Goal: Task Accomplishment & Management: Manage account settings

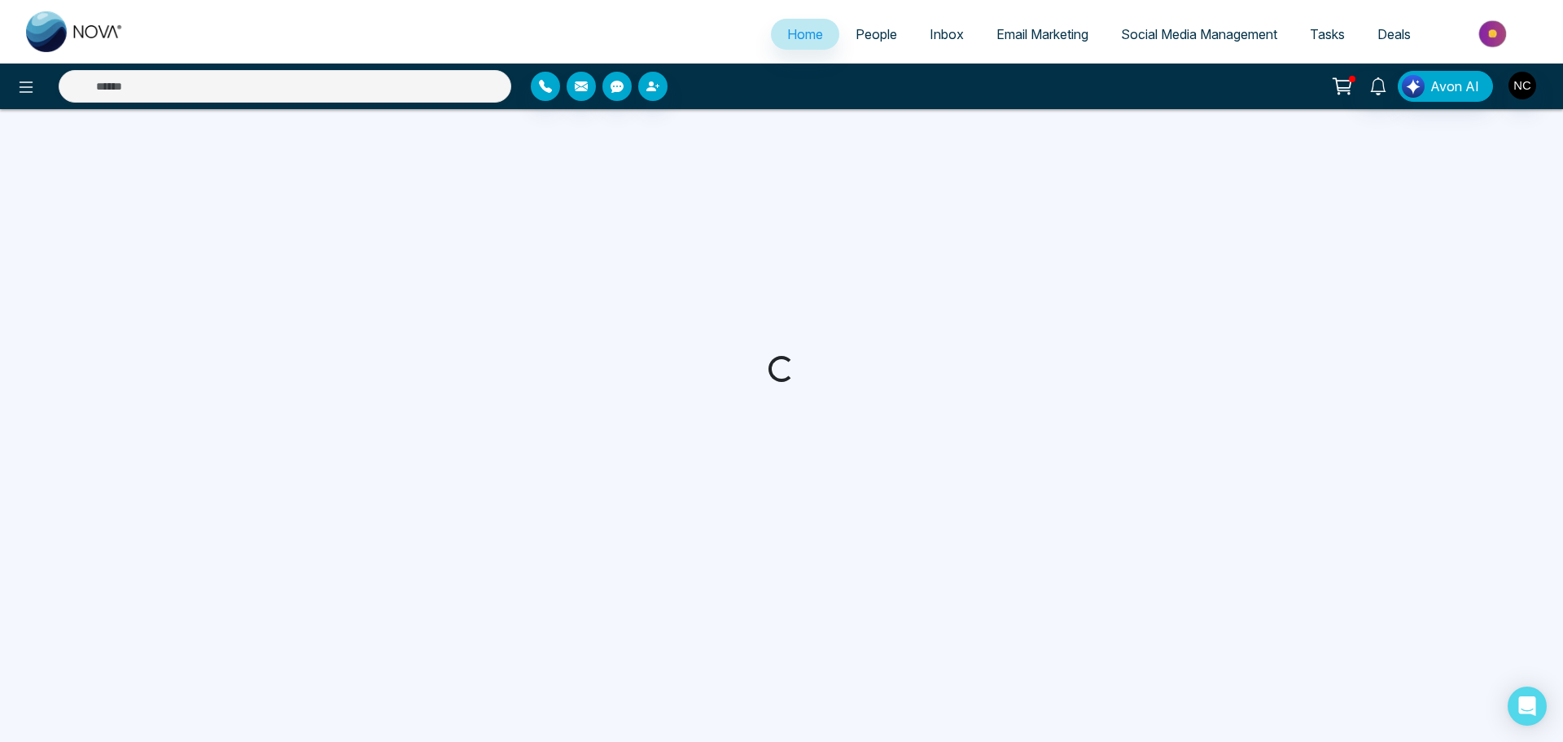
select select "*"
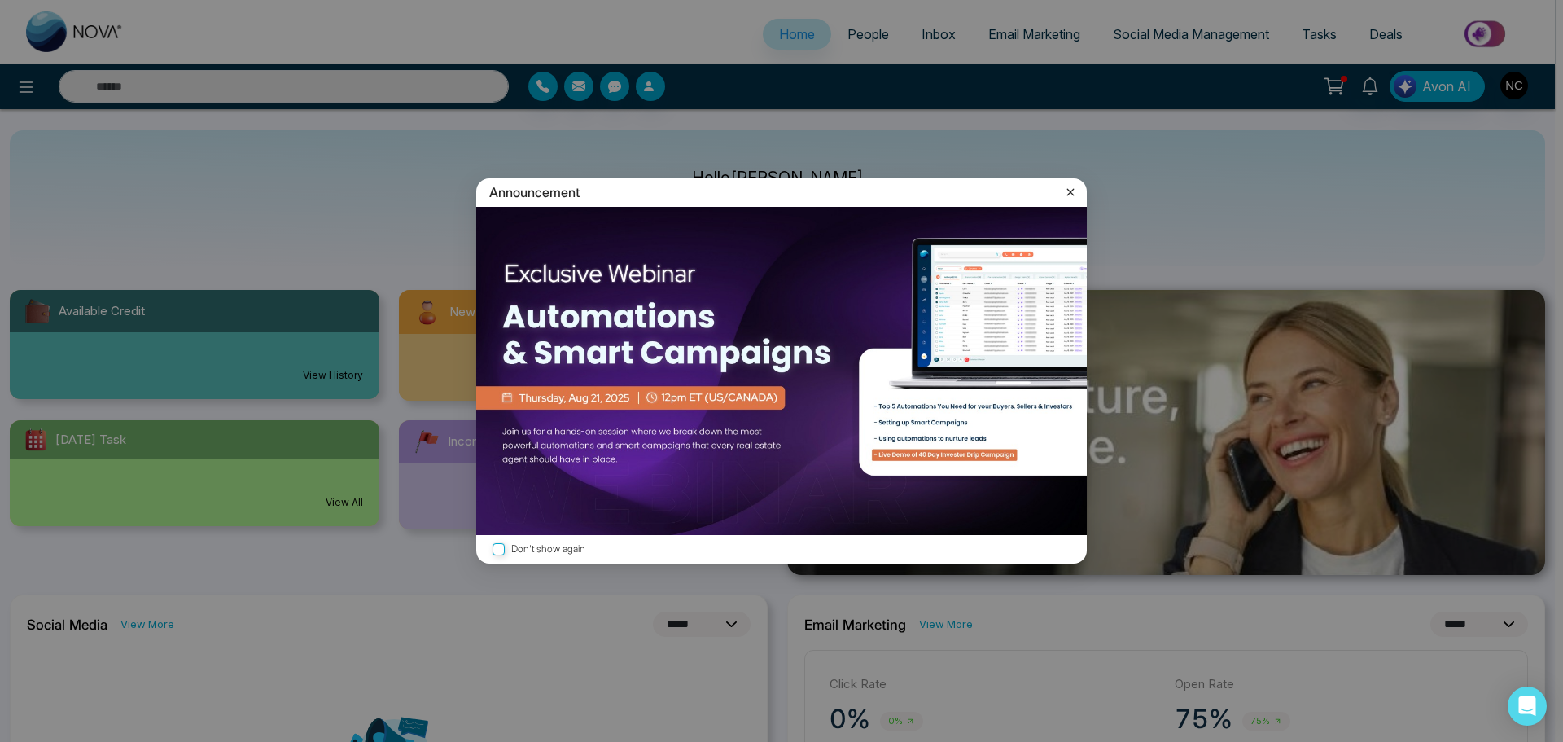
click at [1066, 192] on icon at bounding box center [1070, 192] width 16 height 16
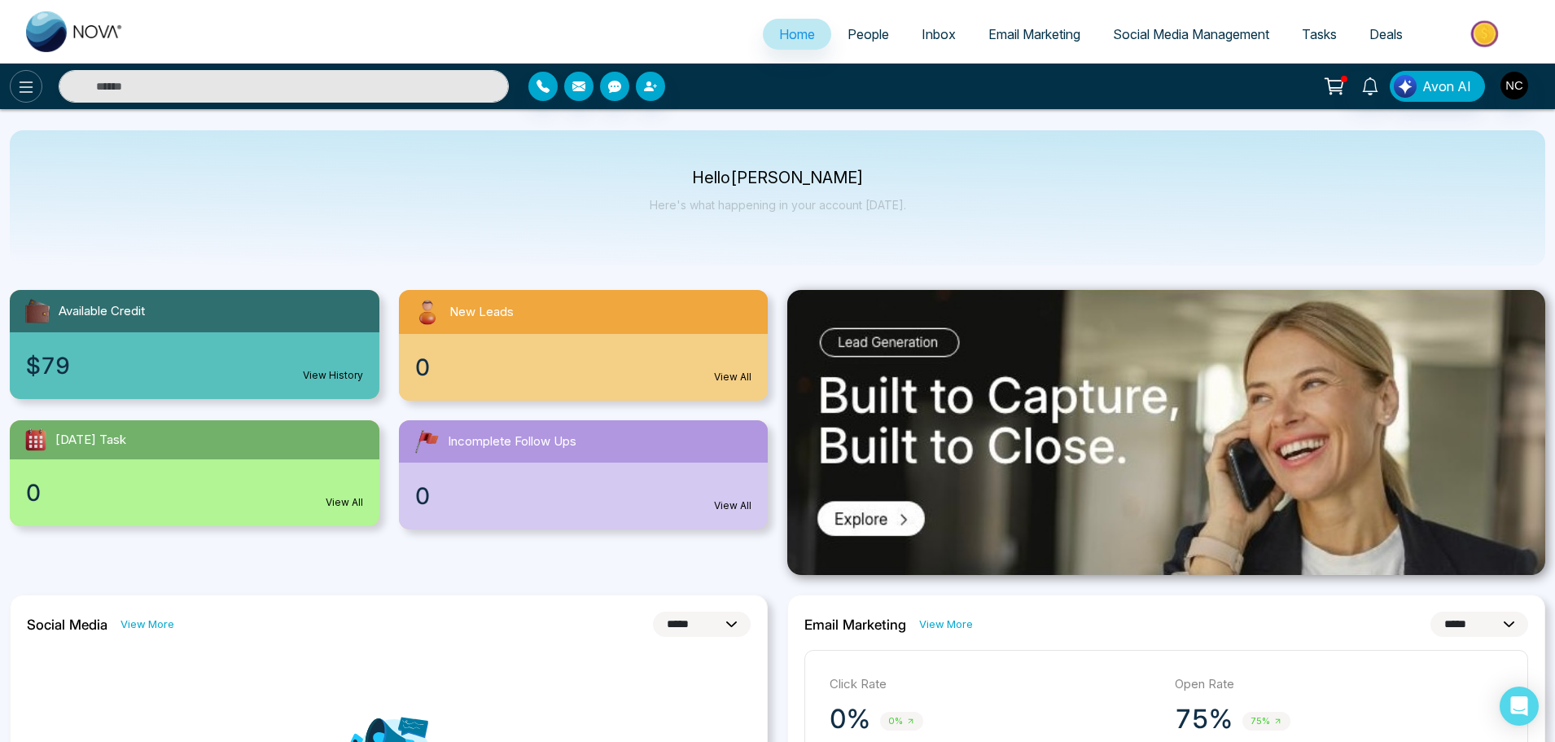
click at [23, 92] on icon at bounding box center [27, 86] width 14 height 11
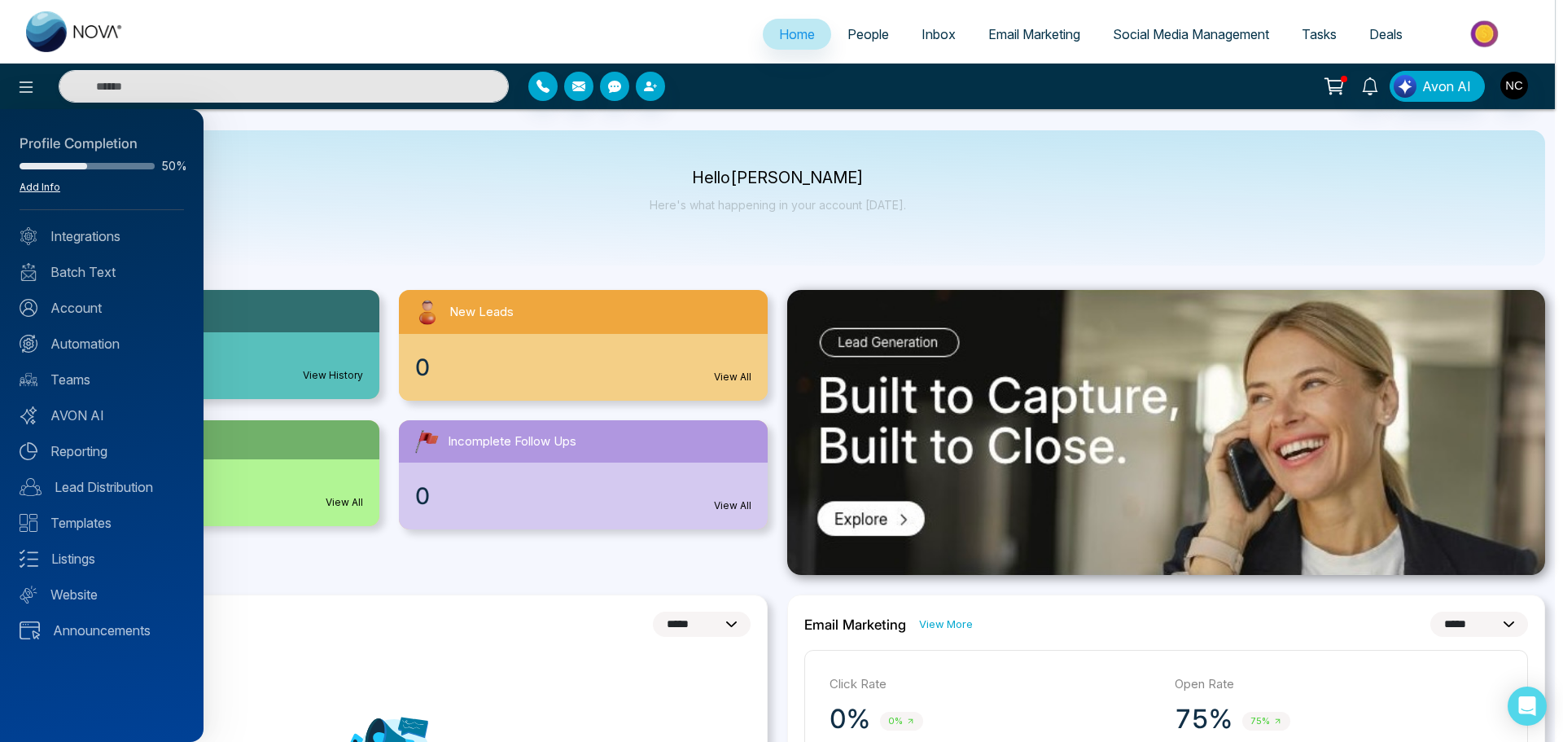
click at [42, 187] on link "Add Info" at bounding box center [40, 187] width 41 height 12
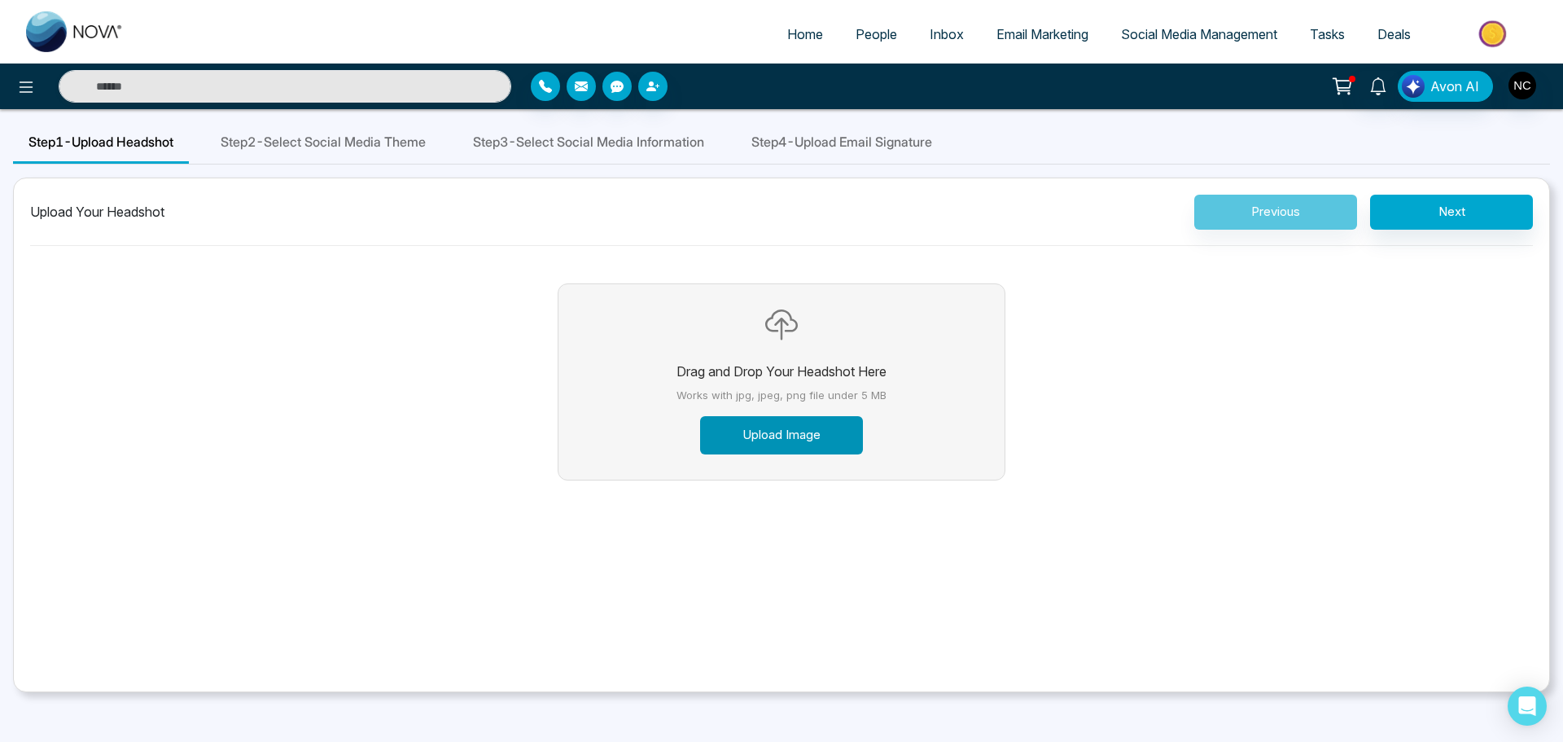
click at [786, 448] on button "Upload Image" at bounding box center [781, 435] width 163 height 38
click at [784, 447] on button "Upload Image" at bounding box center [781, 435] width 163 height 38
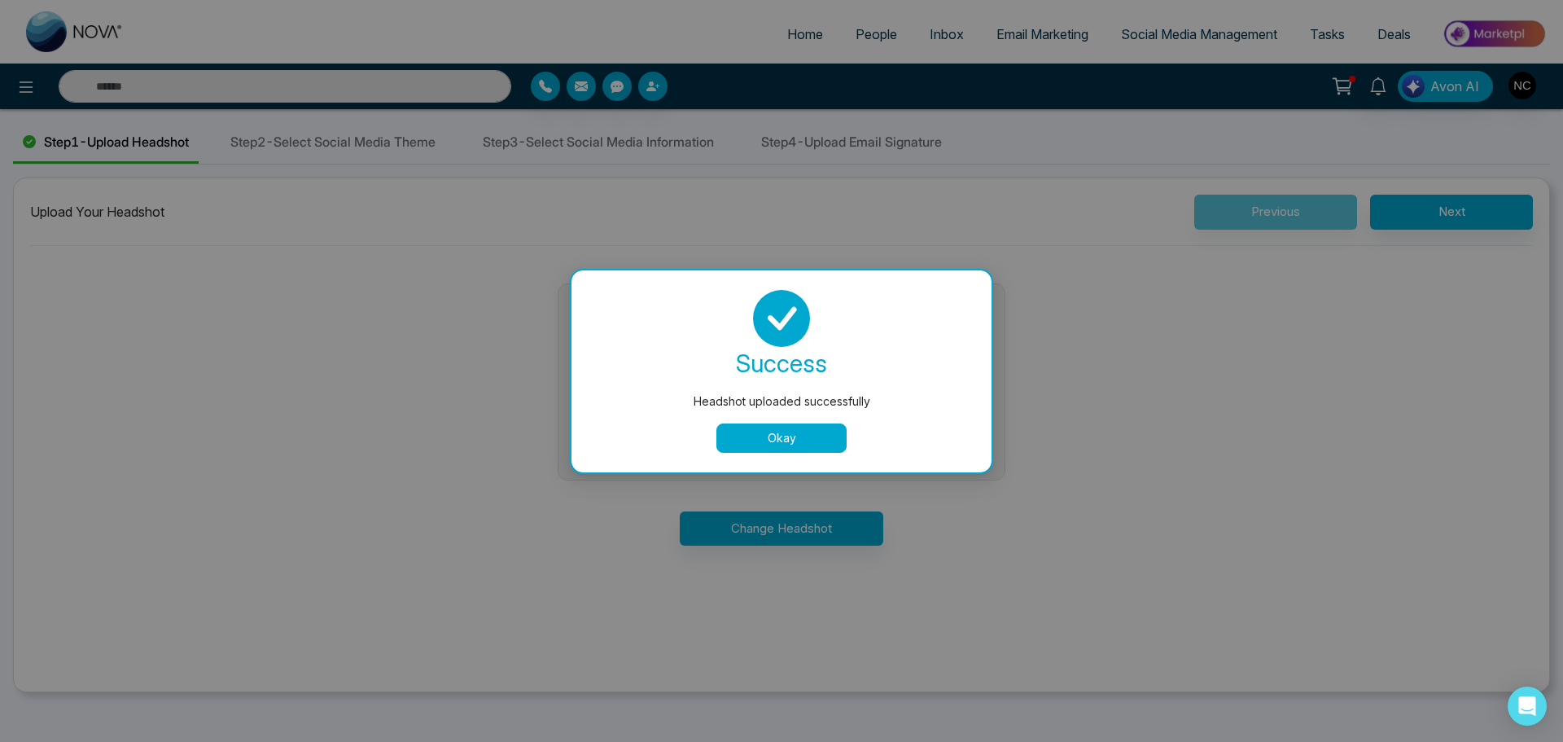
click at [801, 431] on button "Okay" at bounding box center [781, 437] width 130 height 29
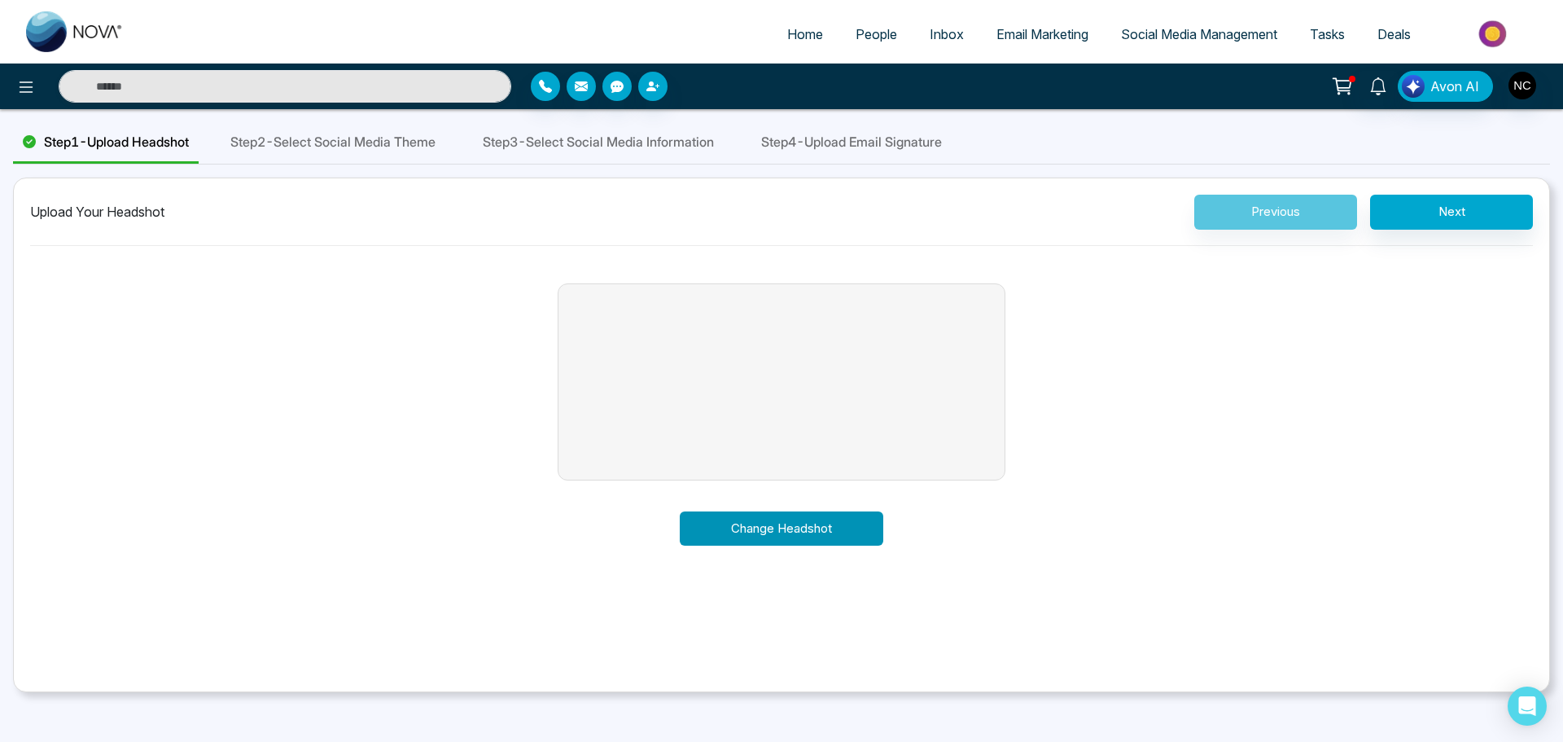
click at [751, 532] on button "Change Headshot" at bounding box center [782, 528] width 204 height 35
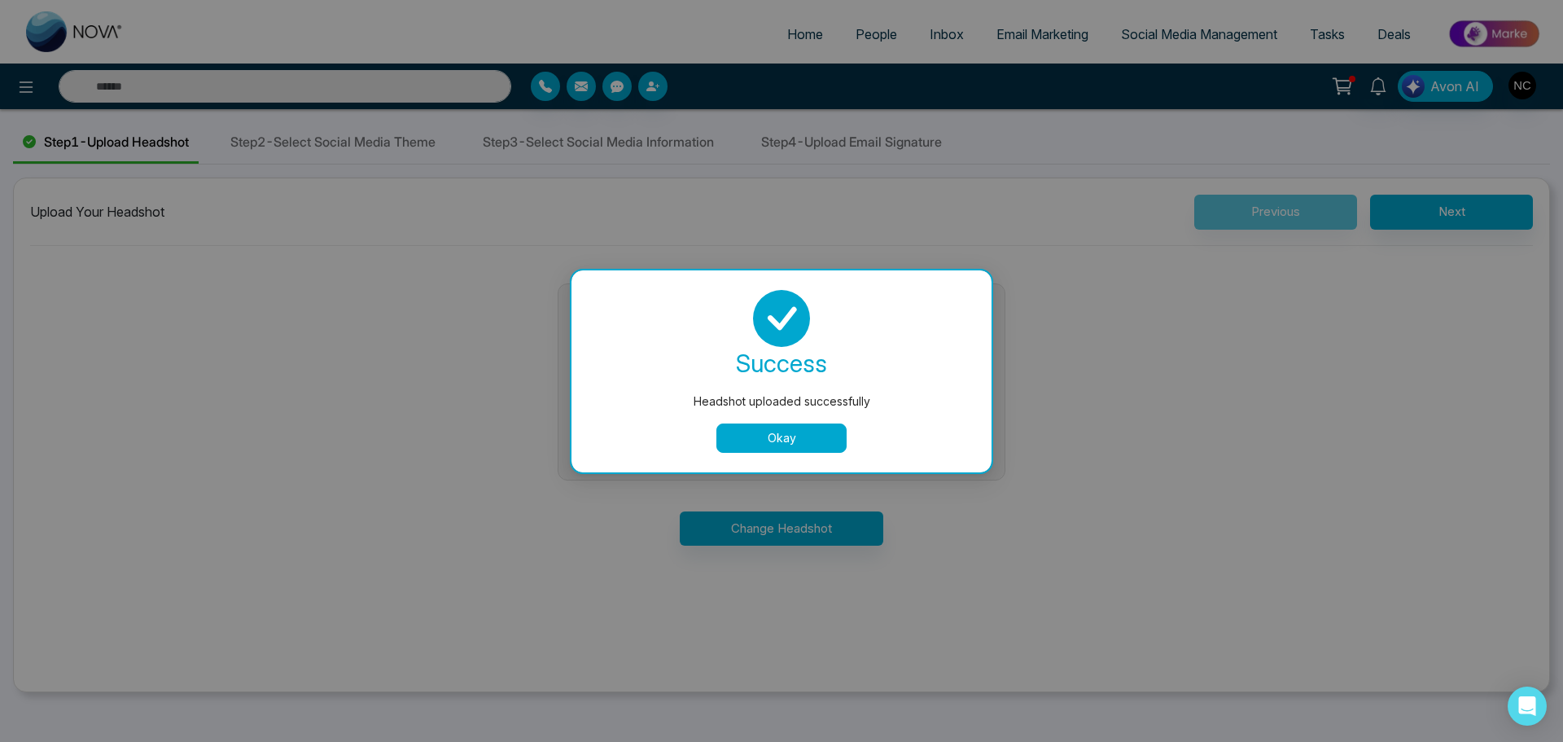
click at [807, 443] on button "Okay" at bounding box center [781, 437] width 130 height 29
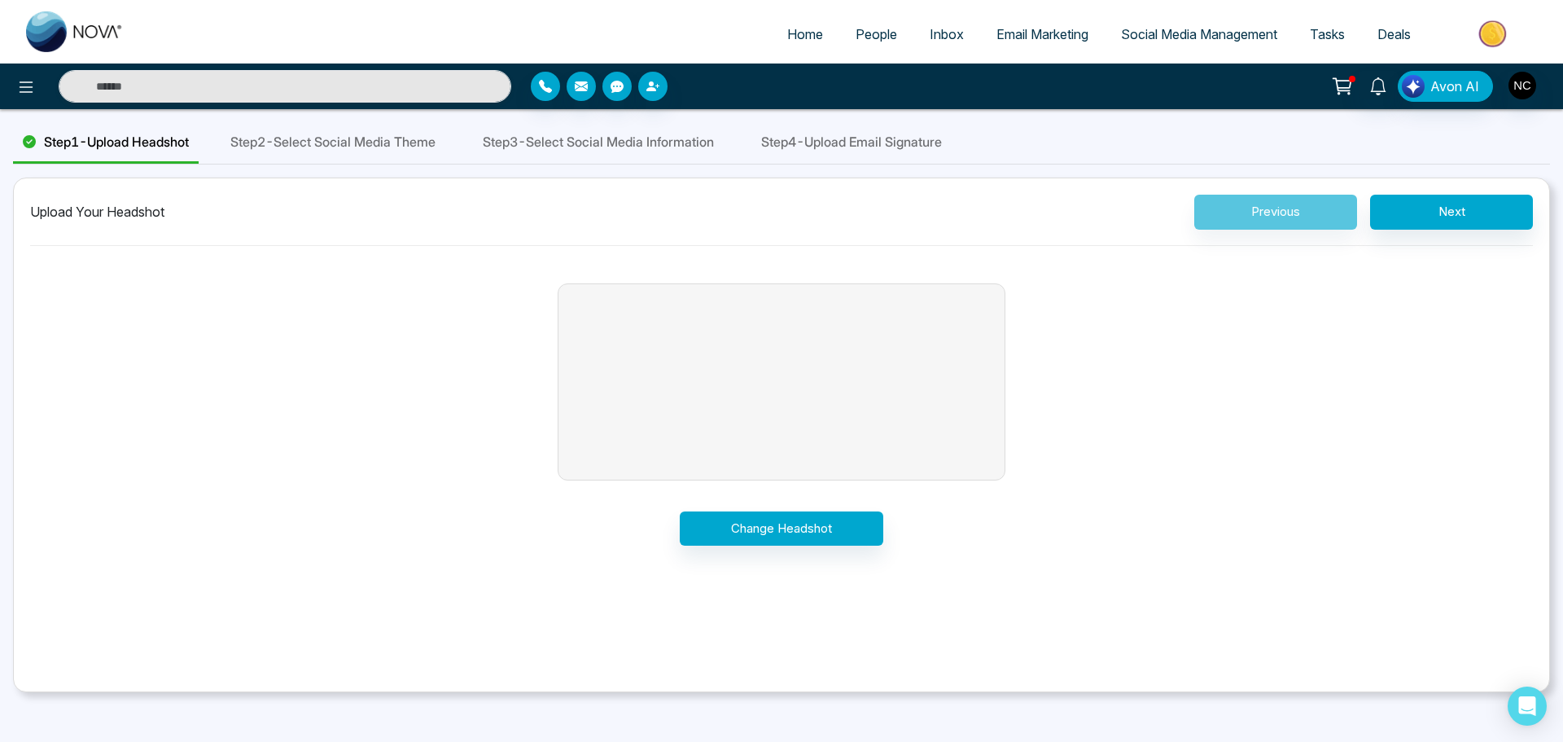
click at [1238, 355] on div "Drag and Drop Your Headshot Here Works with jpg, jpeg, png file under 5 MB Uplo…" at bounding box center [781, 406] width 1503 height 294
click at [393, 139] on span "Step 2 - Select Social Media Theme" at bounding box center [332, 142] width 205 height 20
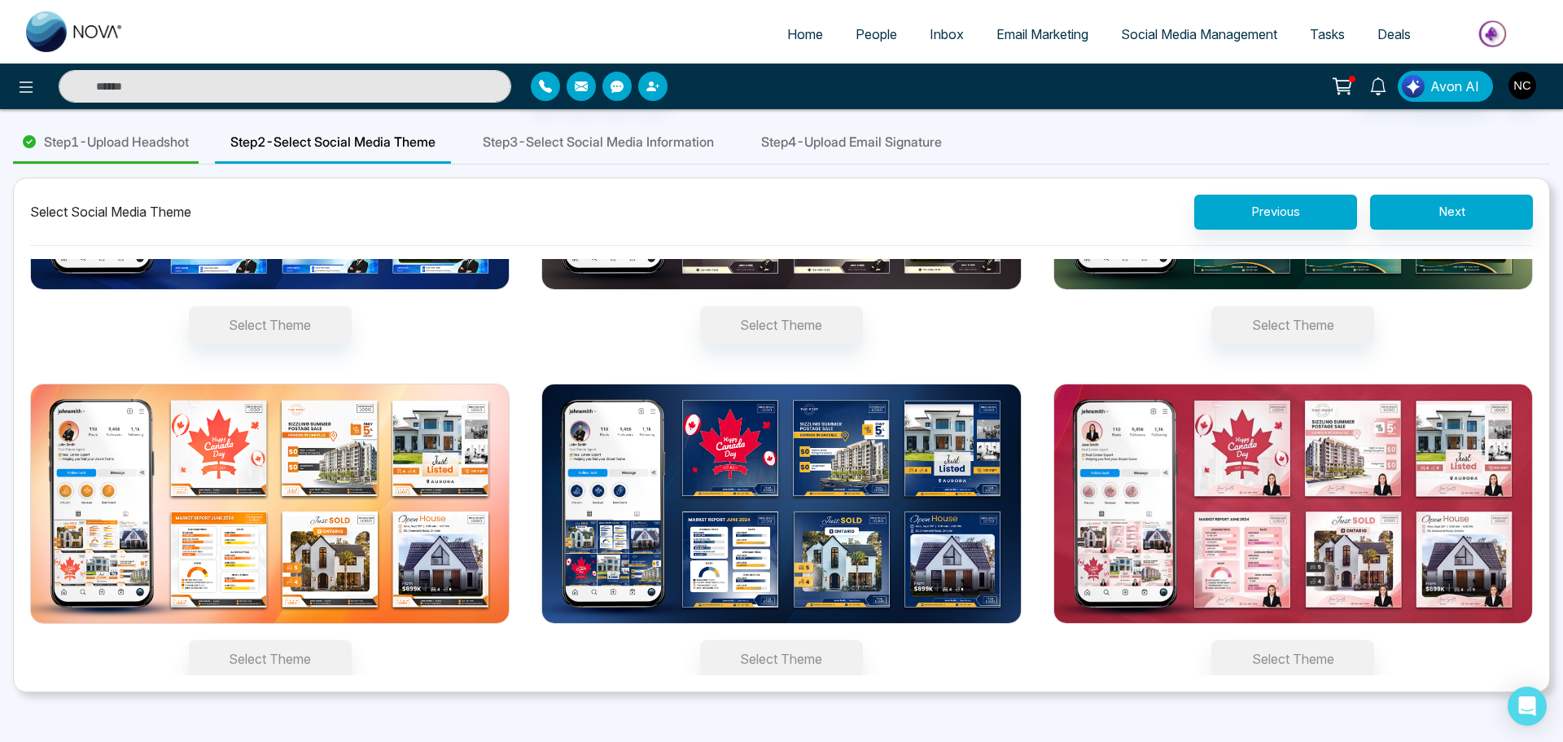
click at [810, 460] on img at bounding box center [781, 503] width 480 height 240
click at [810, 640] on button "Select Theme" at bounding box center [781, 658] width 163 height 37
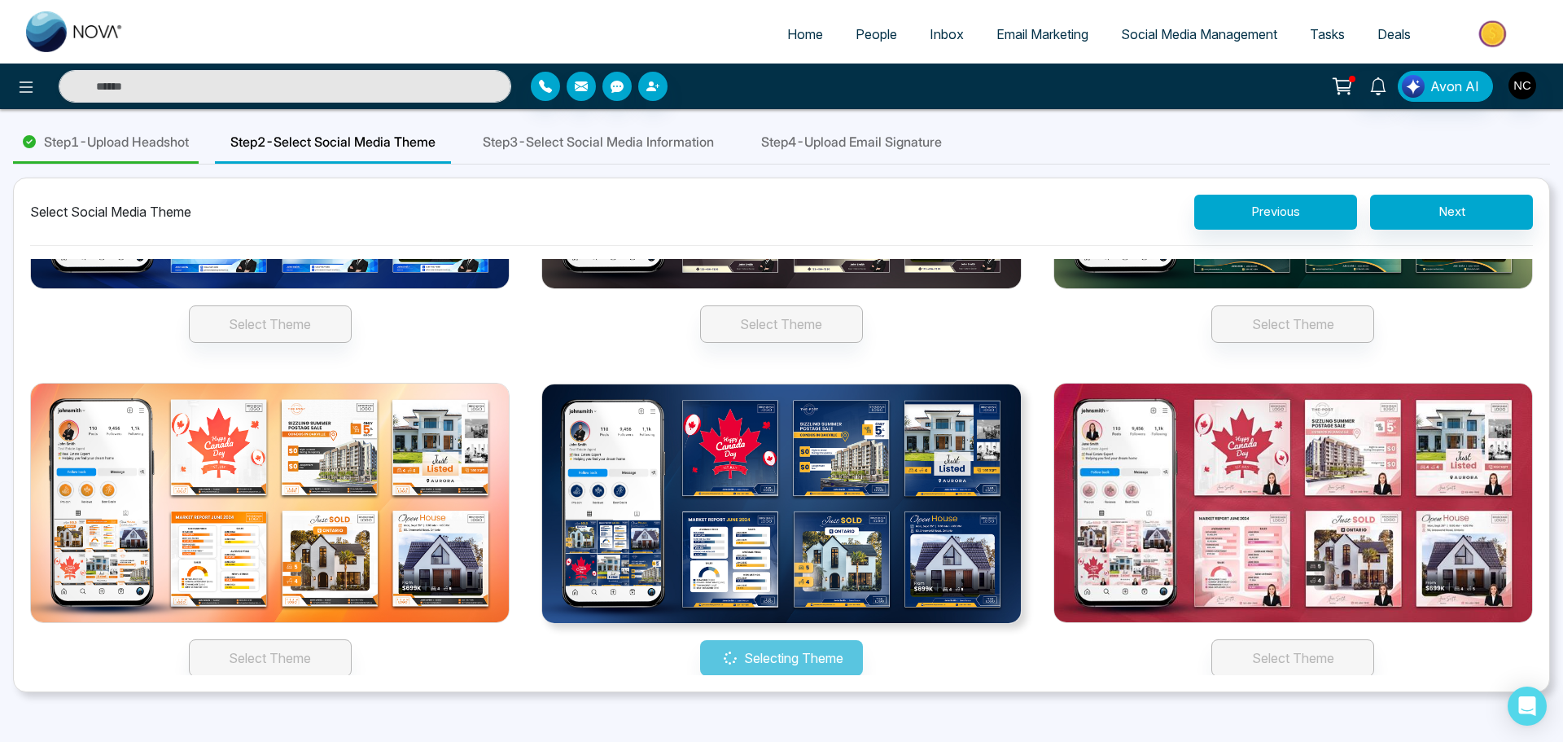
scroll to position [218, 0]
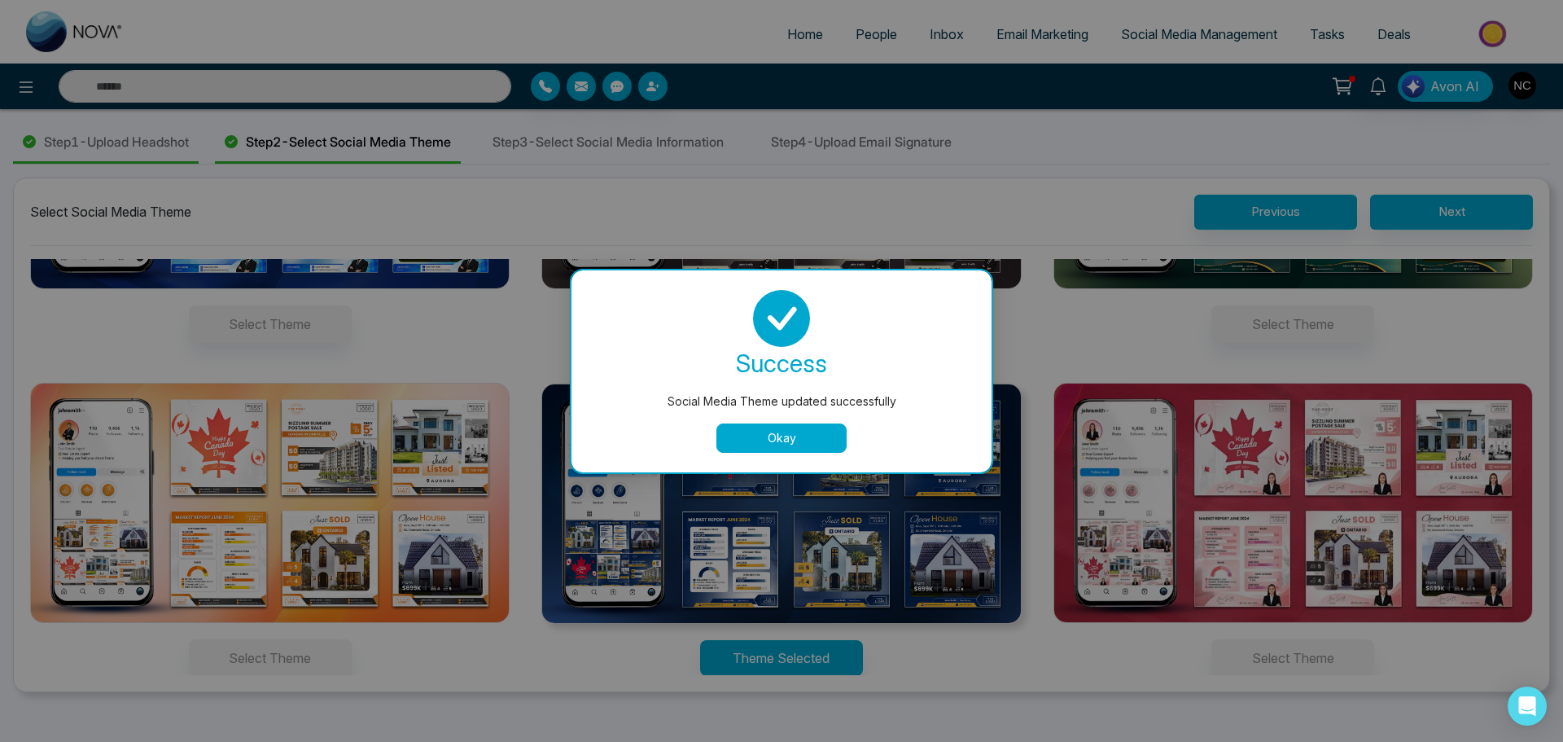
click at [793, 442] on button "Okay" at bounding box center [781, 437] width 130 height 29
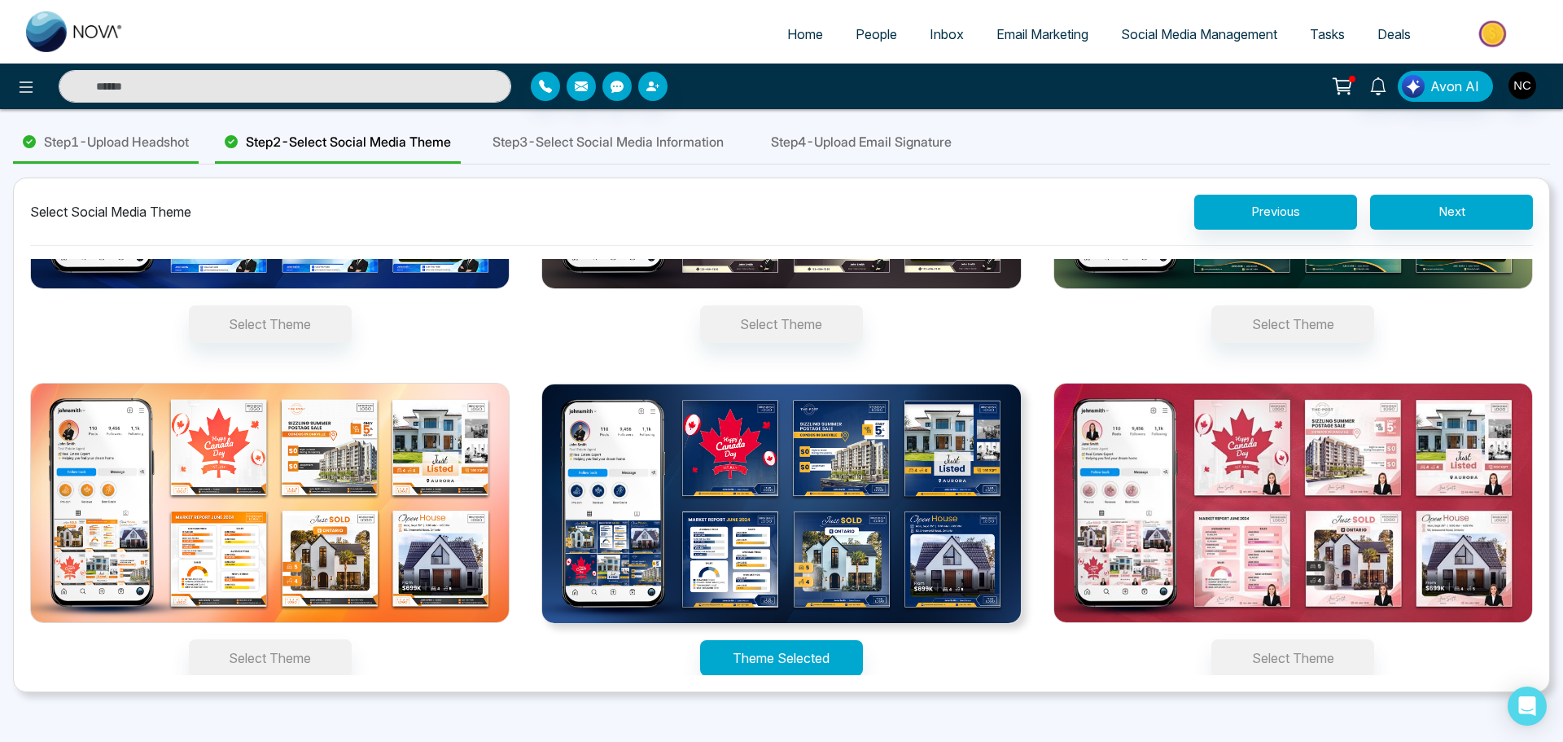
scroll to position [0, 0]
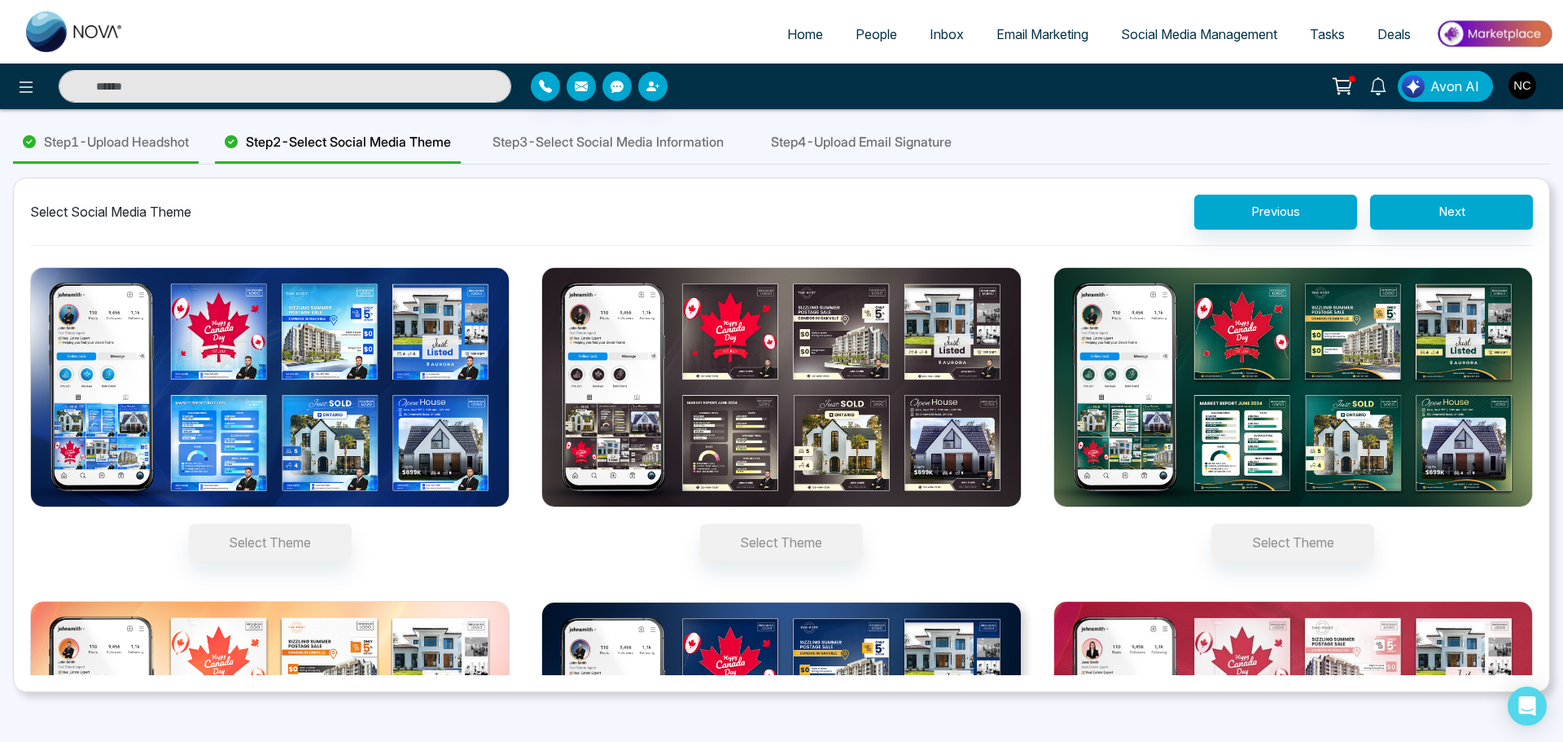
click at [590, 145] on span "Step 3 - Select Social Media Information" at bounding box center [608, 142] width 231 height 20
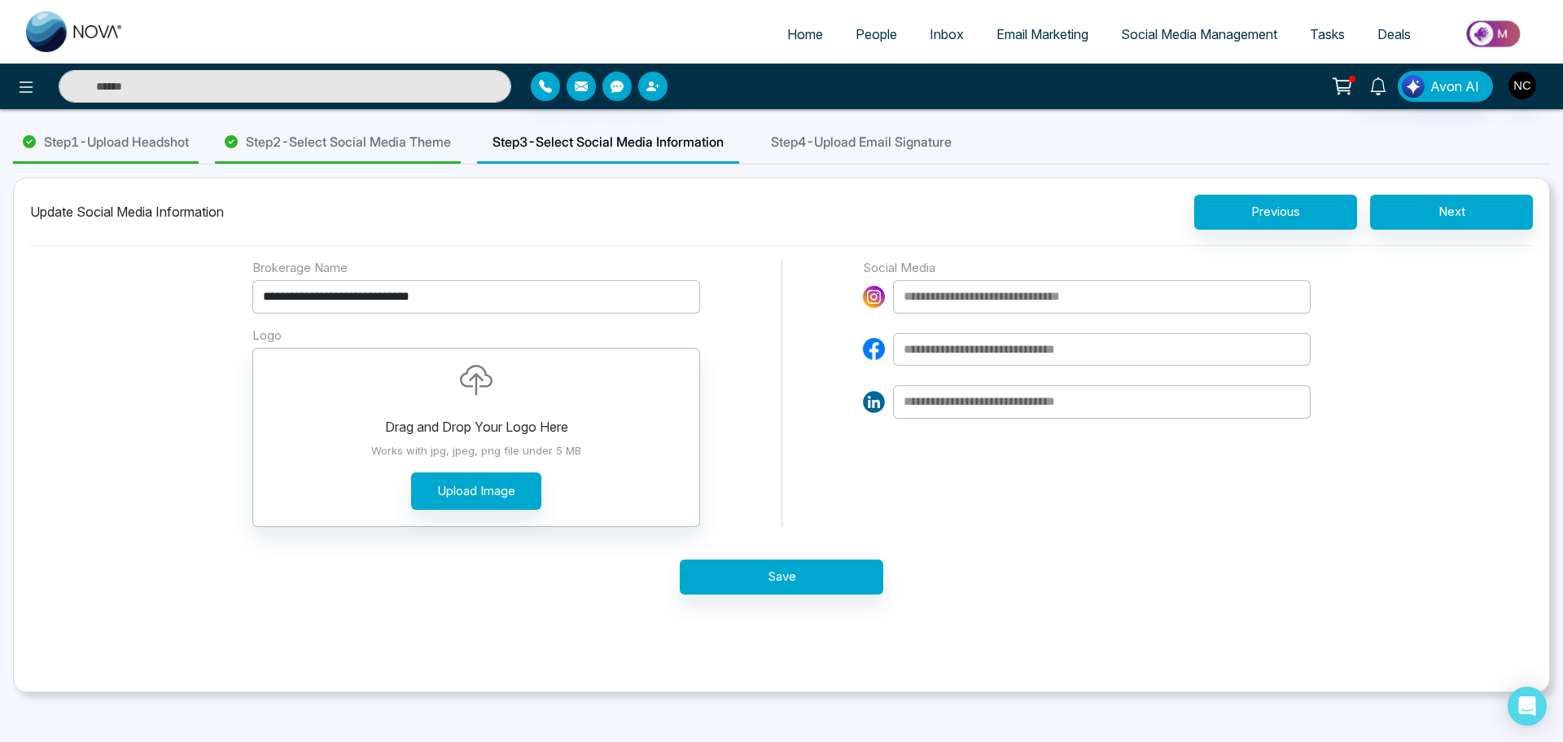
click at [952, 296] on input at bounding box center [1102, 296] width 418 height 33
click at [966, 331] on div "**********" at bounding box center [1087, 349] width 448 height 138
click at [970, 356] on input at bounding box center [1102, 349] width 418 height 33
click at [1000, 299] on input "**********" at bounding box center [1102, 296] width 418 height 33
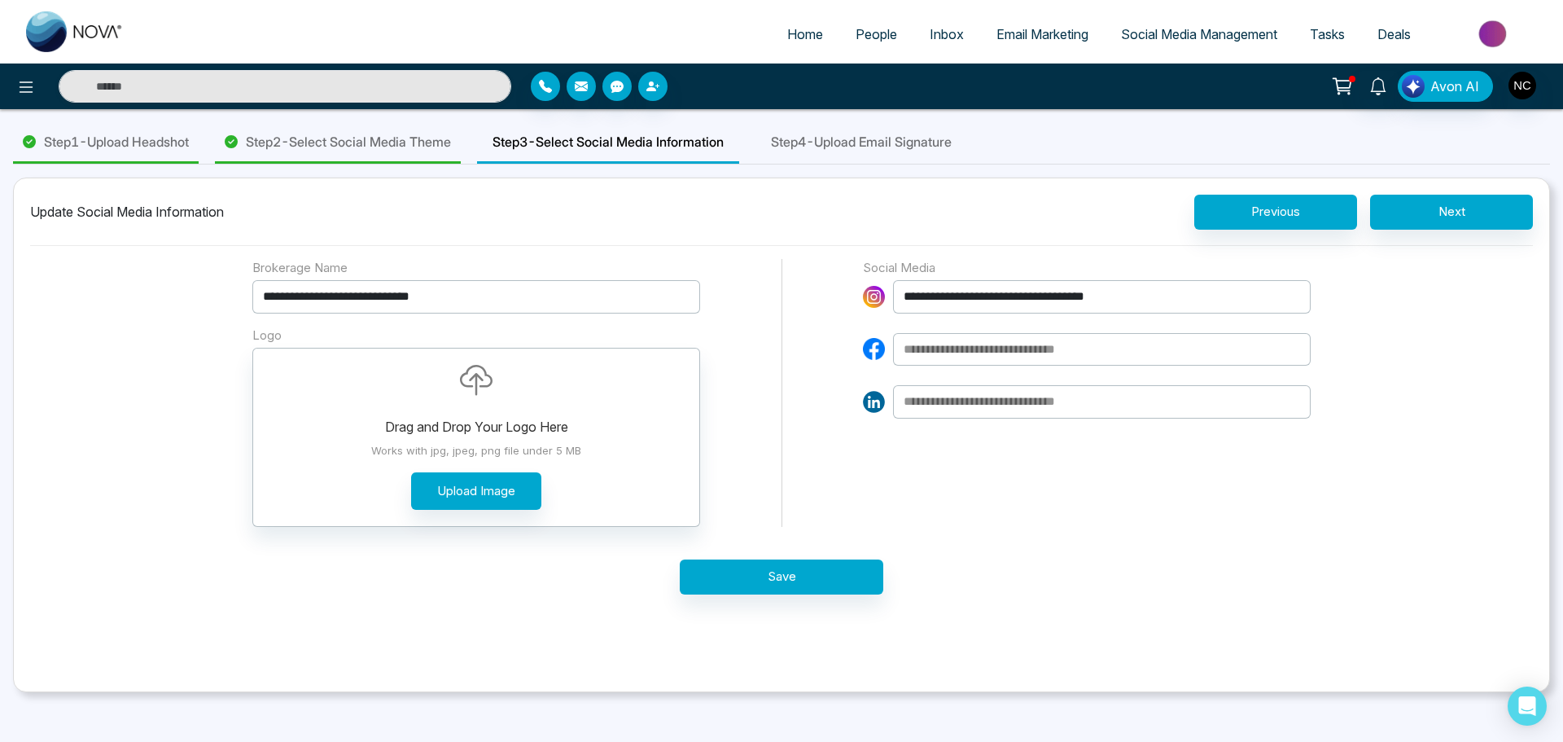
click at [1000, 299] on input "**********" at bounding box center [1102, 296] width 418 height 33
paste input "*"
type input "**********"
click at [923, 352] on input at bounding box center [1102, 349] width 418 height 33
paste input "**********"
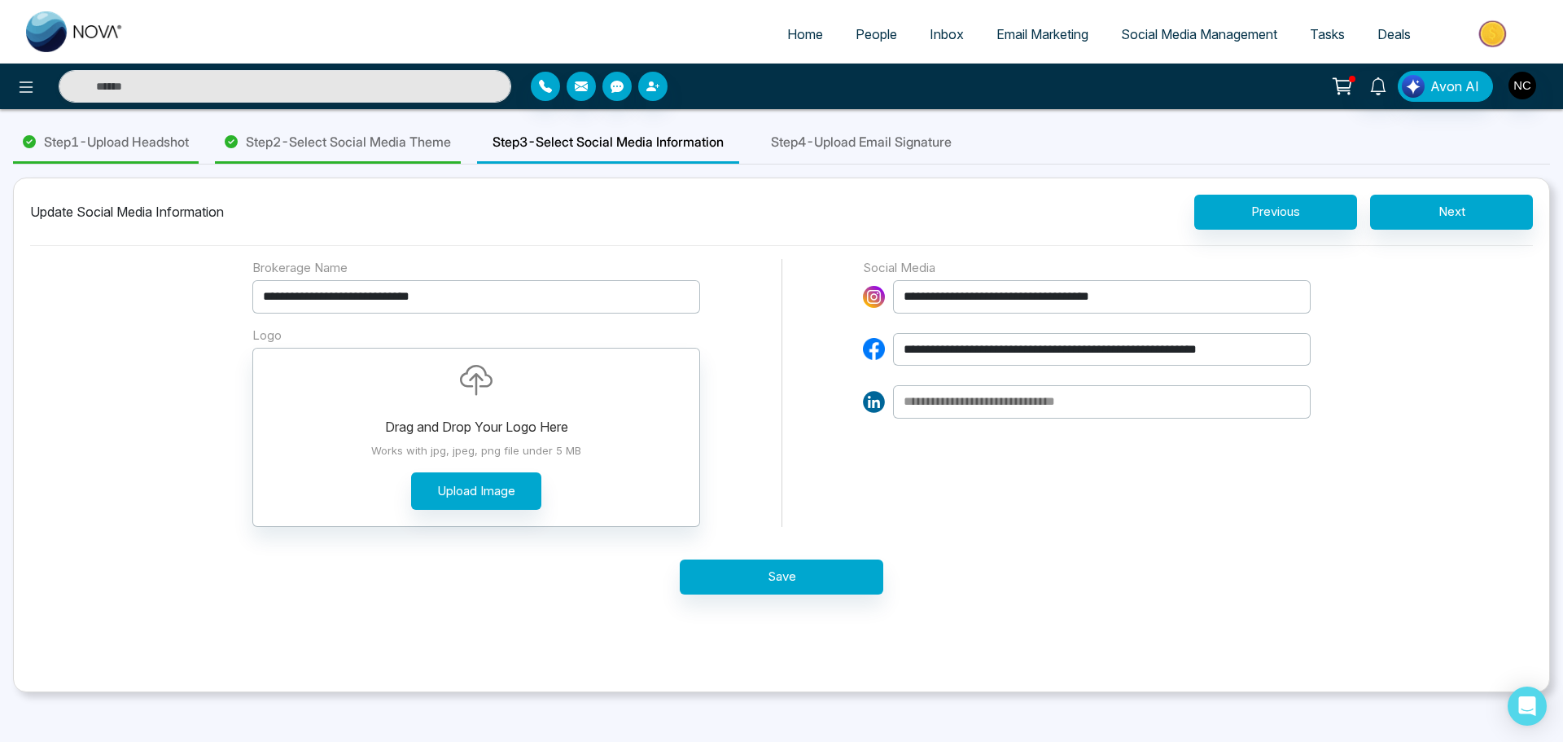
type input "**********"
click at [489, 486] on button "Upload Image" at bounding box center [476, 491] width 130 height 38
click at [515, 491] on button "Upload Image" at bounding box center [476, 491] width 130 height 38
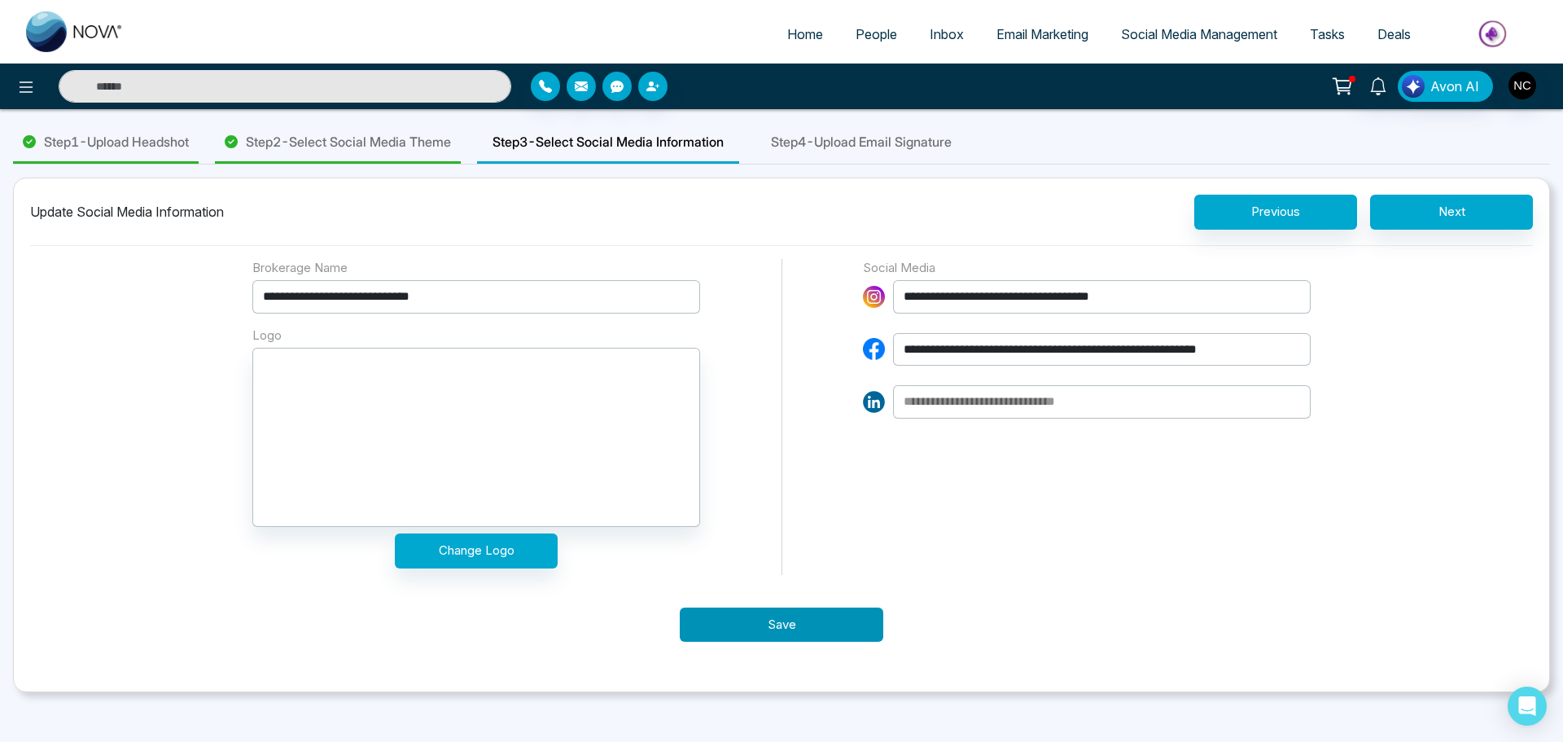
click at [797, 620] on button "Save" at bounding box center [782, 624] width 204 height 35
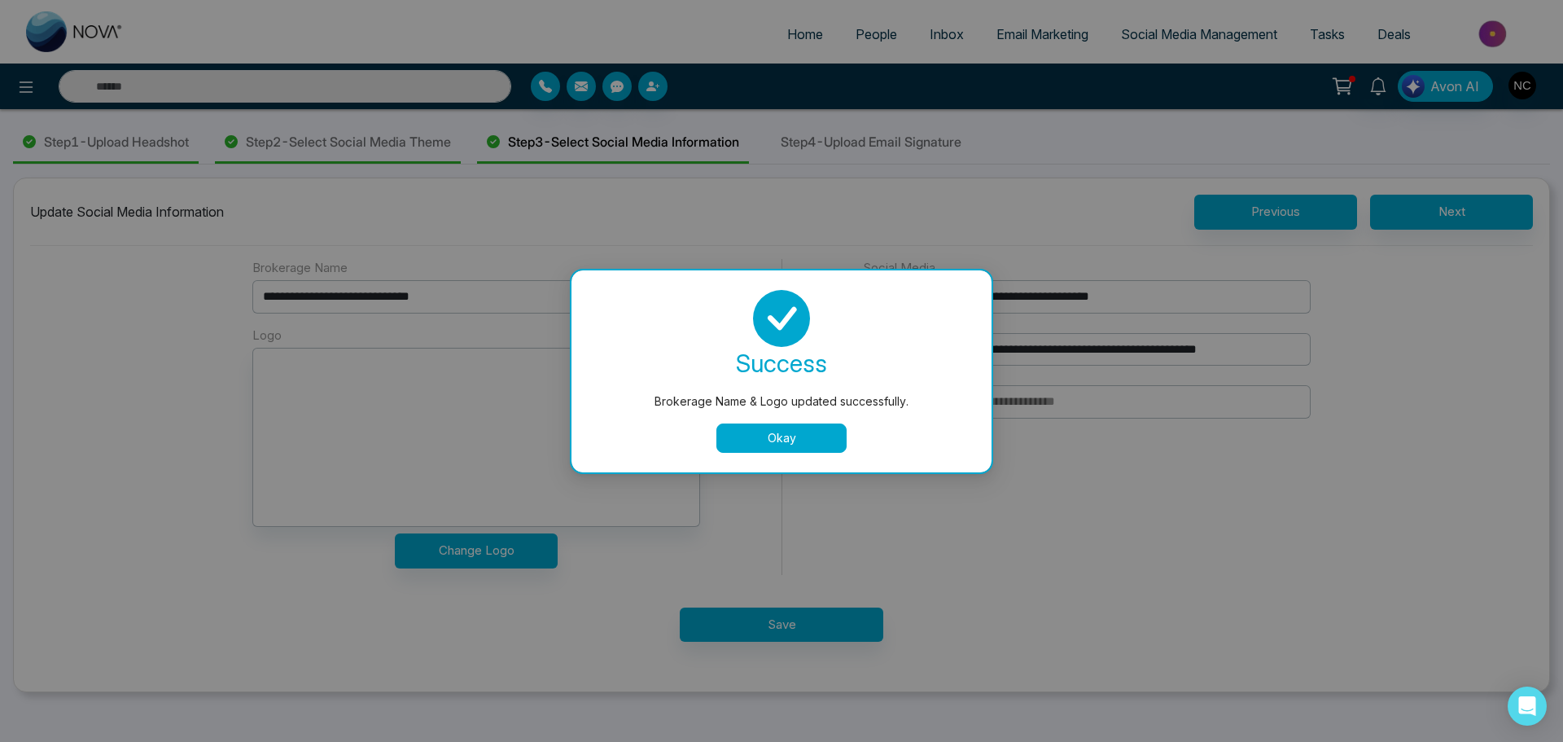
click at [784, 431] on button "Okay" at bounding box center [781, 437] width 130 height 29
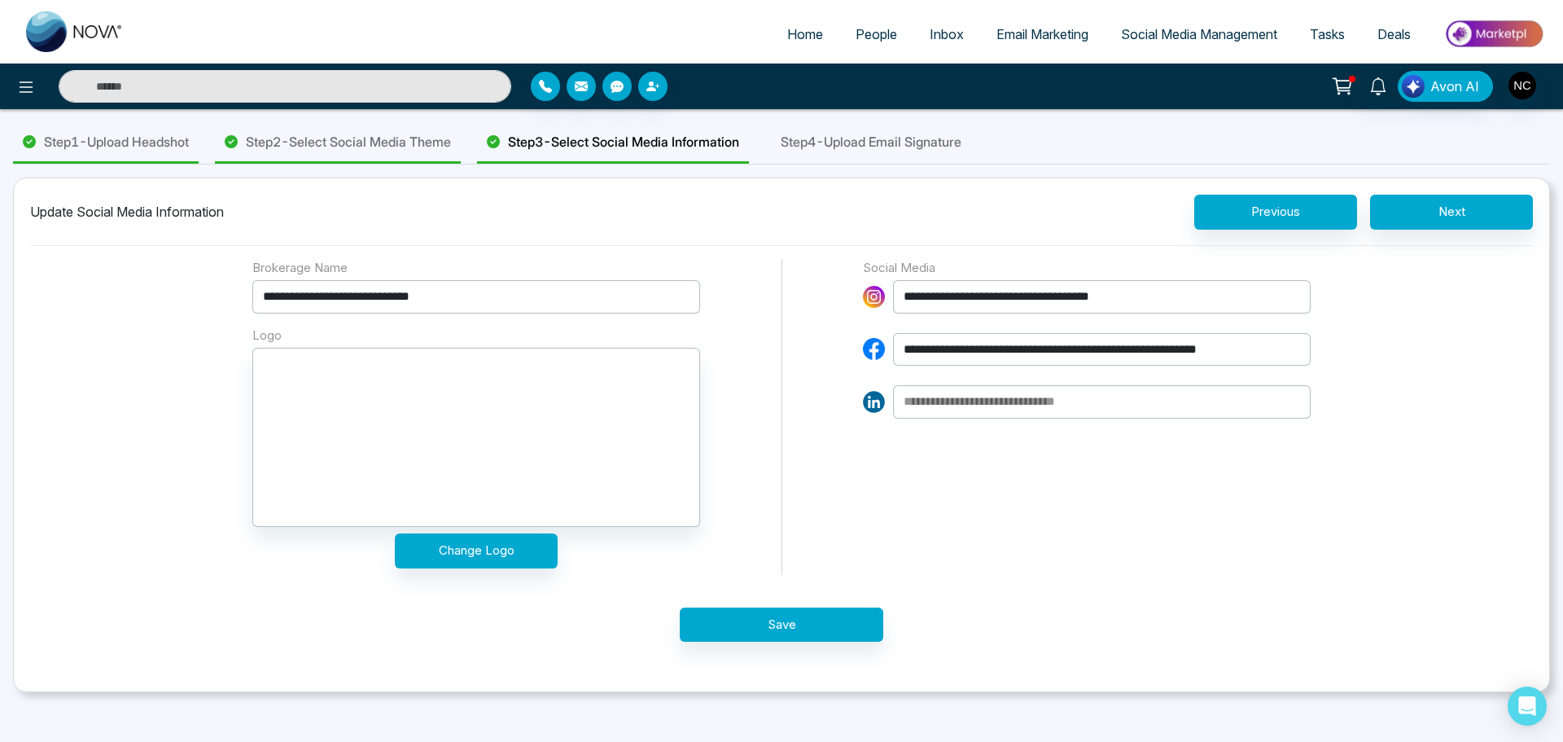
click at [917, 146] on span "Step 4 - Upload Email Signature" at bounding box center [871, 142] width 181 height 20
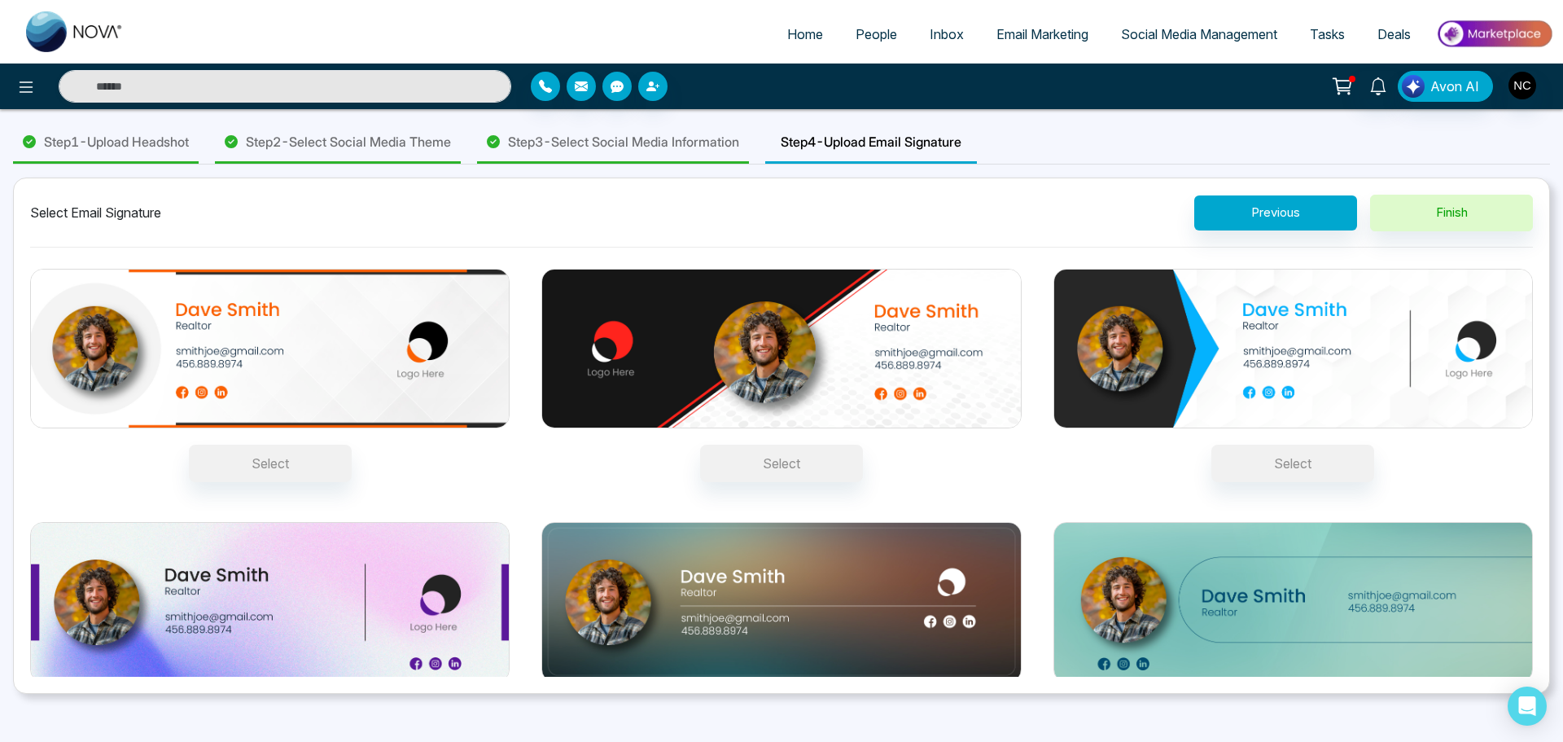
scroll to position [58, 0]
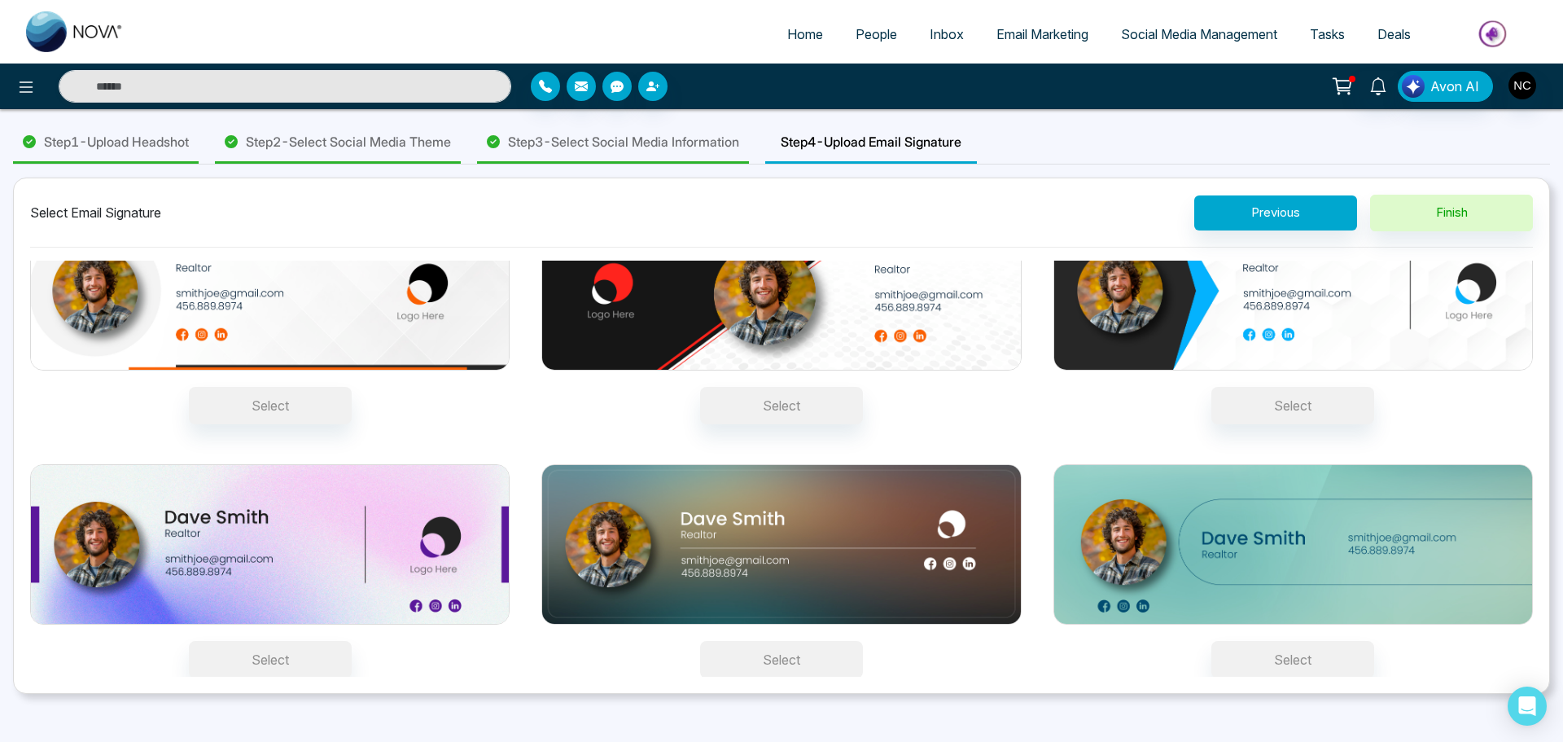
click at [772, 655] on button "Select" at bounding box center [781, 659] width 163 height 37
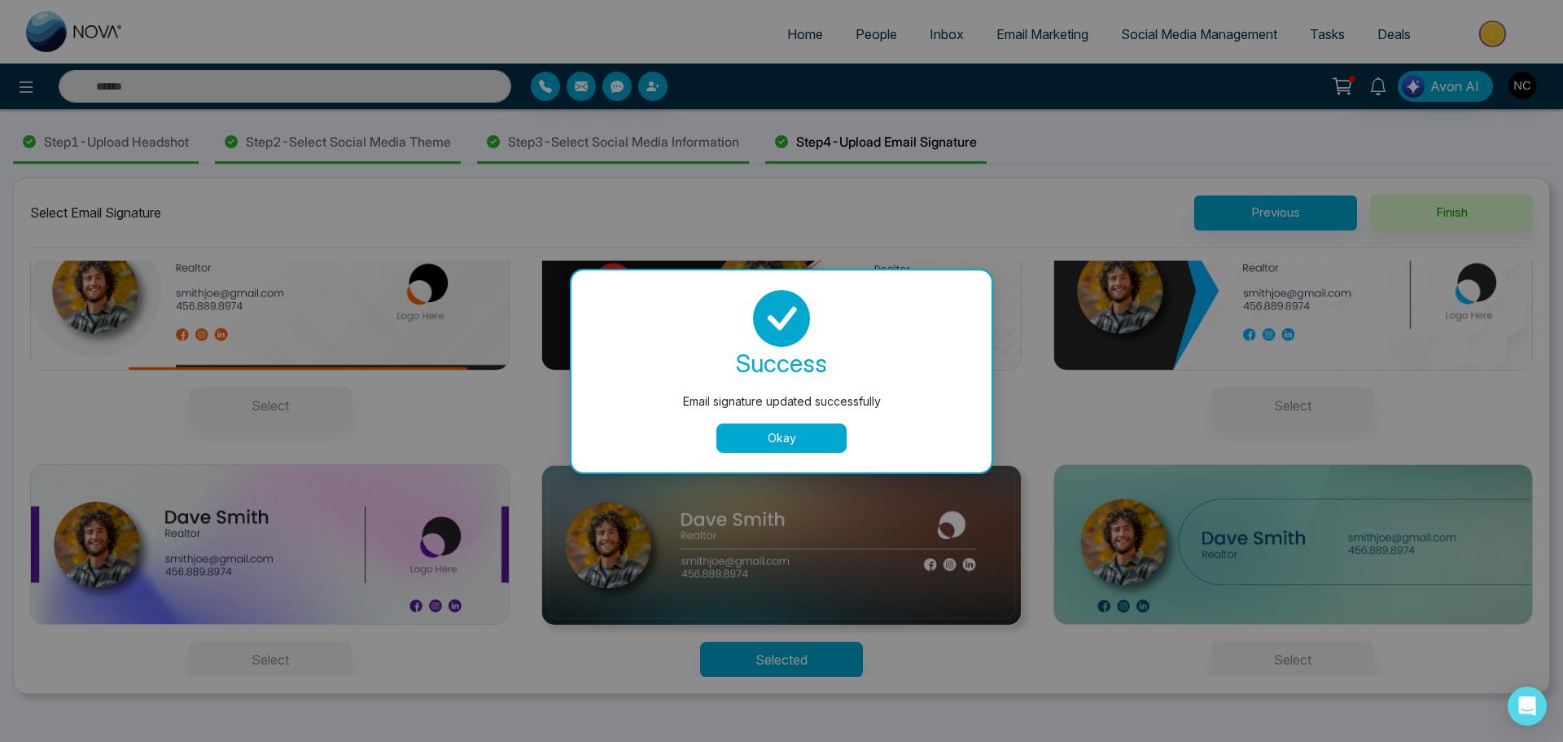
click at [748, 452] on button "Okay" at bounding box center [781, 437] width 130 height 29
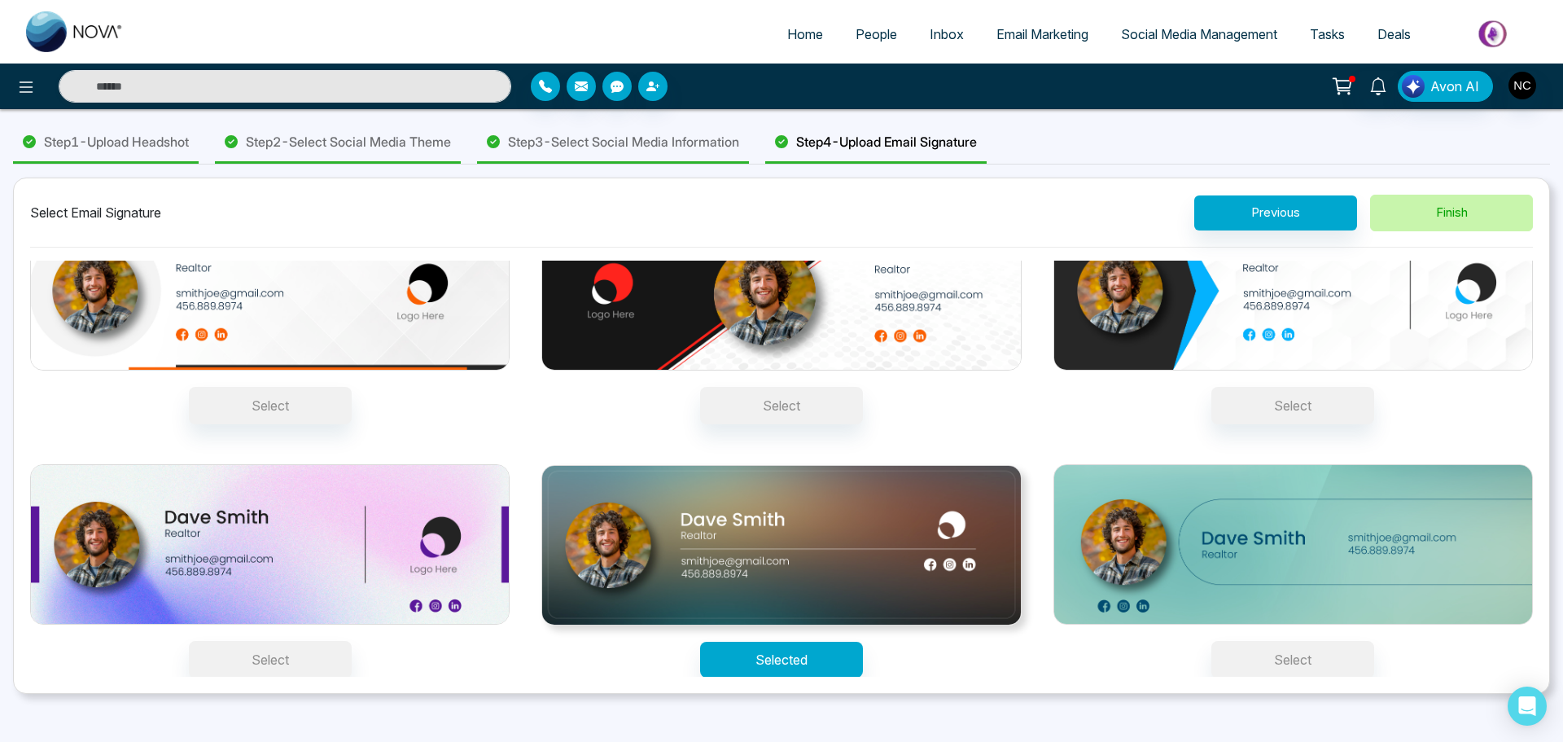
click at [1431, 208] on button "Finish" at bounding box center [1451, 213] width 163 height 37
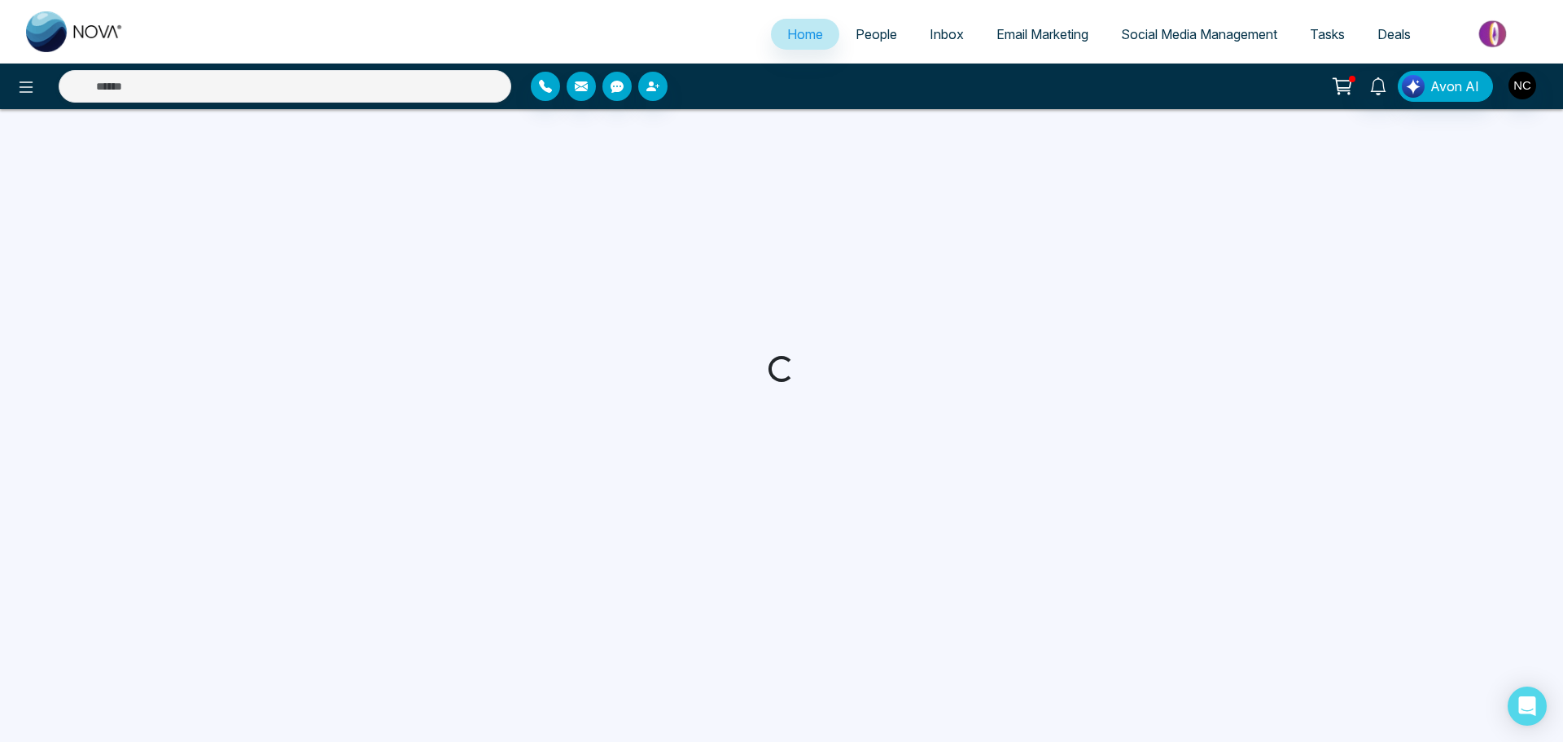
select select "*"
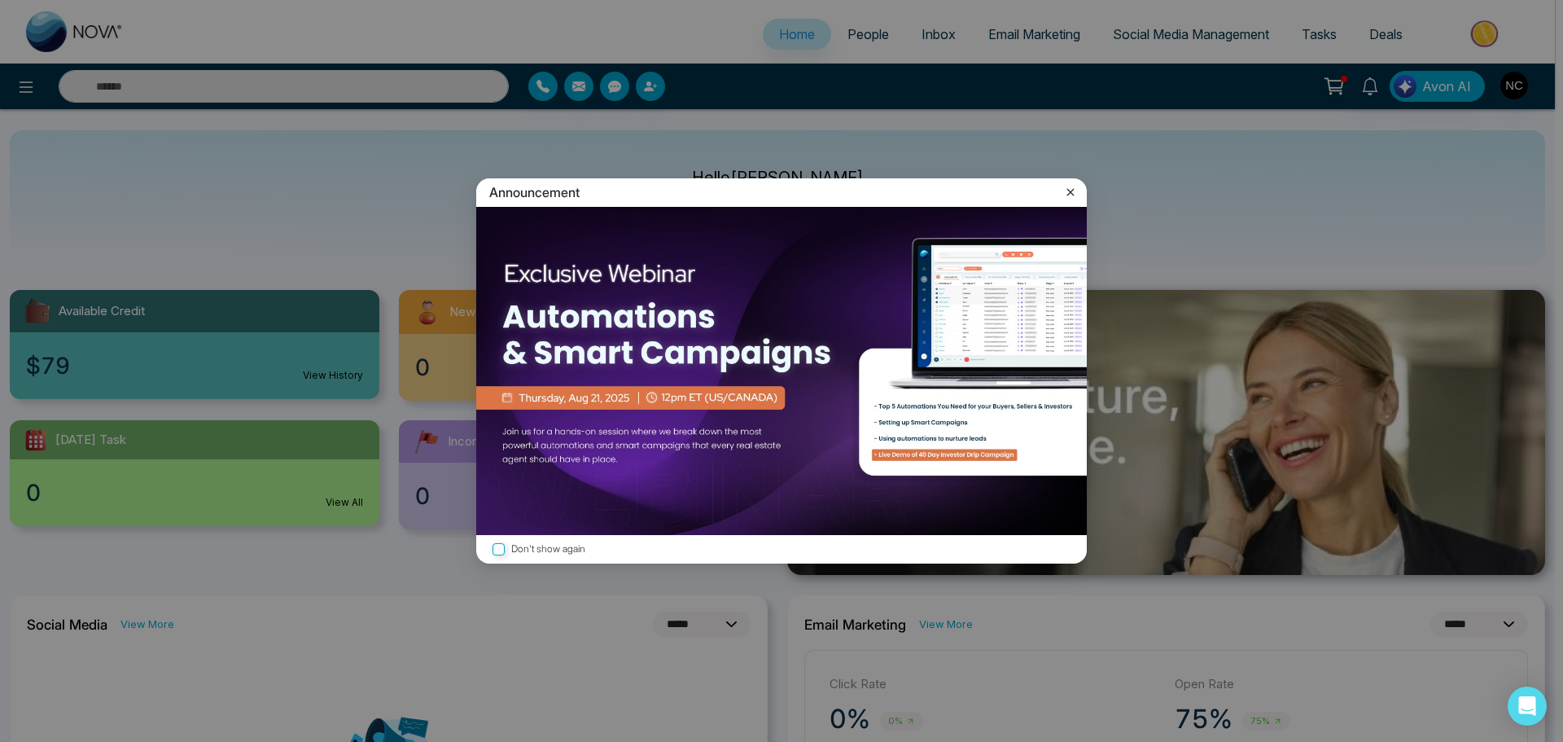
click at [1071, 189] on icon at bounding box center [1070, 192] width 16 height 16
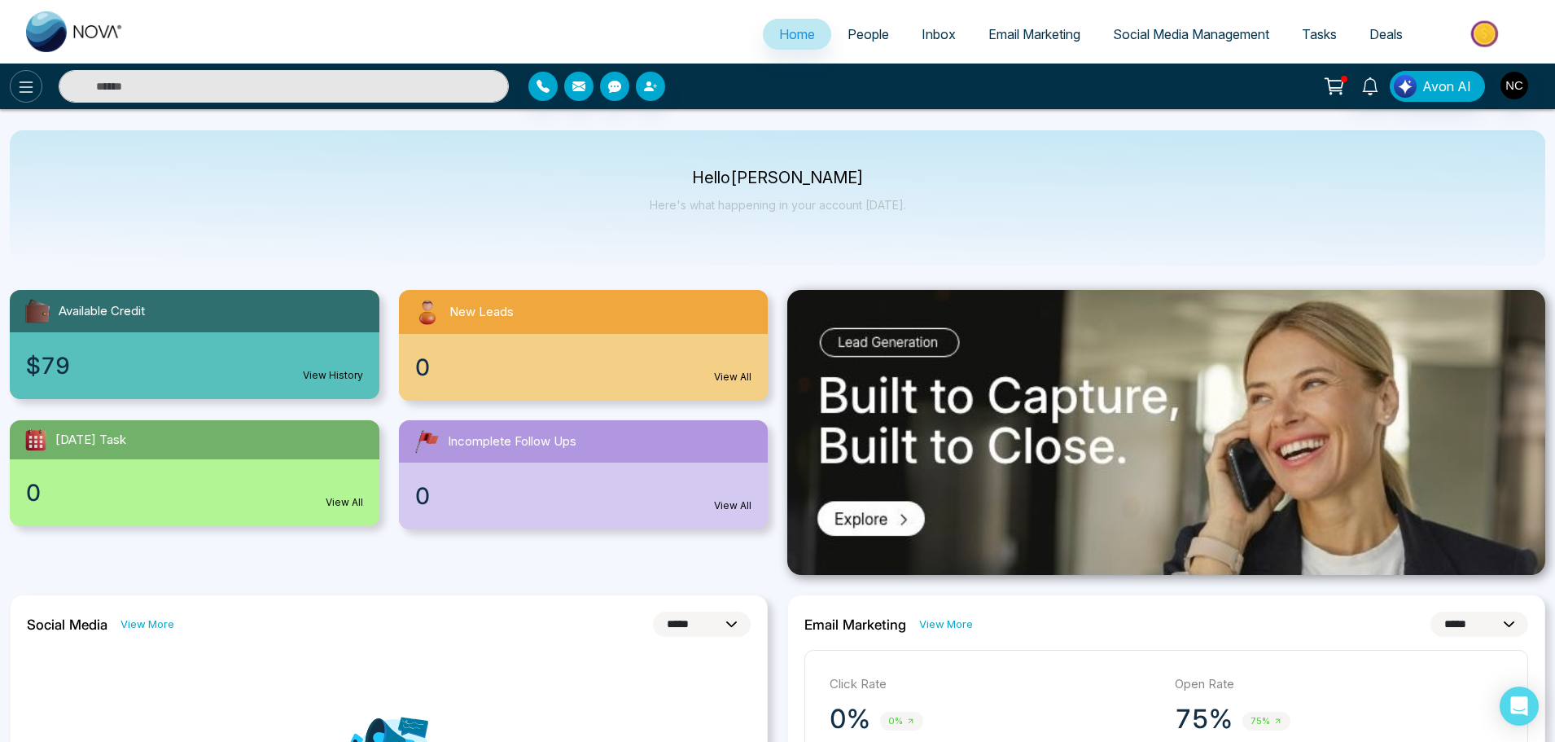
click at [17, 86] on icon at bounding box center [26, 87] width 20 height 20
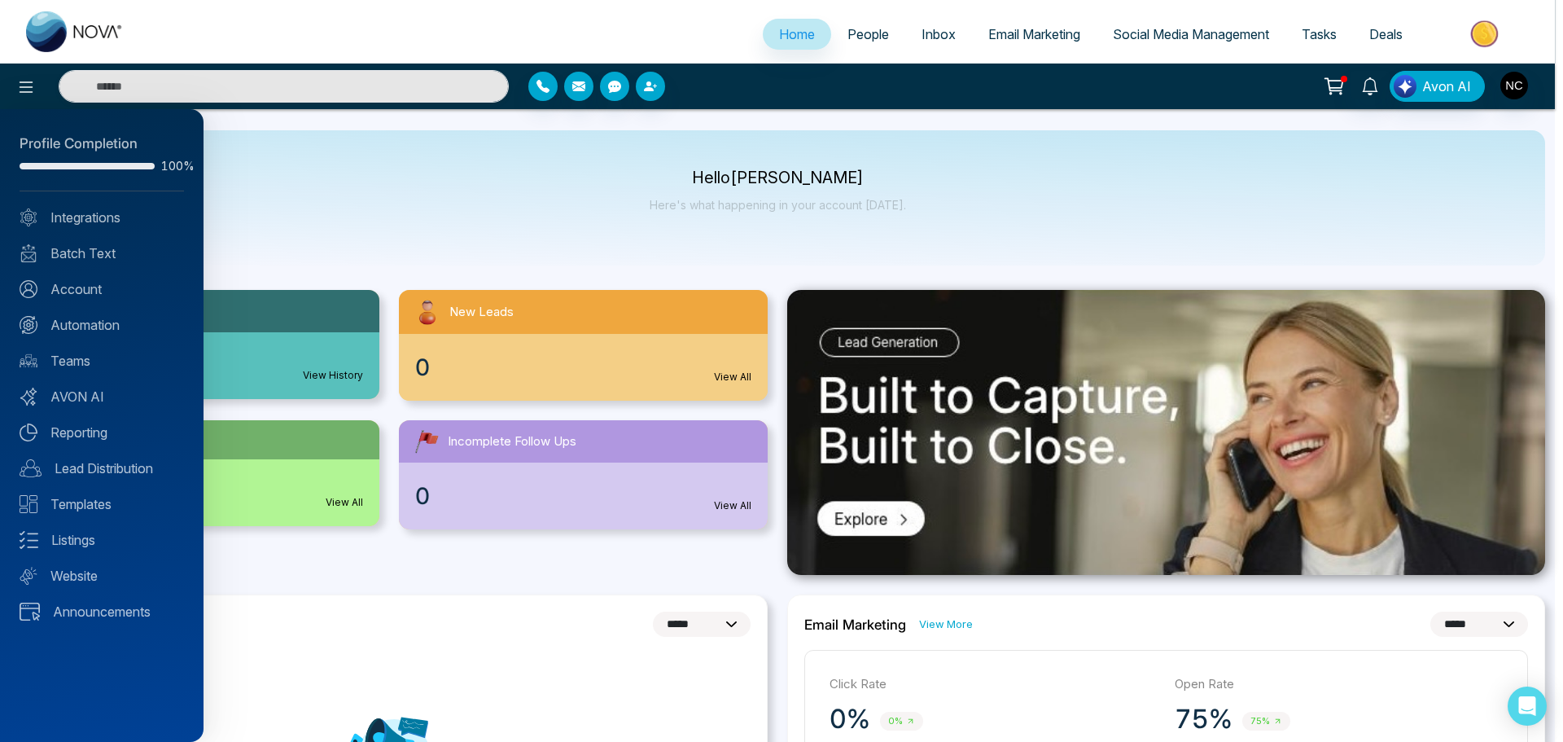
click at [821, 101] on div at bounding box center [781, 371] width 1563 height 742
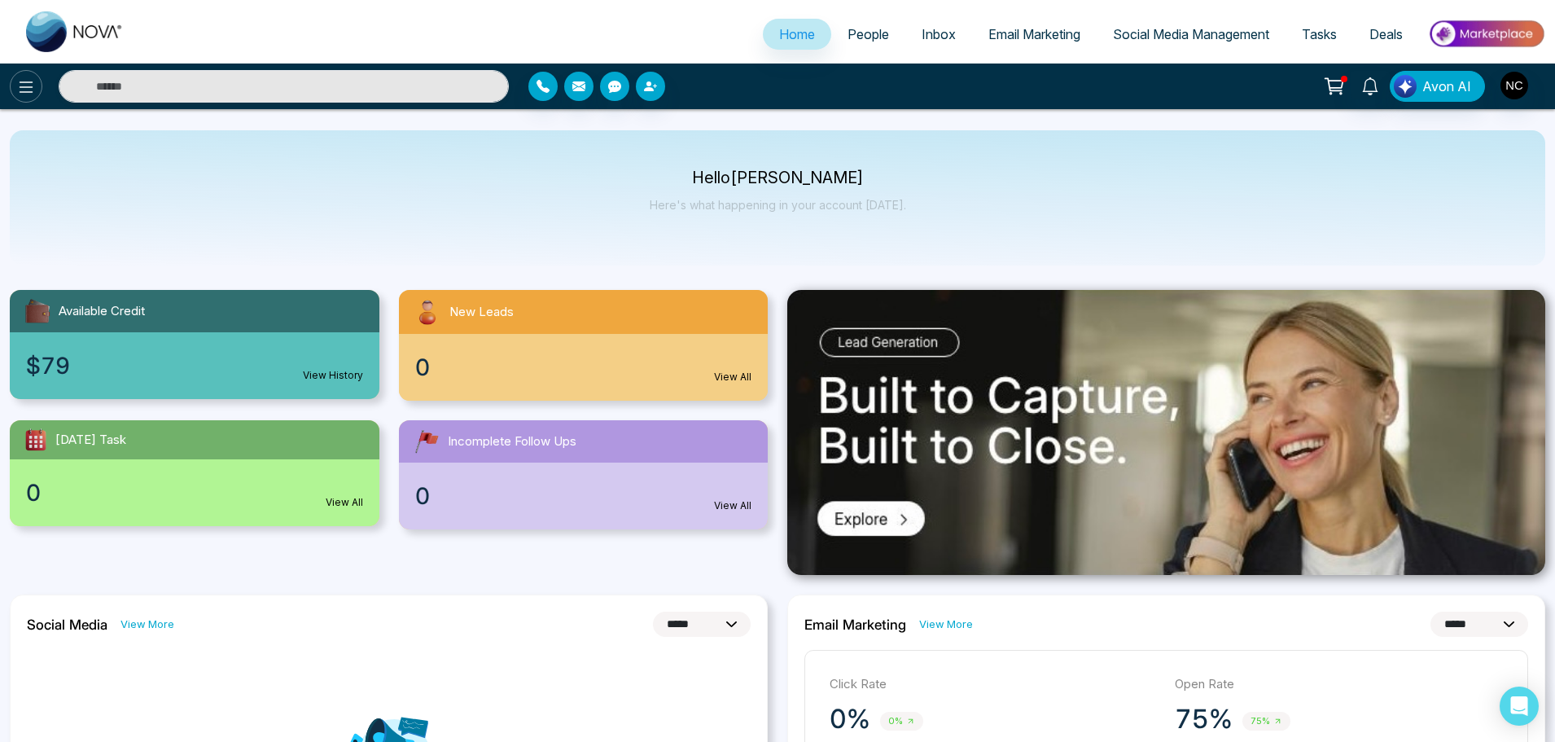
click at [24, 85] on icon at bounding box center [26, 87] width 20 height 20
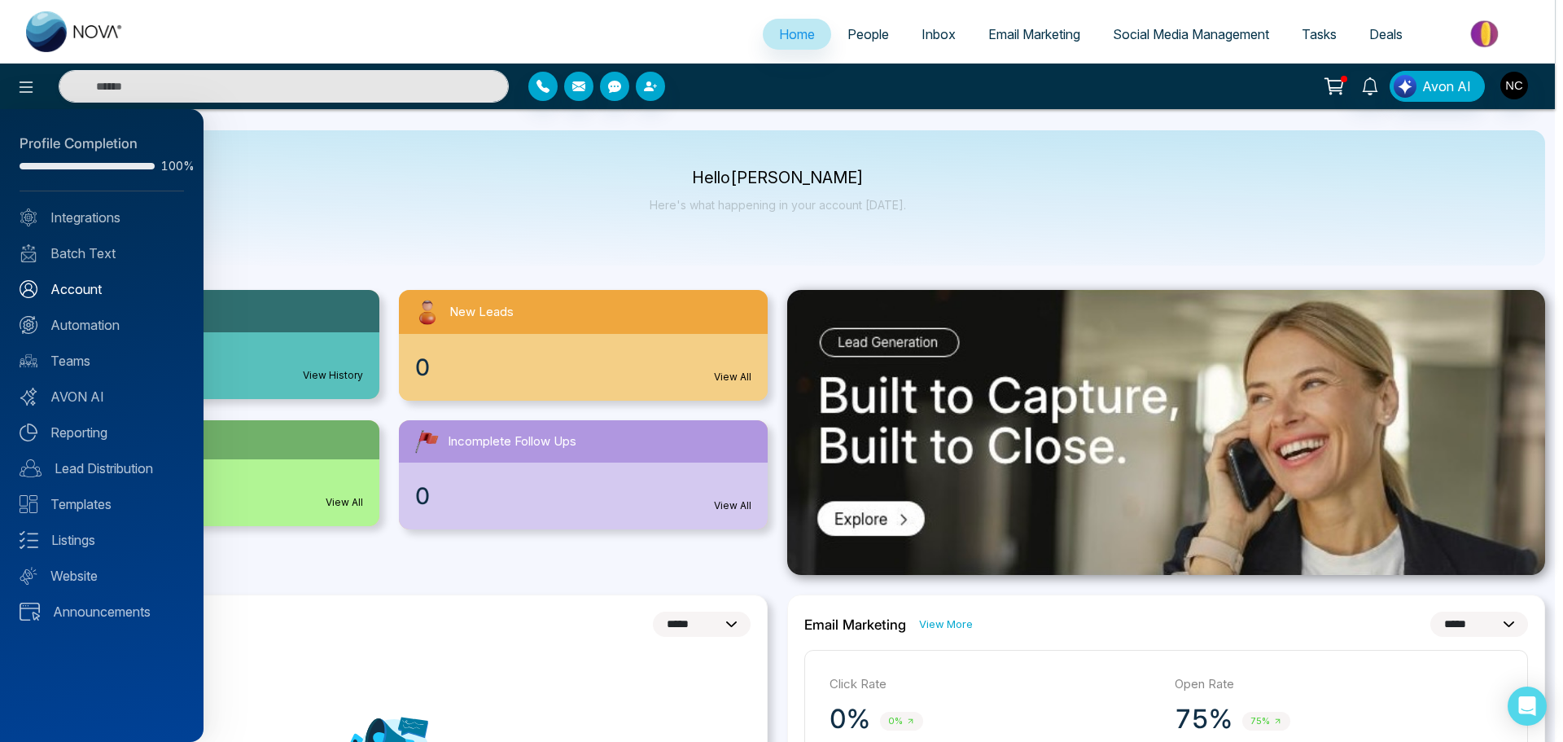
click at [82, 297] on link "Account" at bounding box center [102, 289] width 164 height 20
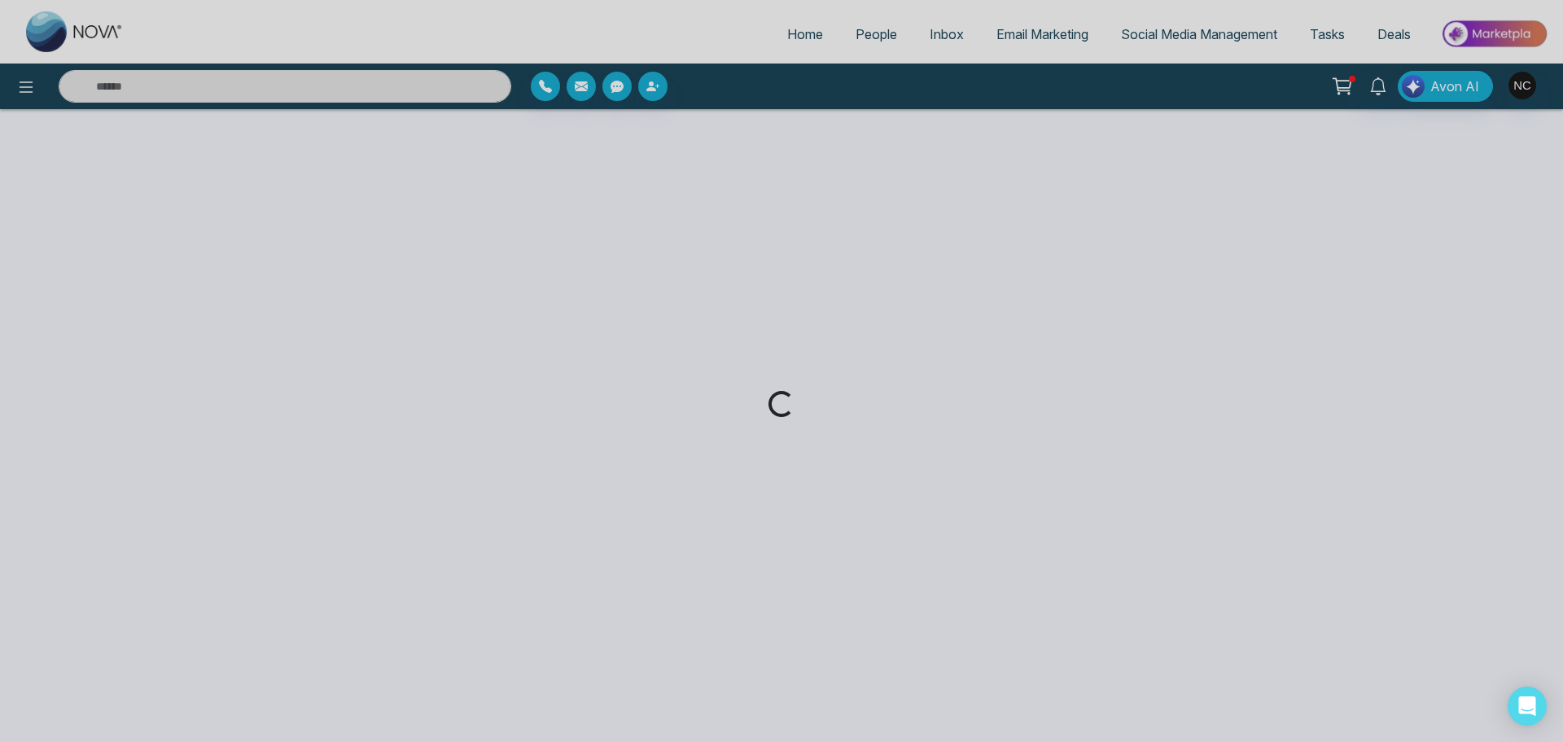
click at [41, 89] on div "Loading..." at bounding box center [781, 371] width 1563 height 742
click at [28, 89] on div "Loading..." at bounding box center [781, 371] width 1563 height 742
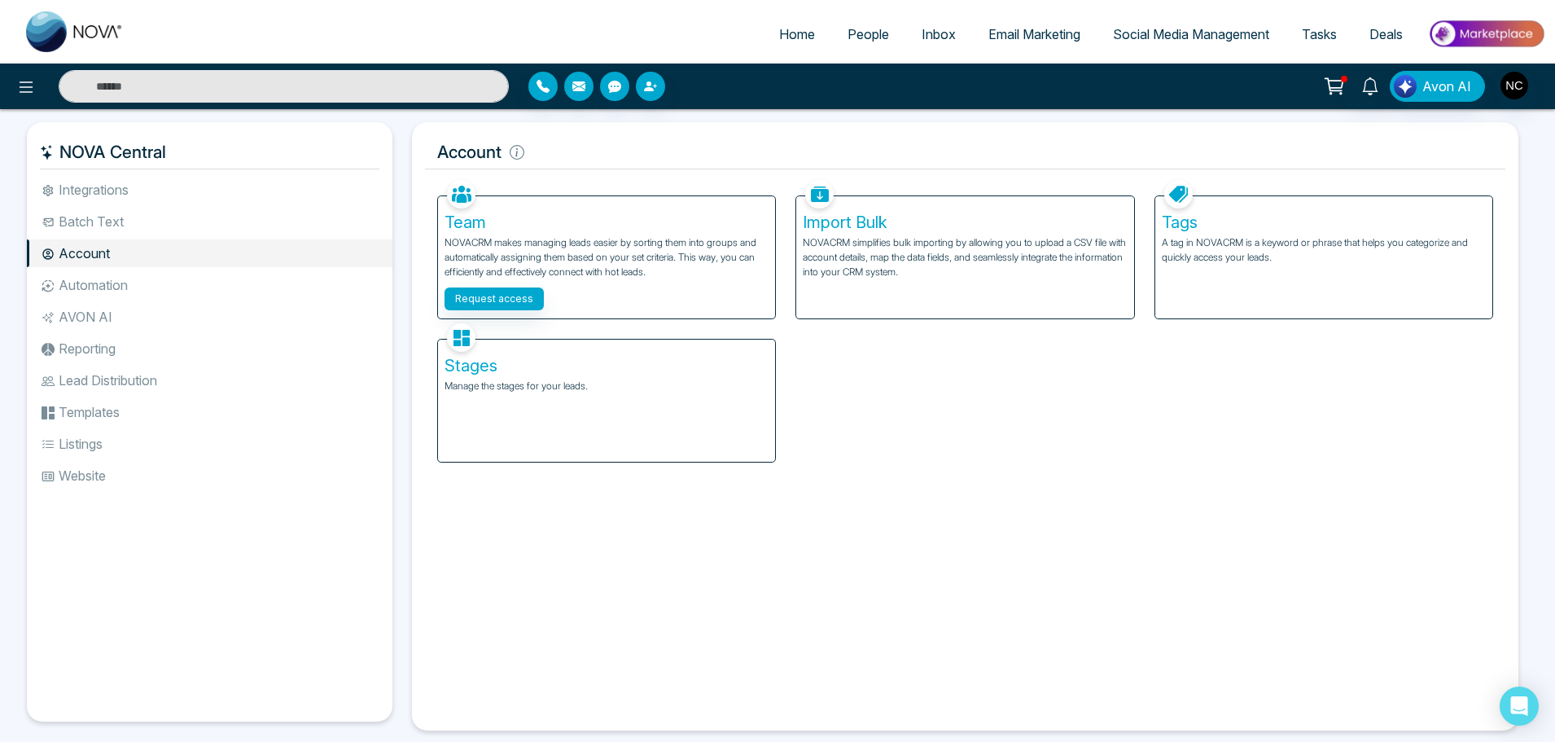
click at [28, 89] on icon at bounding box center [26, 87] width 20 height 20
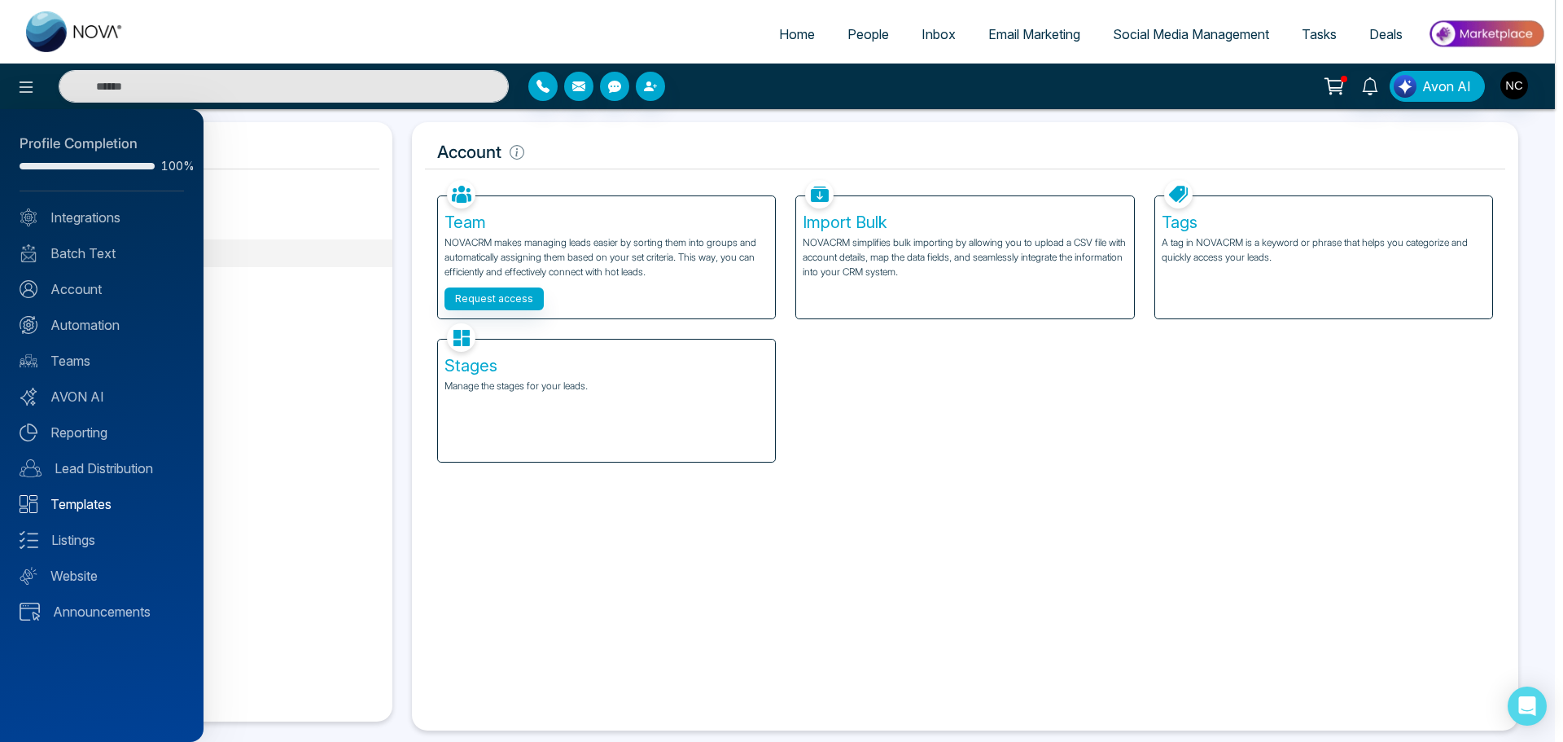
click at [88, 499] on link "Templates" at bounding box center [102, 504] width 164 height 20
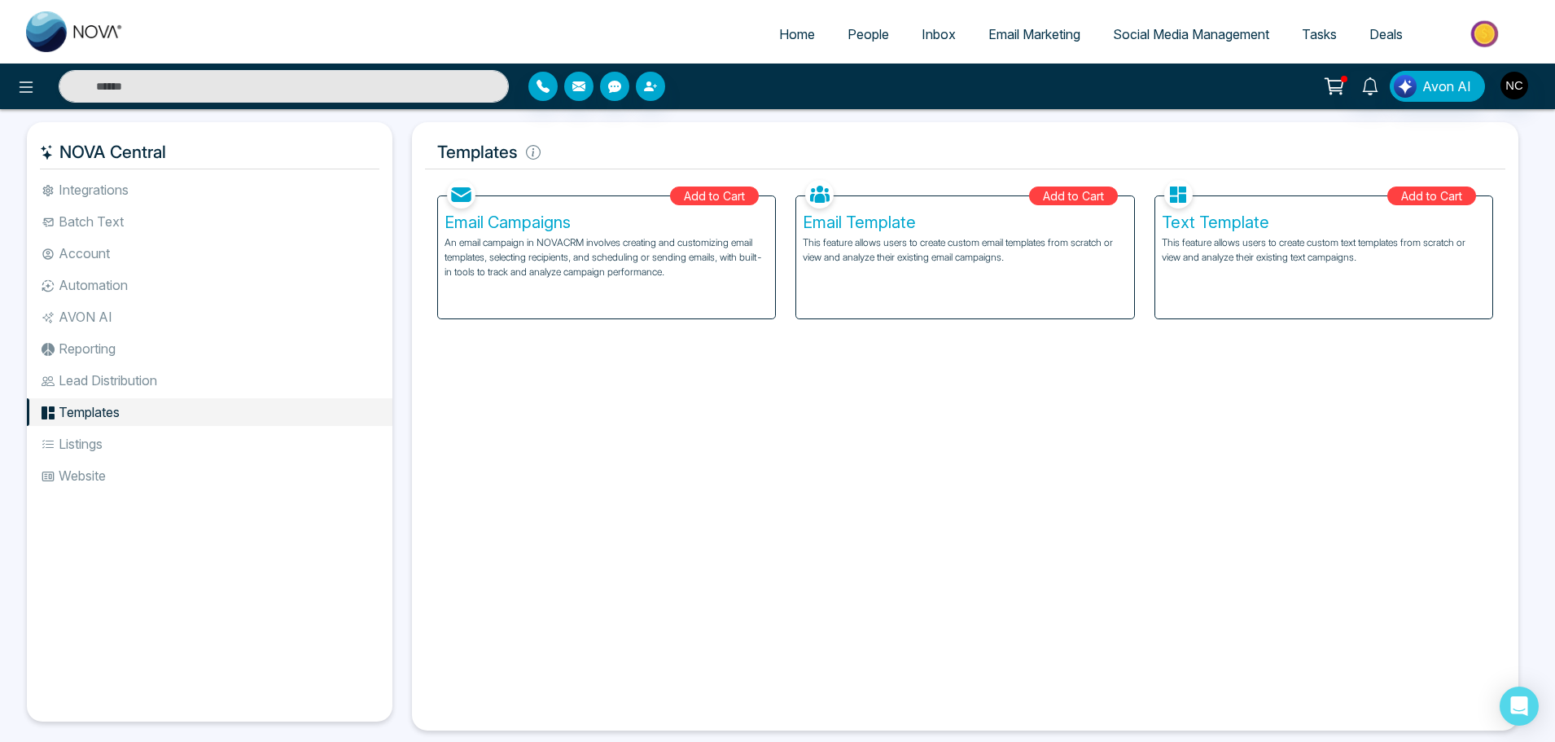
click at [920, 256] on p "This feature allows users to create custom email templates from scratch or view…" at bounding box center [965, 249] width 324 height 29
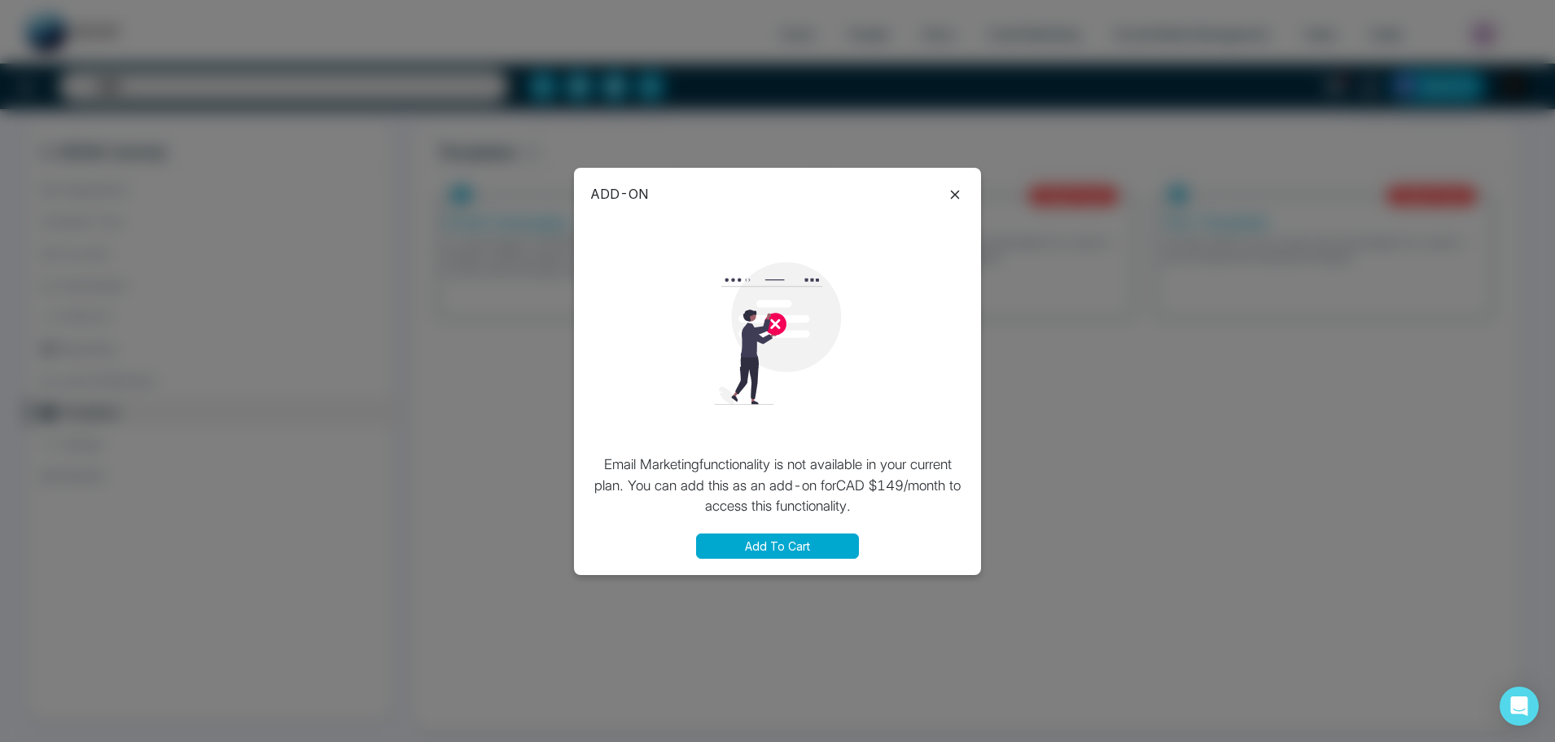
click at [801, 546] on button "Add To Cart" at bounding box center [777, 545] width 163 height 25
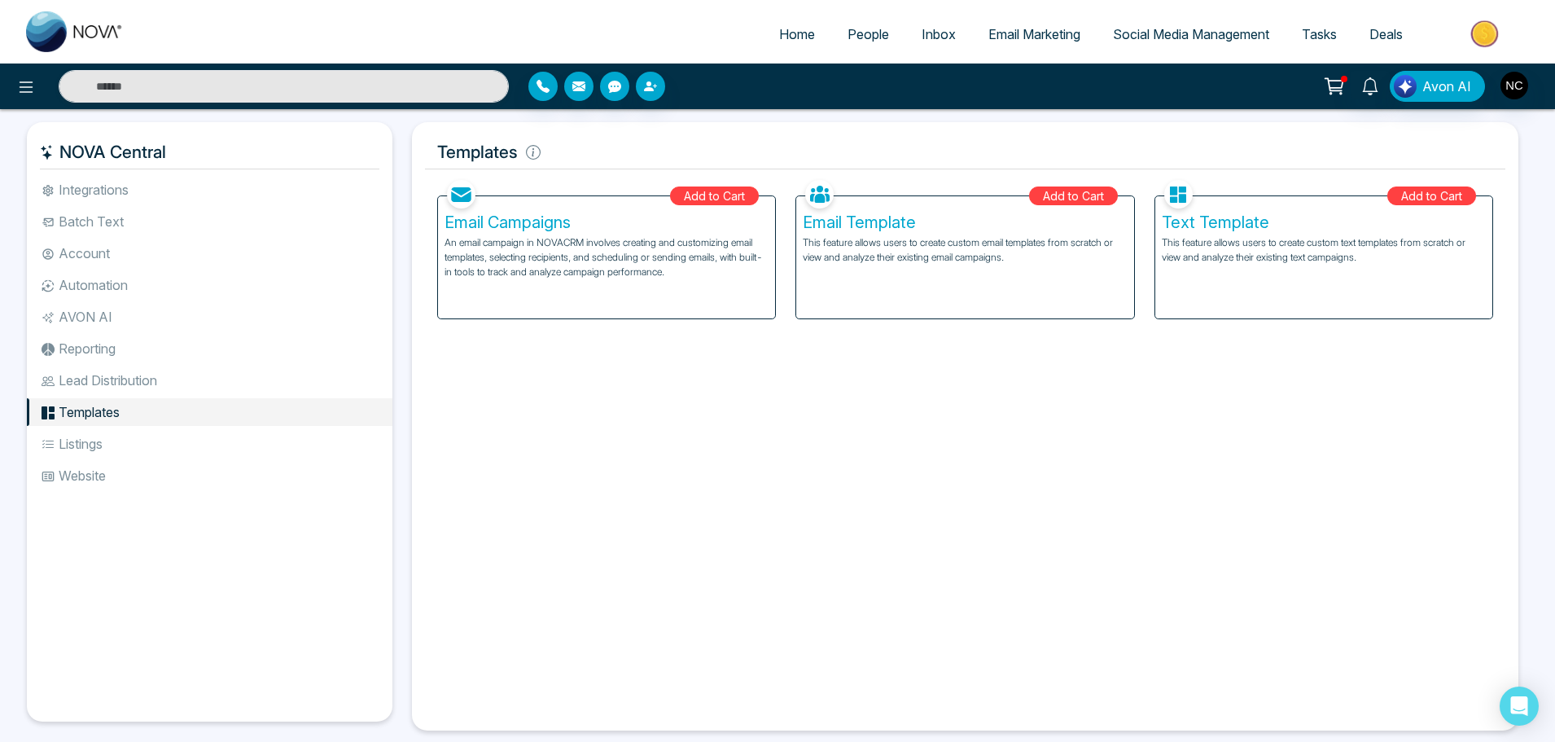
click at [82, 456] on li "Listings" at bounding box center [210, 444] width 366 height 28
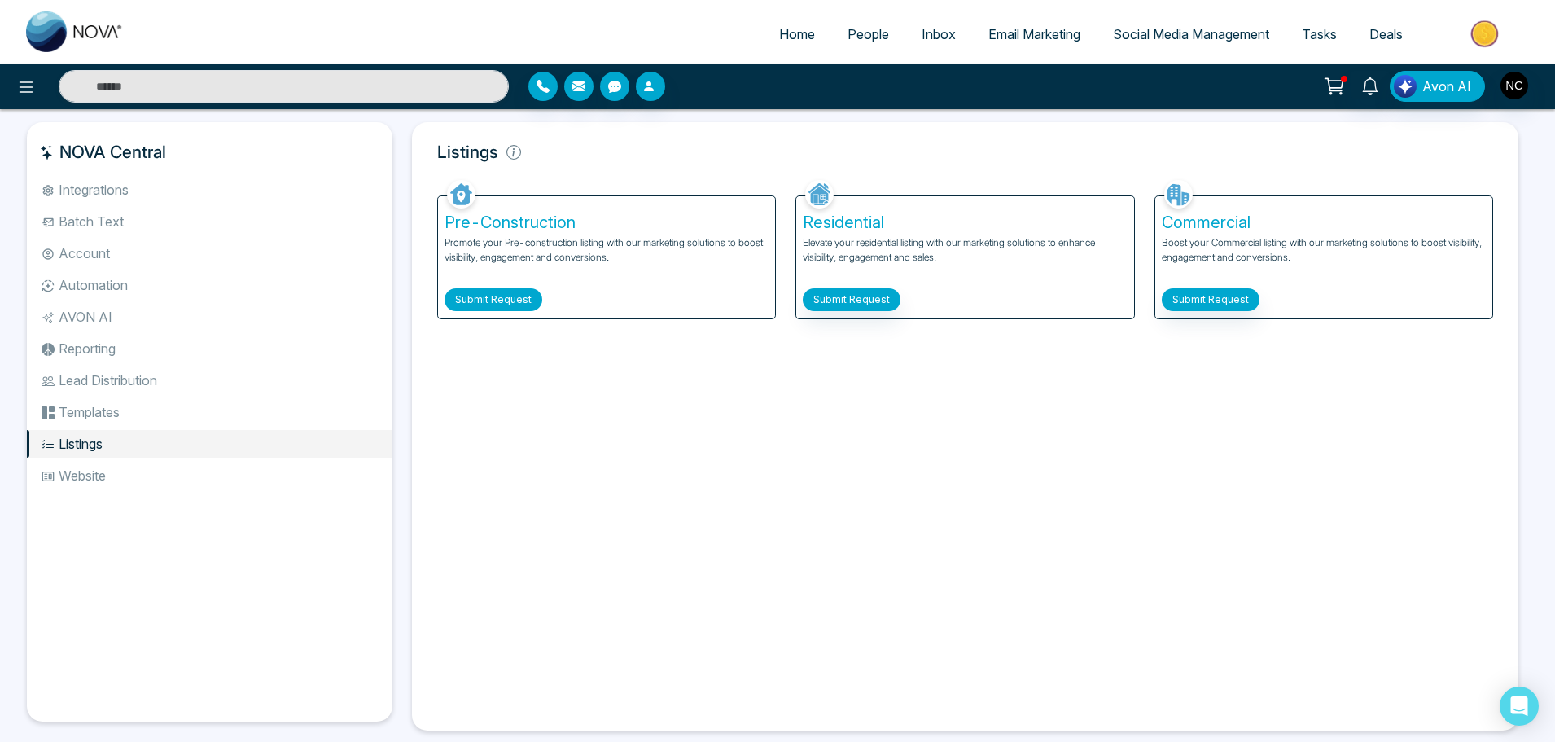
click at [506, 297] on button "Submit Request" at bounding box center [494, 299] width 98 height 23
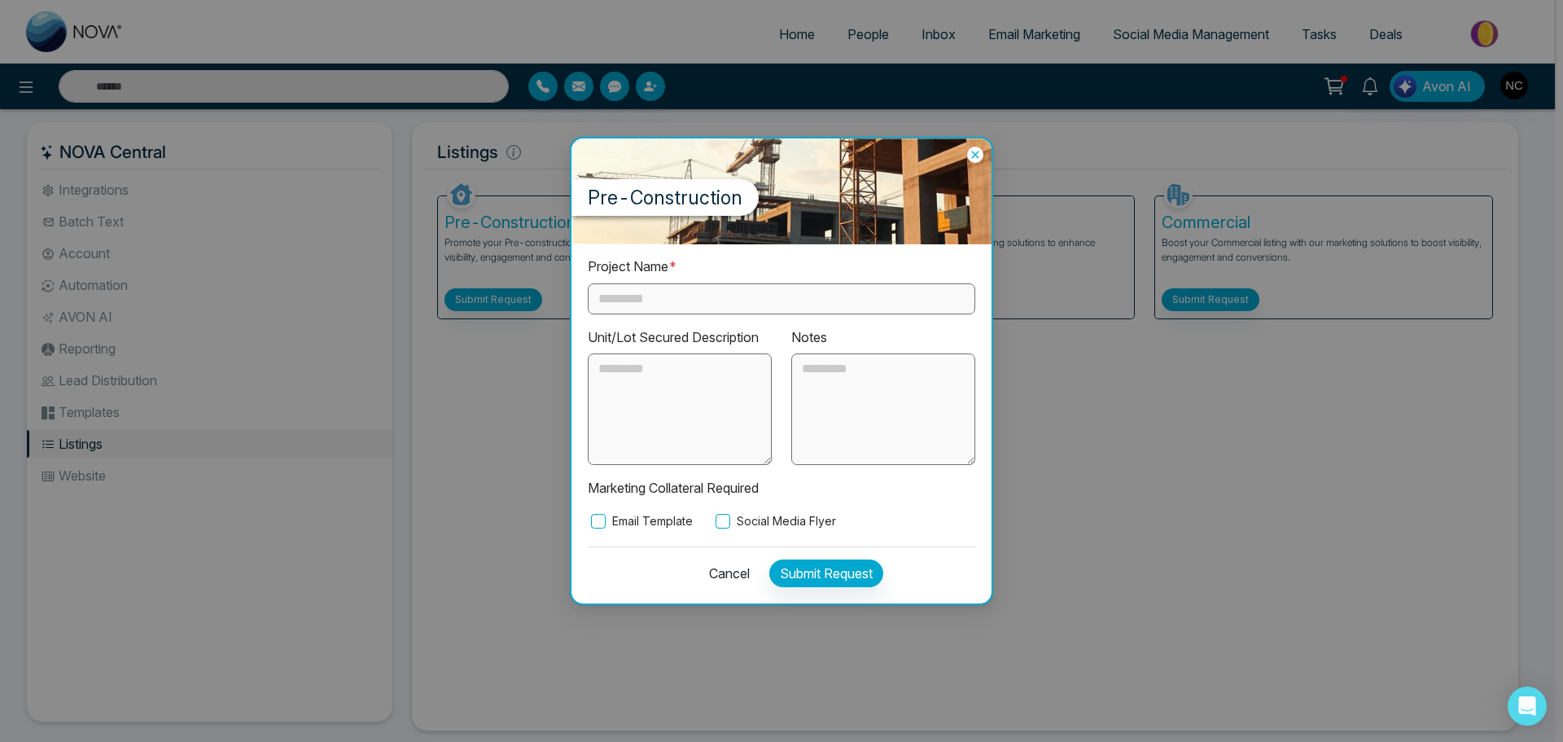
click at [695, 302] on input "text" at bounding box center [782, 298] width 388 height 31
paste input "**********"
type input "**********"
click at [675, 414] on textarea at bounding box center [680, 409] width 184 height 112
click at [849, 395] on textarea at bounding box center [883, 409] width 184 height 112
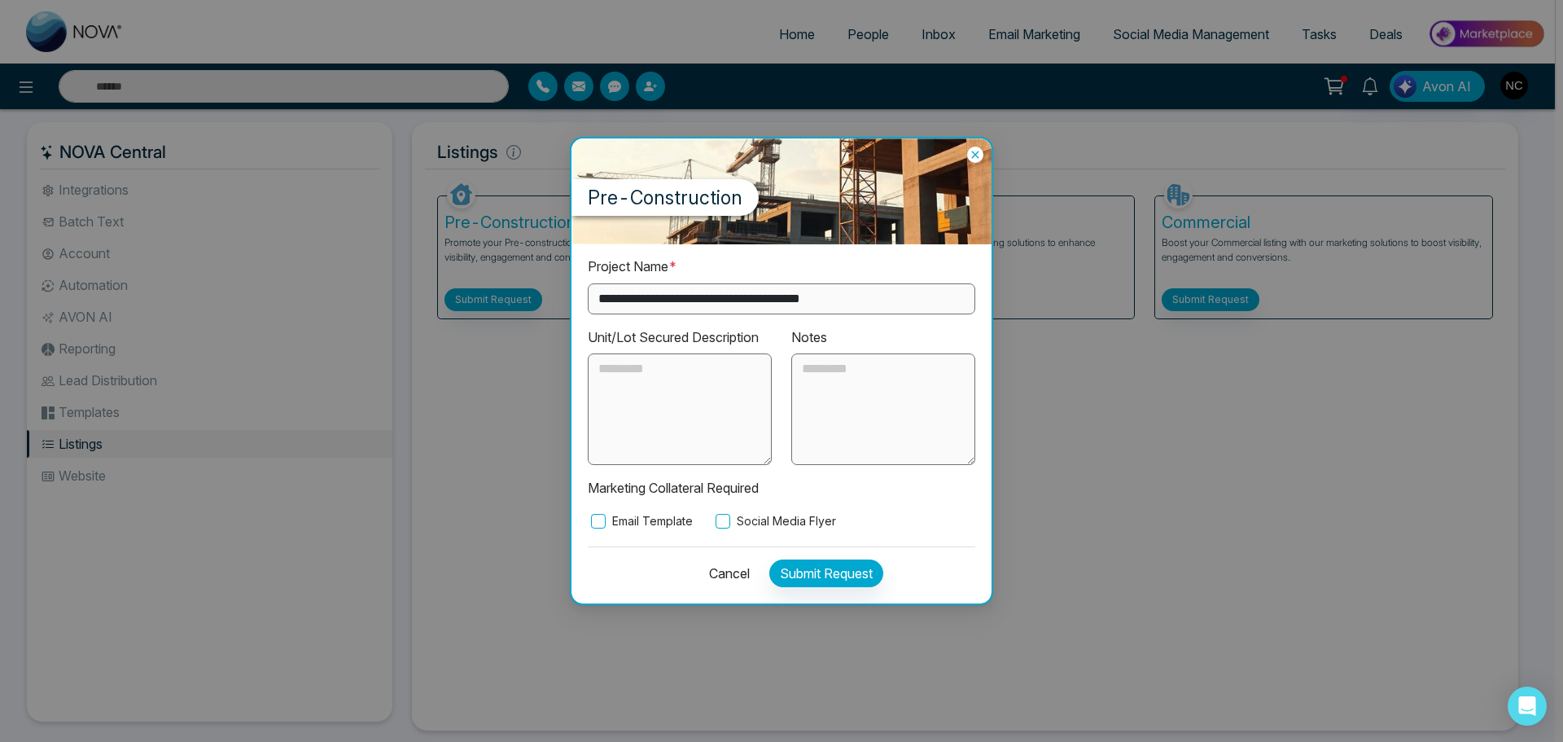
click at [643, 391] on textarea at bounding box center [680, 409] width 184 height 112
type textarea "**********"
click at [822, 567] on button "Submit Request" at bounding box center [826, 573] width 114 height 28
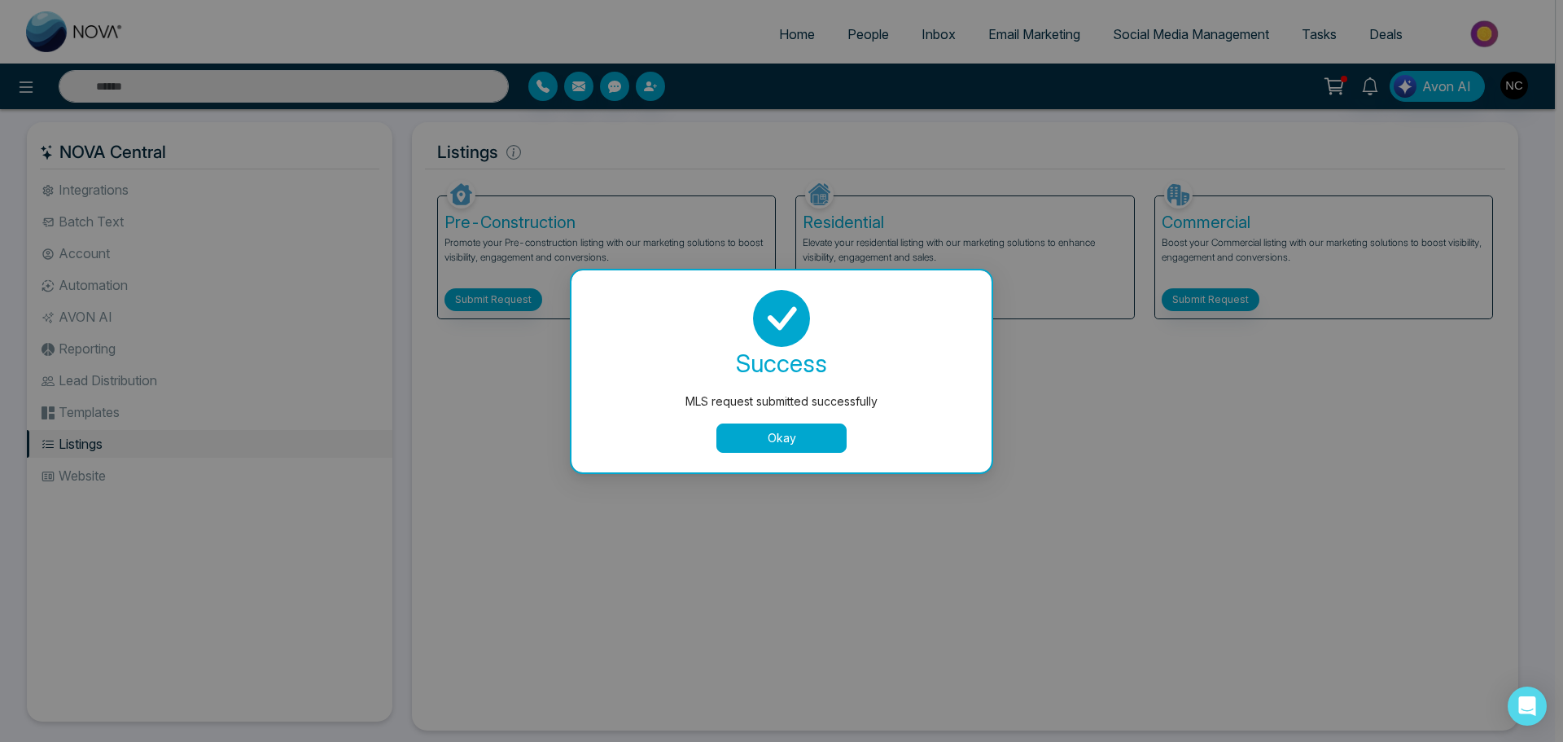
click at [757, 452] on button "Okay" at bounding box center [781, 437] width 130 height 29
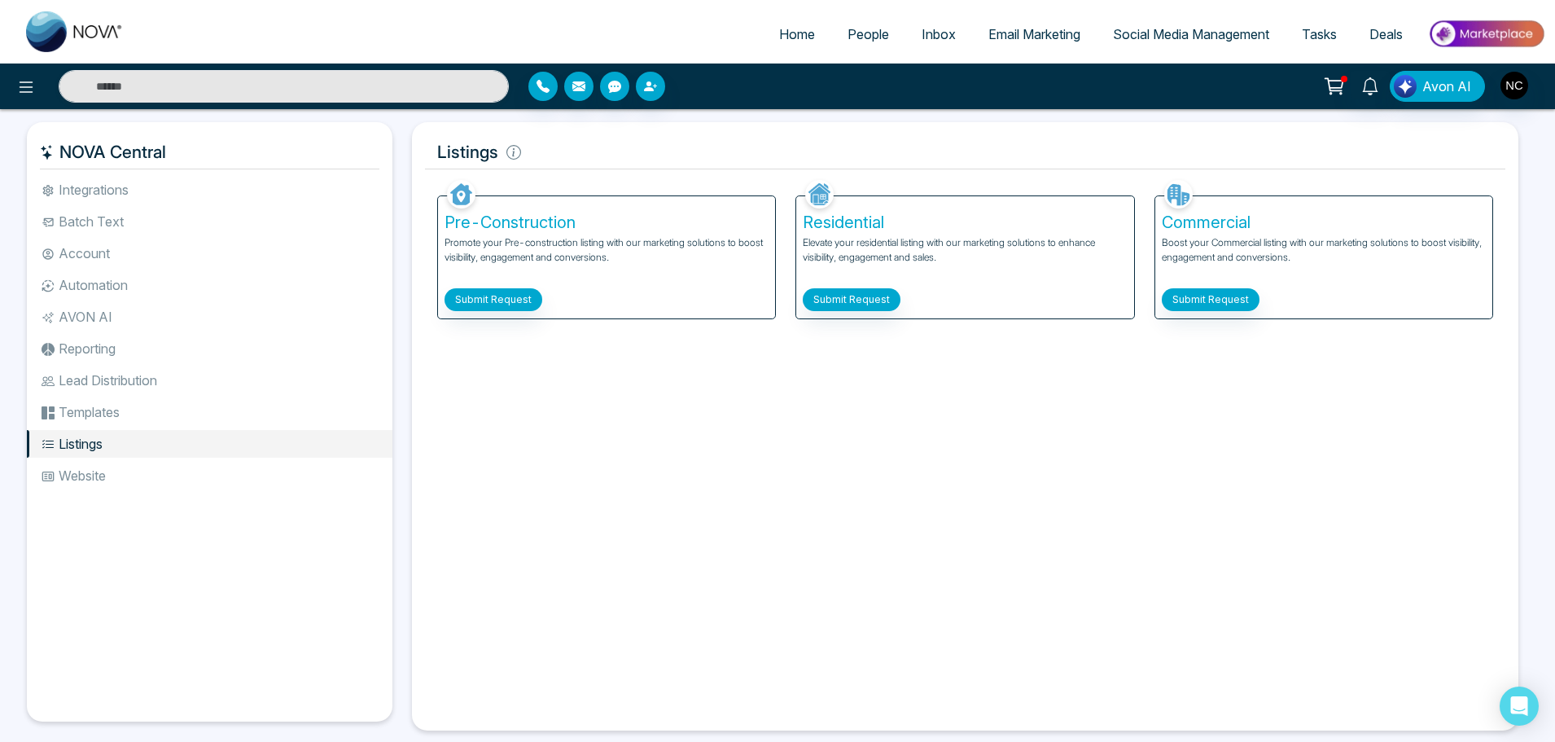
click at [218, 470] on li "Website" at bounding box center [210, 476] width 366 height 28
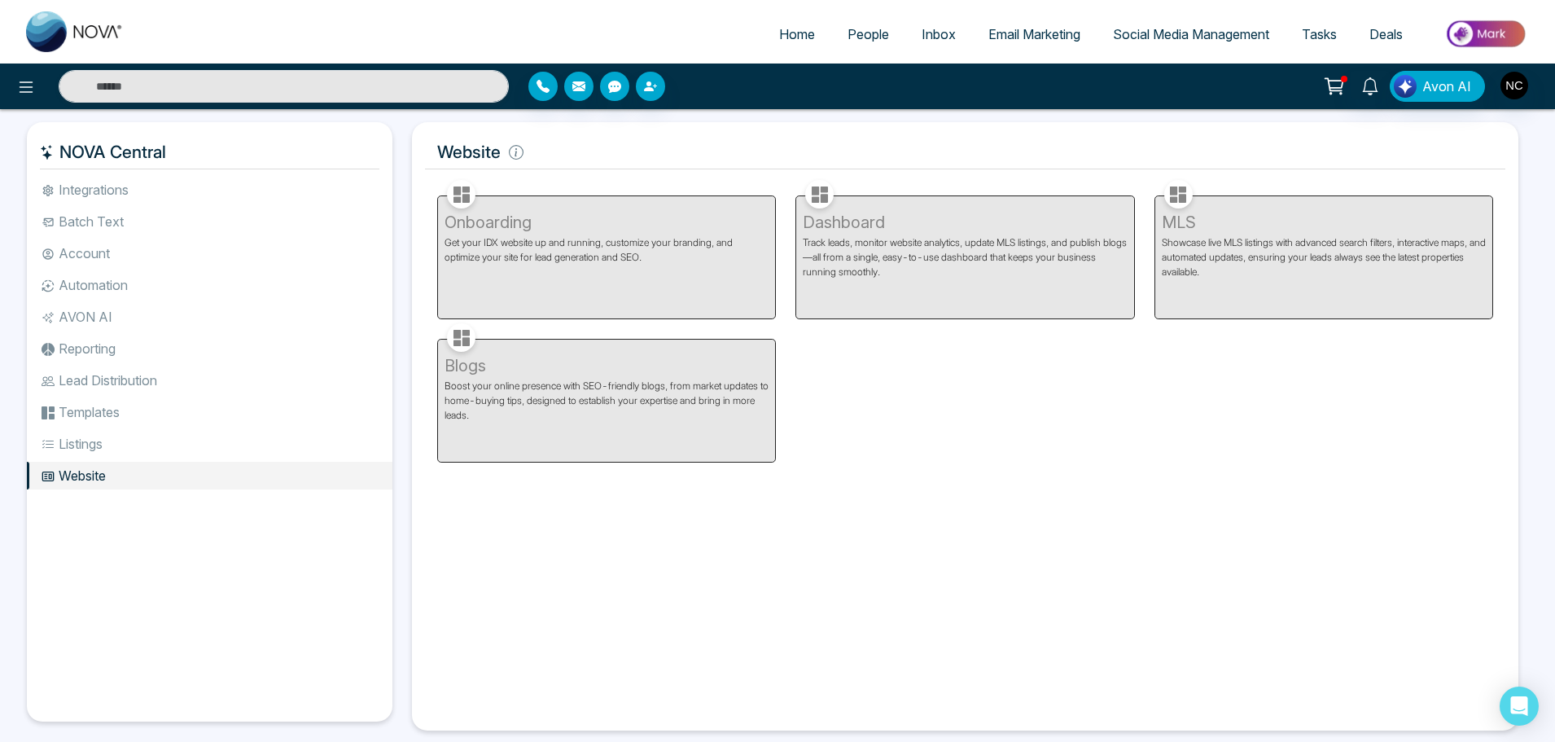
click at [211, 436] on li "Listings" at bounding box center [210, 444] width 366 height 28
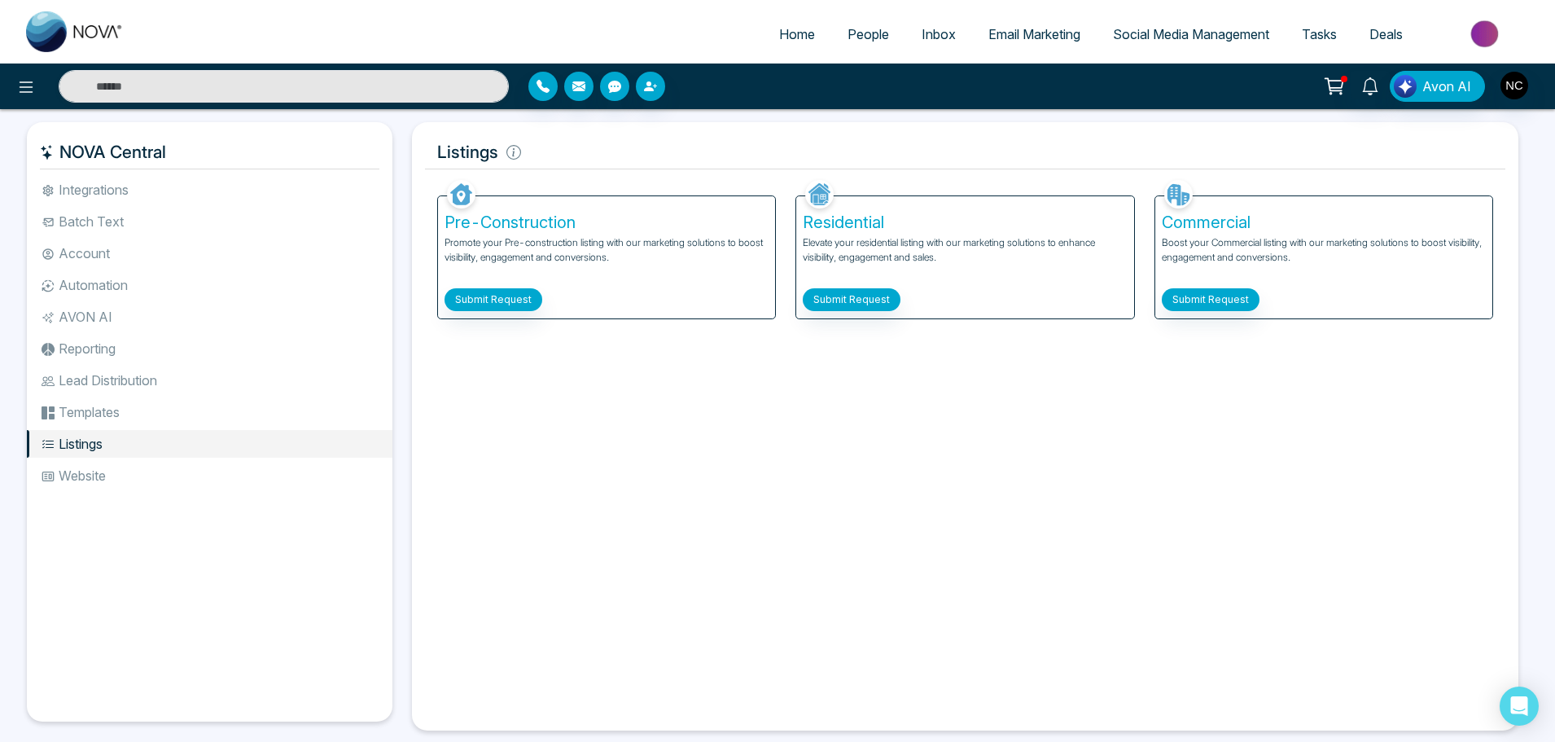
click at [192, 401] on li "Templates" at bounding box center [210, 412] width 366 height 28
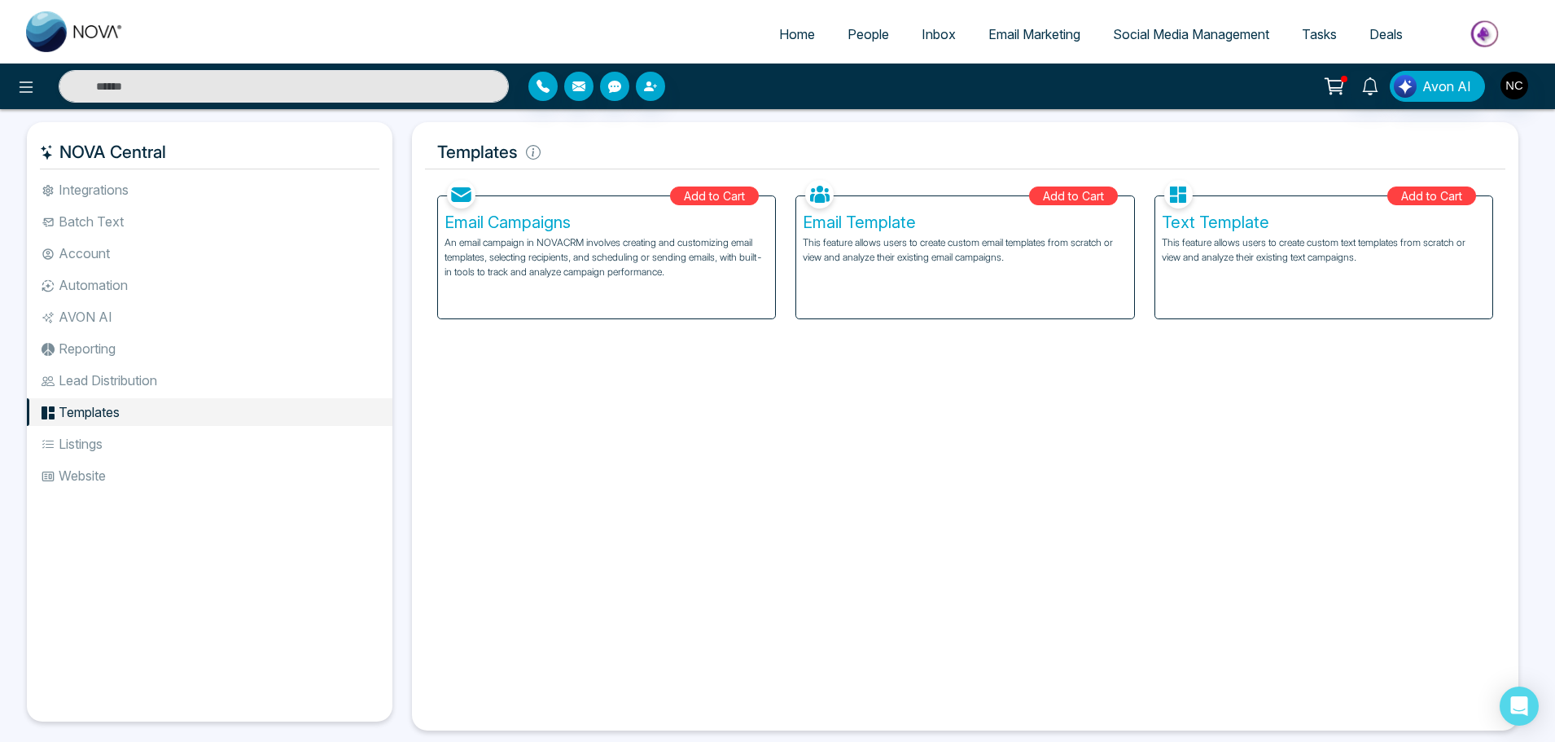
click at [194, 388] on li "Lead Distribution" at bounding box center [210, 380] width 366 height 28
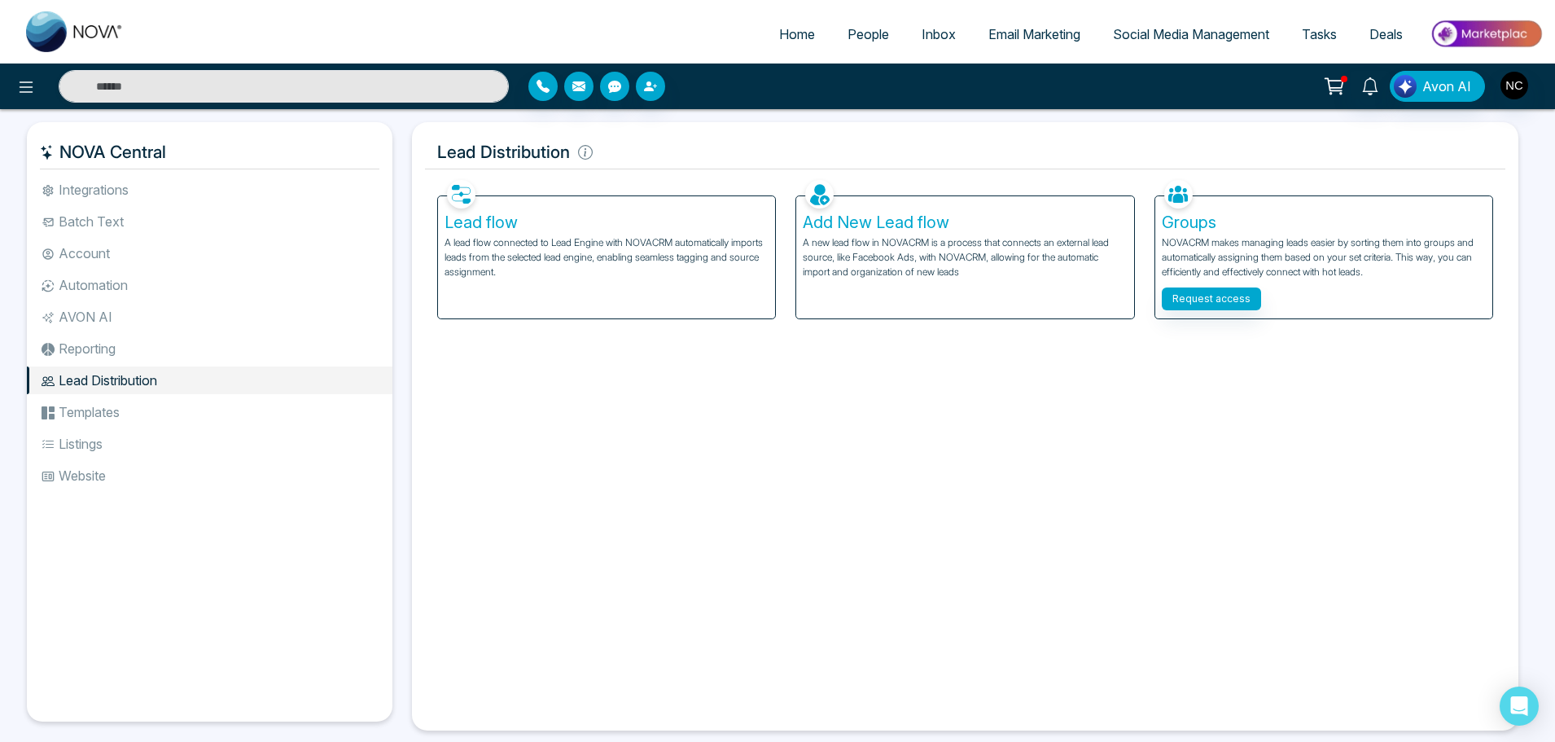
click at [182, 432] on li "Listings" at bounding box center [210, 444] width 366 height 28
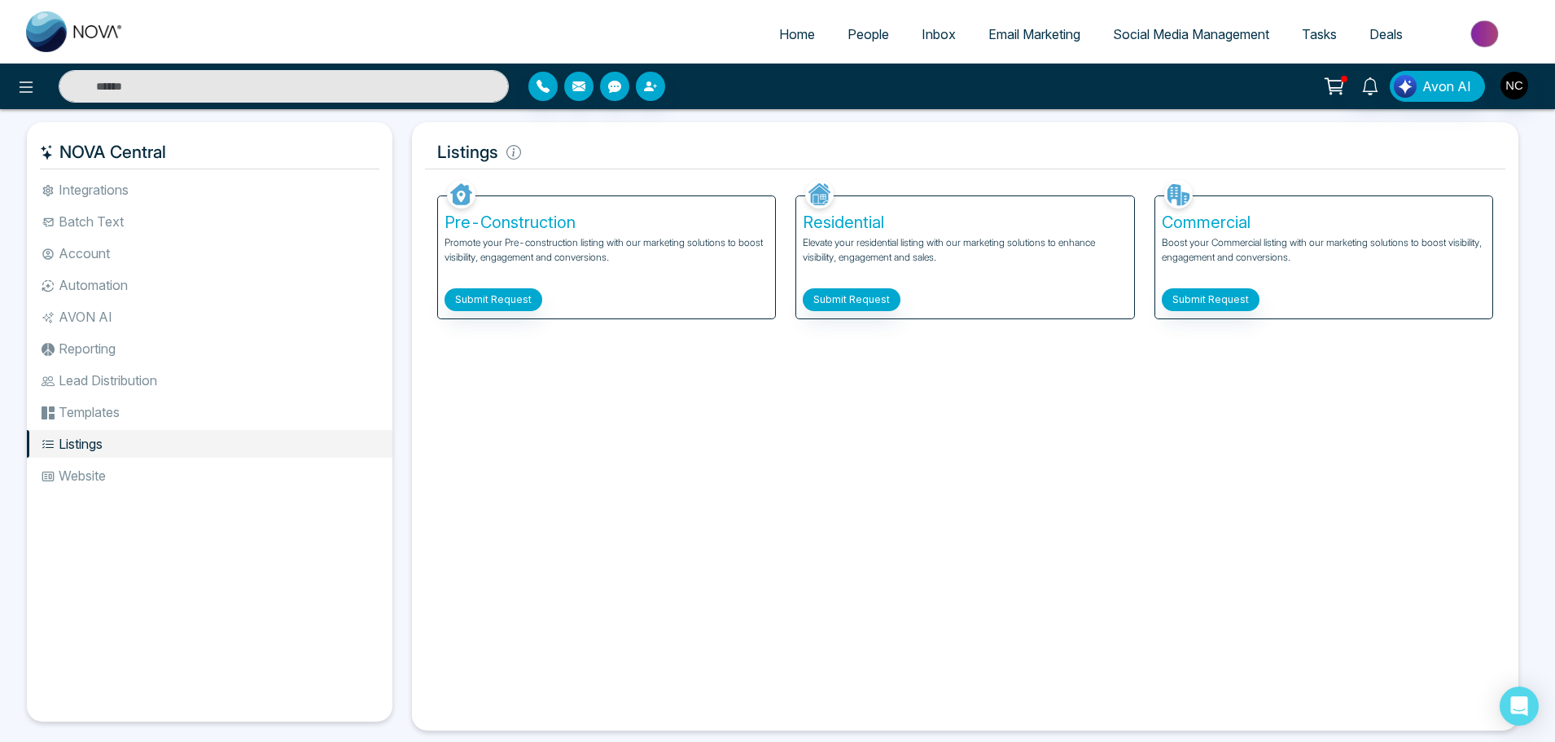
click at [180, 418] on li "Templates" at bounding box center [210, 412] width 366 height 28
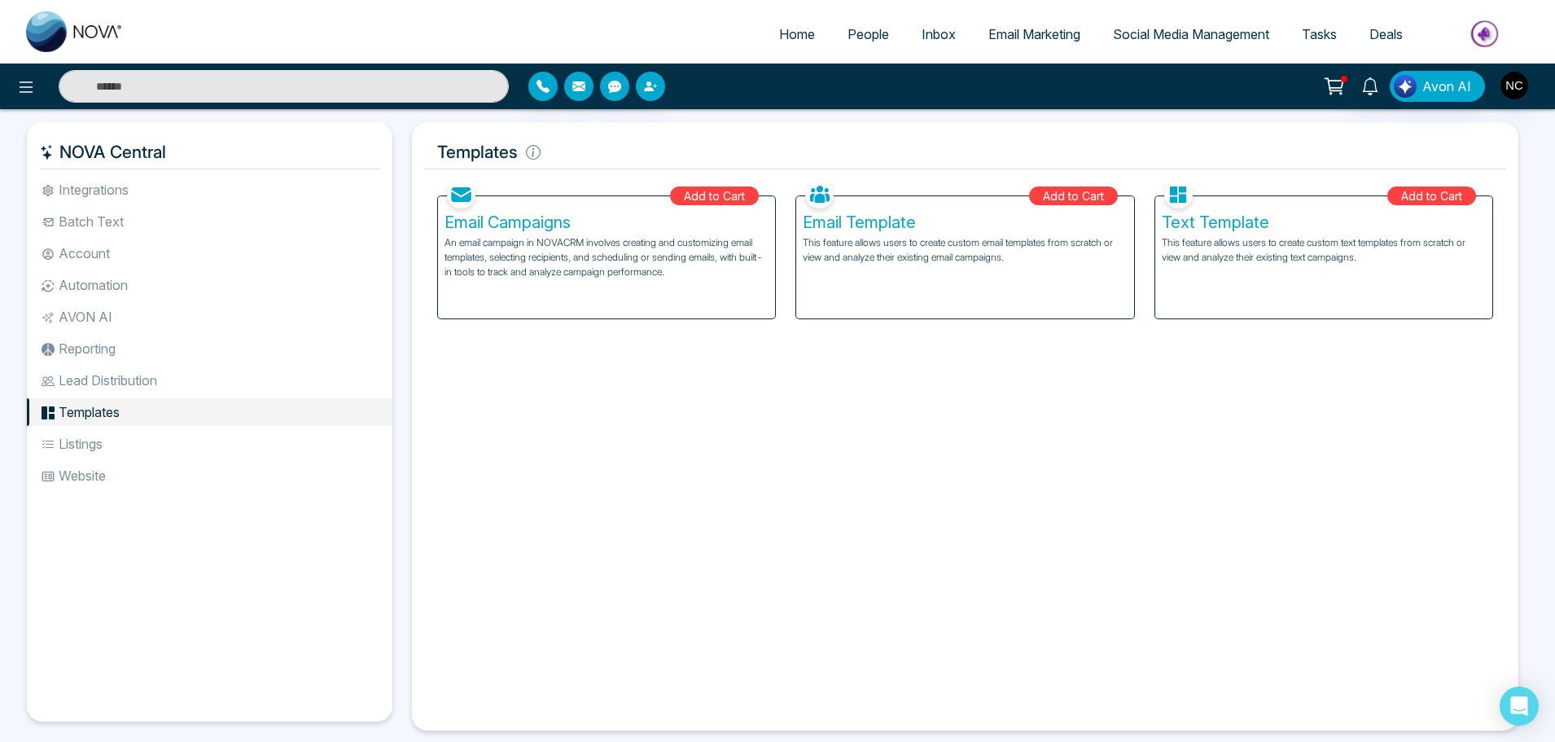
click at [212, 379] on li "Lead Distribution" at bounding box center [210, 380] width 366 height 28
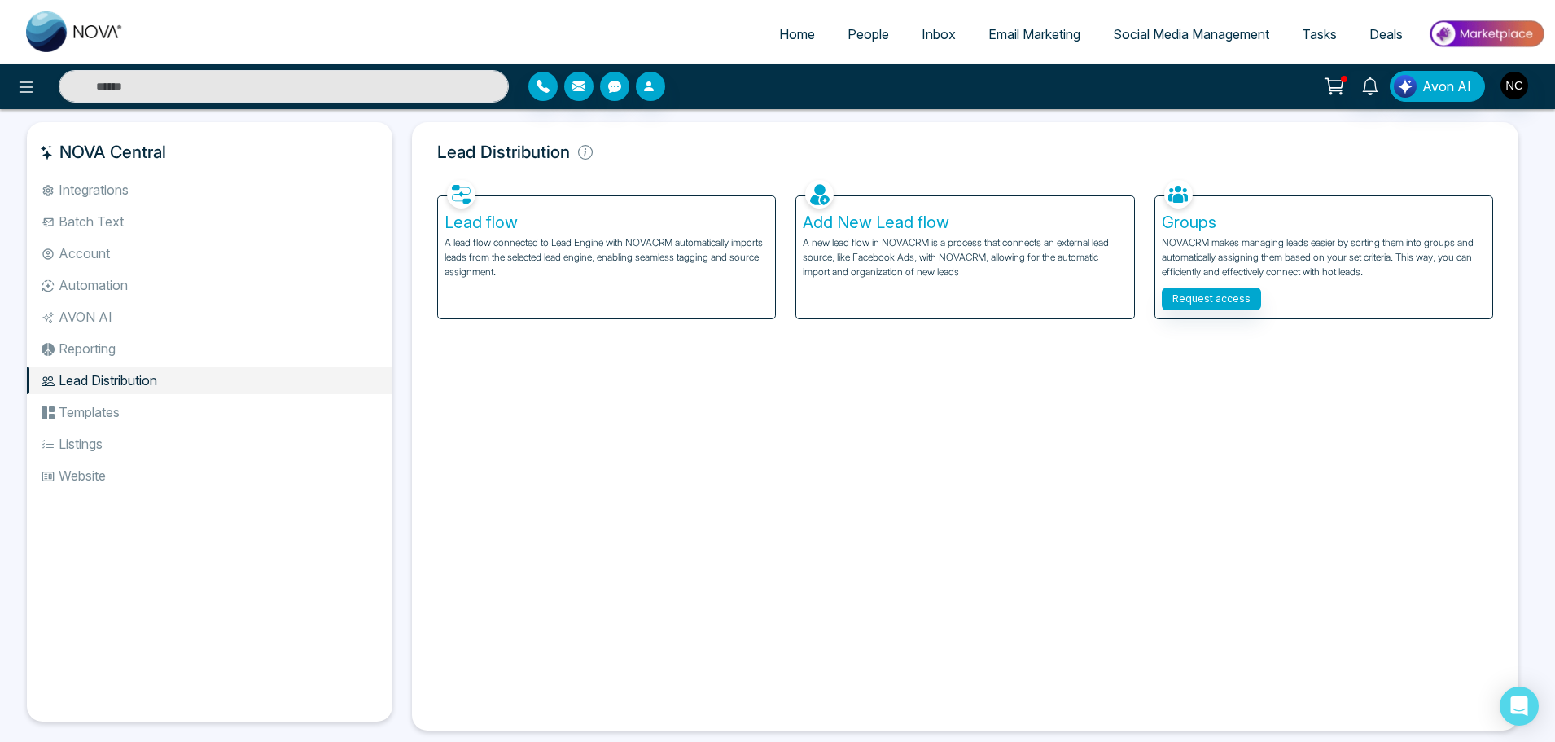
click at [196, 347] on li "Reporting" at bounding box center [210, 349] width 366 height 28
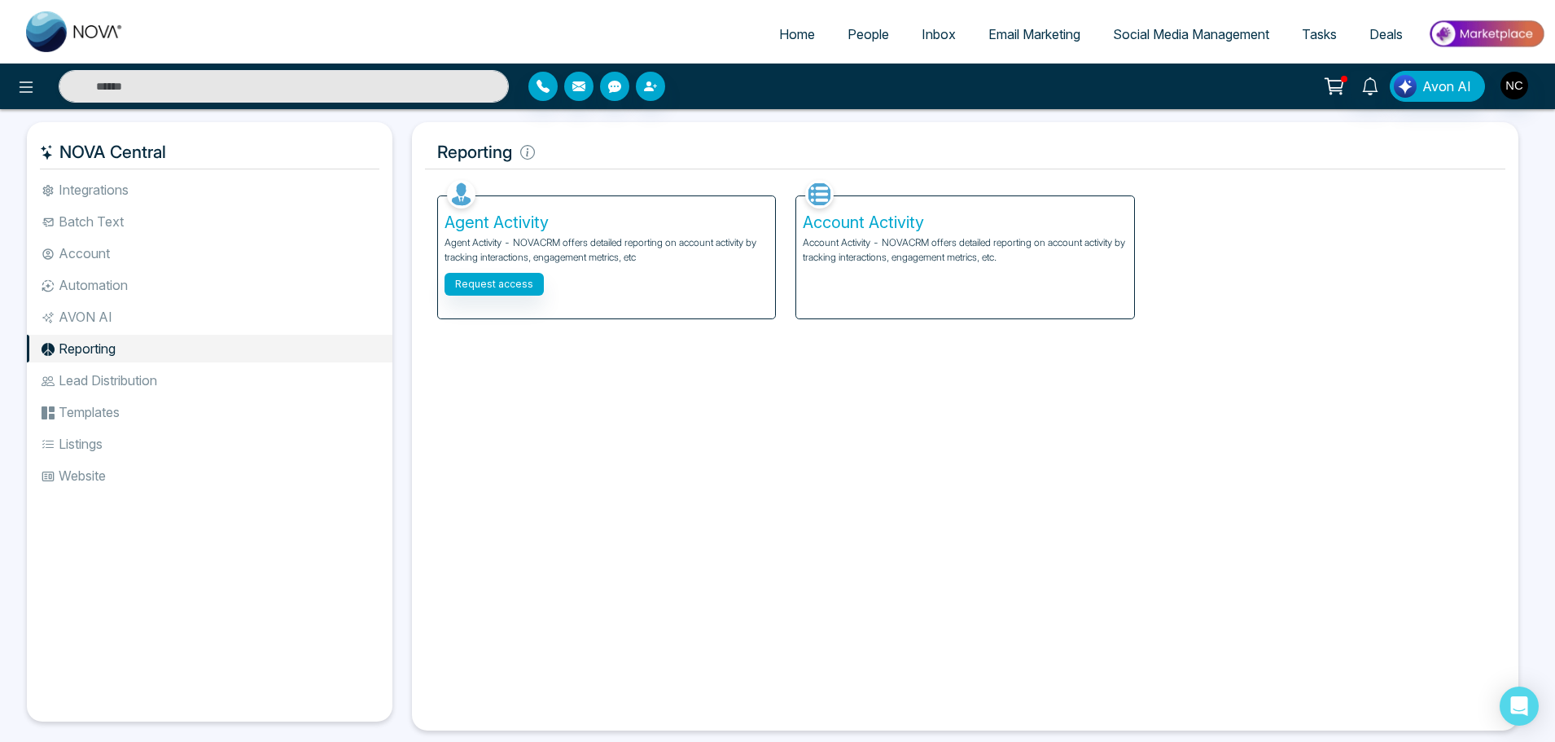
click at [160, 333] on ul "Integrations Batch Text Account Automation AVON AI Reporting Lead Distribution …" at bounding box center [210, 435] width 366 height 519
click at [148, 323] on li "AVON AI" at bounding box center [210, 317] width 366 height 28
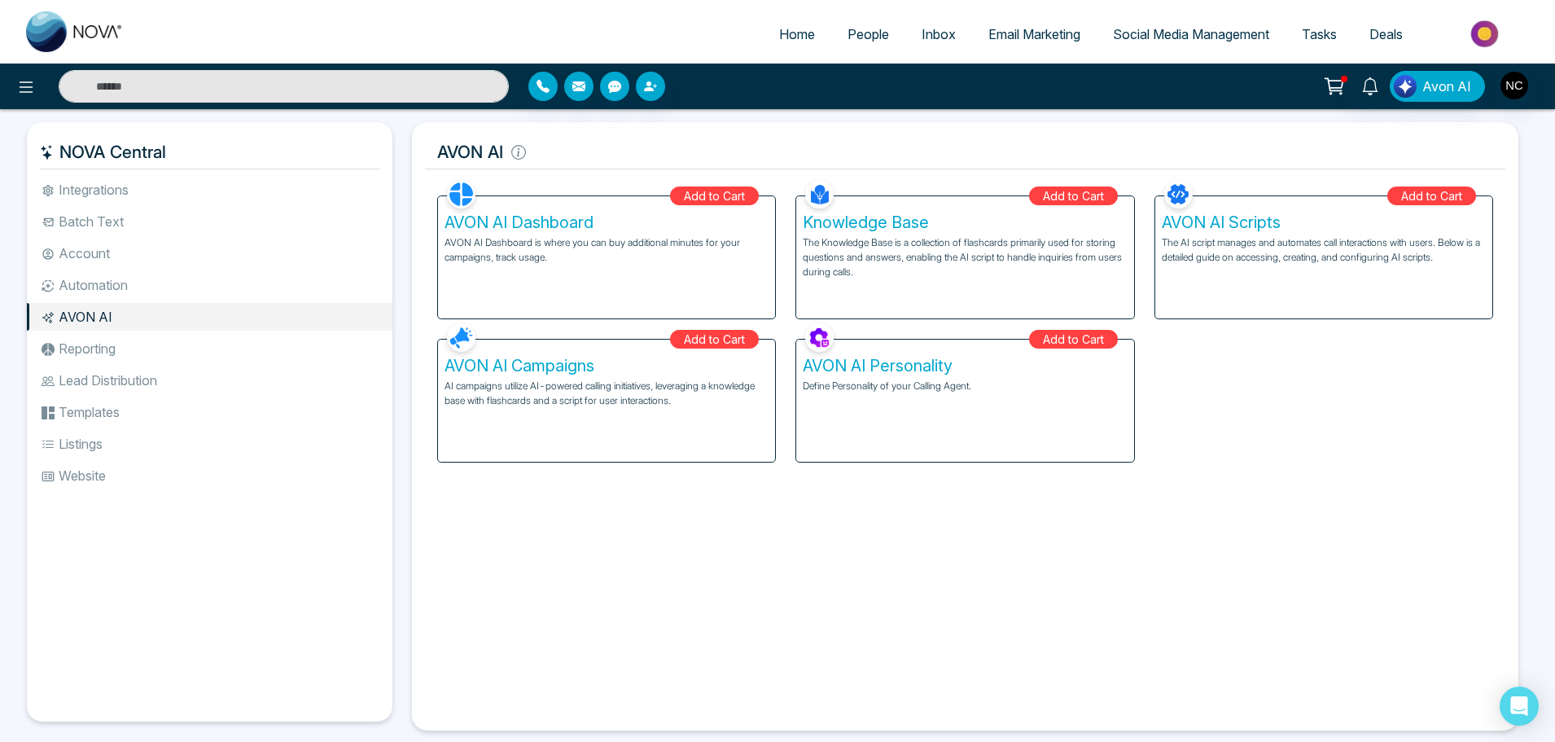
click at [147, 301] on ul "Integrations Batch Text Account Automation AVON AI Reporting Lead Distribution …" at bounding box center [210, 435] width 366 height 519
click at [147, 287] on li "Automation" at bounding box center [210, 285] width 366 height 28
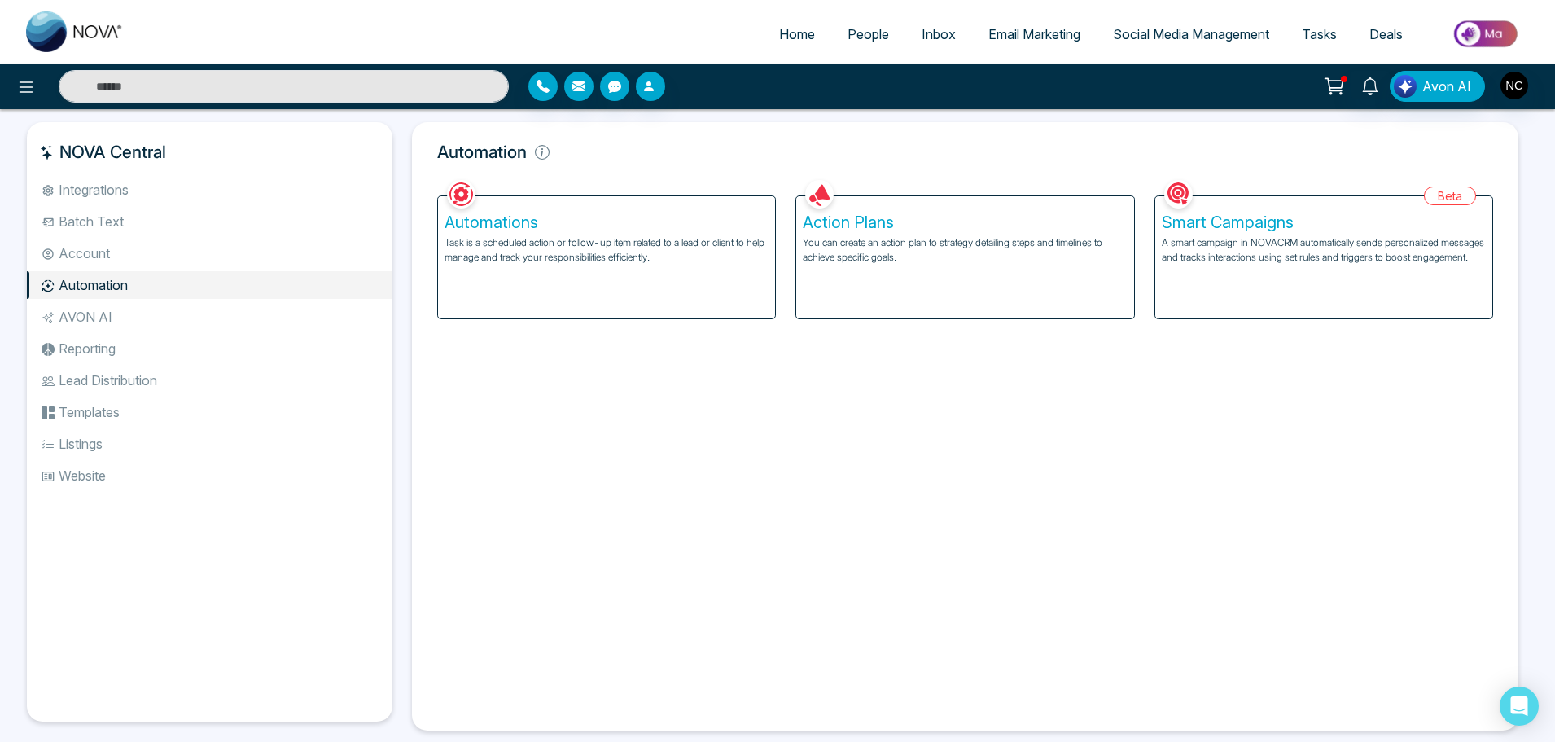
click at [160, 258] on li "Account" at bounding box center [210, 253] width 366 height 28
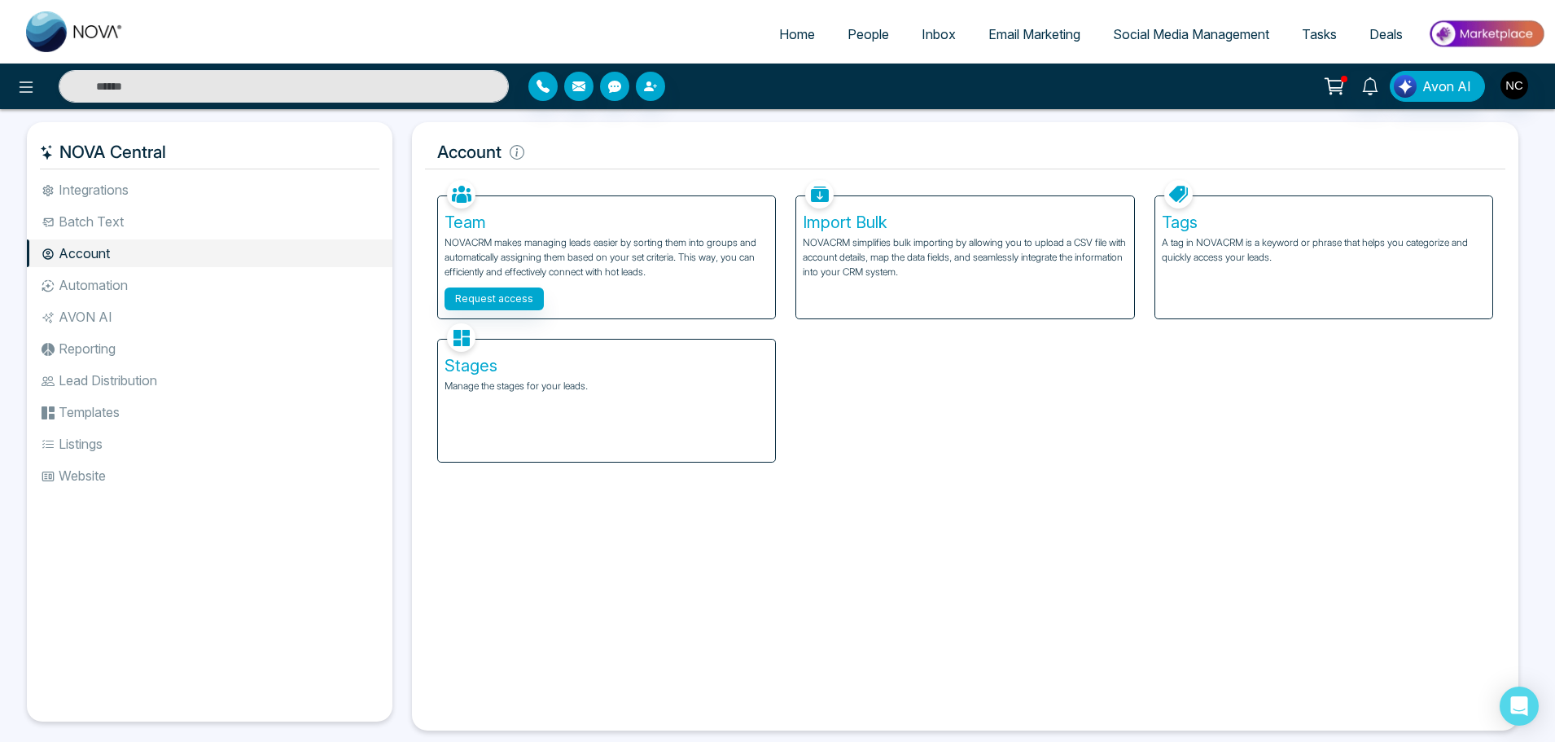
click at [147, 241] on li "Account" at bounding box center [210, 253] width 366 height 28
click at [153, 217] on li "Batch Text" at bounding box center [210, 222] width 366 height 28
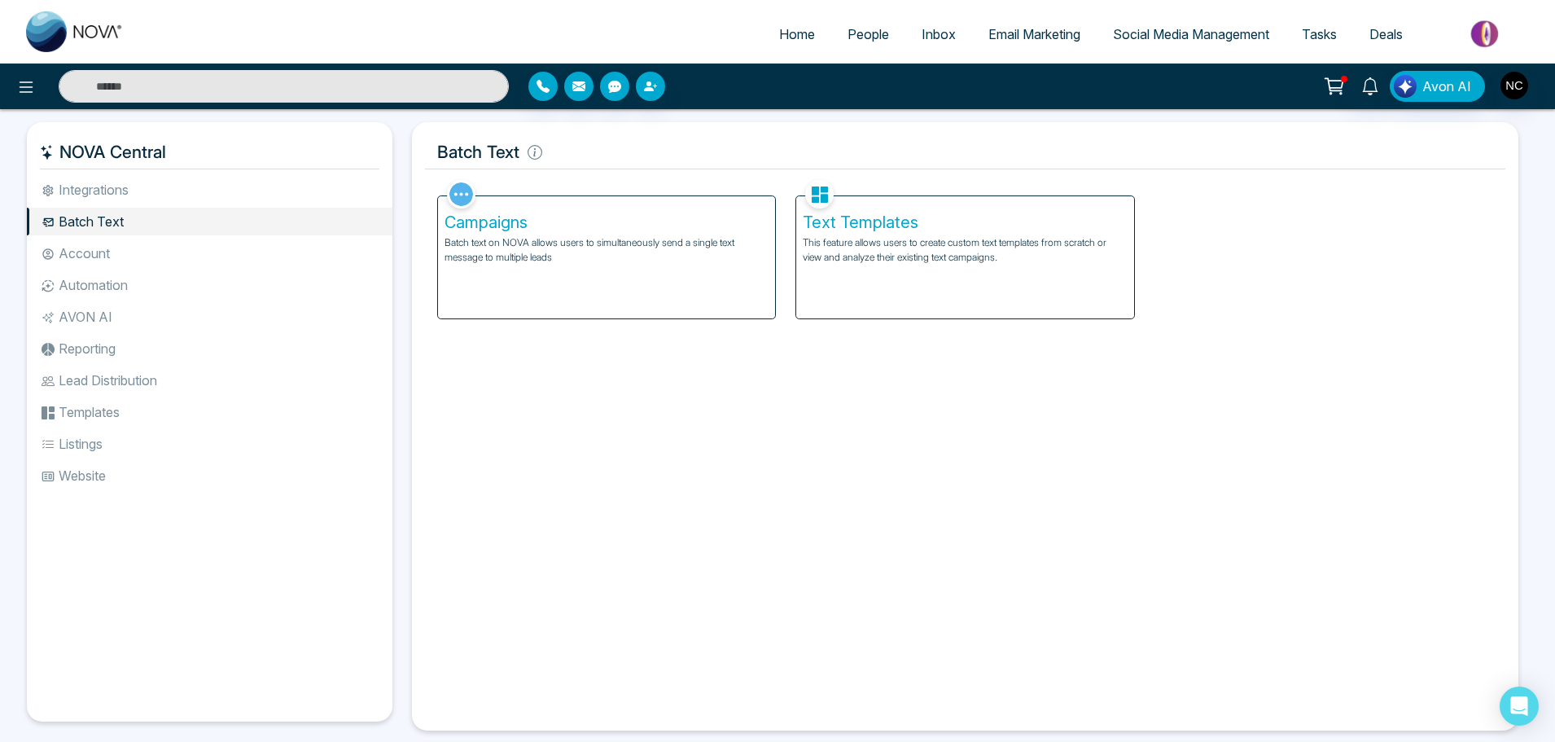
click at [161, 191] on li "Integrations" at bounding box center [210, 190] width 366 height 28
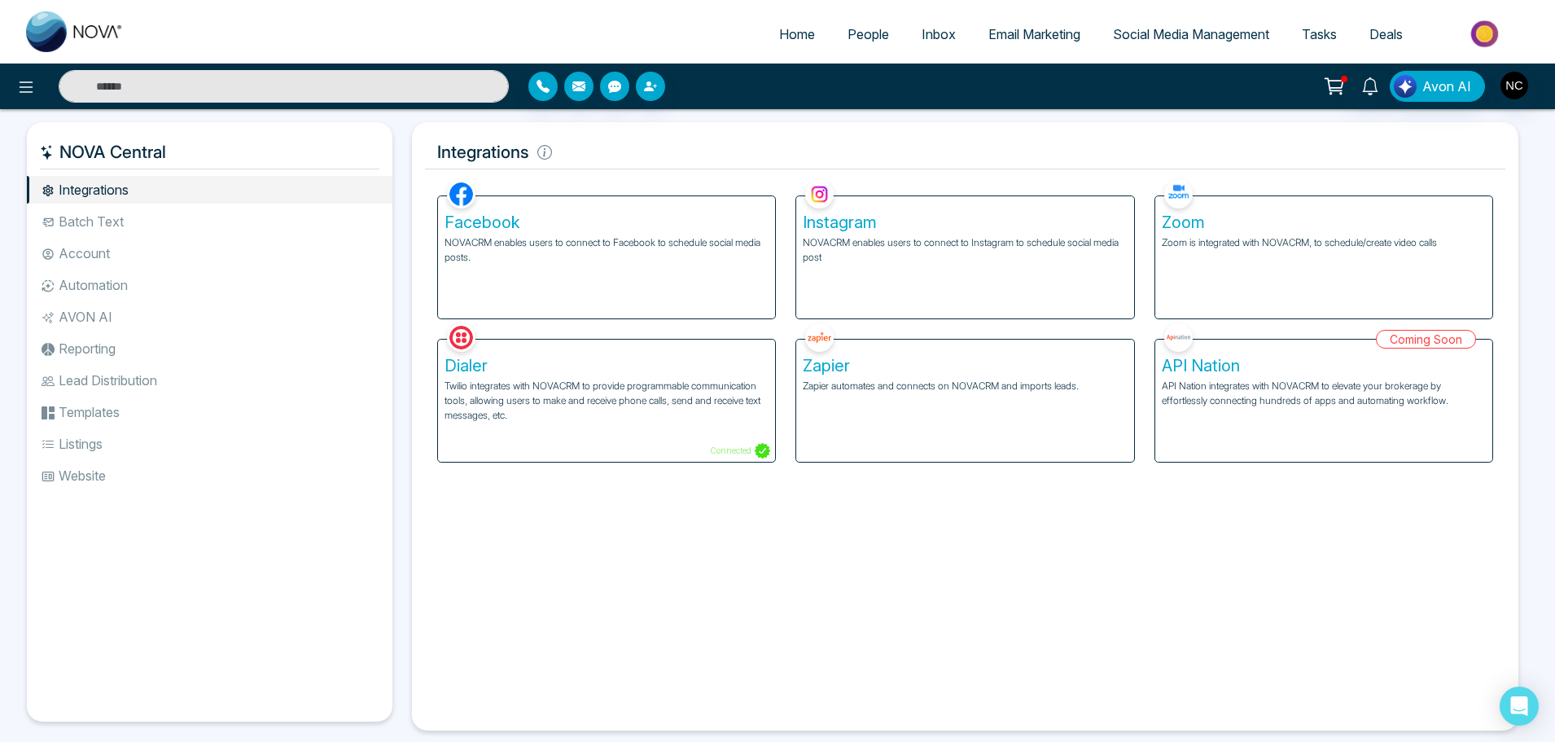
click at [600, 280] on div "Facebook NOVACRM enables users to connect to Facebook to schedule social media …" at bounding box center [606, 257] width 337 height 122
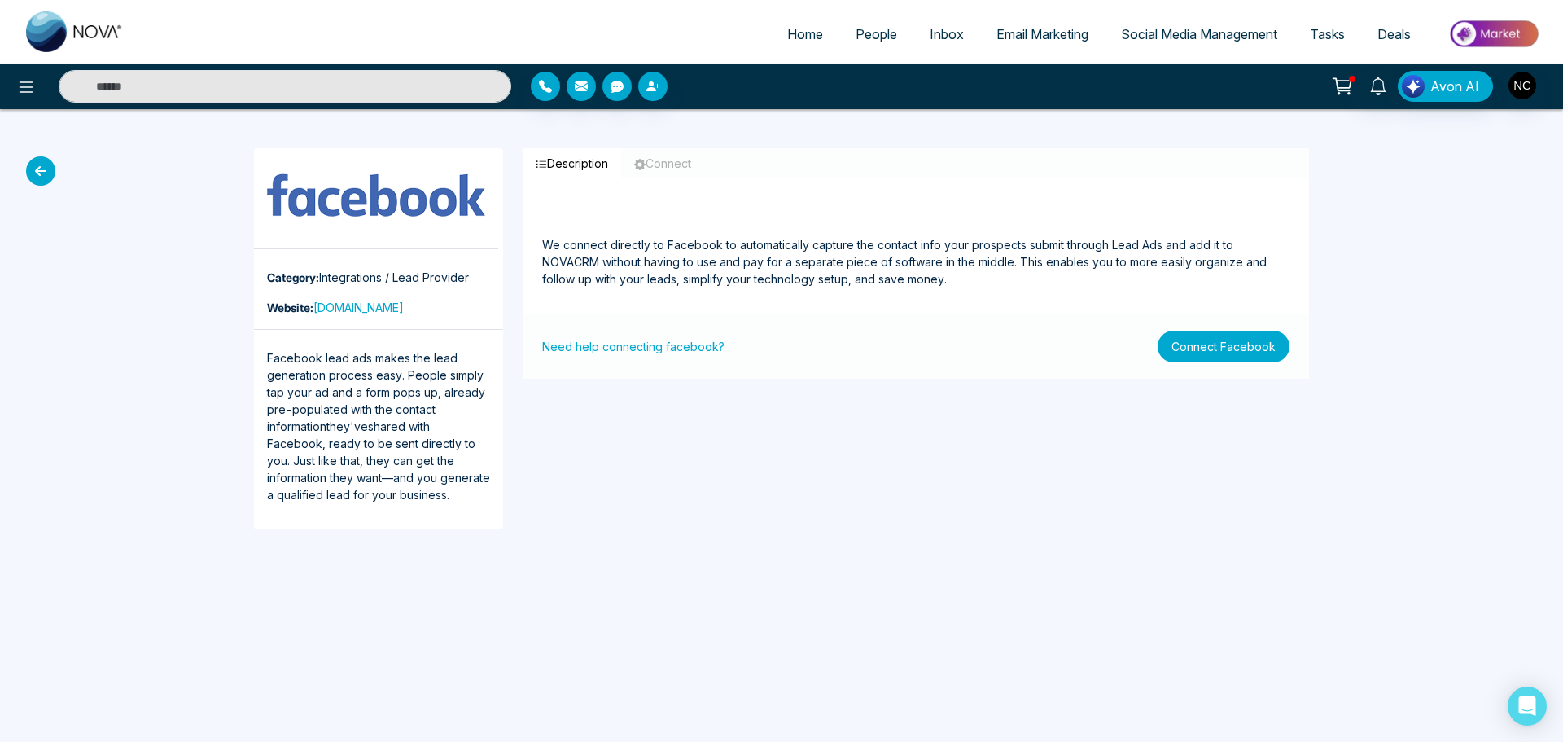
click at [1254, 350] on button "Connect Facebook" at bounding box center [1224, 347] width 132 height 32
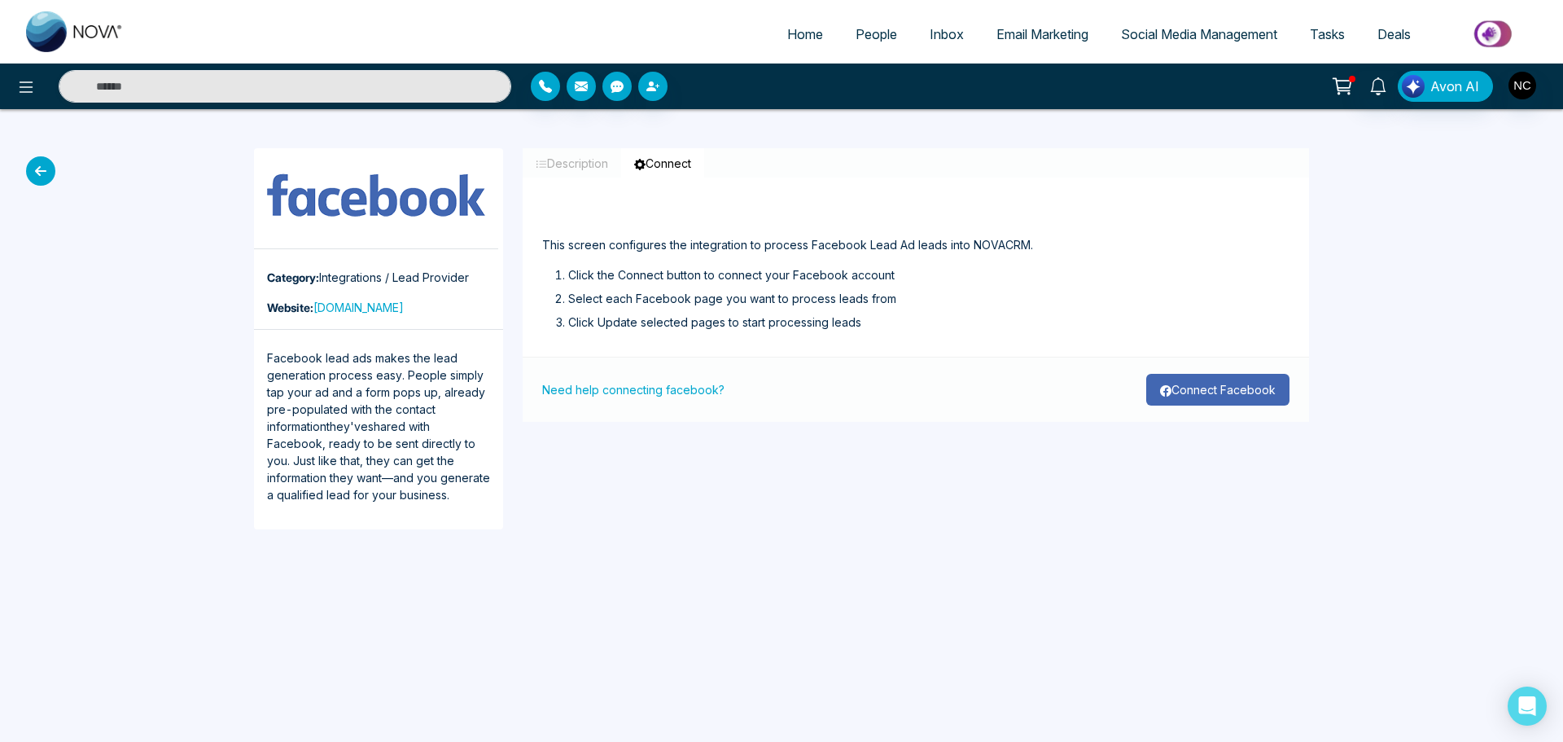
click at [1184, 388] on button "Connect Facebook" at bounding box center [1217, 390] width 143 height 32
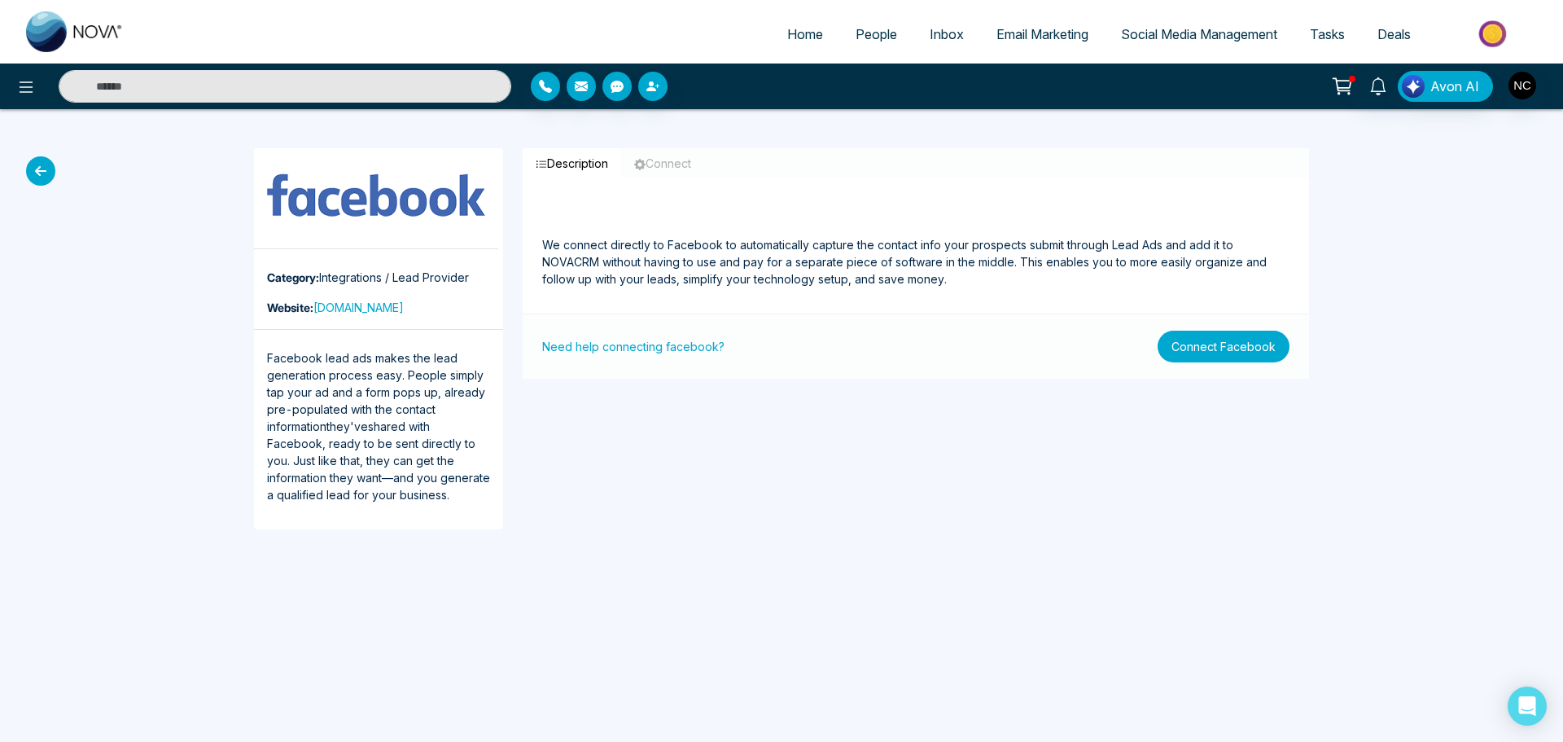
click at [1211, 360] on button "Connect Facebook" at bounding box center [1224, 347] width 132 height 32
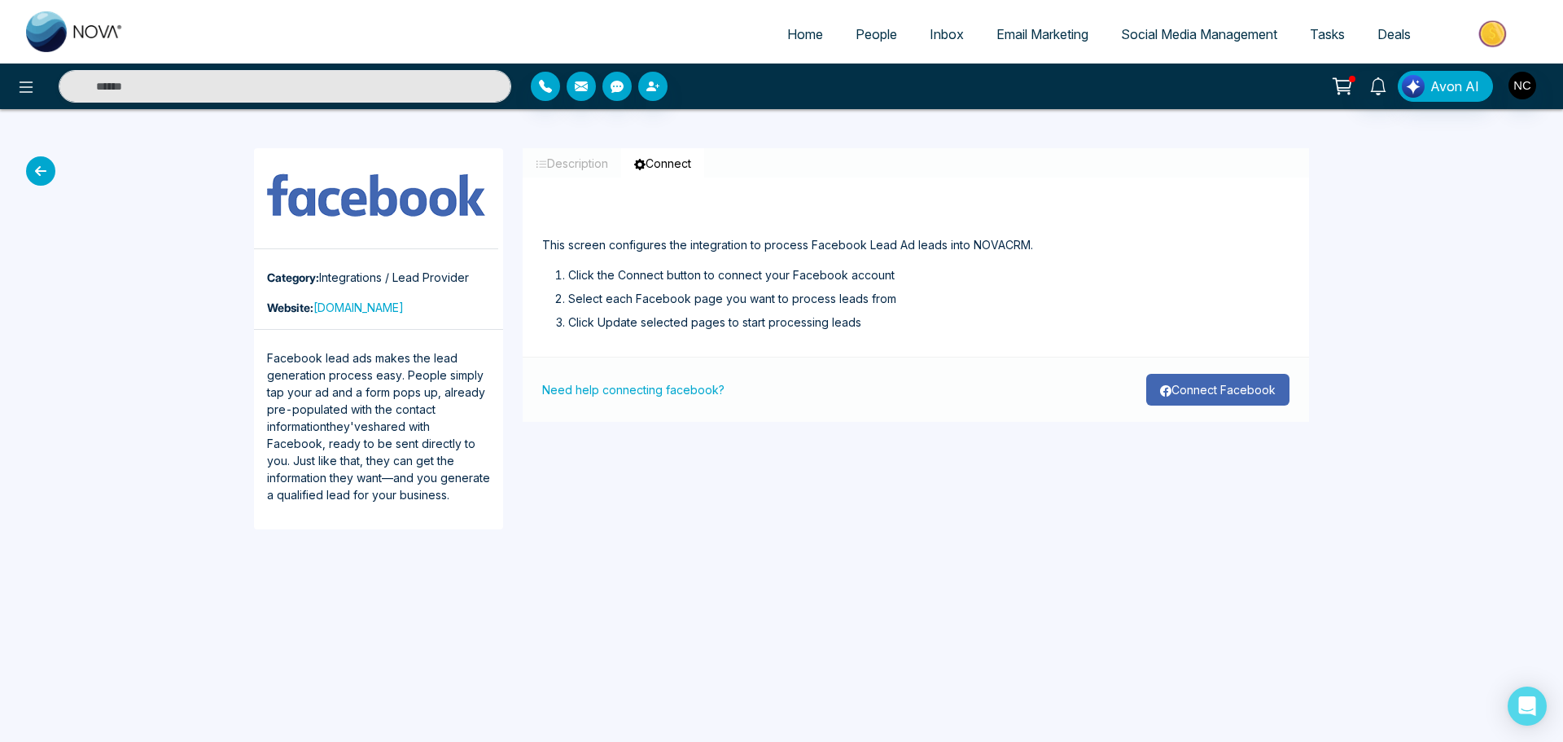
click at [1169, 398] on button "Connect Facebook" at bounding box center [1217, 390] width 143 height 32
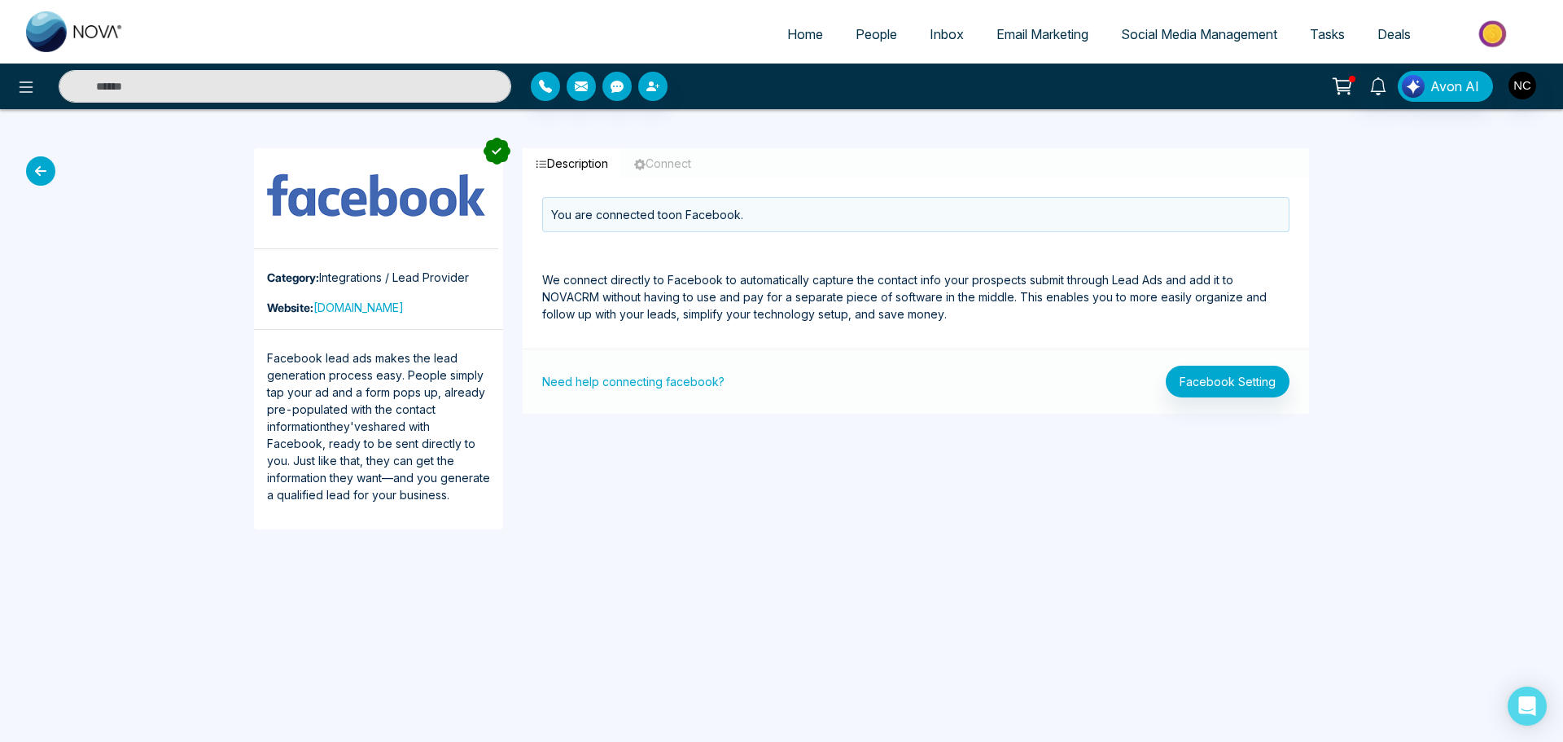
click at [664, 513] on div "Description Connect You are connected to on Facebook. We connect directly to Fa…" at bounding box center [916, 338] width 806 height 381
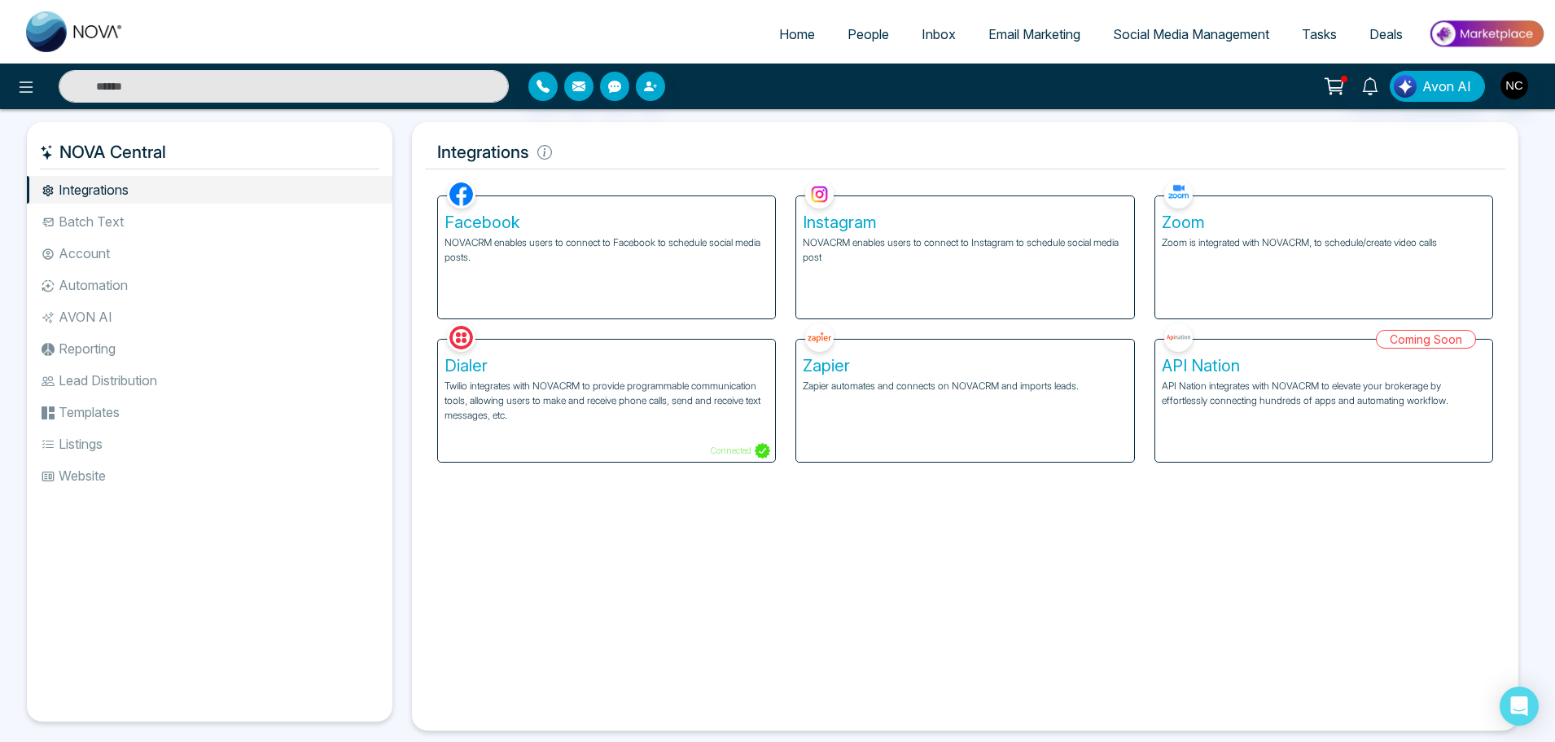
click at [927, 252] on p "NOVACRM enables users to connect to Instagram to schedule social media post" at bounding box center [965, 249] width 324 height 29
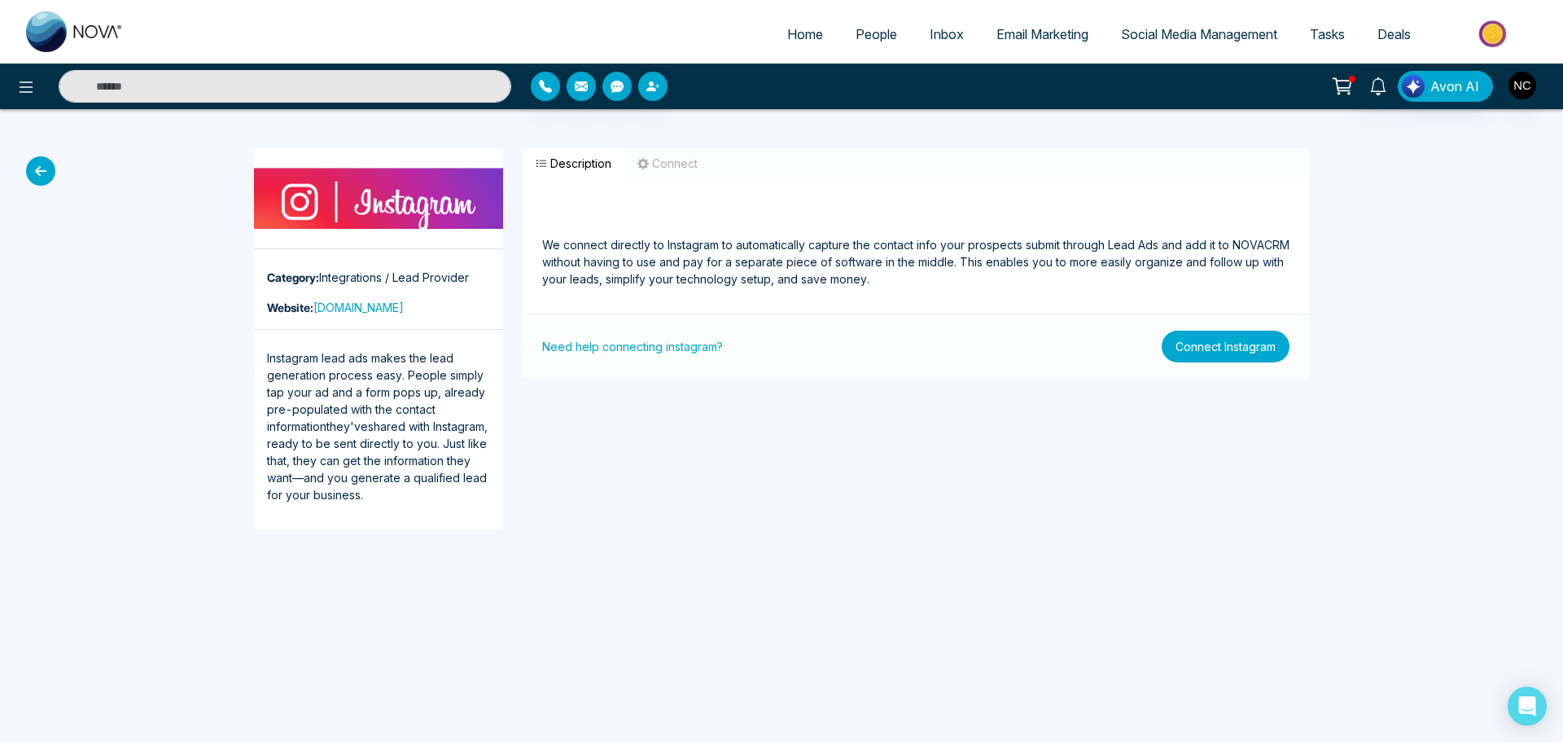
click at [1242, 353] on button "Connect Instagram" at bounding box center [1226, 347] width 128 height 32
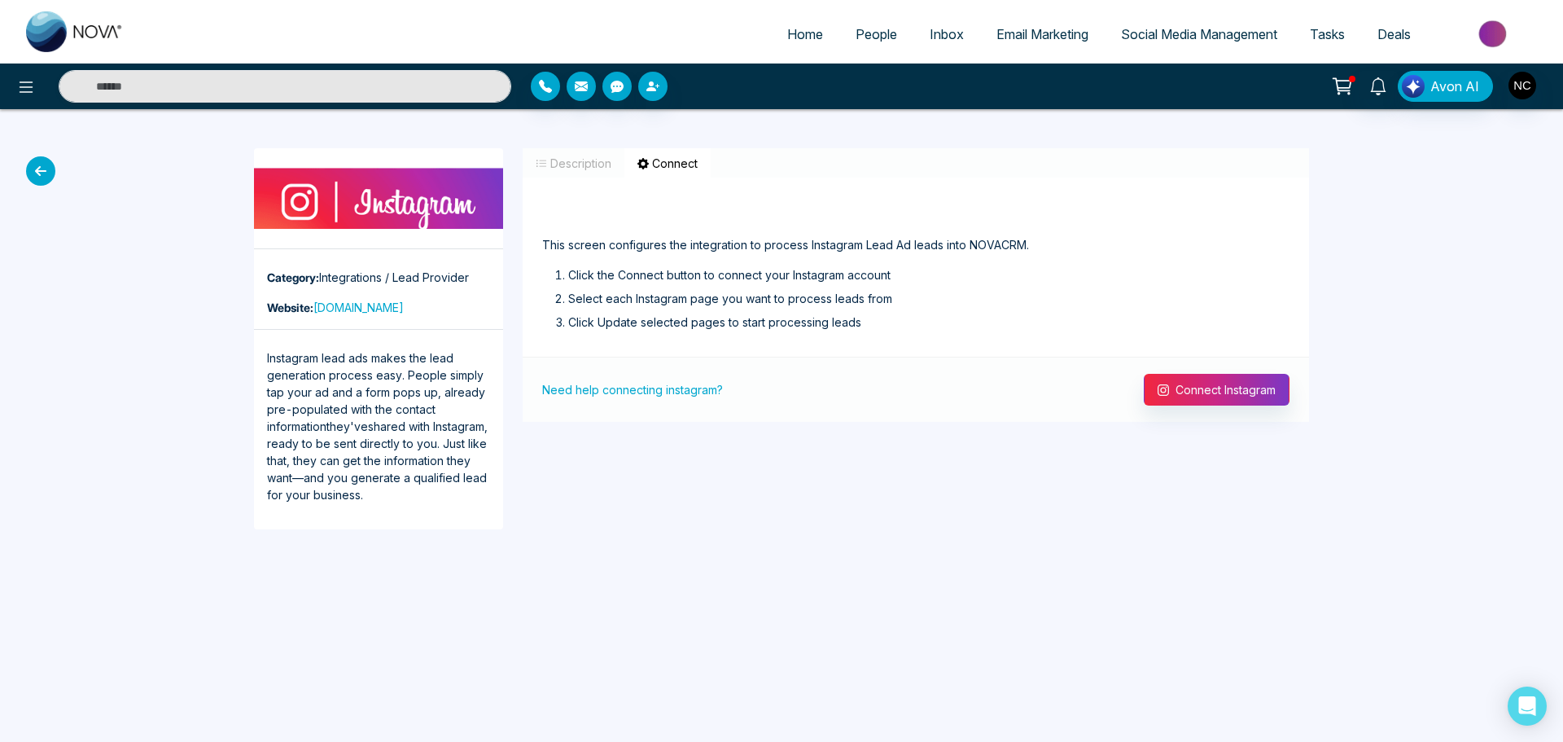
click at [1229, 361] on div "Need help connecting instagram? Connect Instagram" at bounding box center [916, 389] width 786 height 65
click at [1211, 399] on button "Connect Instagram" at bounding box center [1217, 390] width 146 height 32
click at [229, 582] on div "Home People Inbox Email Marketing Social Media Management Tasks Deals Avon AI C…" at bounding box center [781, 371] width 1563 height 742
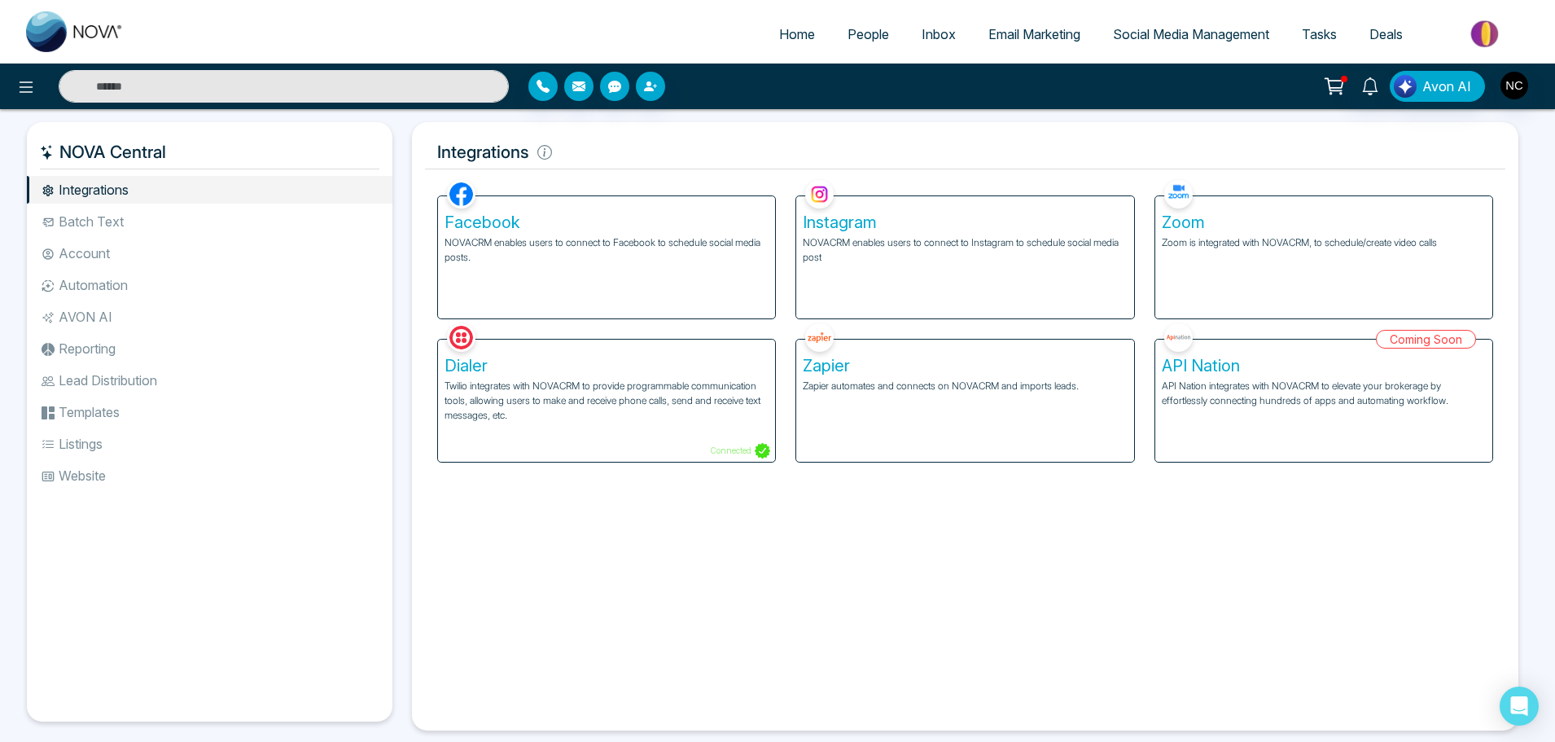
click at [1150, 33] on span "Social Media Management" at bounding box center [1191, 34] width 156 height 16
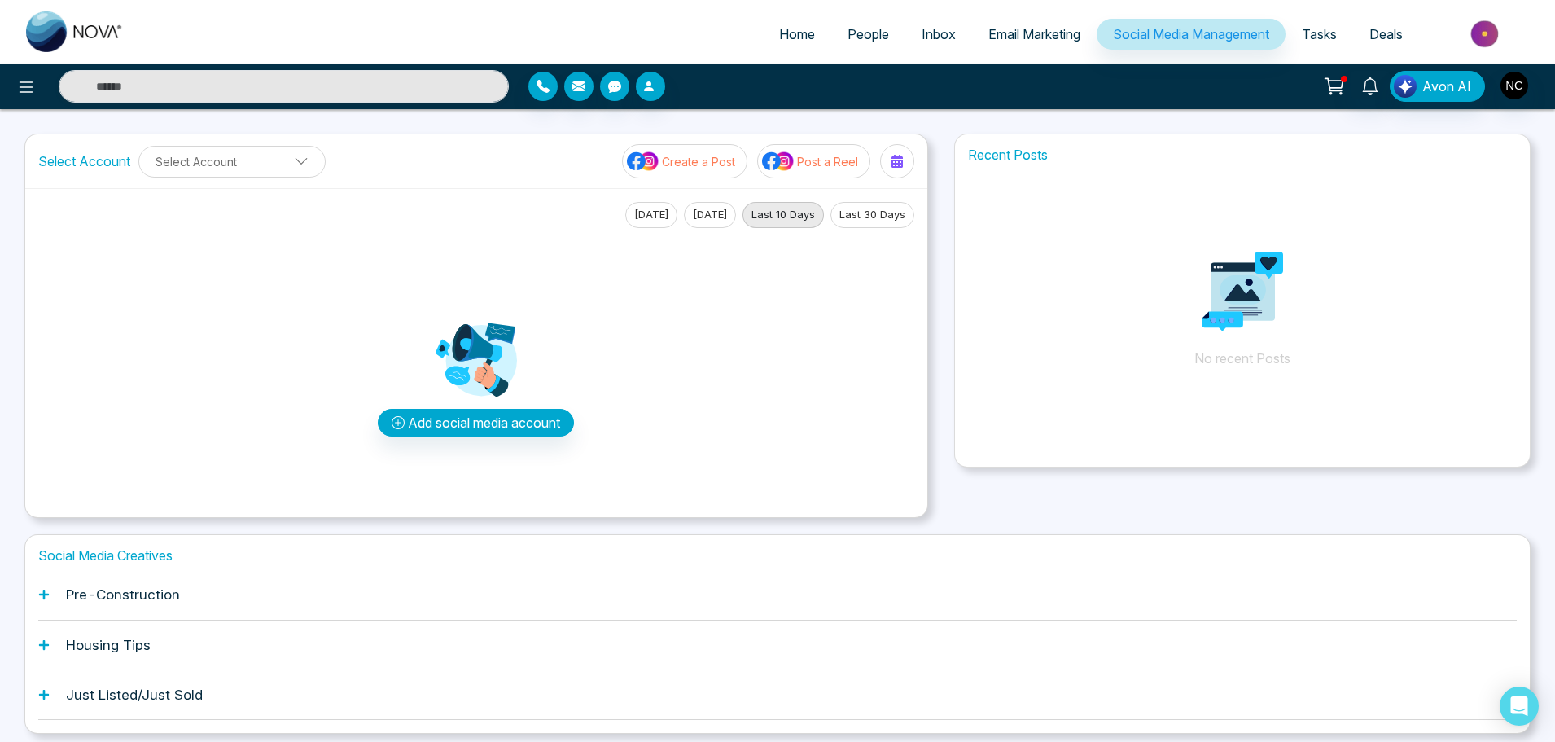
click at [1331, 40] on span "Tasks" at bounding box center [1319, 34] width 35 height 16
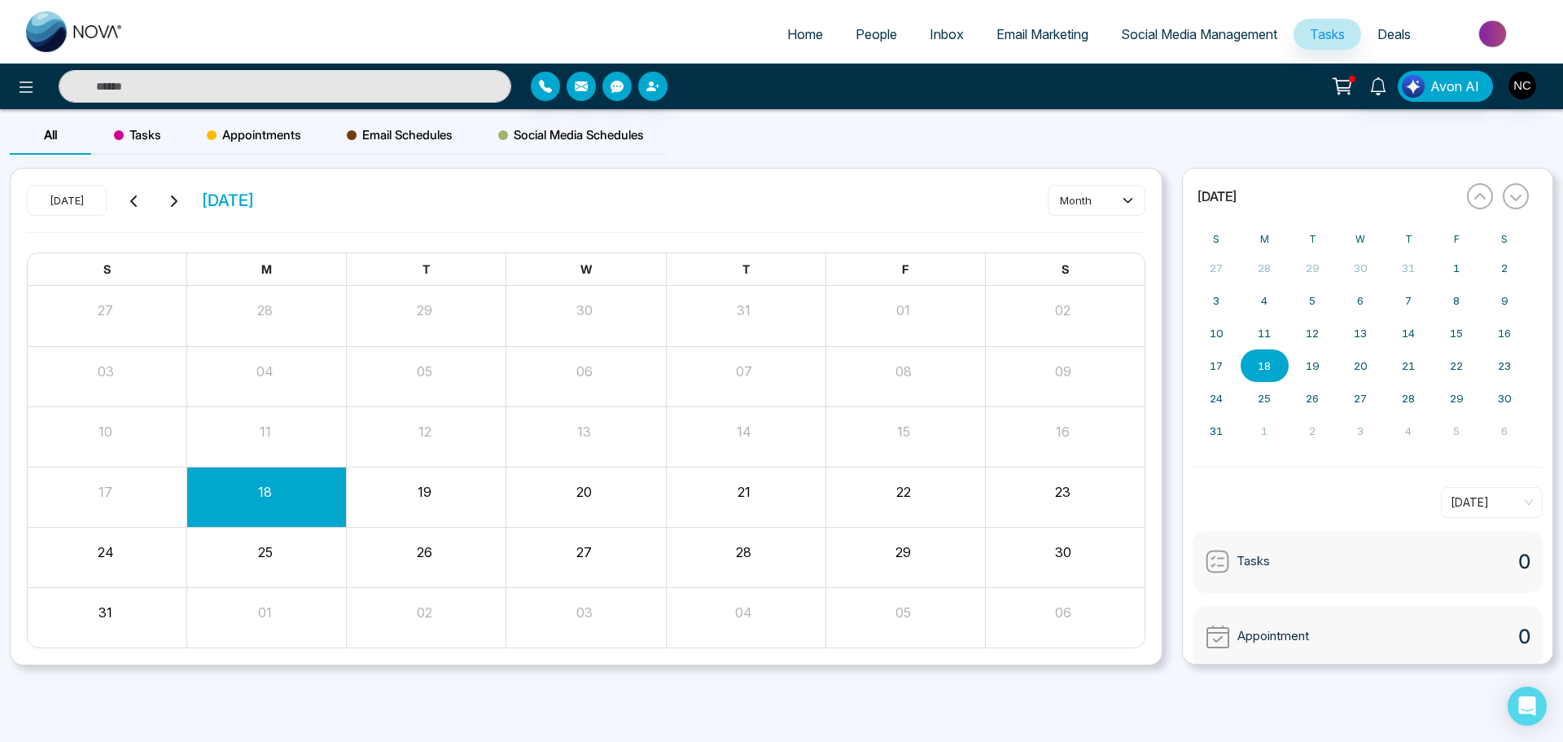
click at [1403, 40] on span "Deals" at bounding box center [1394, 34] width 33 height 16
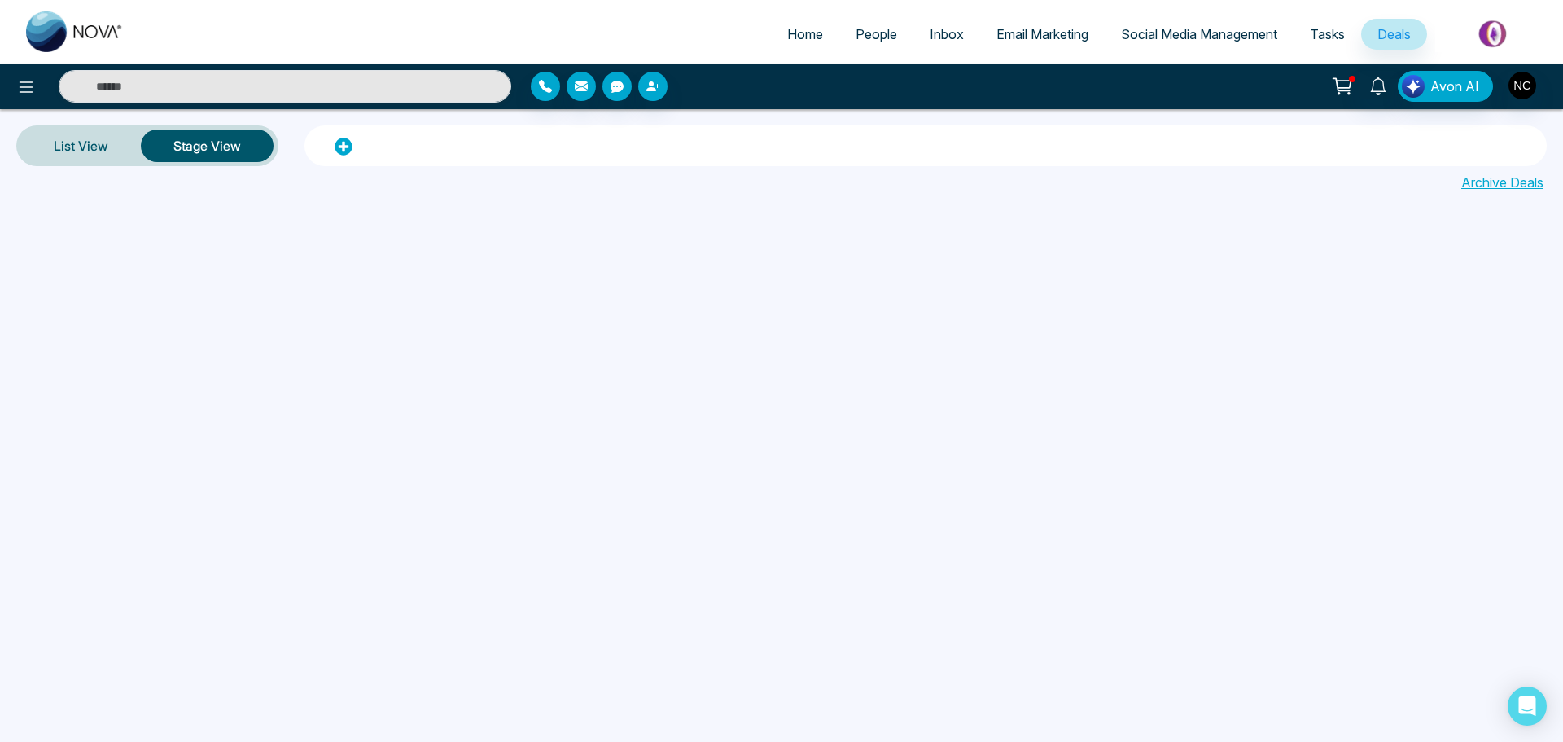
click at [945, 34] on span "Inbox" at bounding box center [947, 34] width 34 height 16
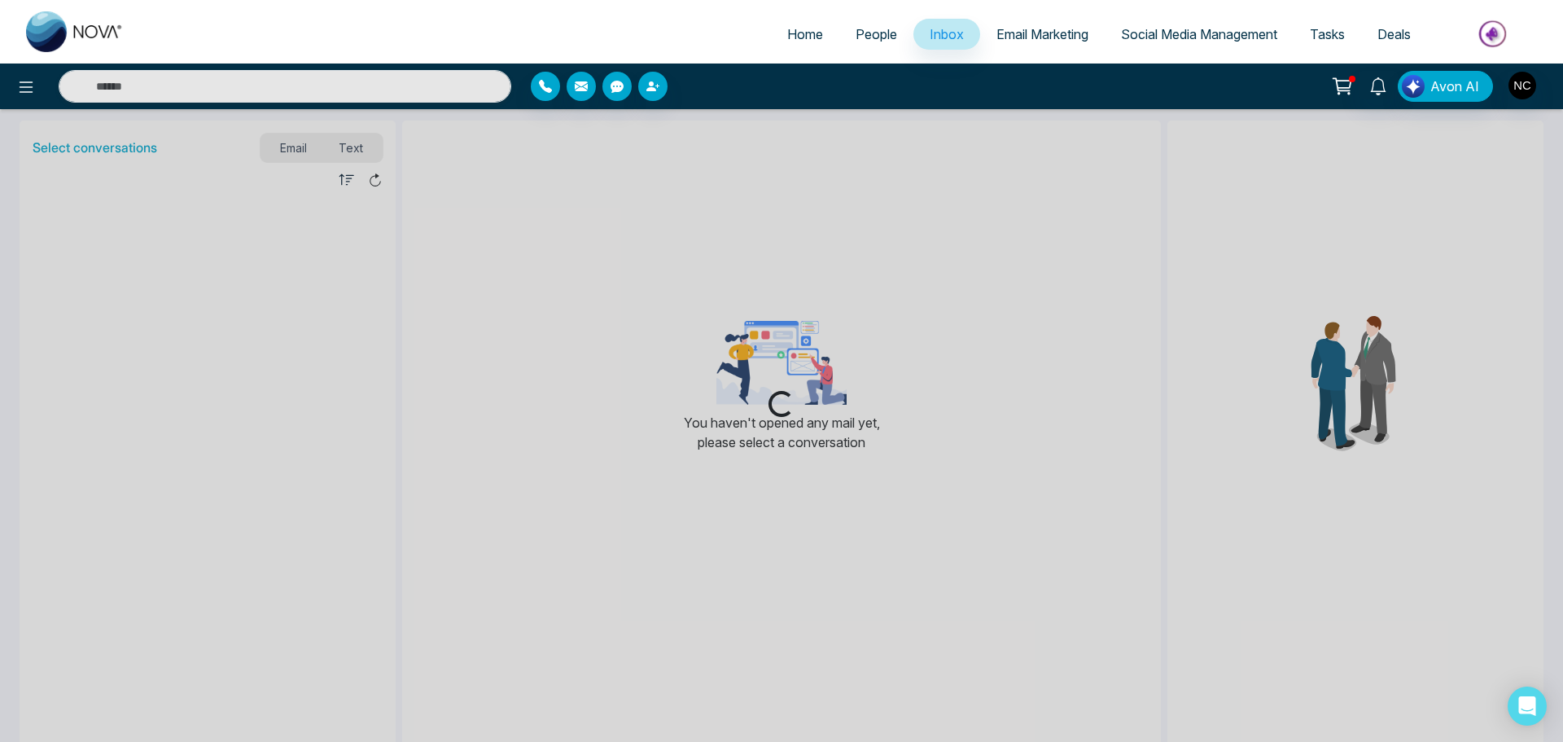
click at [883, 37] on span "People" at bounding box center [877, 34] width 42 height 16
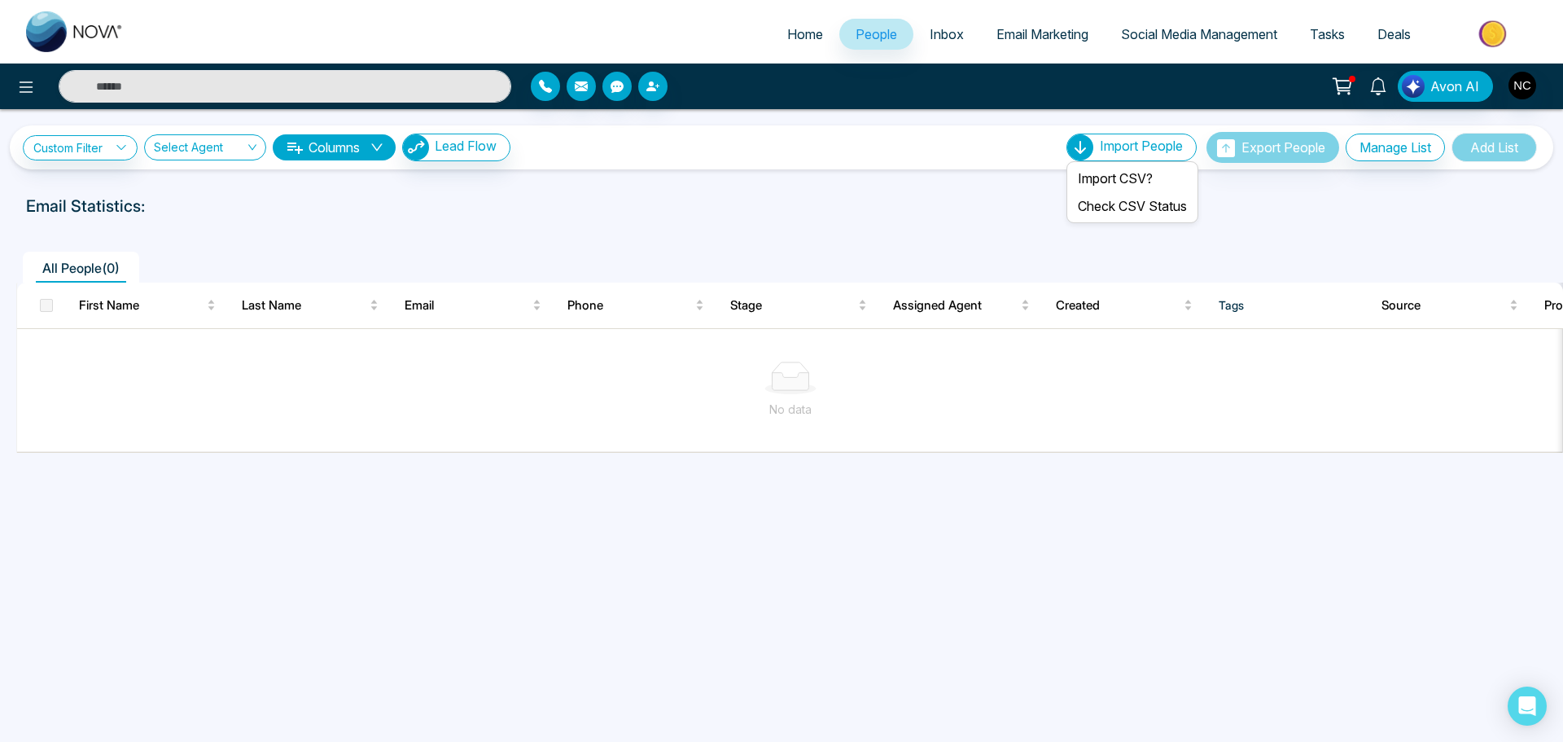
click at [1126, 151] on span "Import People" at bounding box center [1141, 146] width 83 height 16
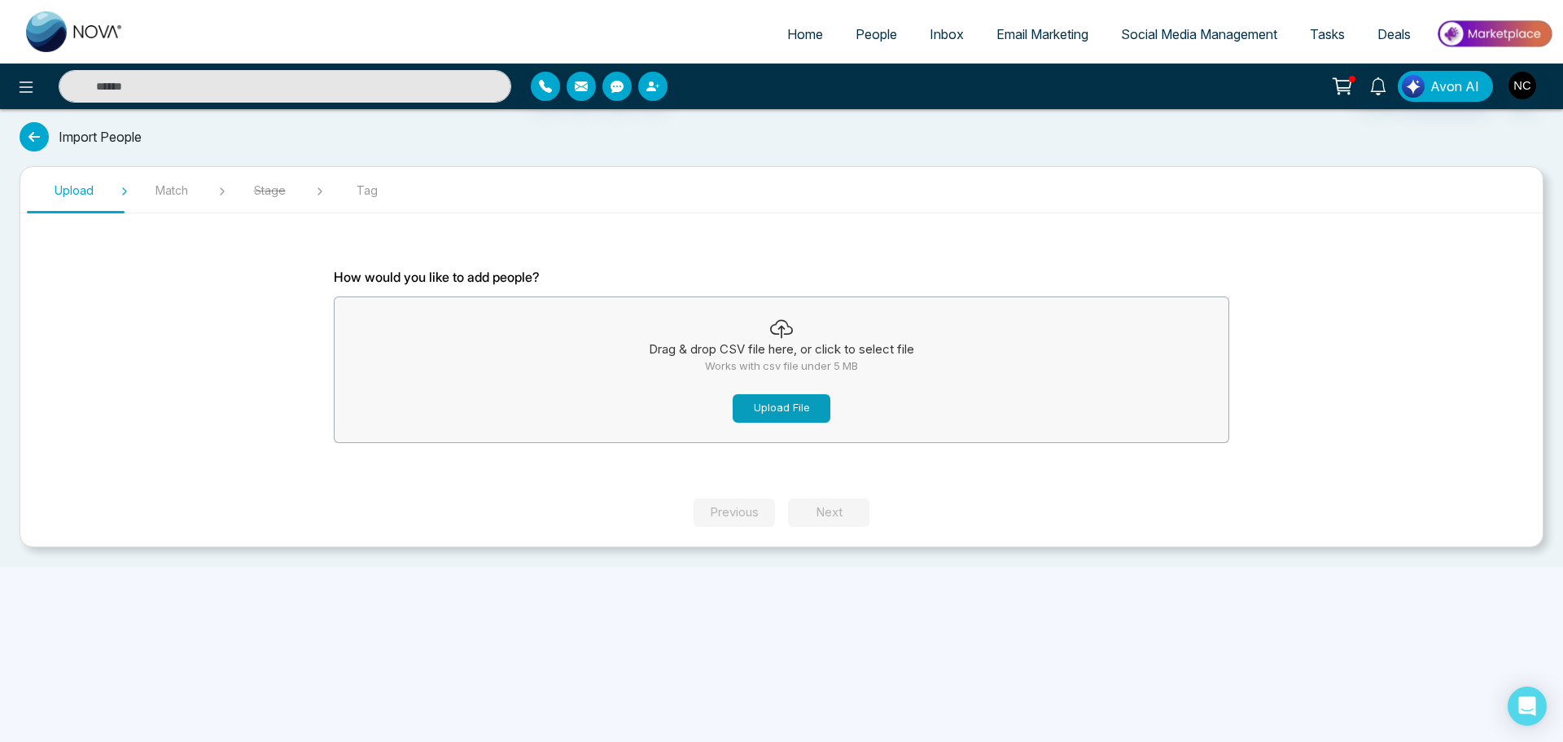
click at [782, 406] on button "Upload File" at bounding box center [782, 408] width 98 height 28
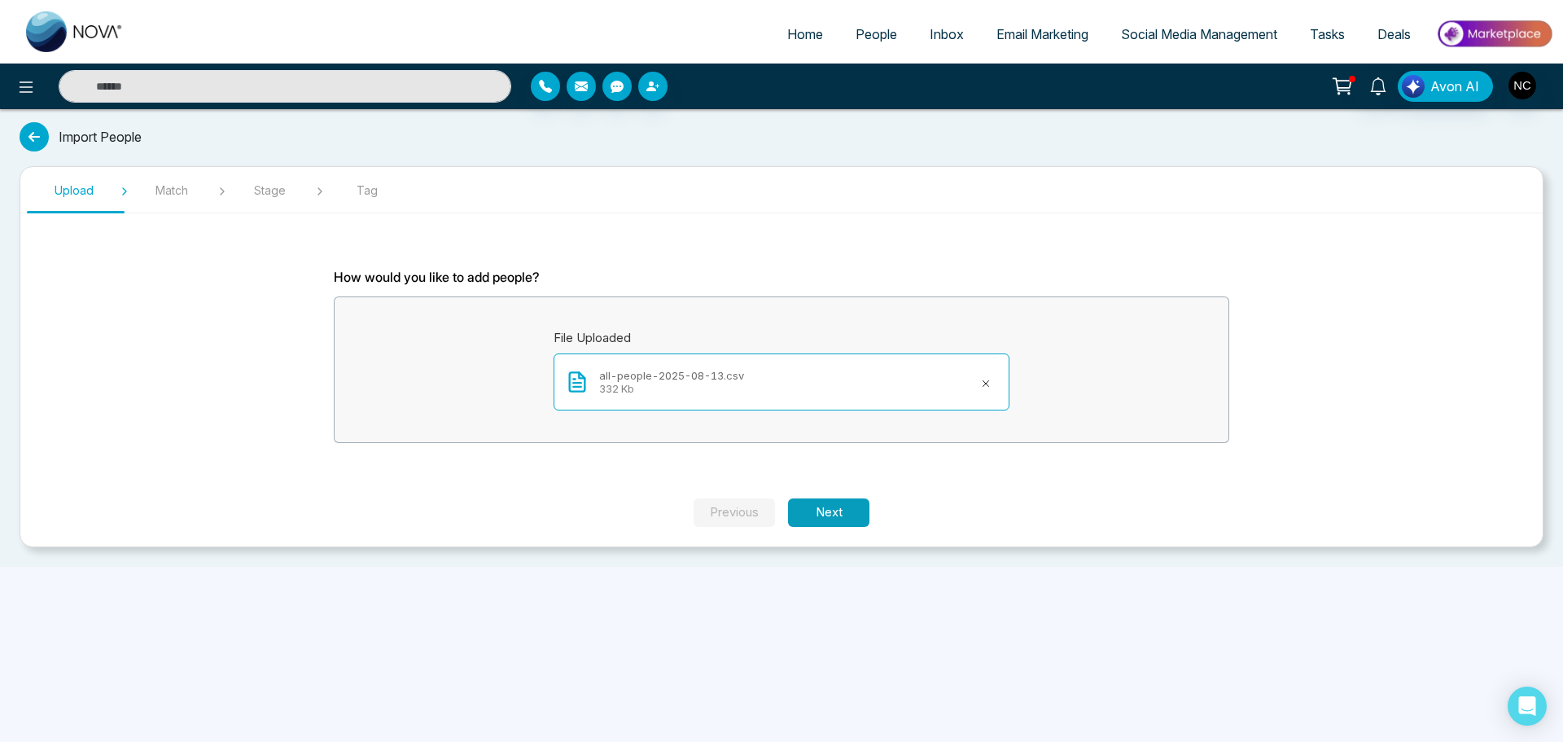
click at [848, 514] on button "Next" at bounding box center [828, 512] width 81 height 28
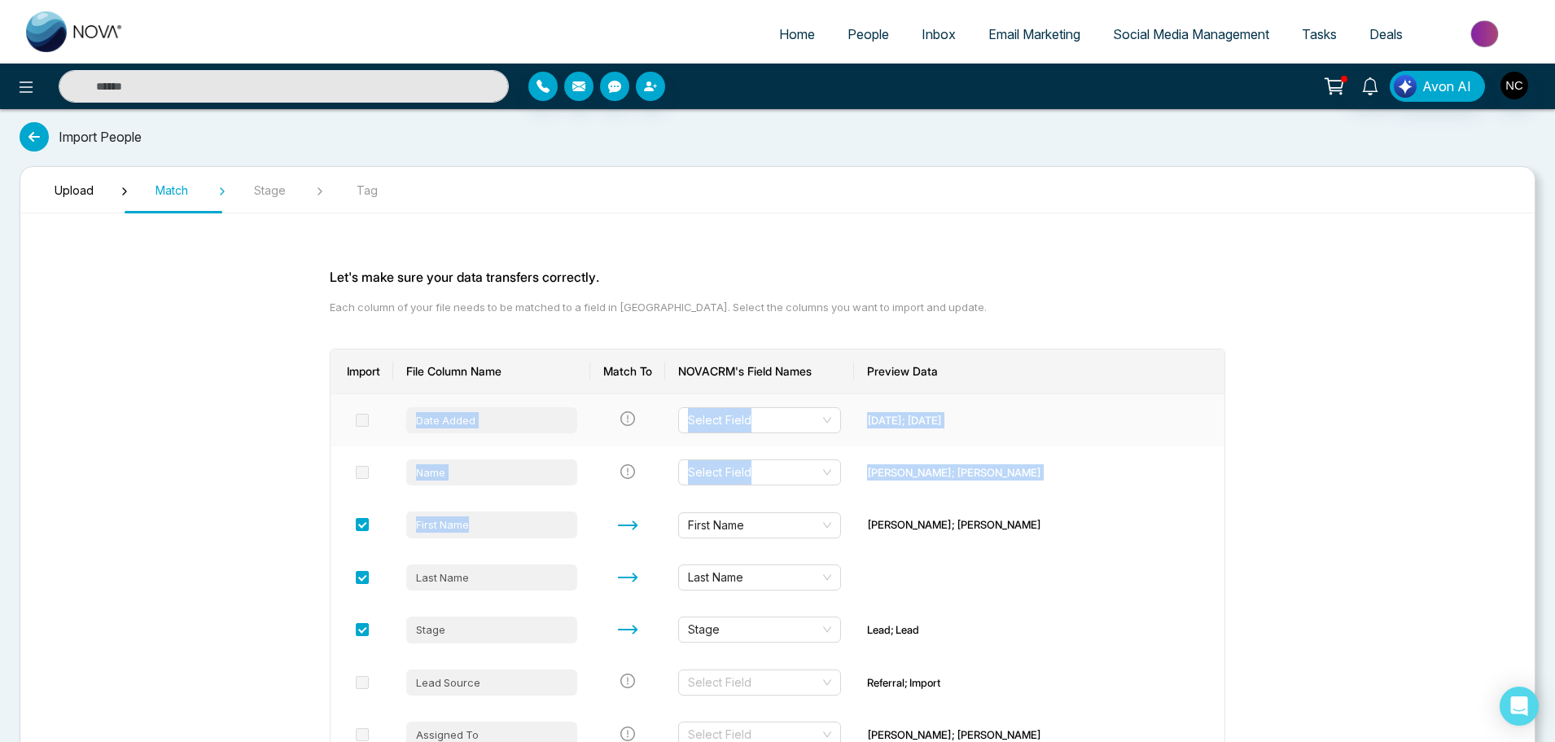
drag, startPoint x: 848, startPoint y: 514, endPoint x: 364, endPoint y: 421, distance: 493.2
click at [768, 418] on input "search" at bounding box center [754, 420] width 132 height 24
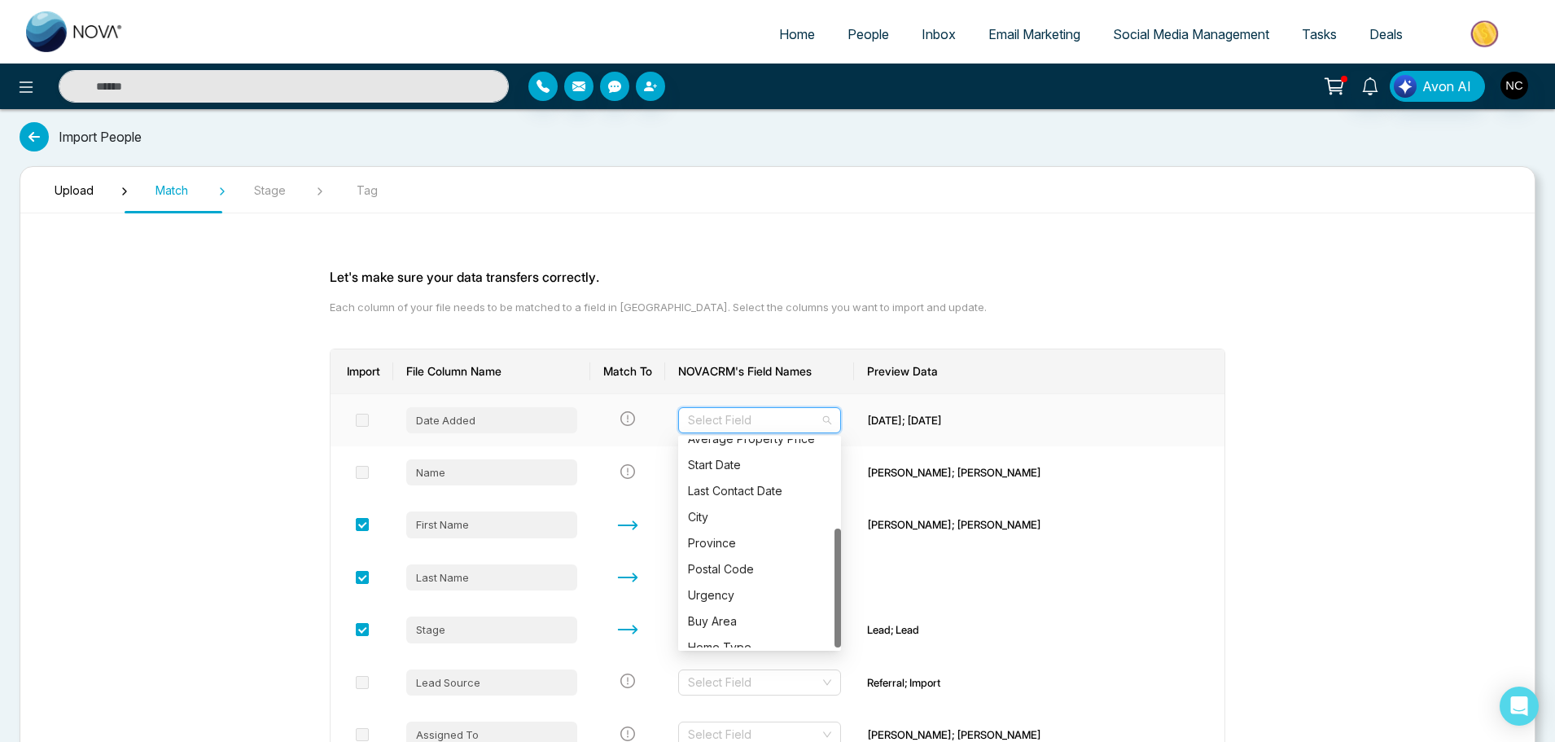
scroll to position [156, 0]
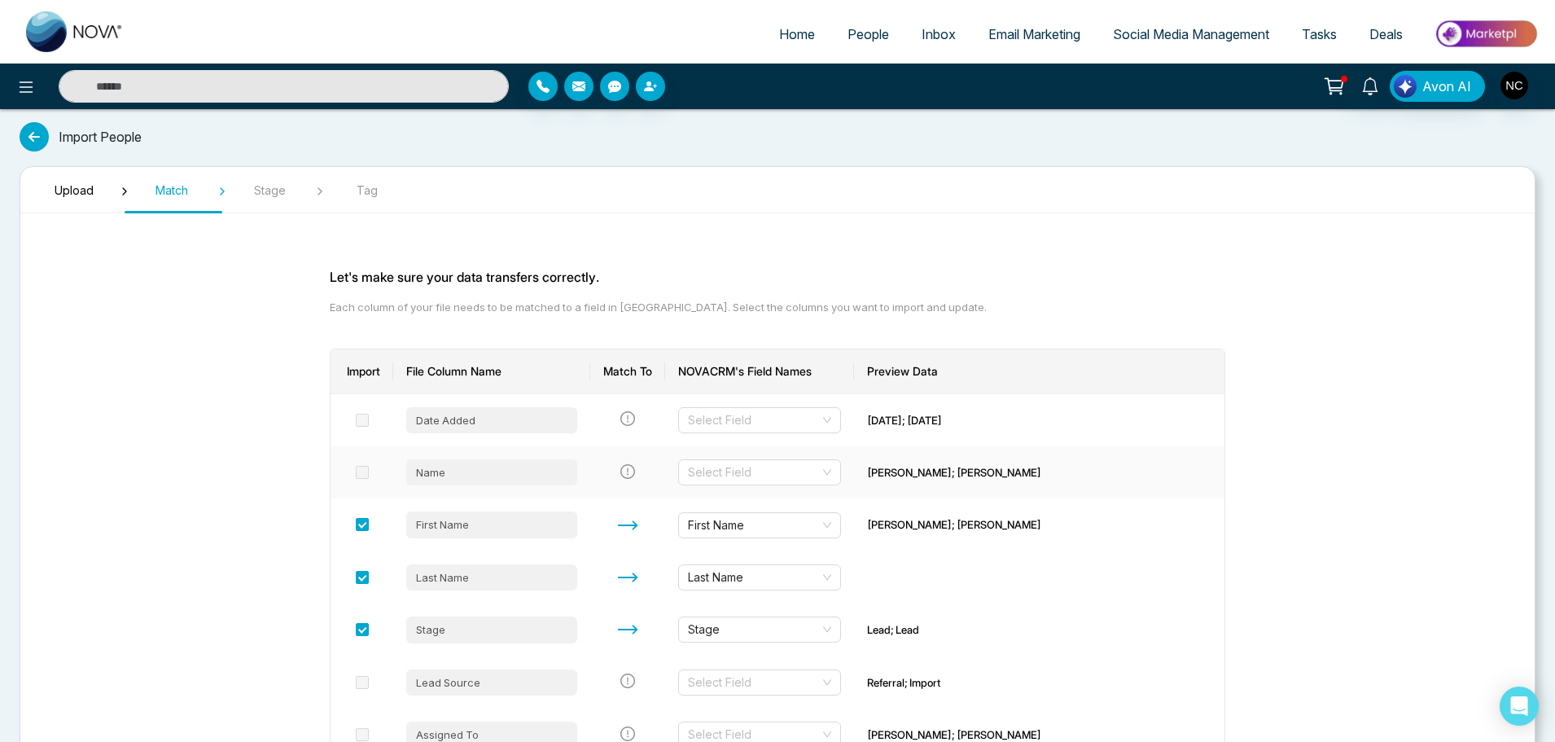
click at [357, 470] on span at bounding box center [362, 472] width 13 height 13
click at [797, 471] on input "search" at bounding box center [754, 472] width 132 height 24
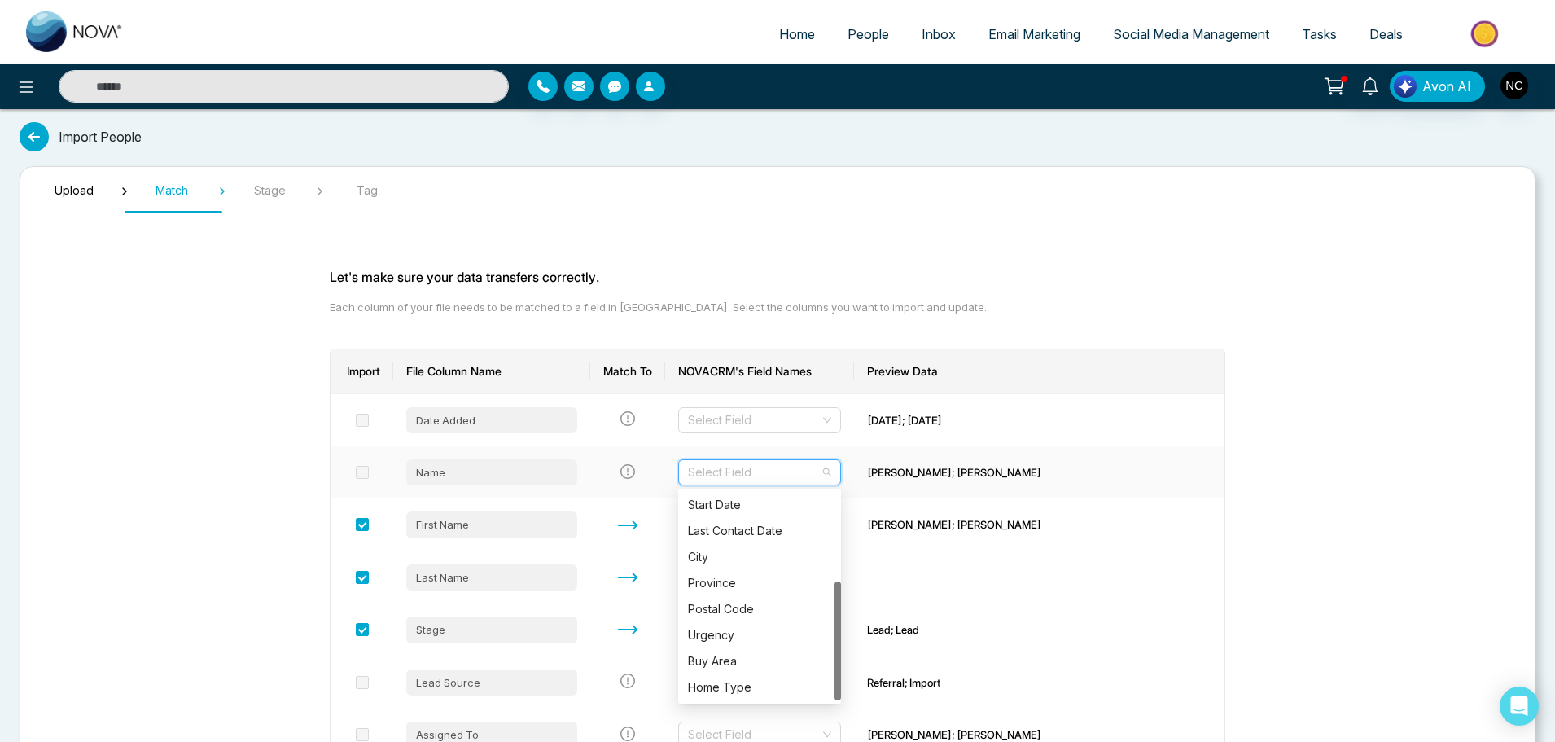
scroll to position [1, 0]
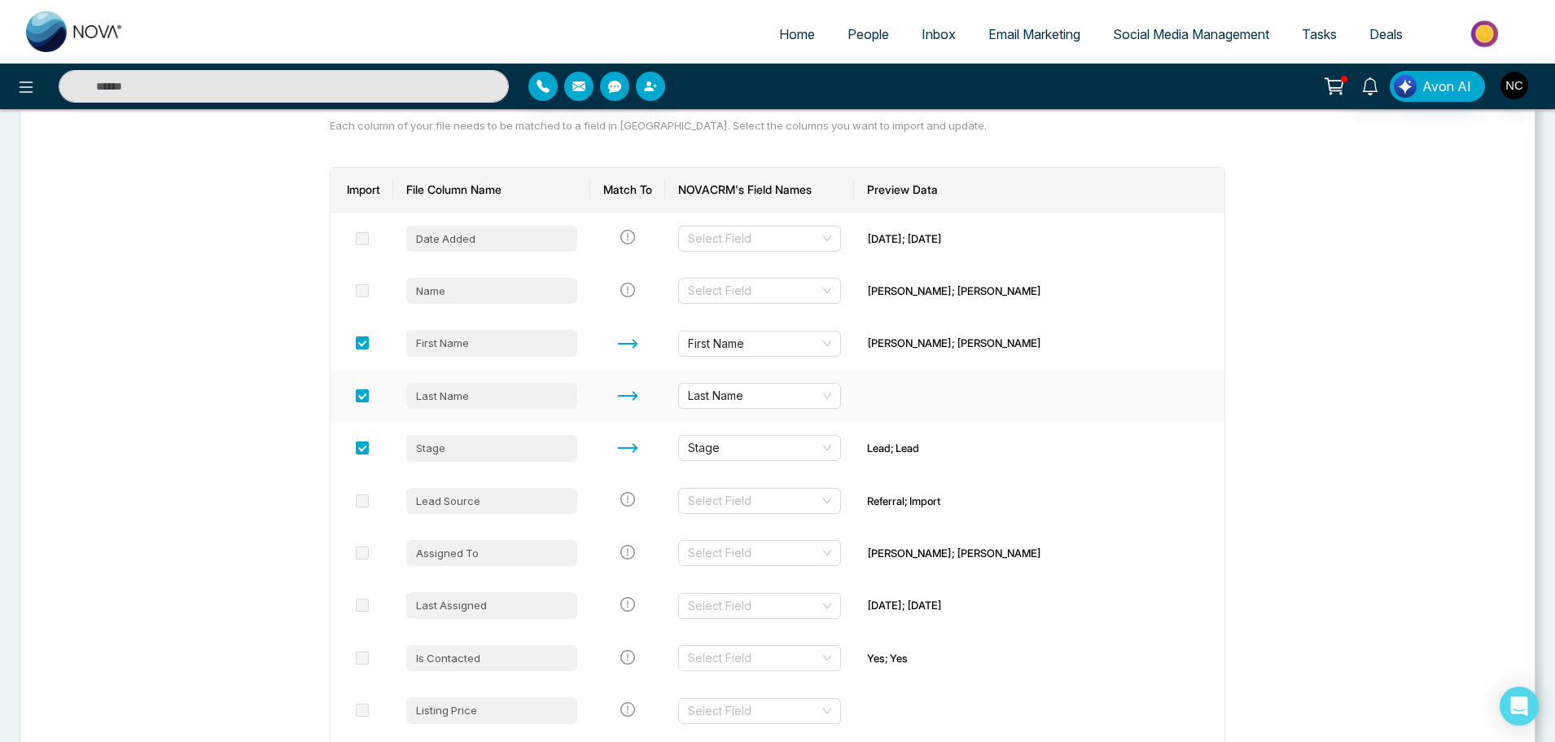
scroll to position [190, 0]
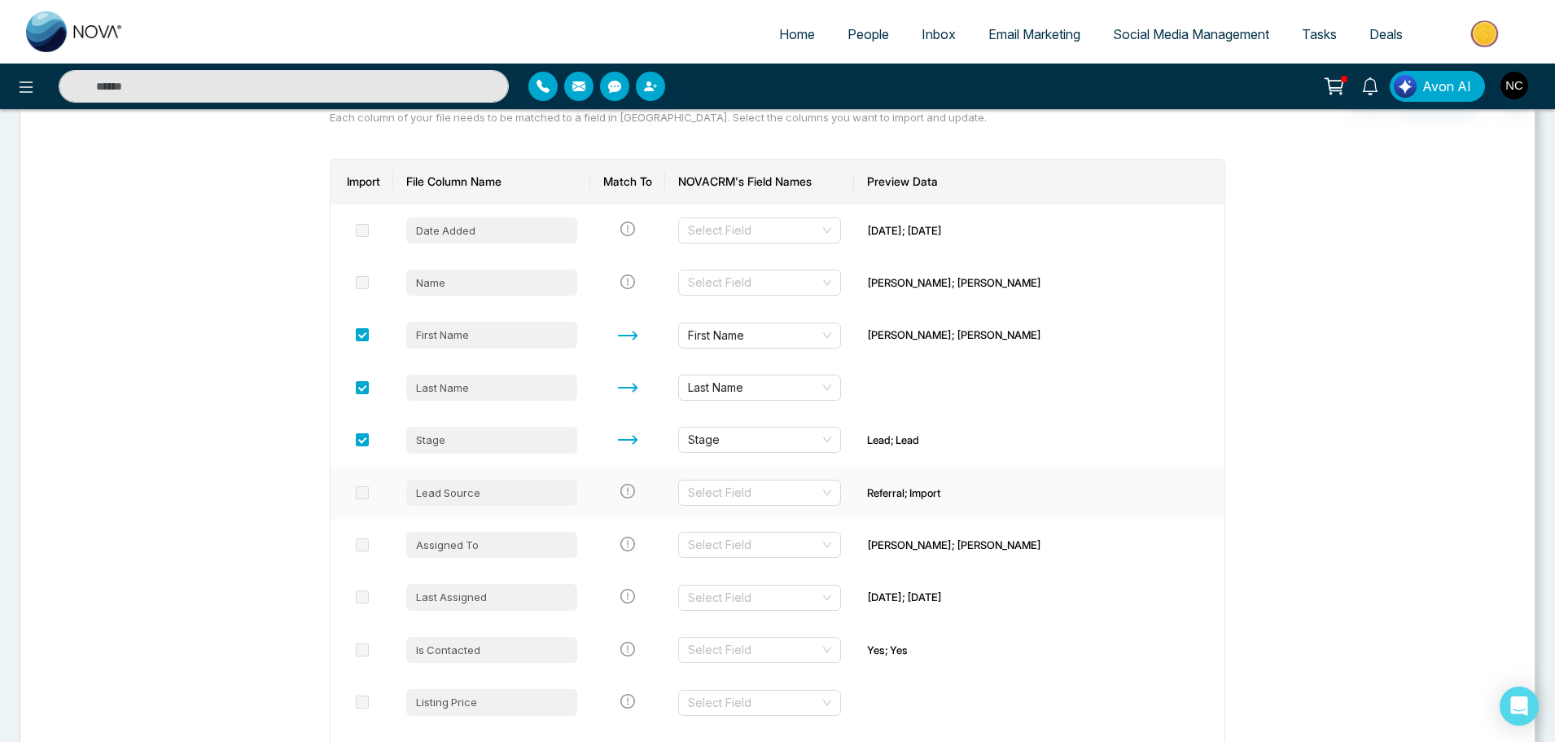
click at [353, 492] on td at bounding box center [362, 493] width 63 height 52
click at [360, 493] on span at bounding box center [362, 492] width 13 height 13
click at [752, 500] on input "search" at bounding box center [754, 492] width 132 height 24
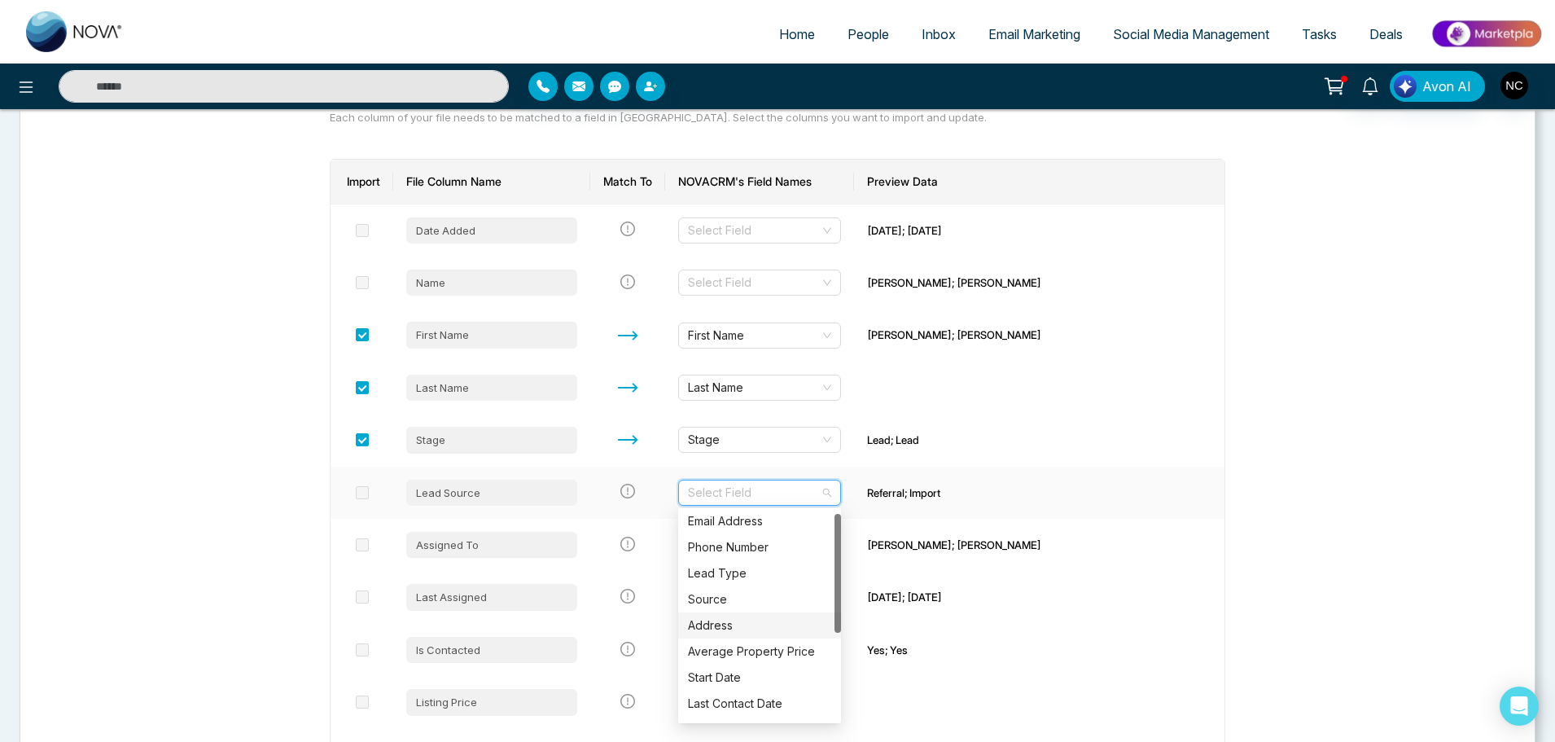
scroll to position [4, 0]
click at [734, 567] on div "Lead Type" at bounding box center [759, 572] width 143 height 18
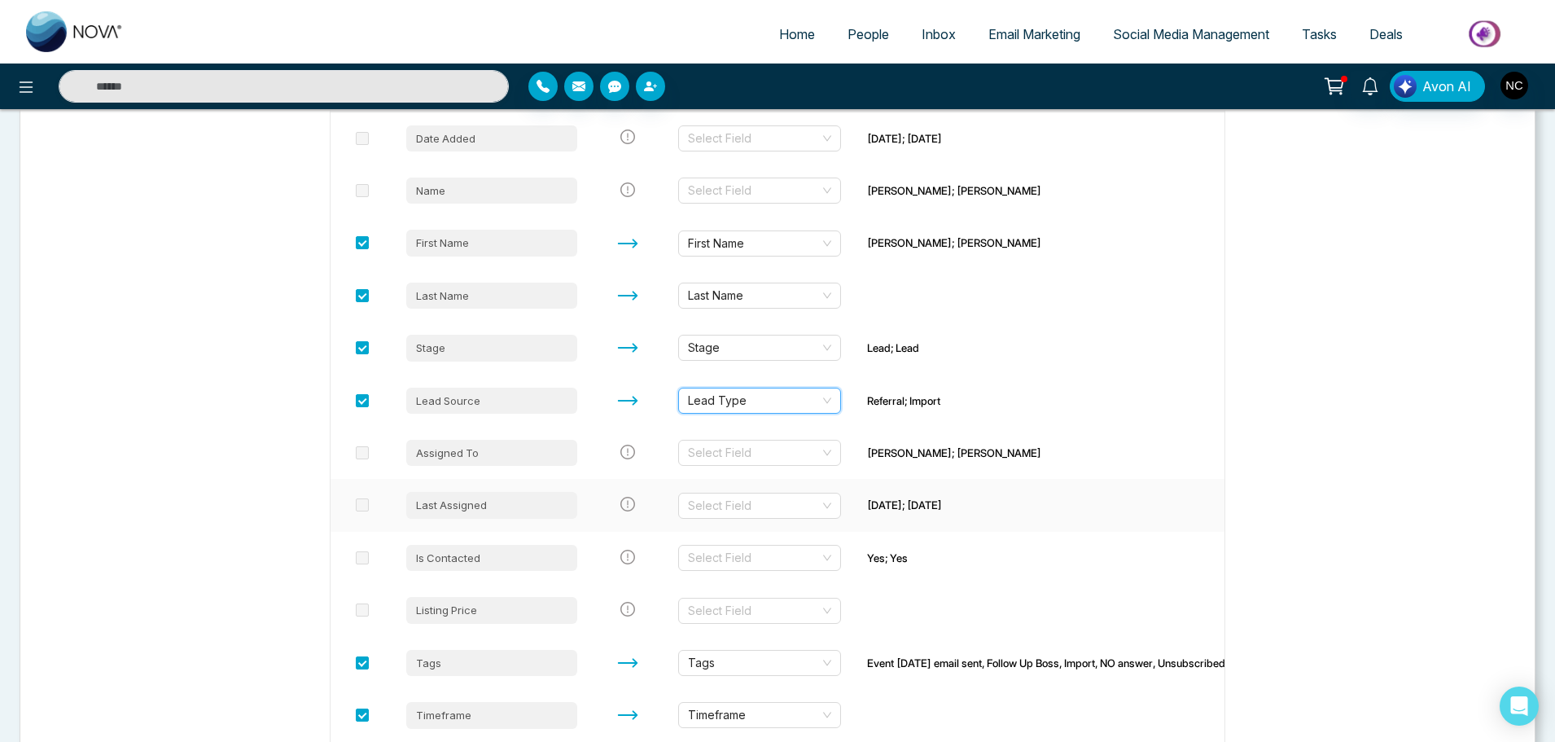
scroll to position [283, 0]
click at [711, 453] on input "search" at bounding box center [754, 452] width 132 height 24
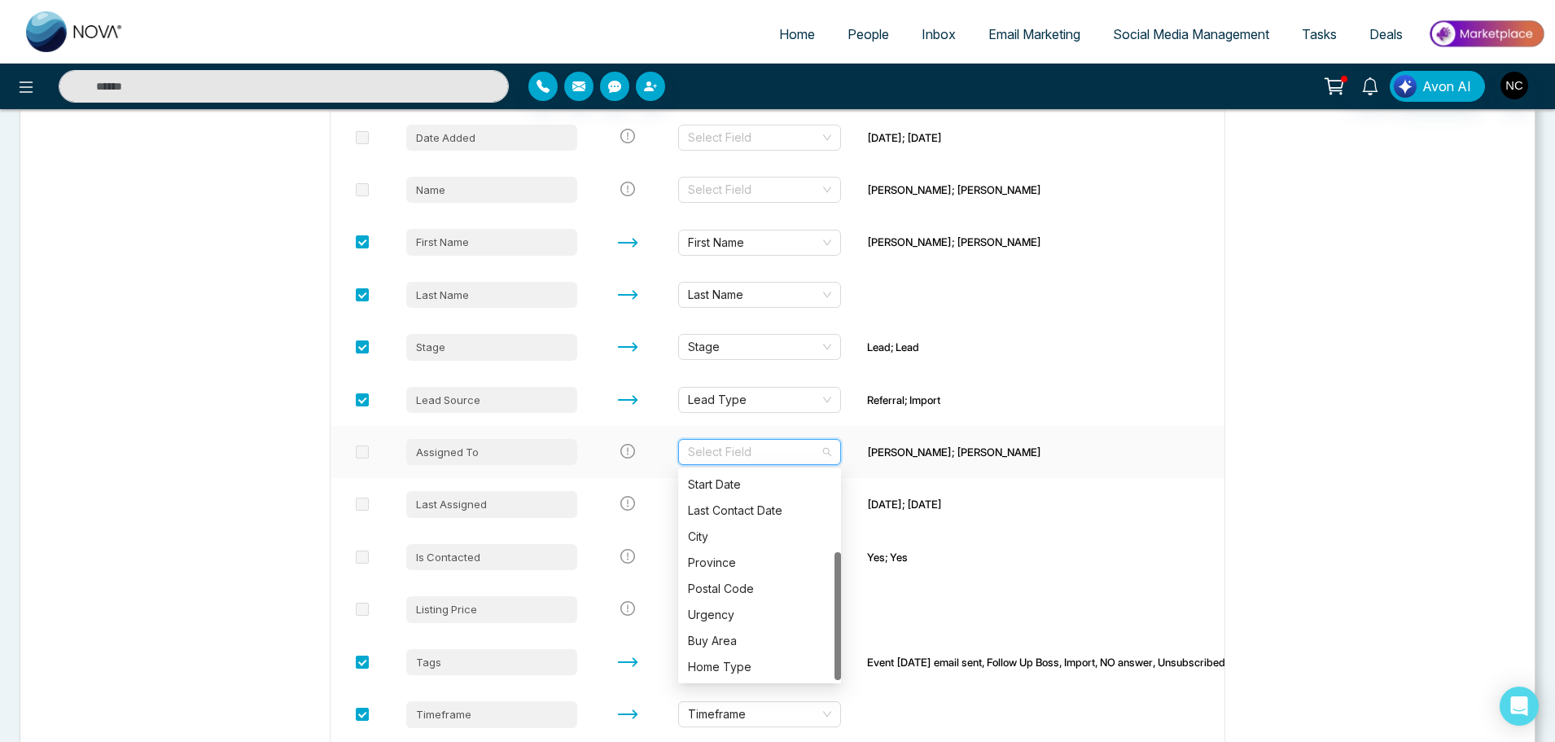
scroll to position [283, 0]
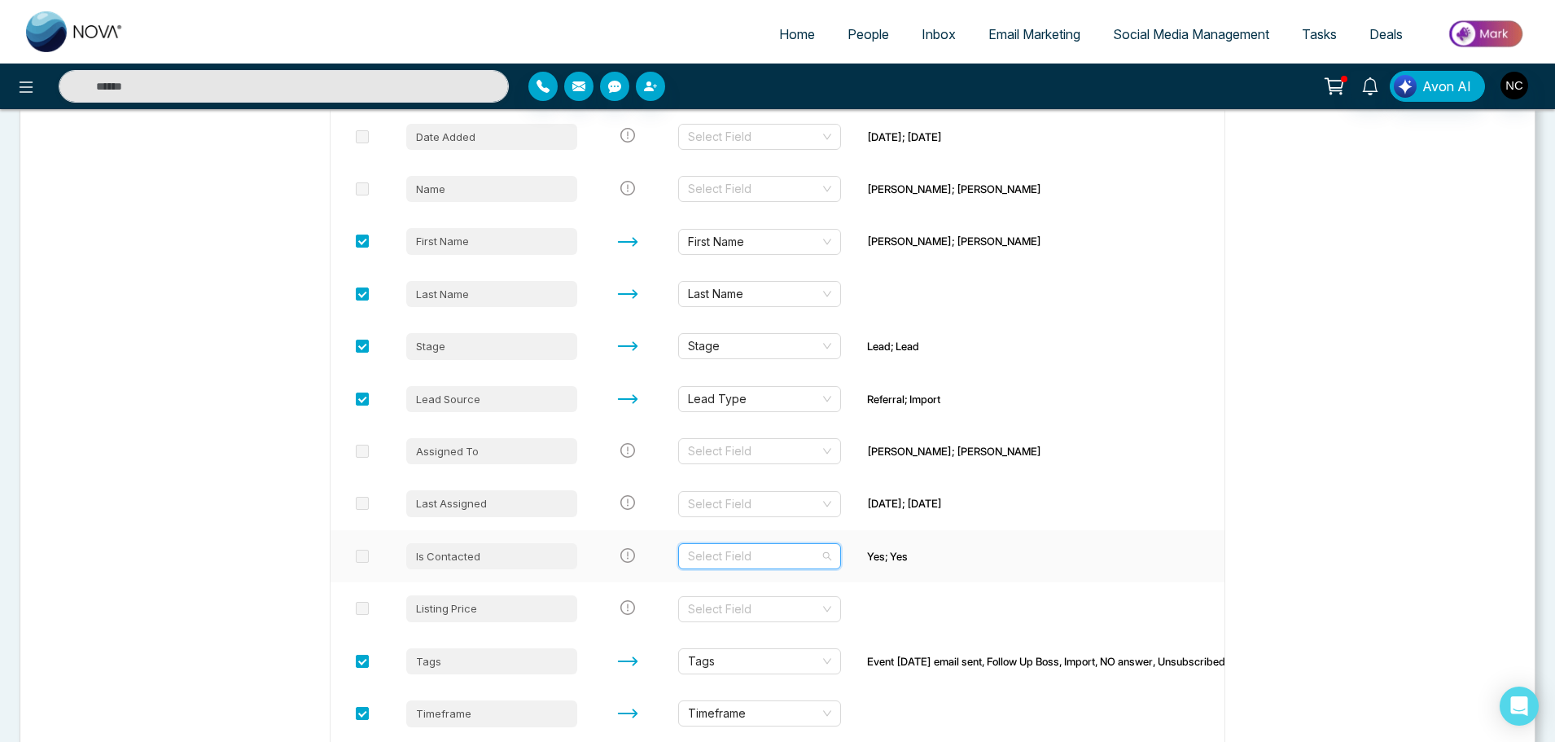
click at [721, 562] on input "search" at bounding box center [754, 556] width 132 height 24
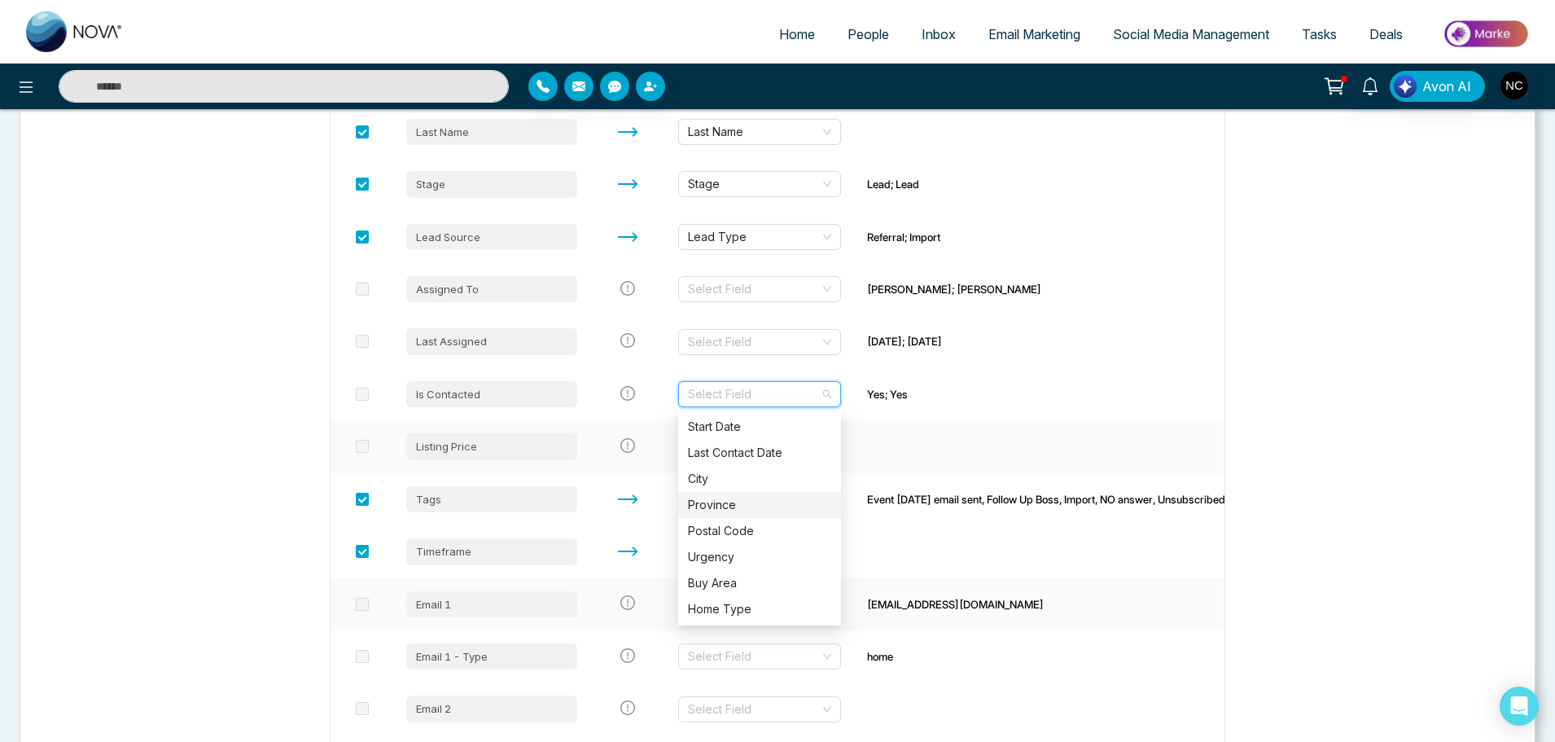
scroll to position [446, 0]
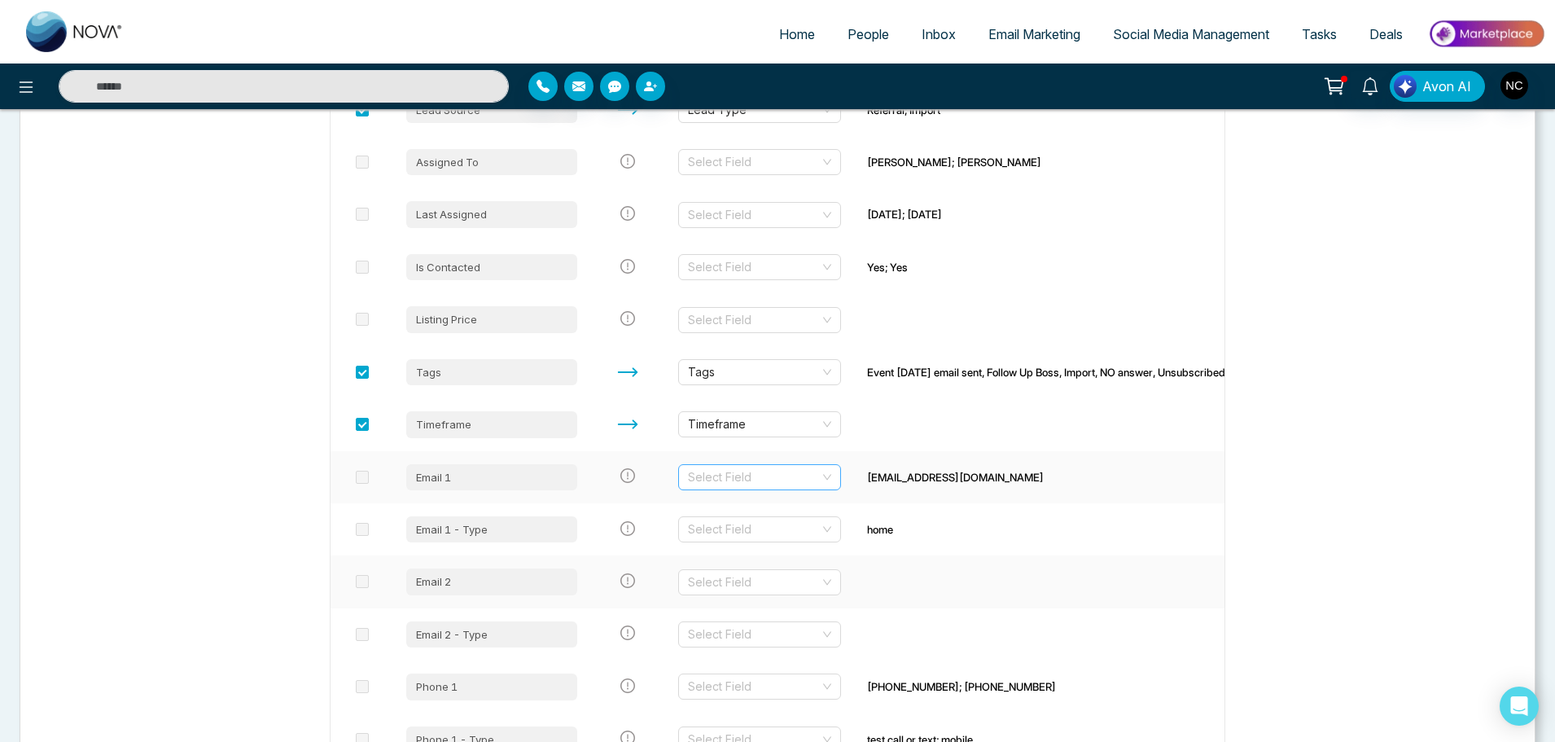
scroll to position [573, 0]
click at [778, 483] on input "search" at bounding box center [754, 476] width 132 height 24
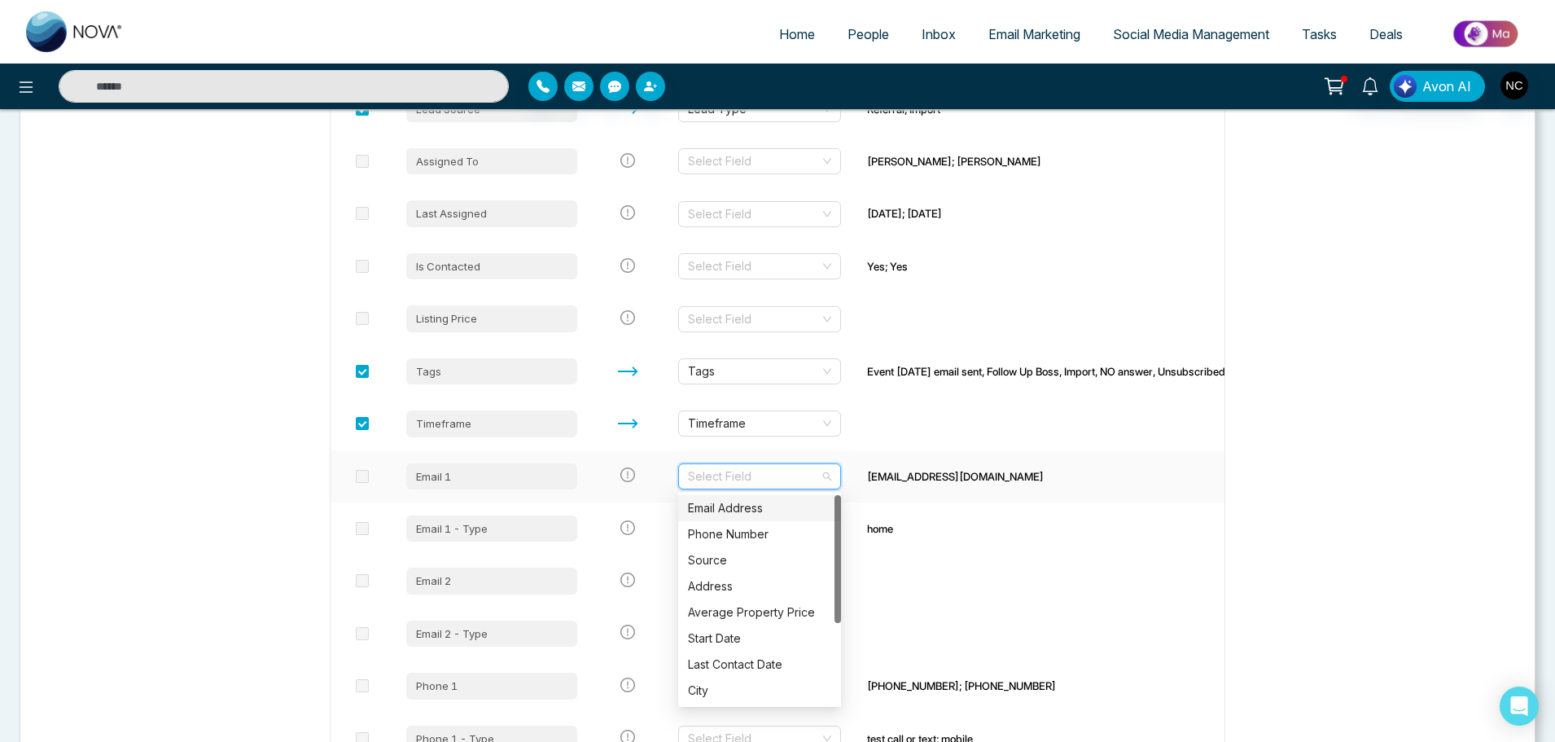
click at [765, 518] on div "Email Address" at bounding box center [759, 508] width 163 height 26
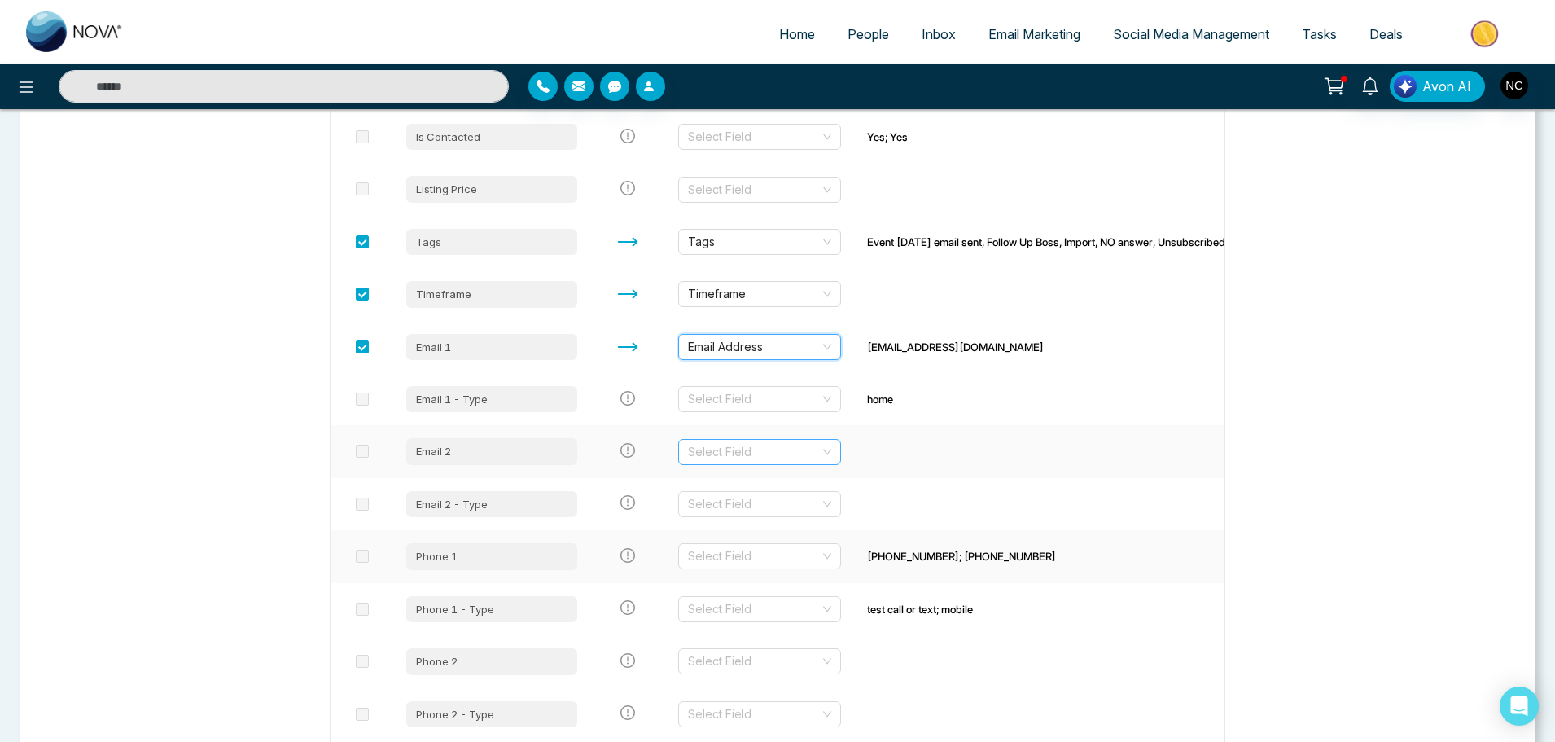
scroll to position [703, 0]
click at [739, 394] on input "search" at bounding box center [754, 398] width 132 height 24
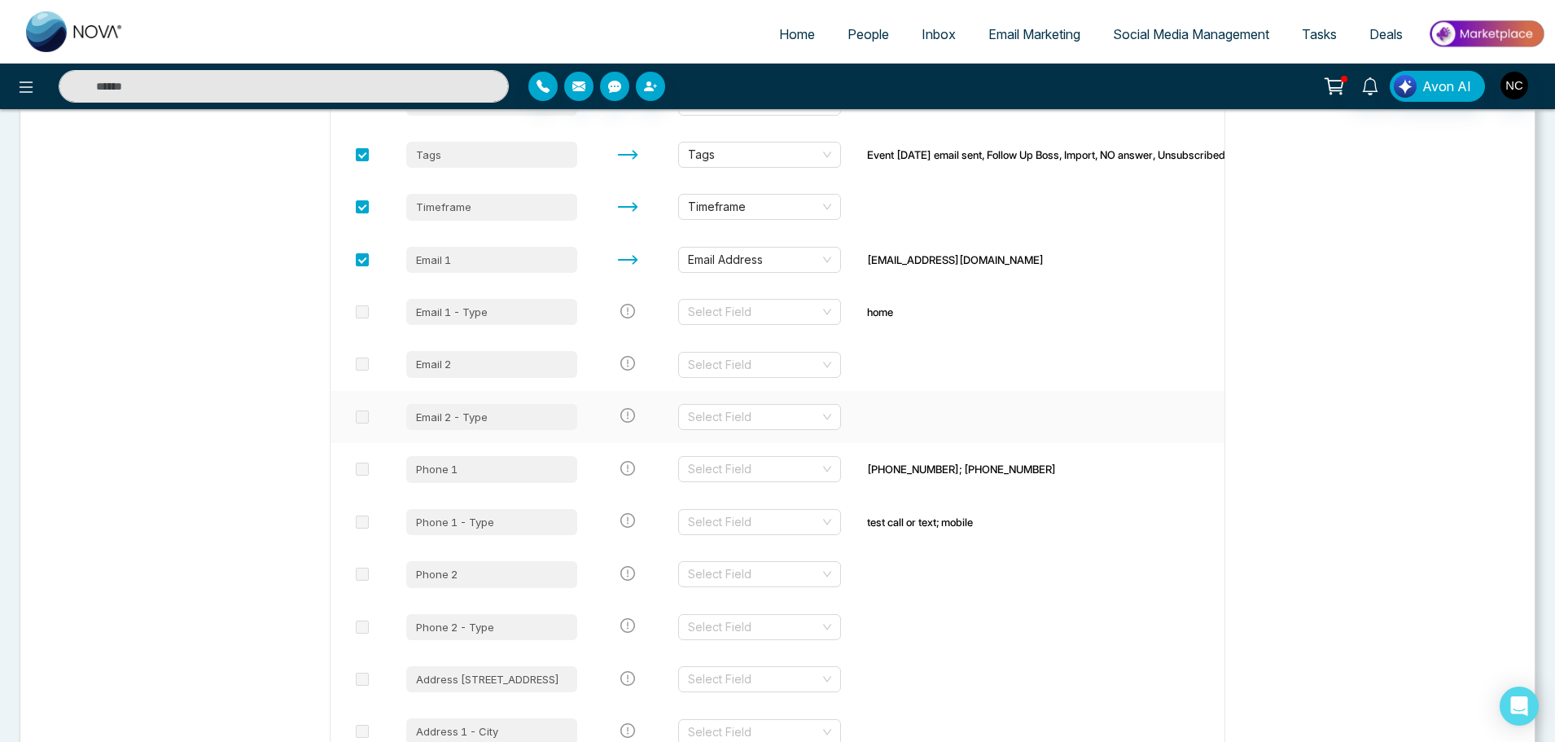
scroll to position [791, 0]
click at [758, 470] on input "search" at bounding box center [754, 468] width 132 height 24
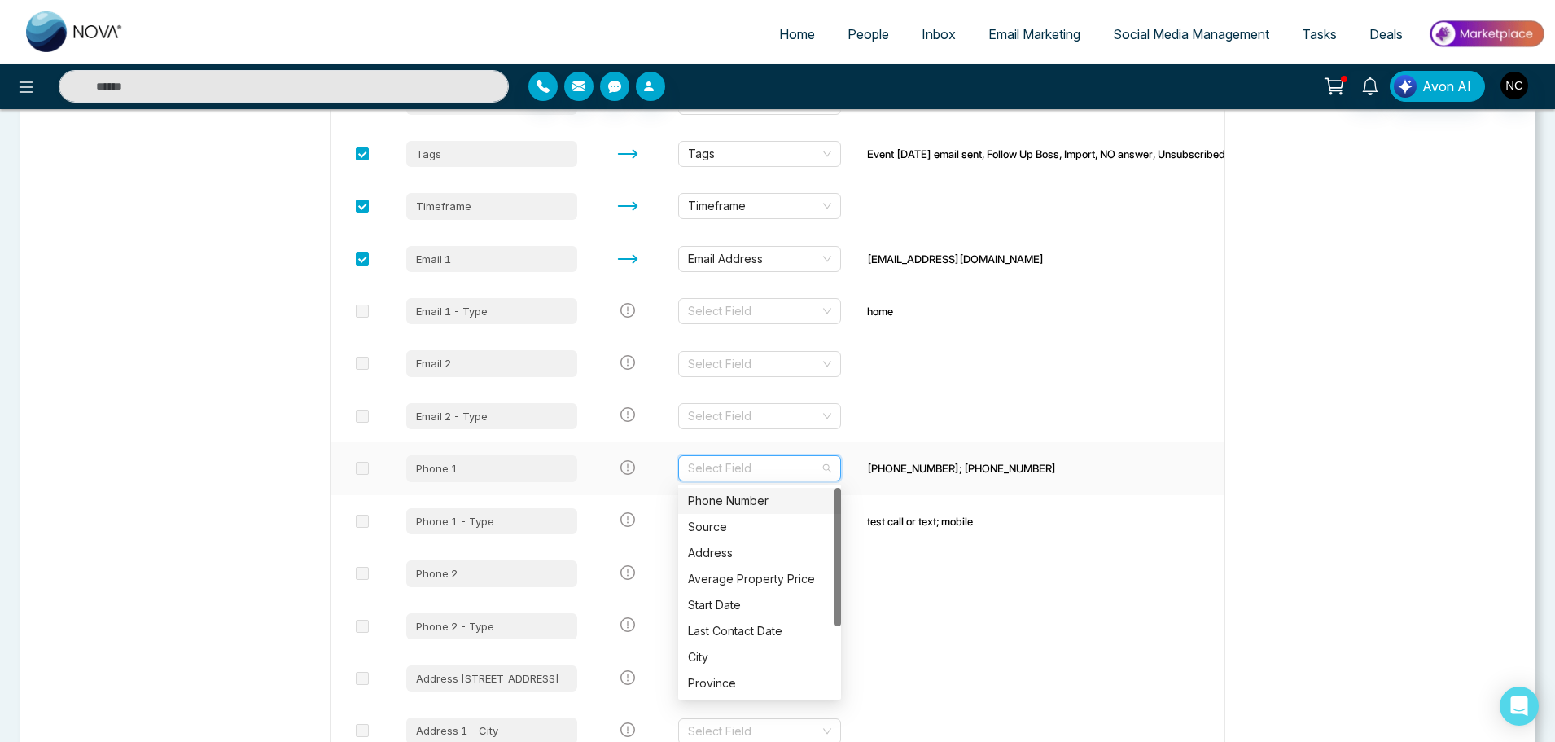
click at [749, 502] on div "Phone Number" at bounding box center [759, 501] width 143 height 18
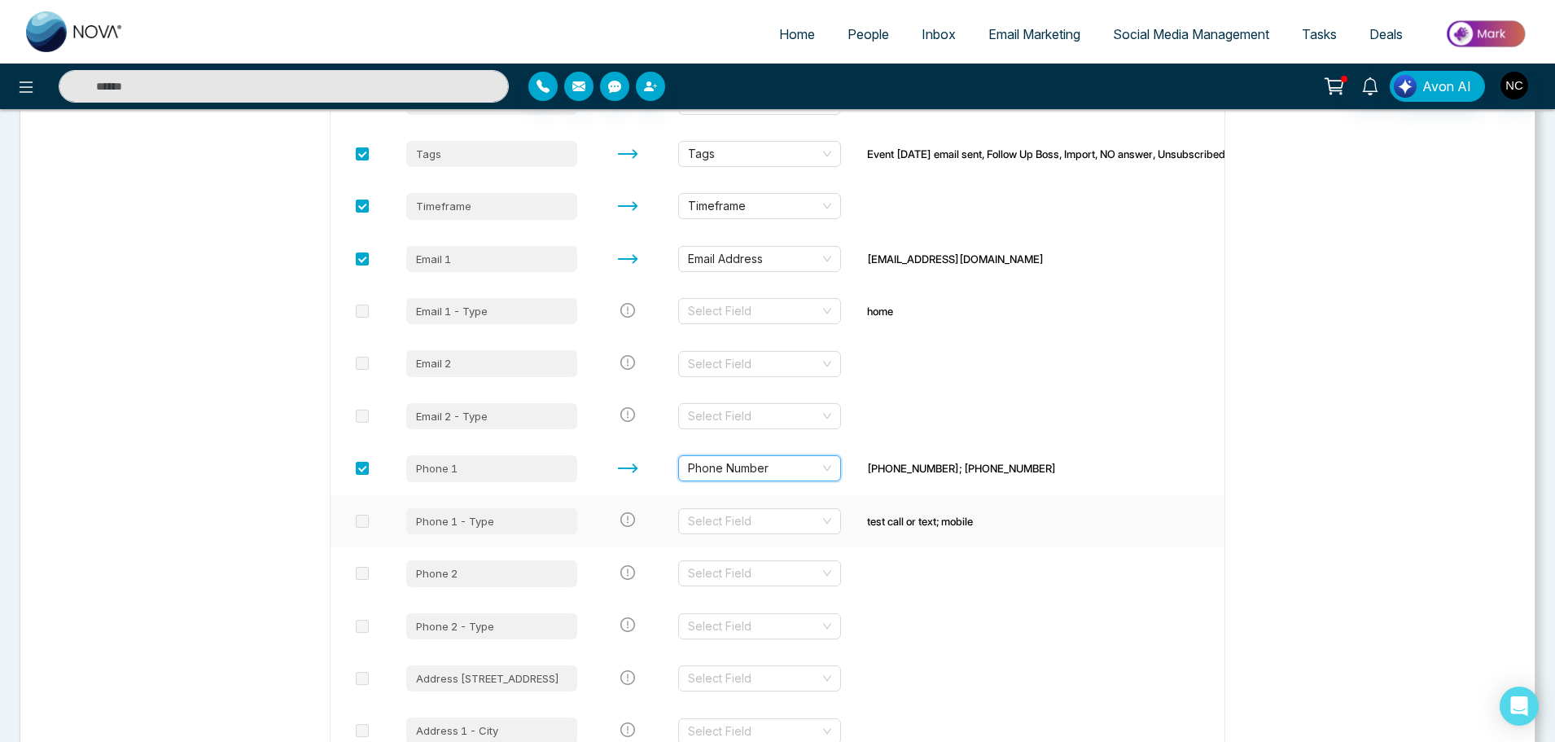
scroll to position [939, 0]
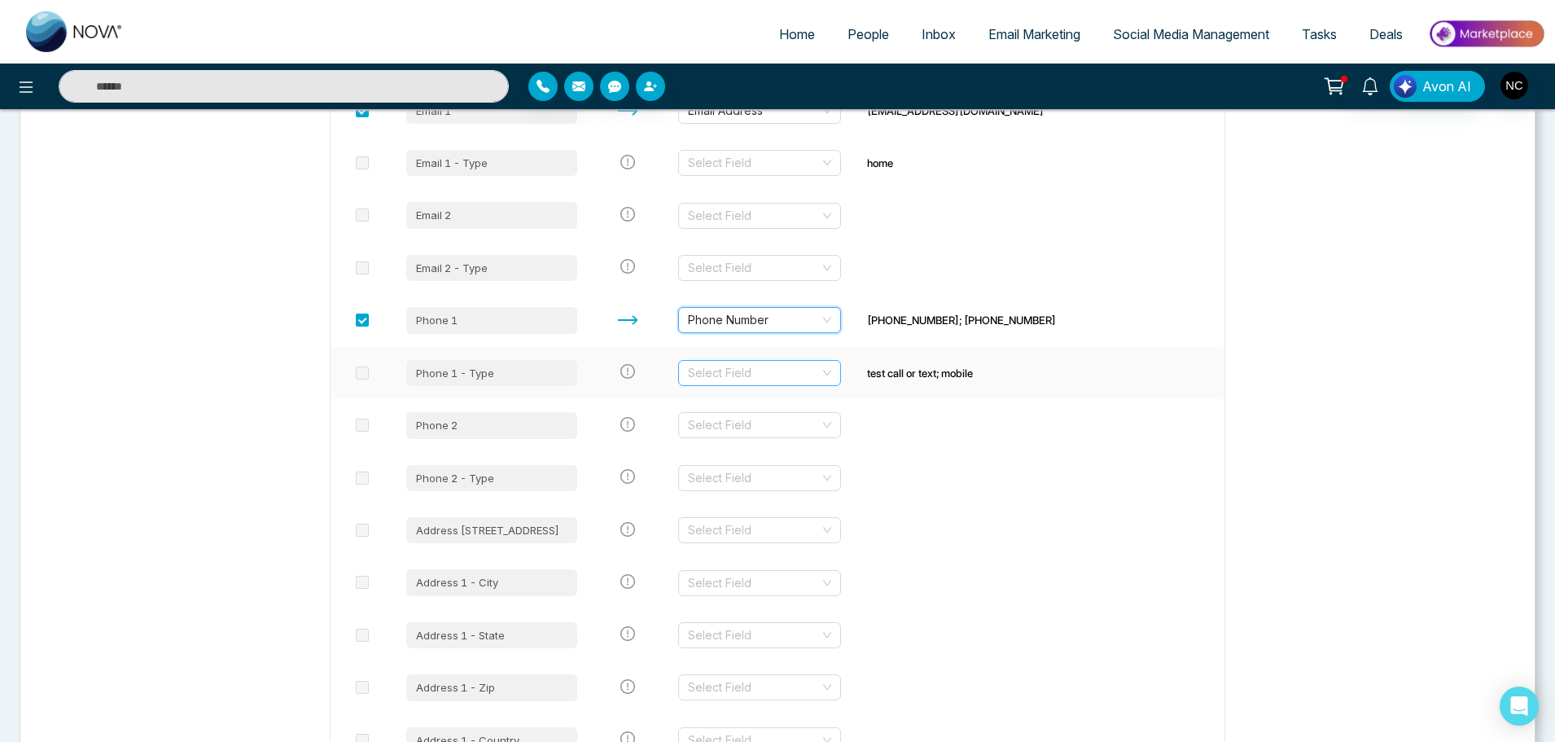
click at [748, 378] on input "search" at bounding box center [754, 373] width 132 height 24
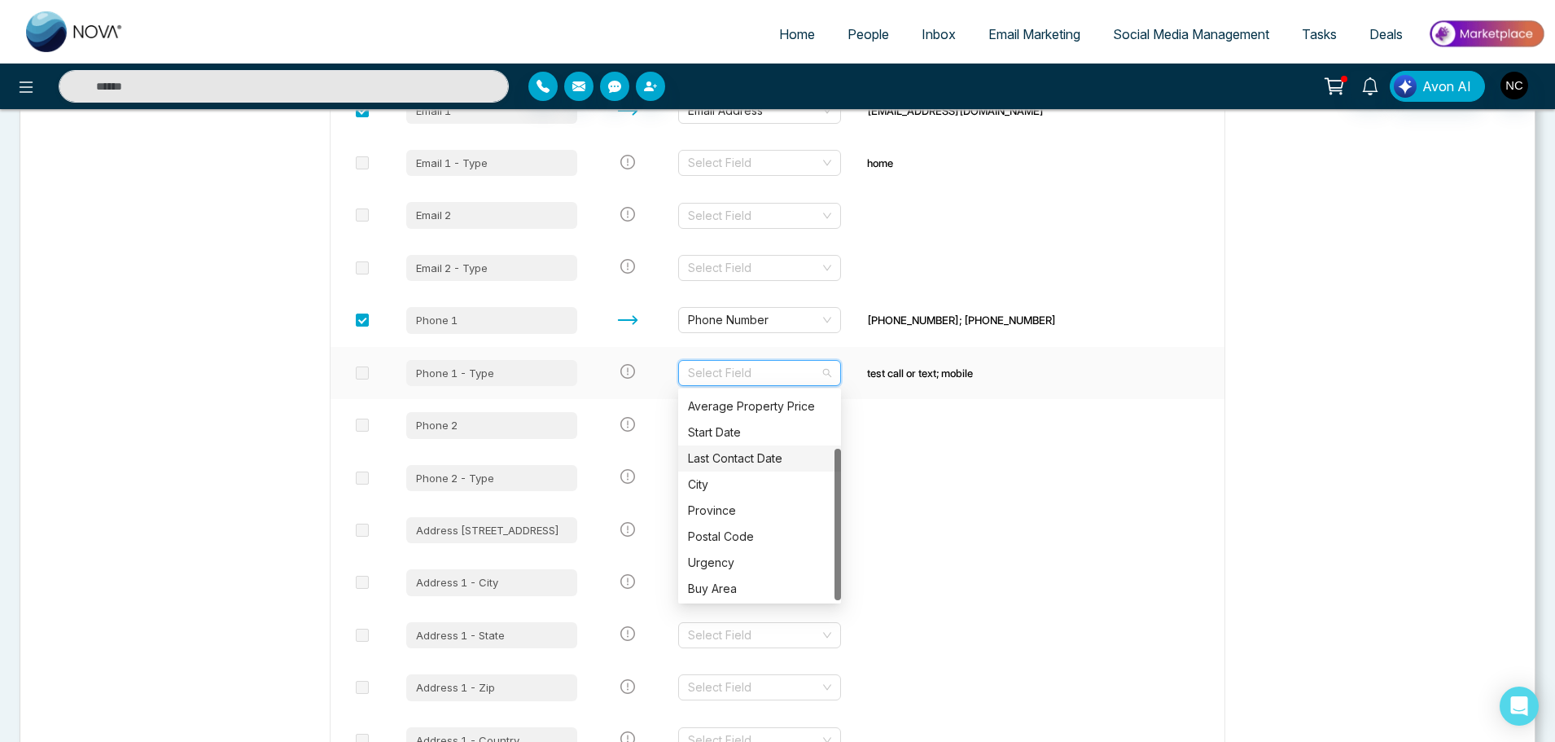
scroll to position [78, 0]
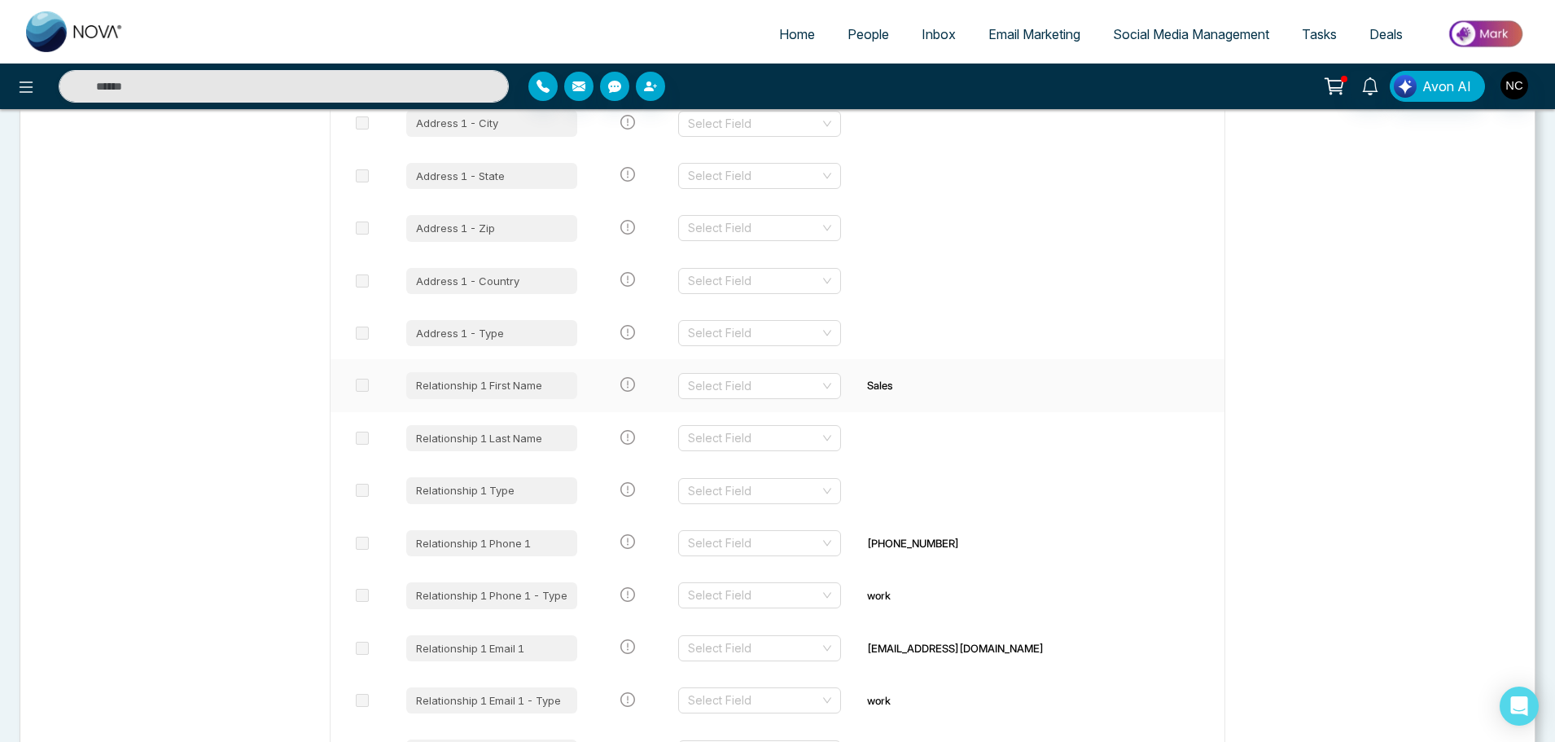
scroll to position [1400, 0]
click at [756, 388] on input "search" at bounding box center [754, 383] width 132 height 24
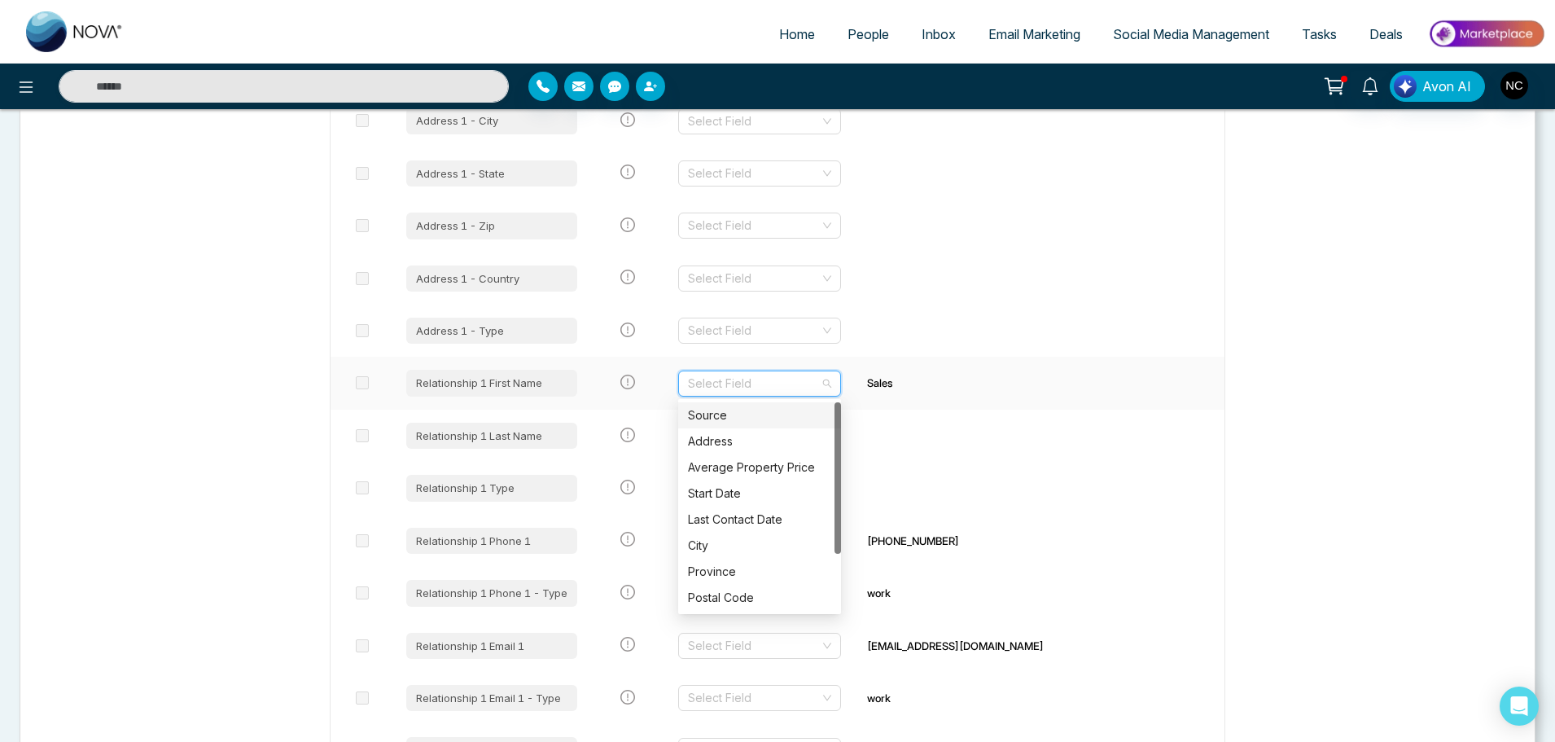
click at [826, 382] on div "Select Field" at bounding box center [759, 383] width 163 height 26
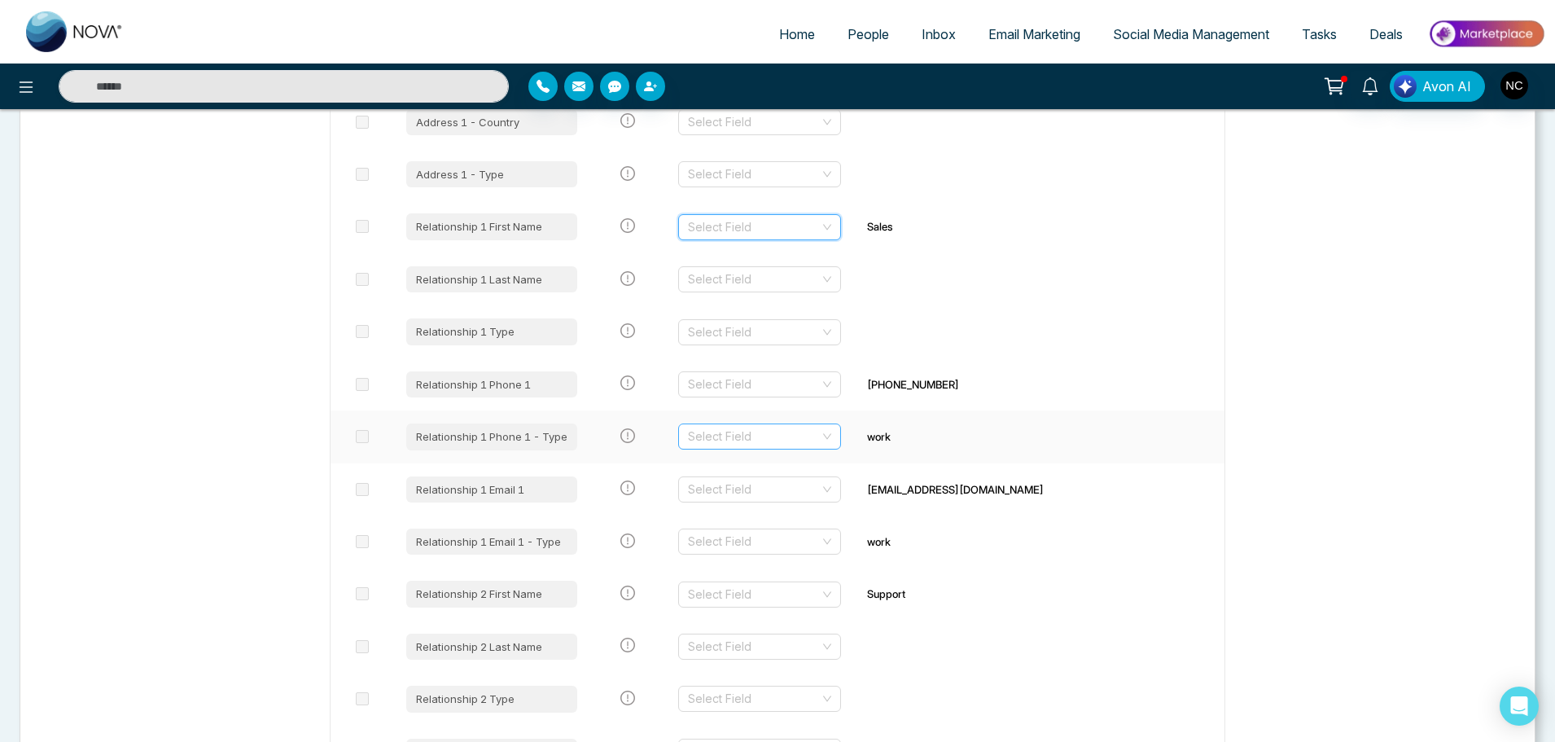
scroll to position [1558, 0]
click at [740, 440] on input "search" at bounding box center [754, 435] width 132 height 24
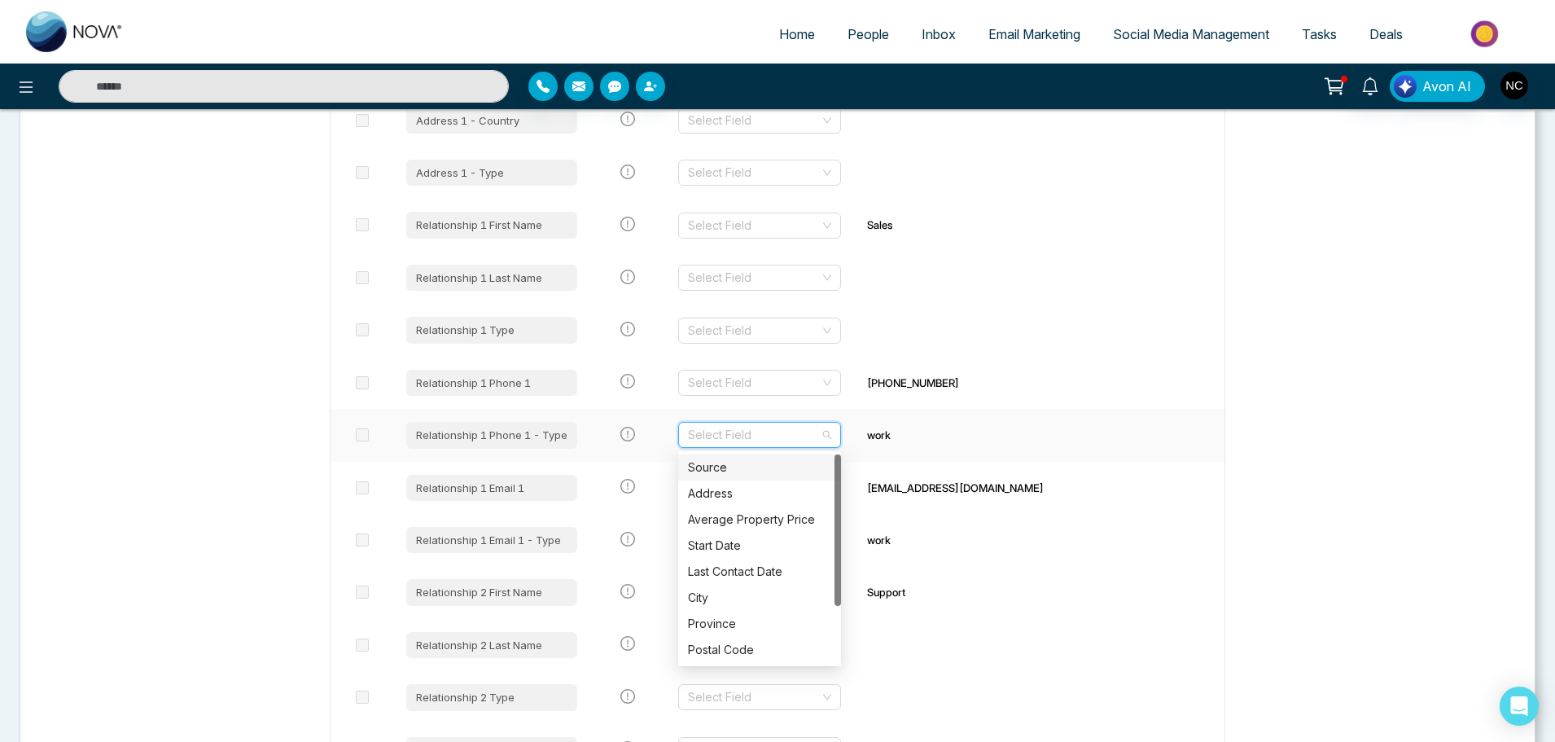
click at [740, 440] on input "search" at bounding box center [754, 435] width 132 height 24
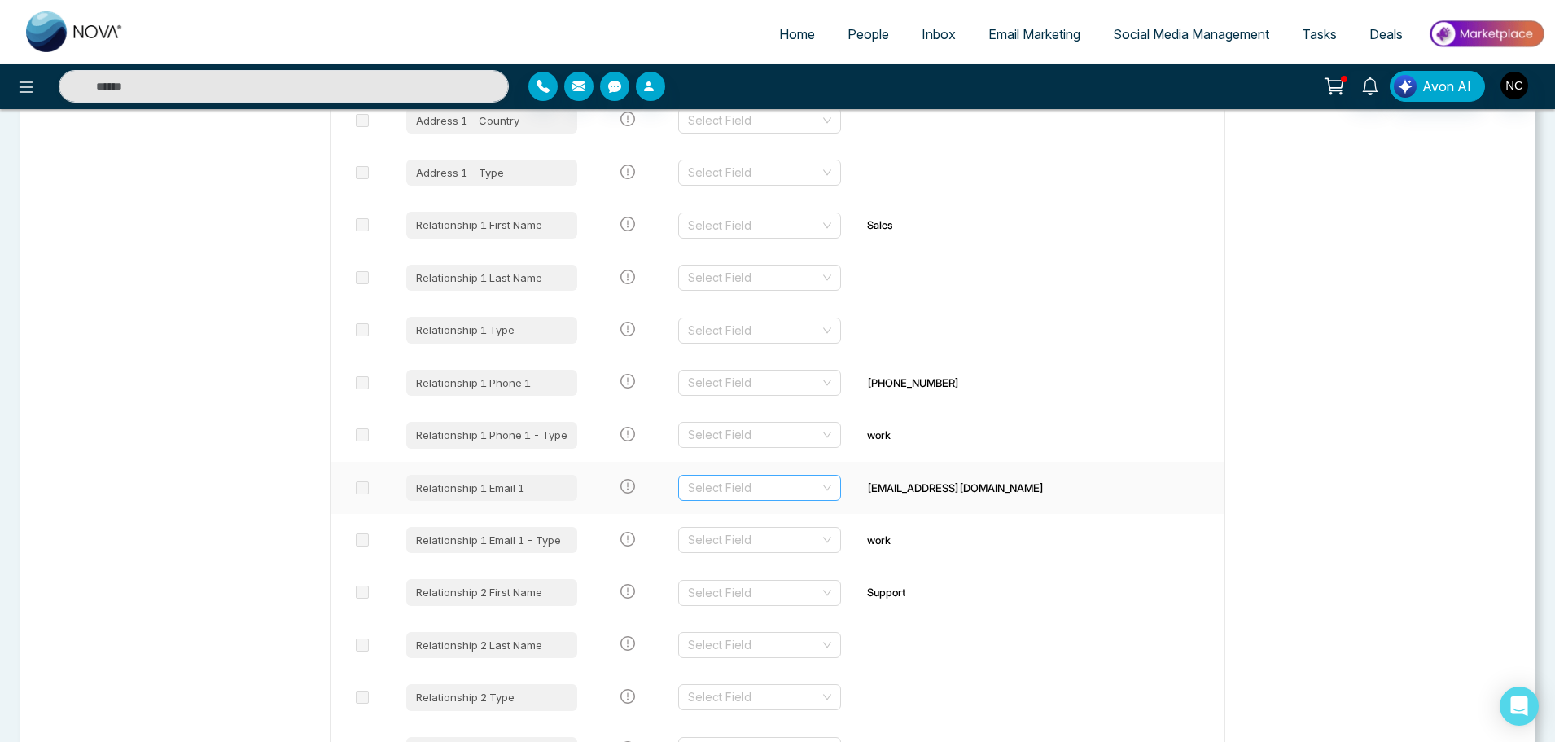
click at [797, 491] on input "search" at bounding box center [754, 487] width 132 height 24
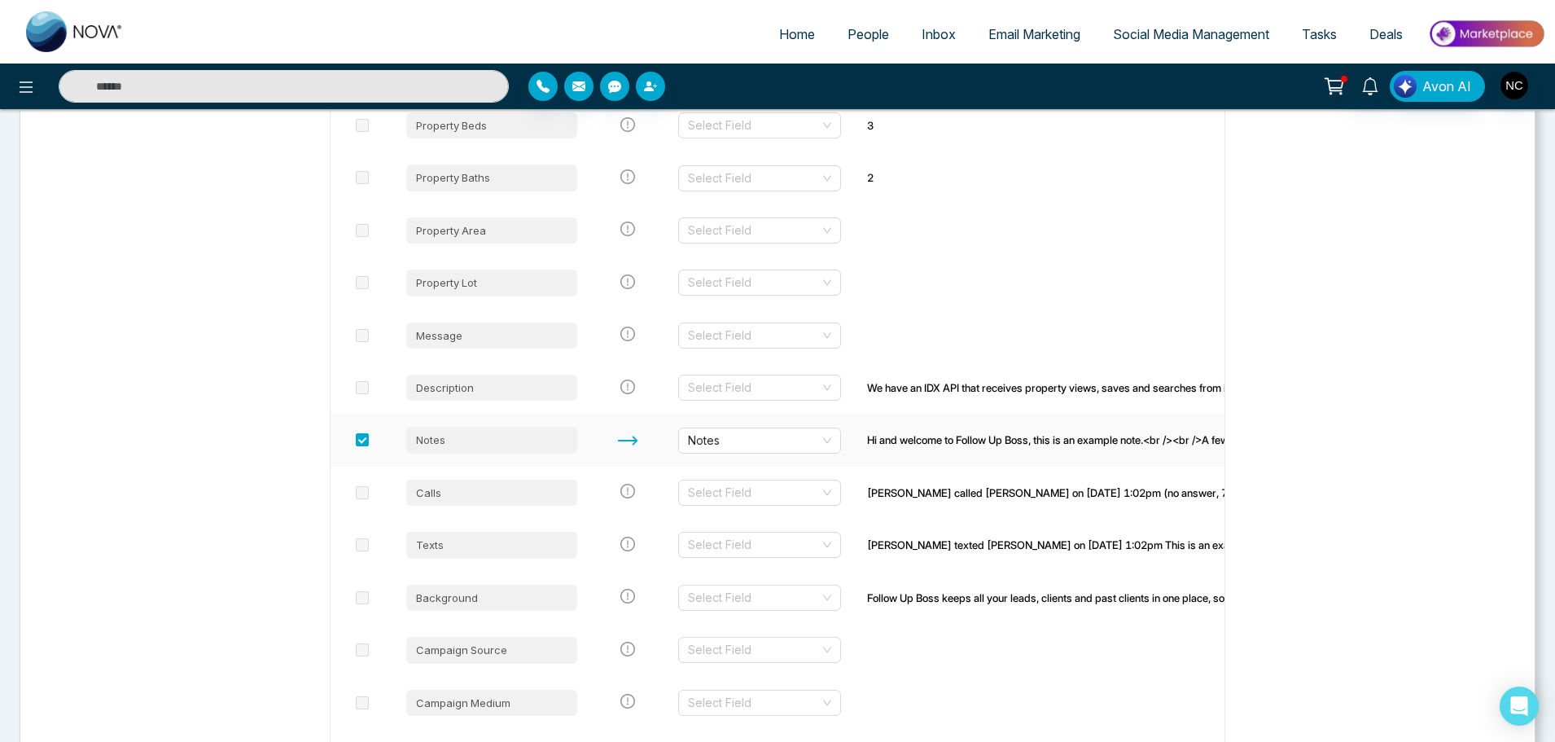
scroll to position [2727, 0]
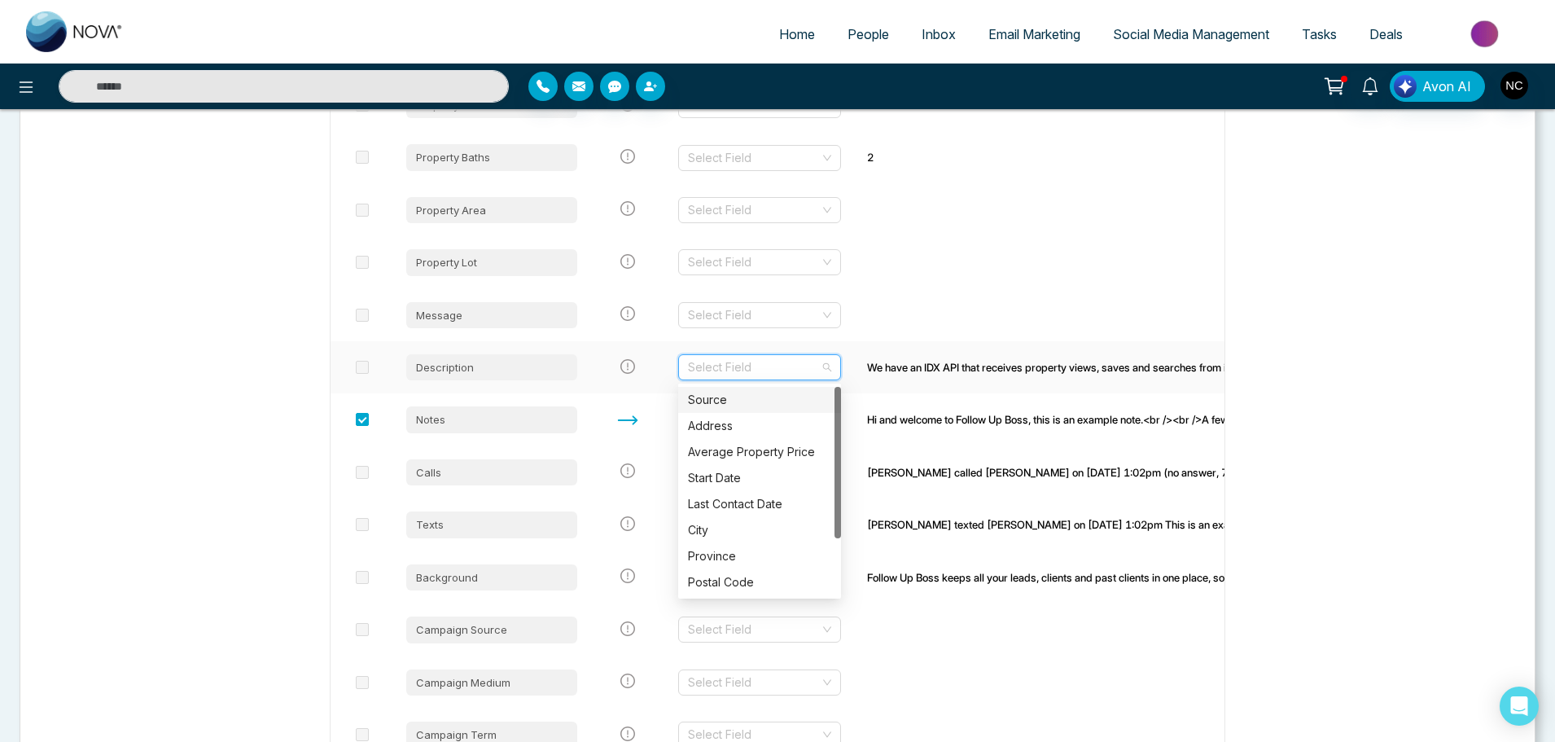
click at [795, 369] on input "search" at bounding box center [754, 367] width 132 height 24
type input "**"
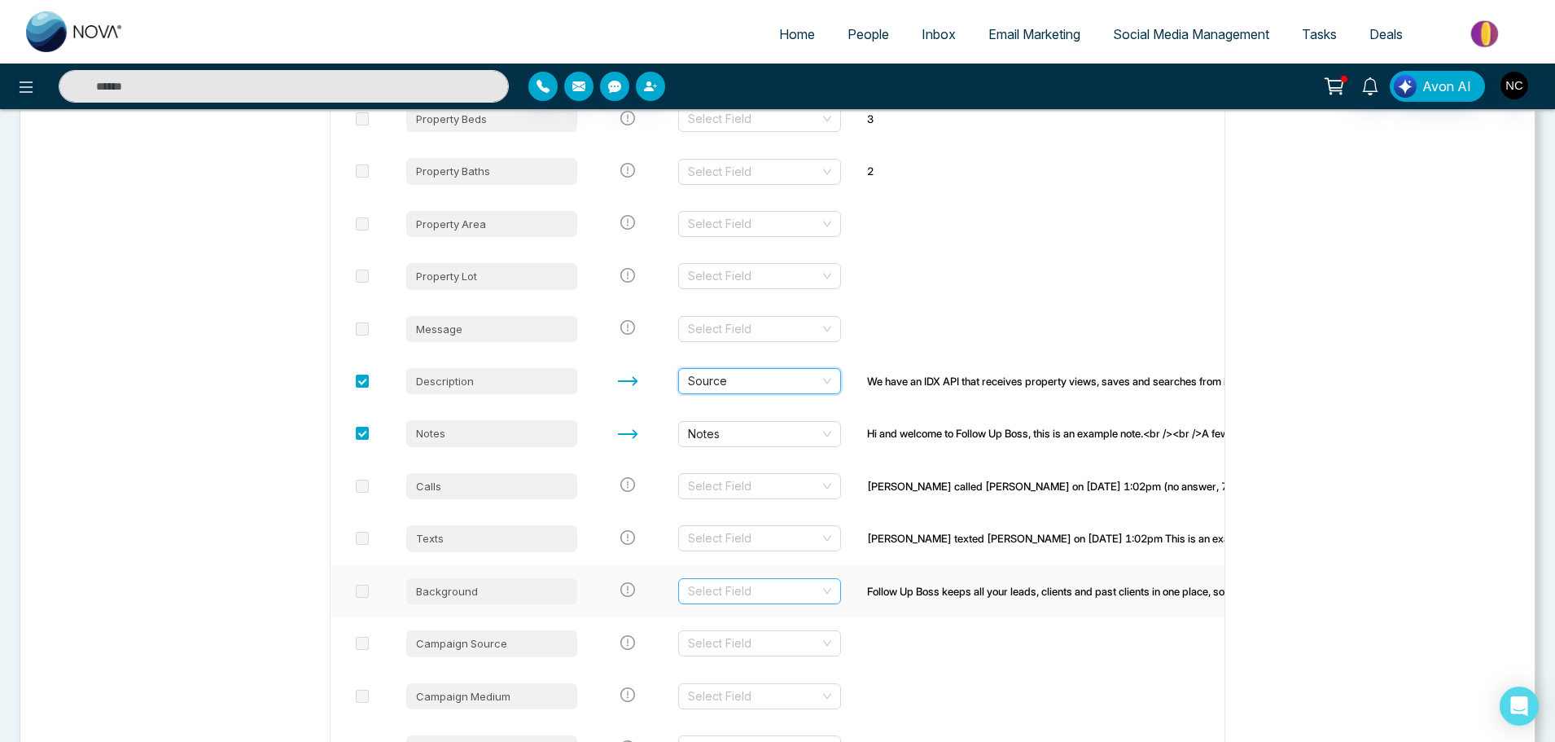
scroll to position [2859, 0]
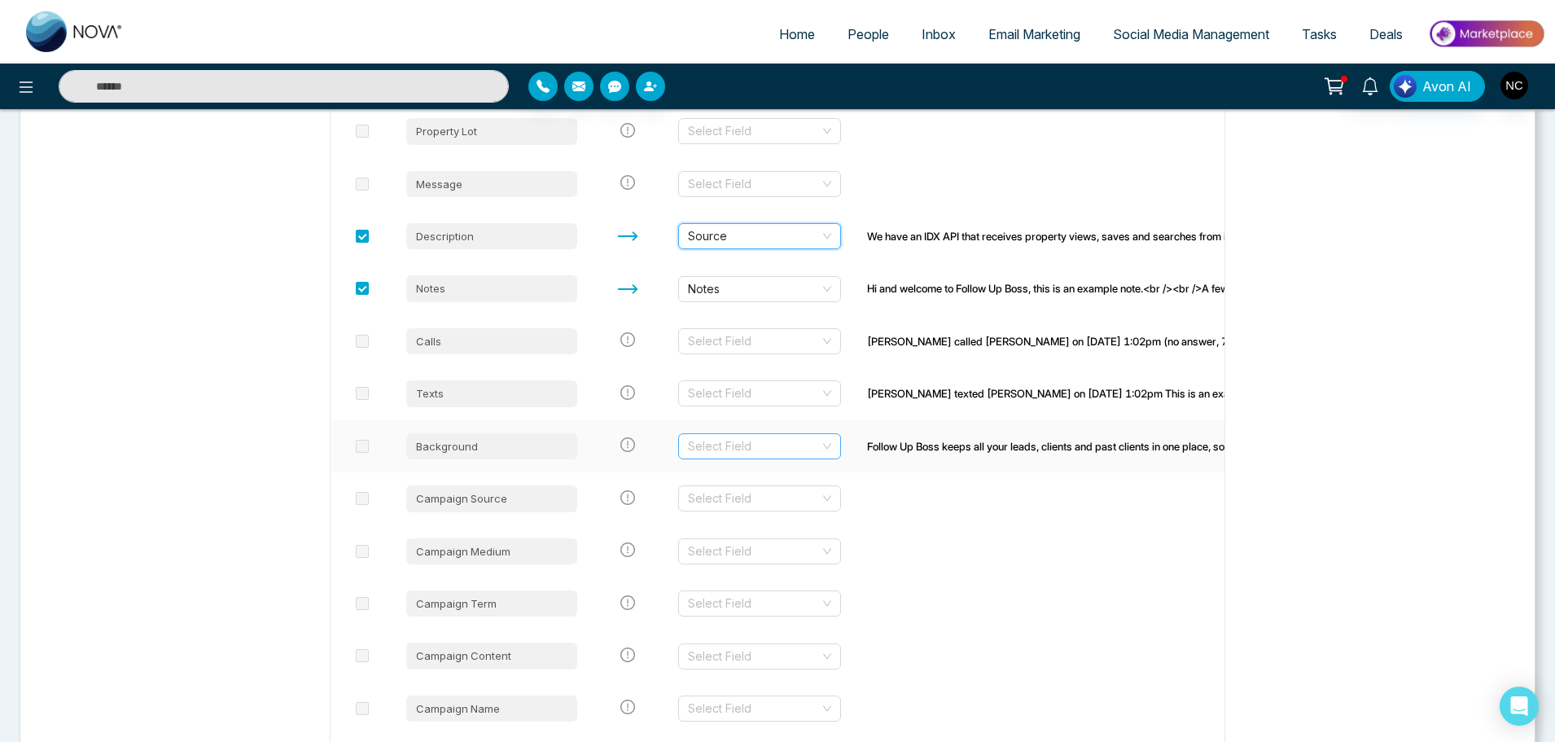
click at [760, 448] on input "search" at bounding box center [754, 446] width 132 height 24
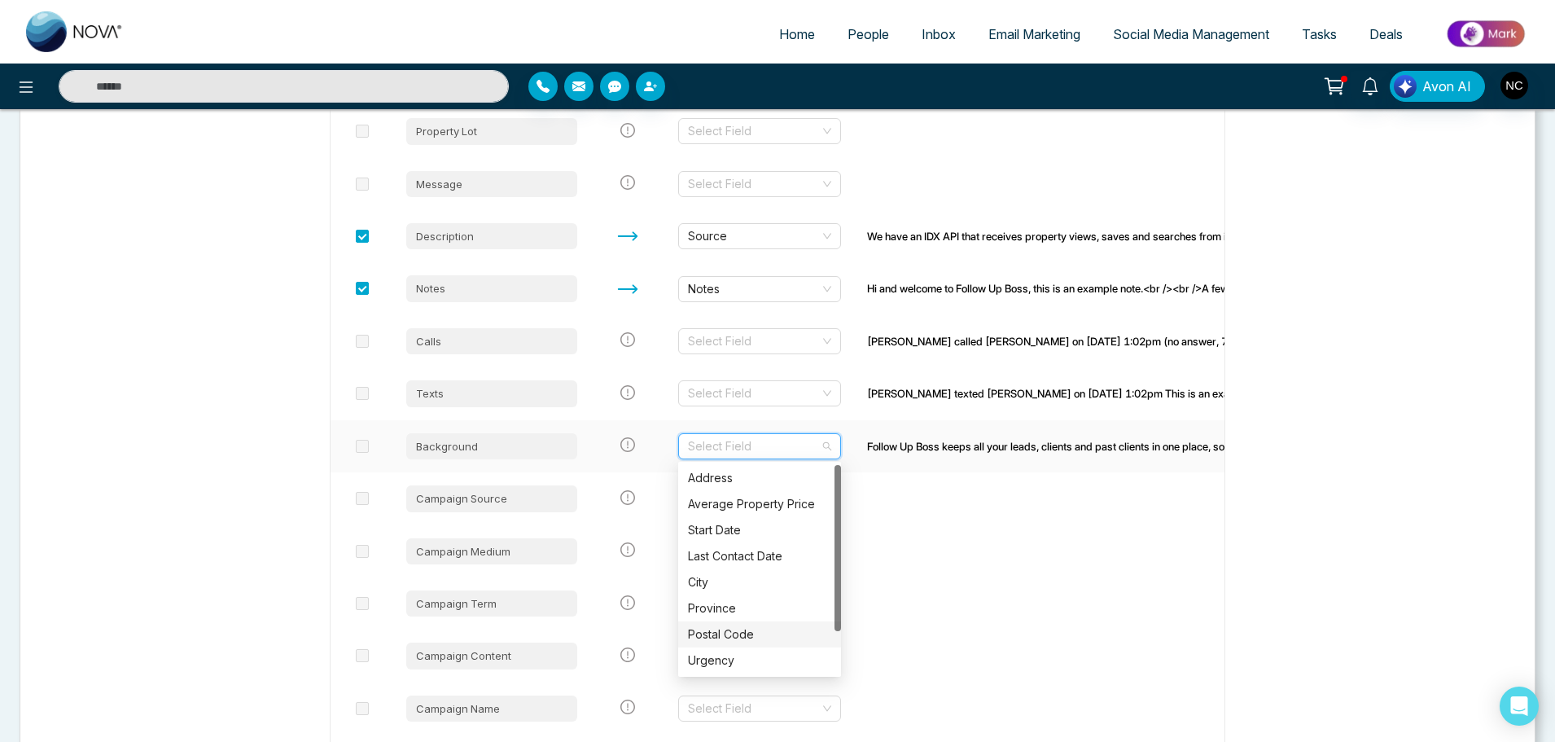
scroll to position [52, 0]
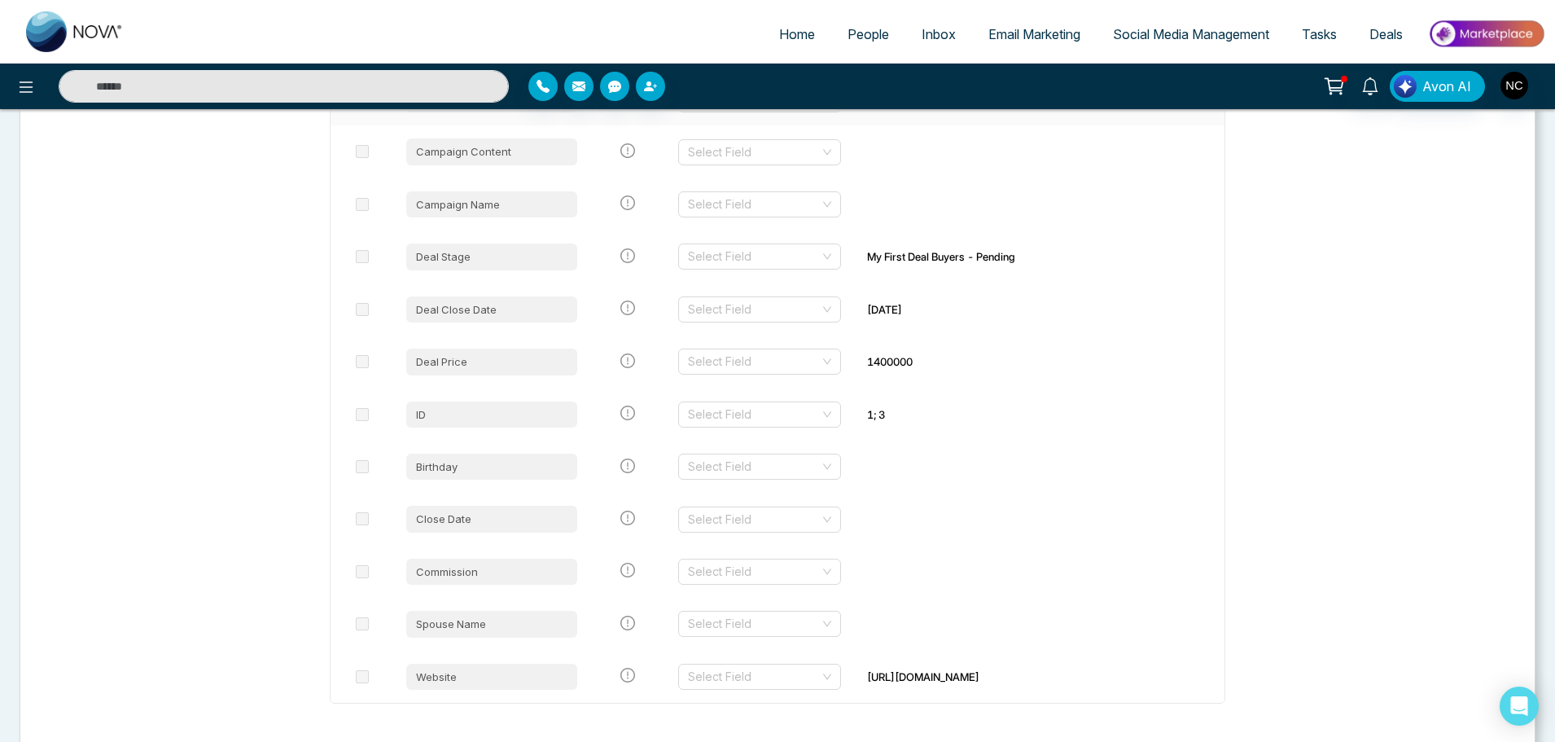
scroll to position [3453, 0]
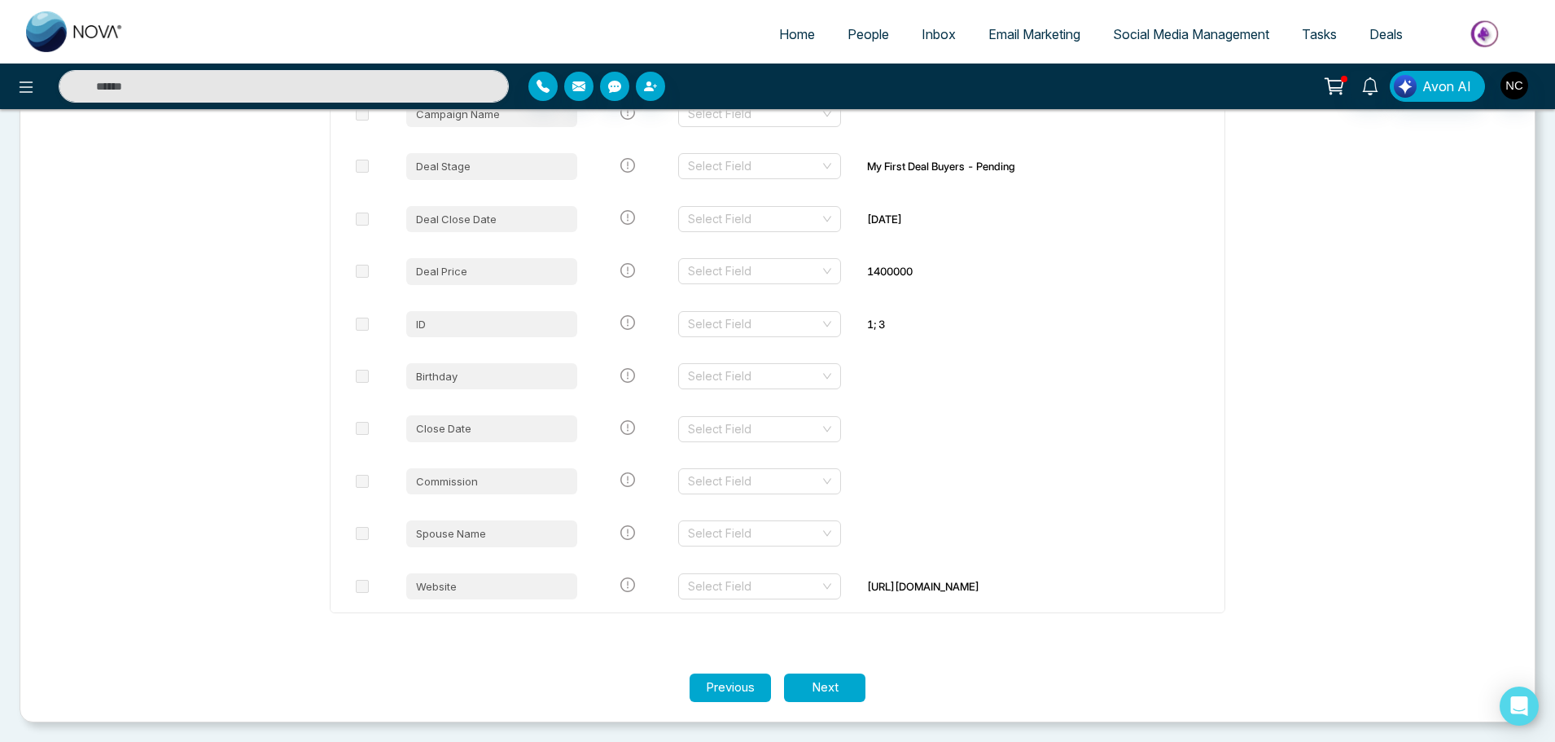
click at [797, 43] on link "Home" at bounding box center [797, 34] width 68 height 31
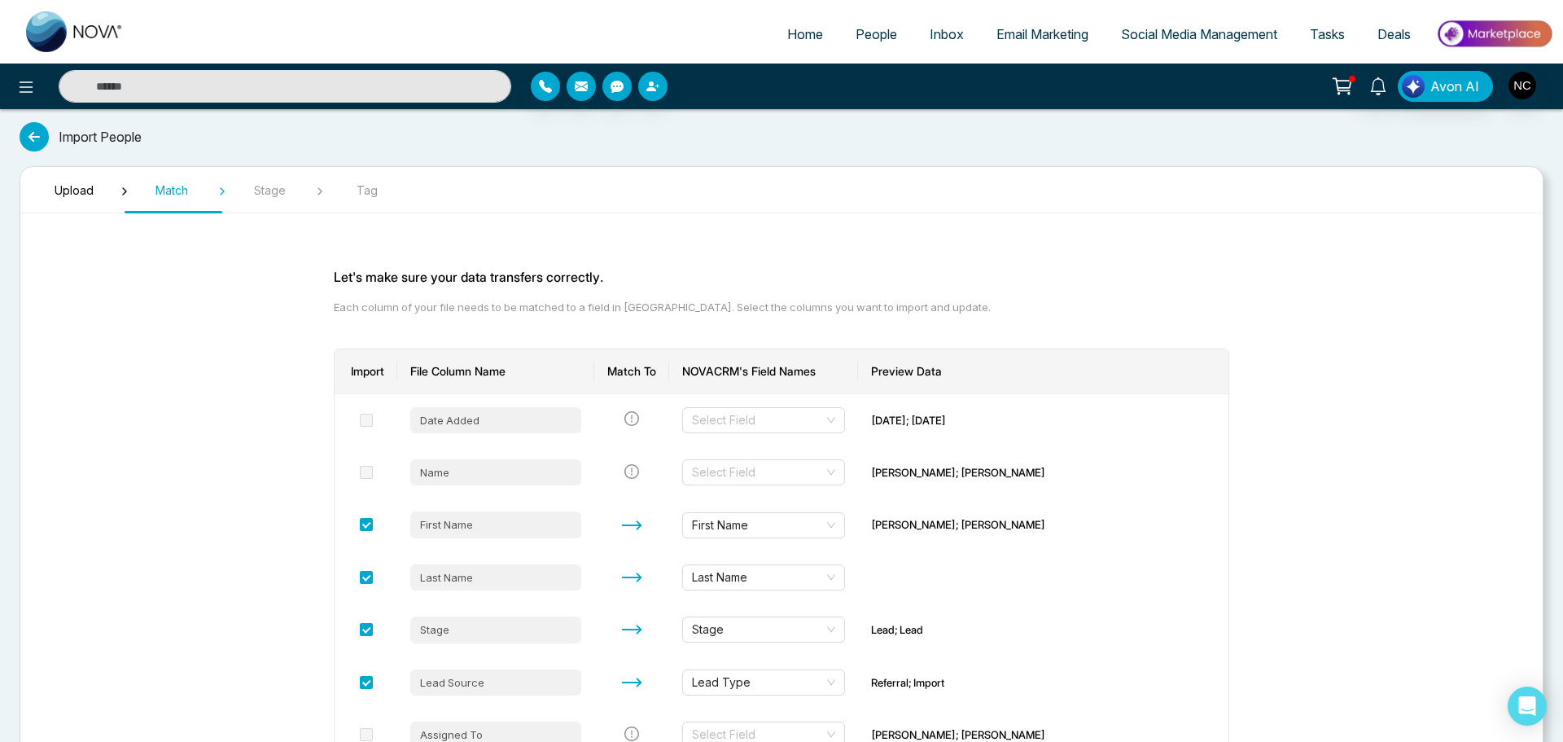
select select "*"
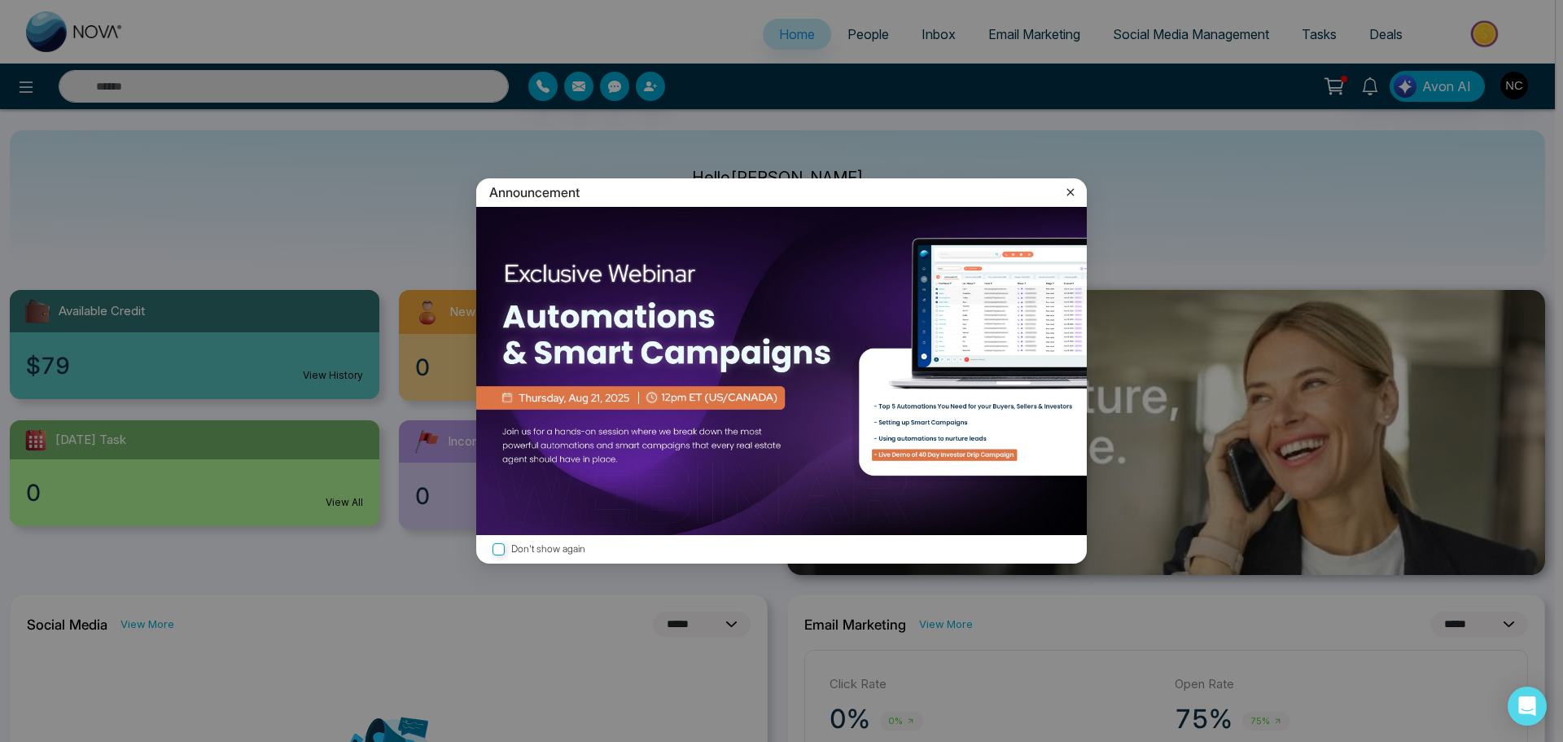
click at [1068, 193] on icon at bounding box center [1070, 192] width 16 height 16
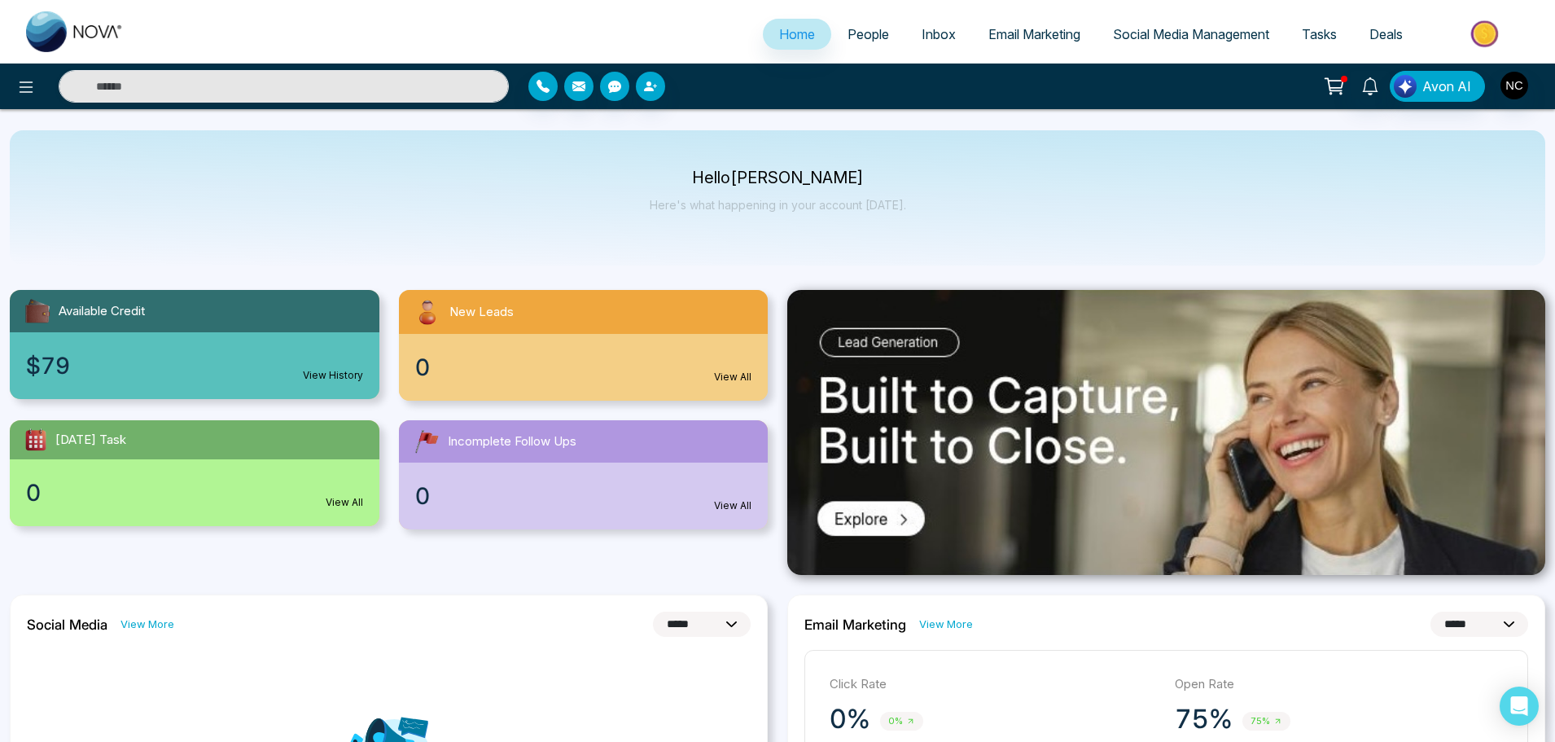
click at [24, 94] on icon at bounding box center [26, 87] width 20 height 20
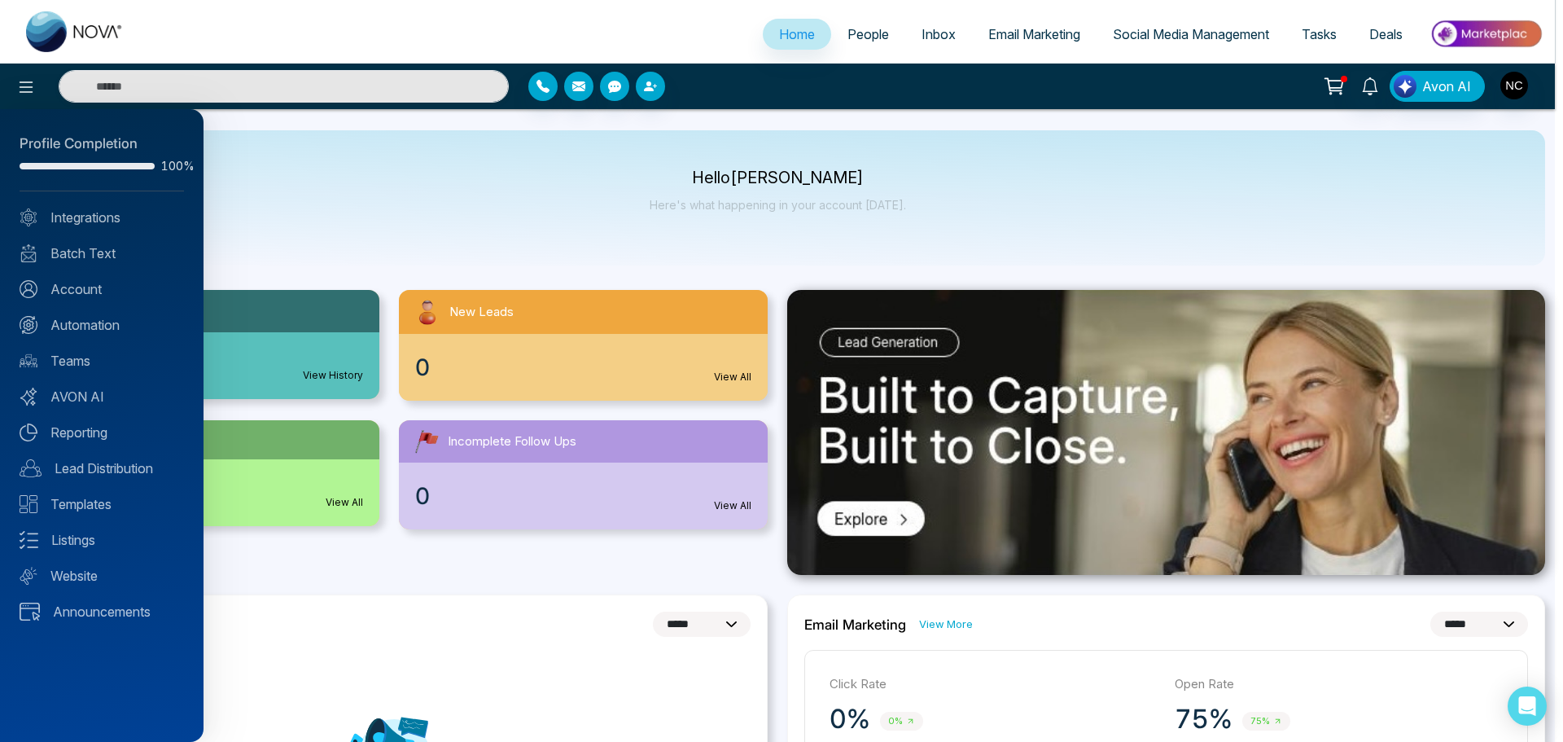
click at [1172, 33] on div at bounding box center [781, 371] width 1563 height 742
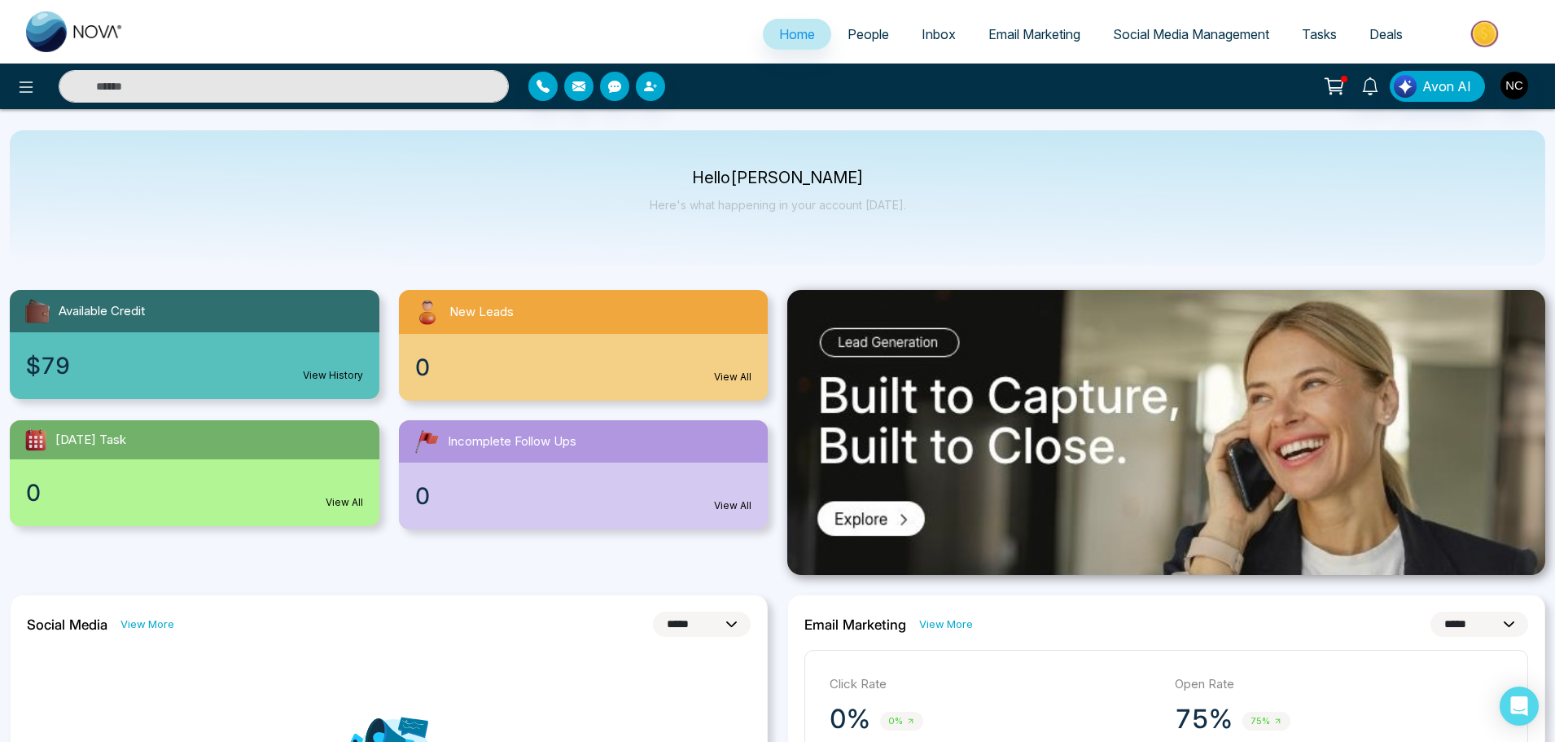
click at [1199, 35] on span "Social Media Management" at bounding box center [1191, 34] width 156 height 16
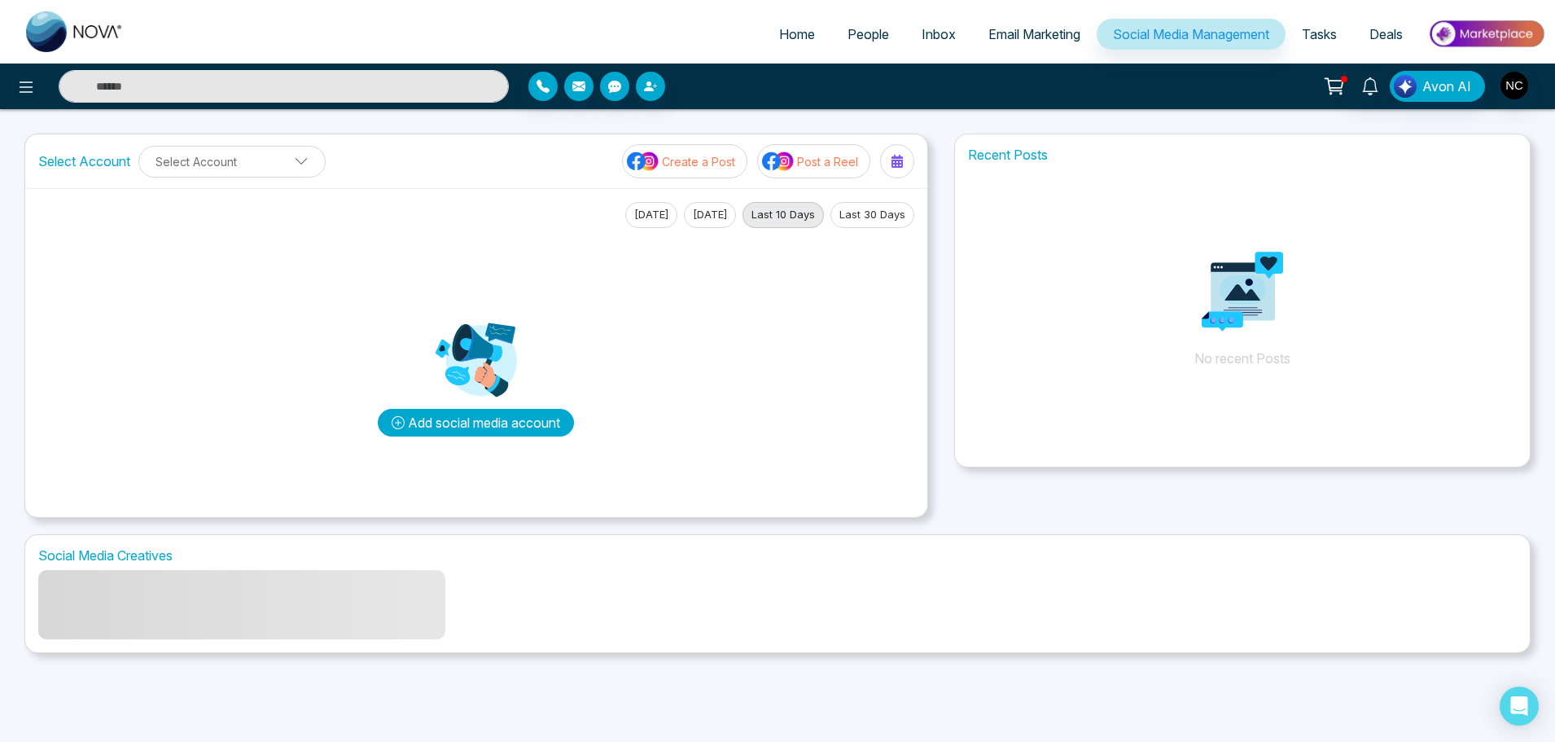
click at [528, 418] on button "Add social media account" at bounding box center [476, 423] width 196 height 28
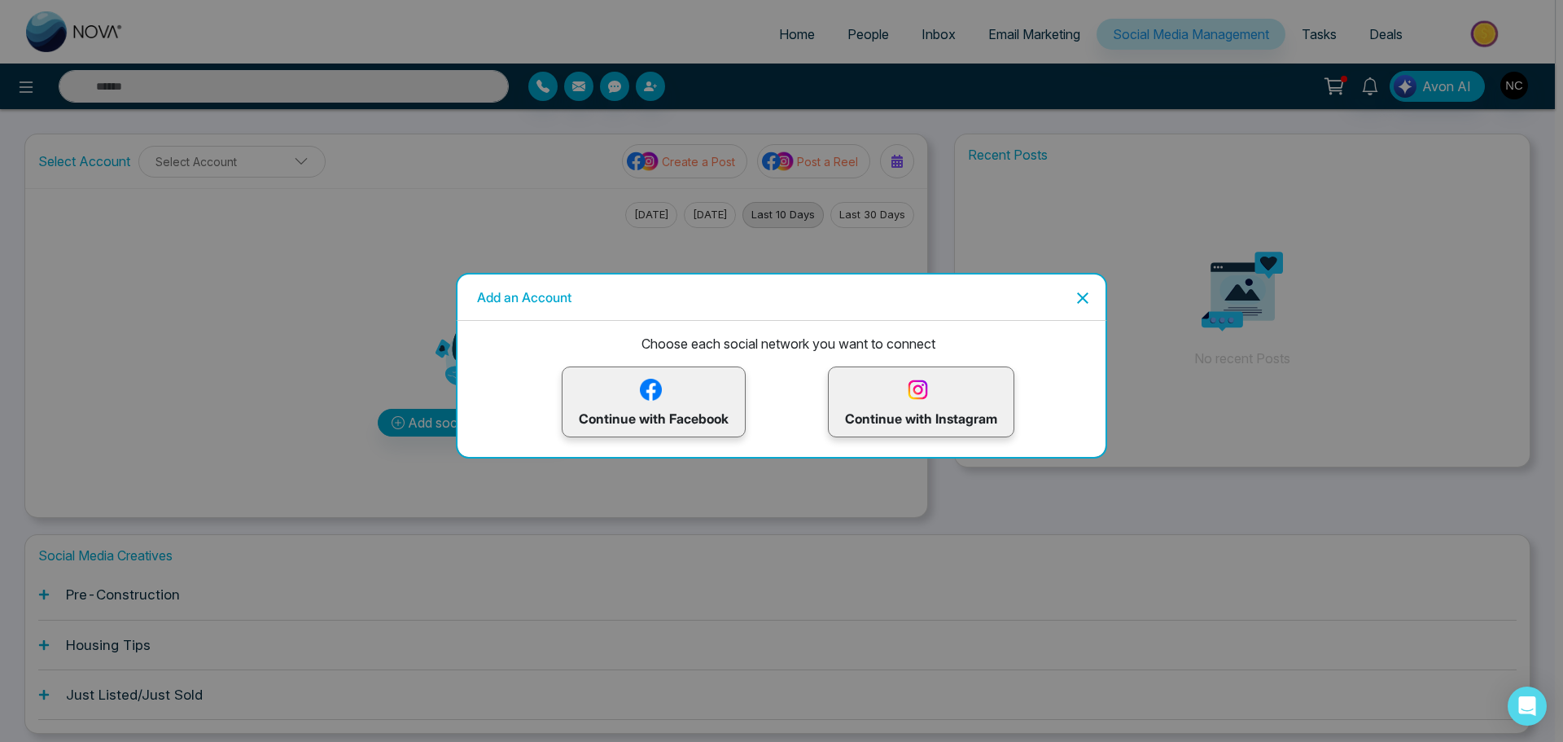
click at [694, 410] on p "Continue with Facebook" at bounding box center [654, 401] width 150 height 53
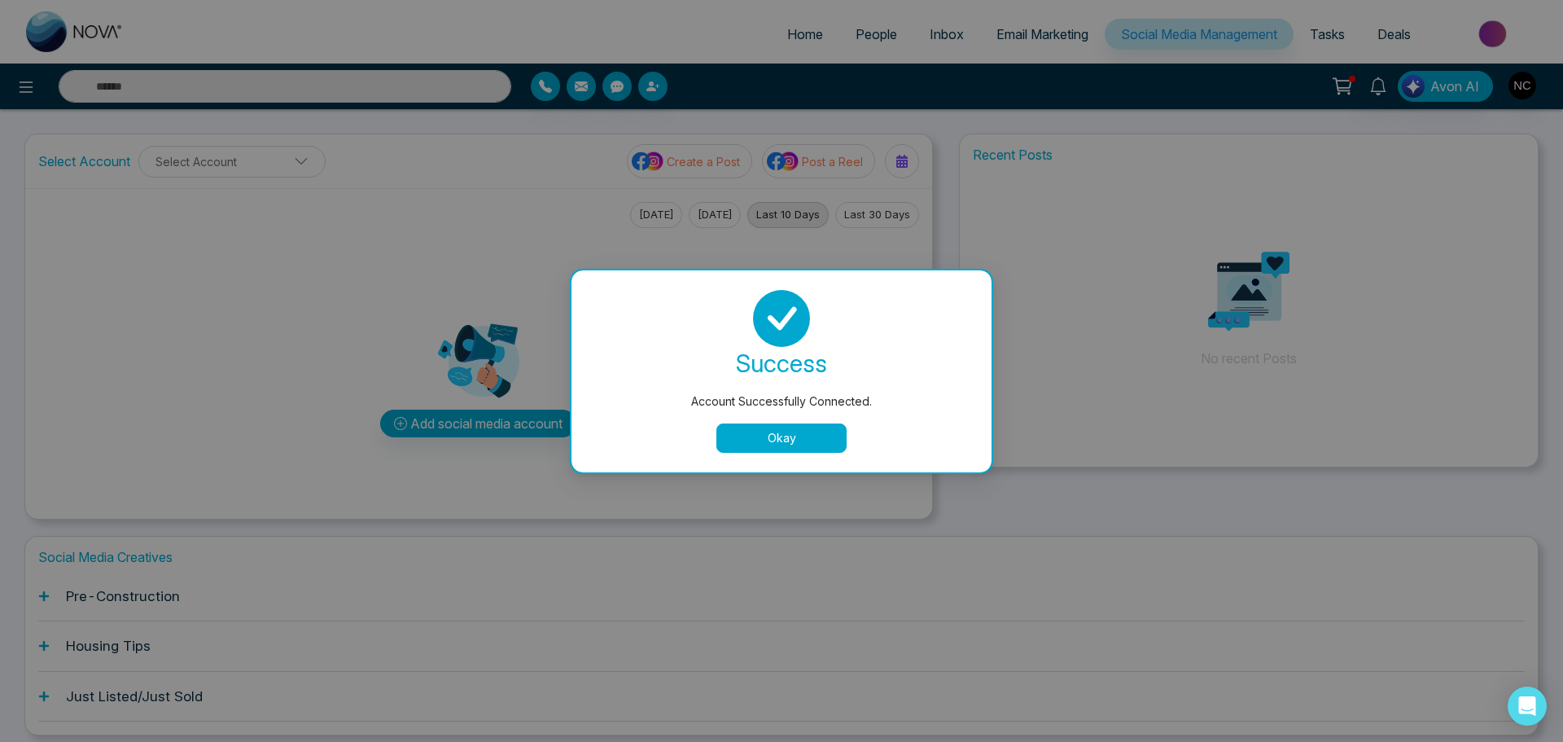
click at [800, 437] on button "Okay" at bounding box center [781, 437] width 130 height 29
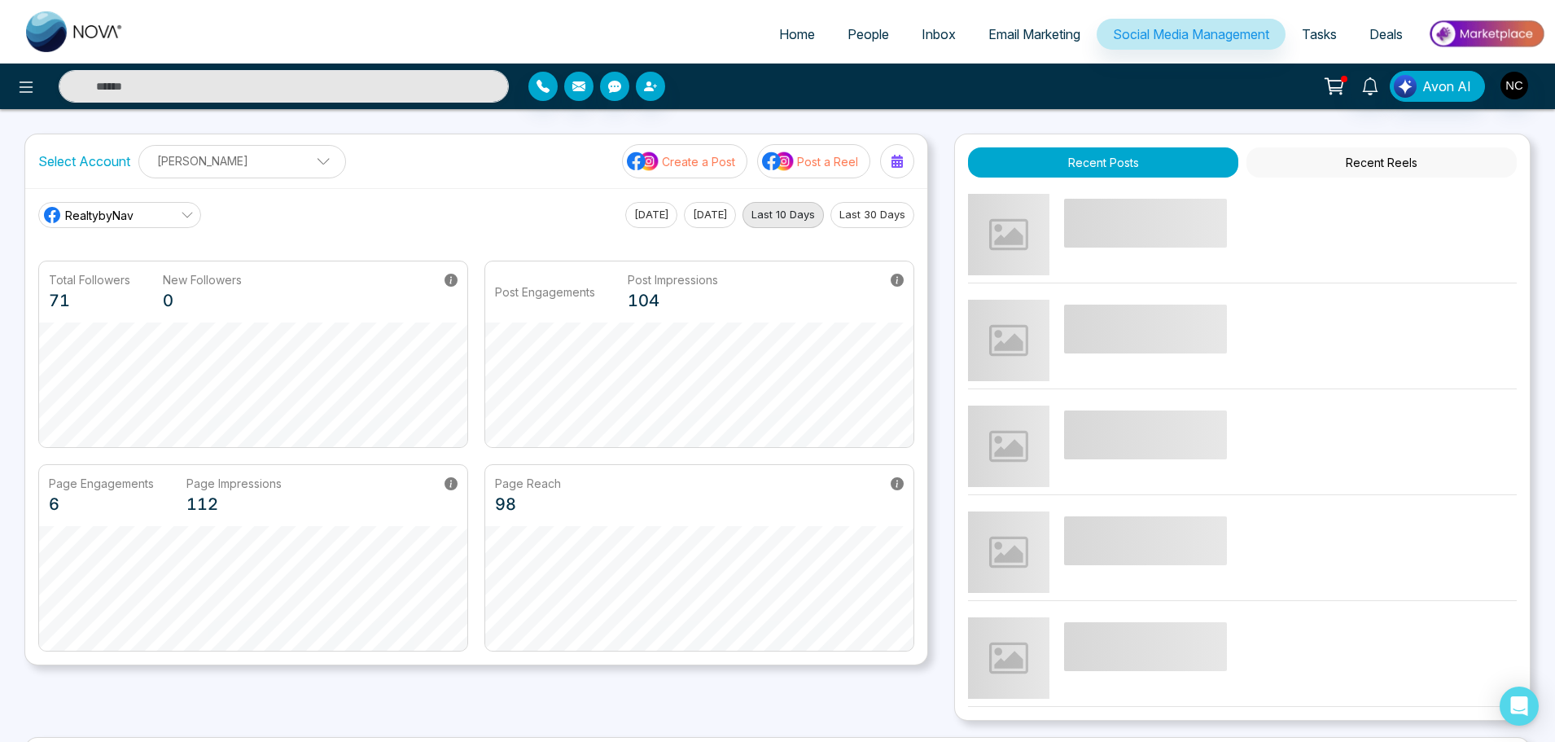
click at [152, 217] on link "RealtybyNav" at bounding box center [119, 215] width 163 height 26
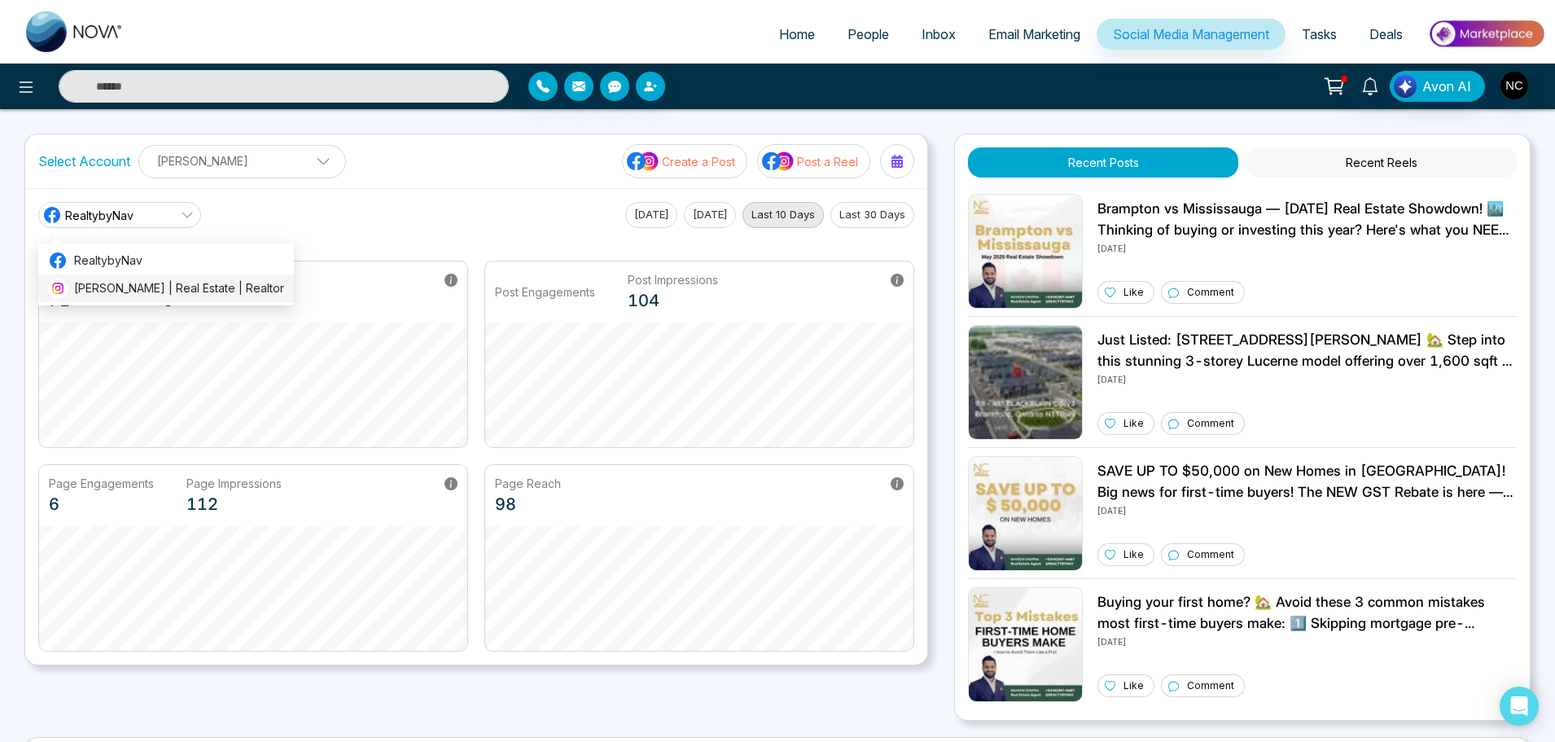
click at [168, 292] on span "[PERSON_NAME] | Real Estate | Realtor" at bounding box center [179, 288] width 210 height 18
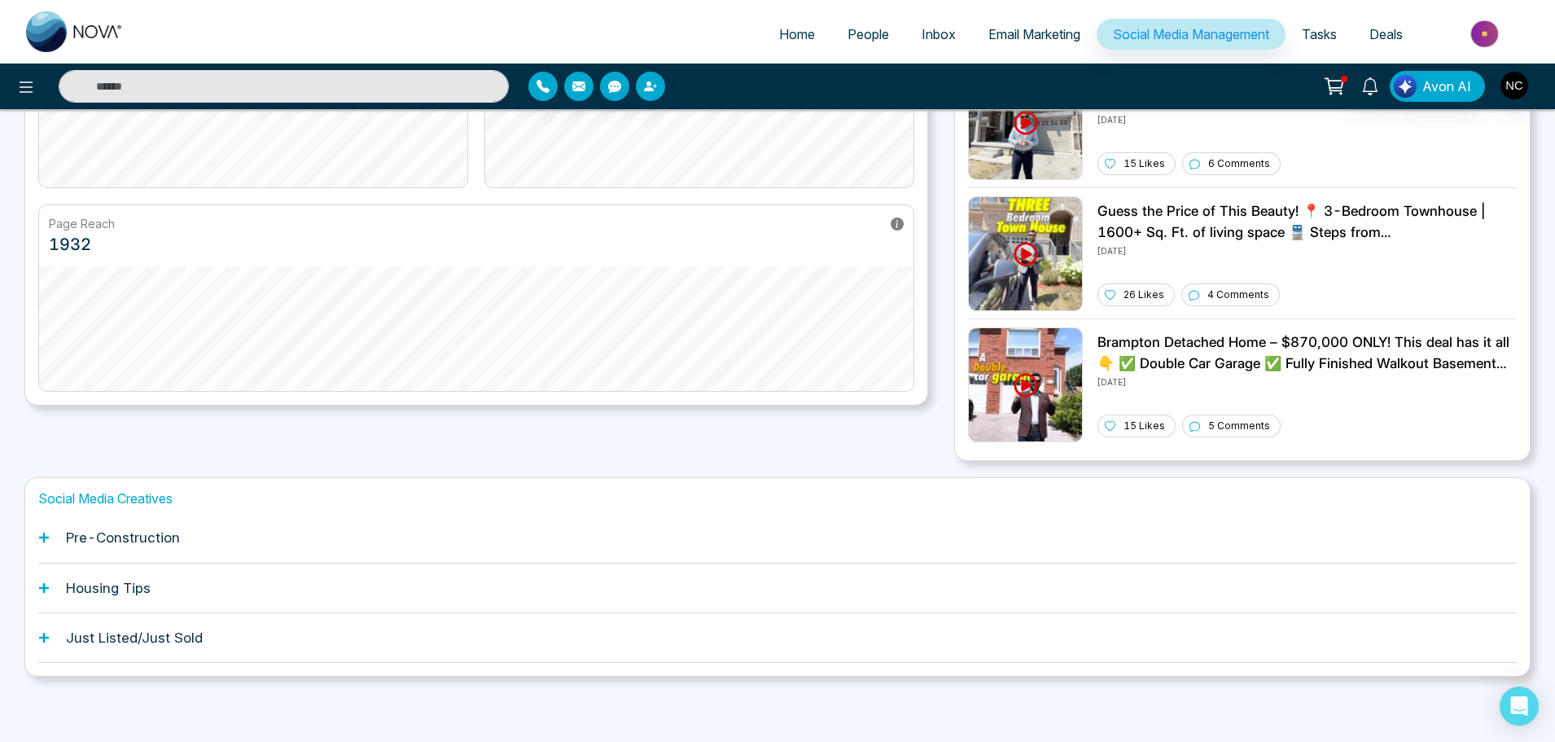
scroll to position [259, 0]
click at [409, 552] on div "Pre-Construction" at bounding box center [777, 539] width 1479 height 50
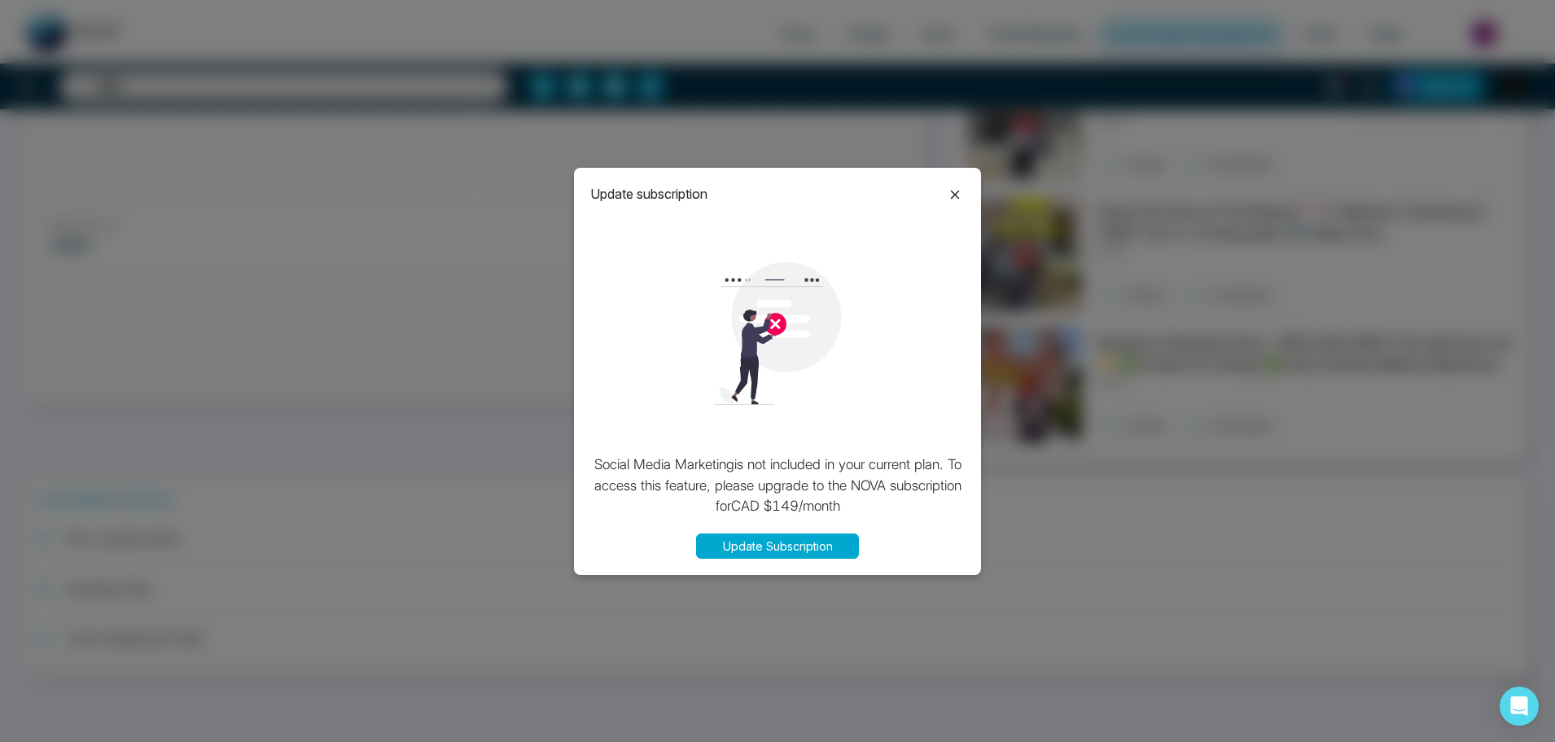
click at [945, 187] on icon at bounding box center [955, 195] width 20 height 20
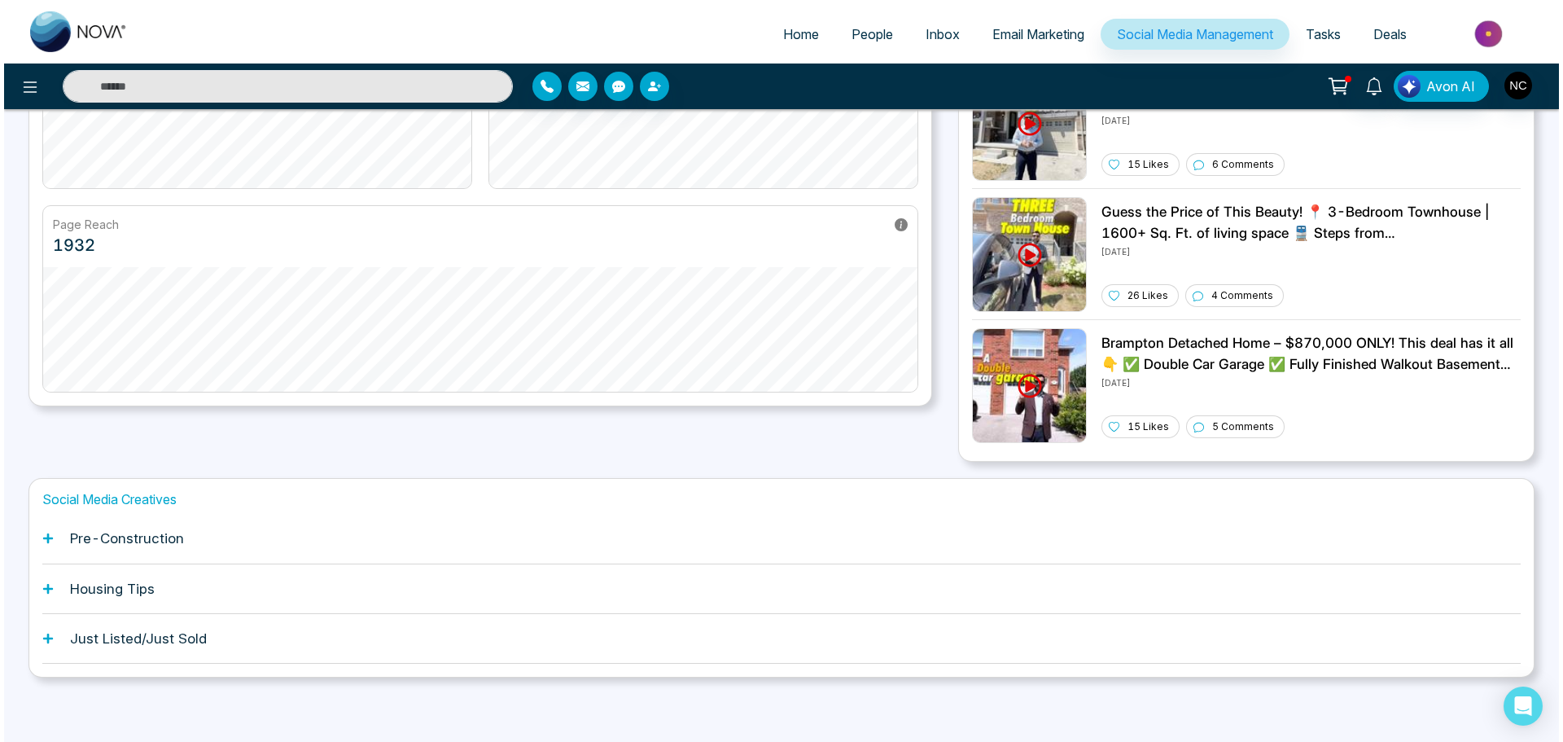
scroll to position [0, 0]
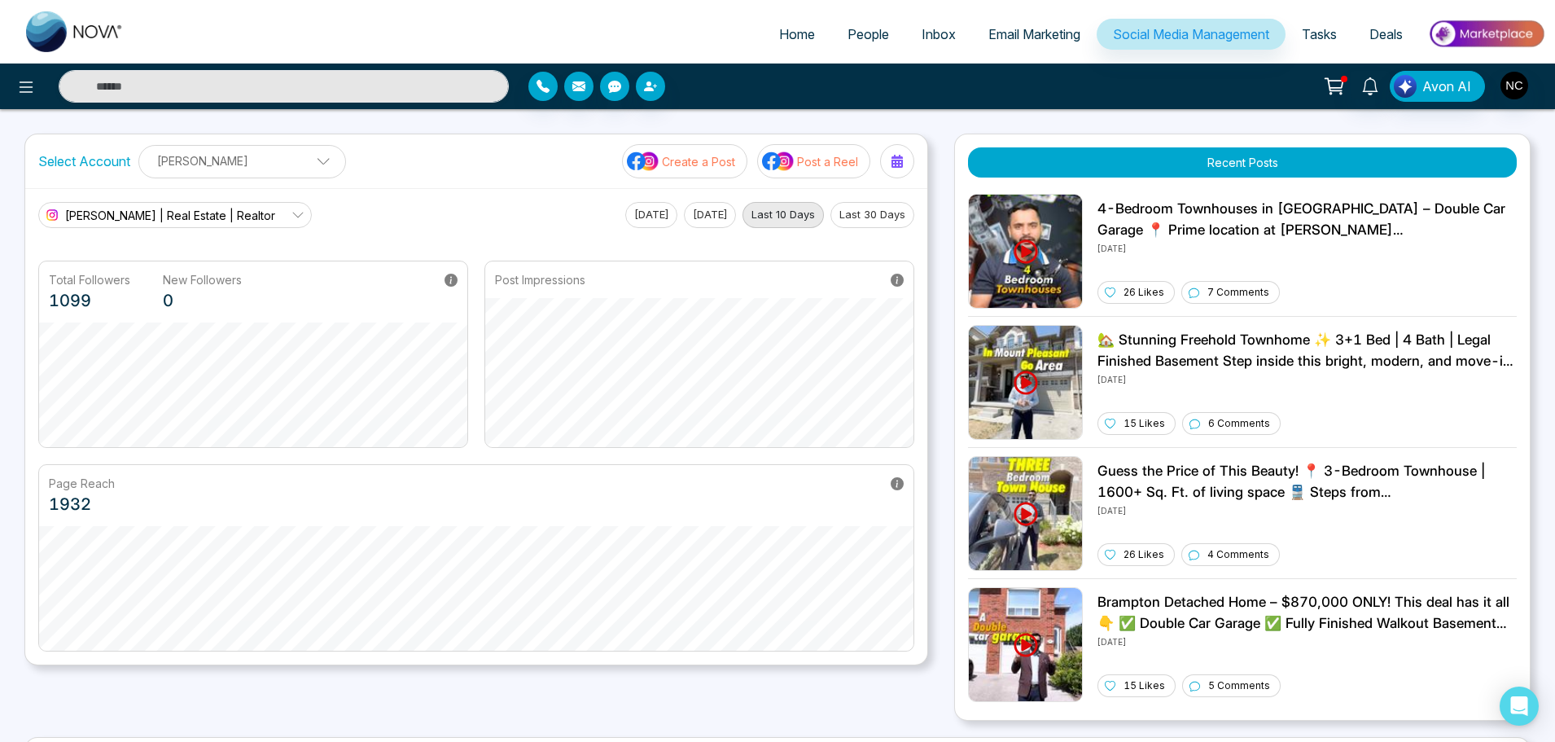
click at [779, 29] on span "Home" at bounding box center [797, 34] width 36 height 16
select select "*"
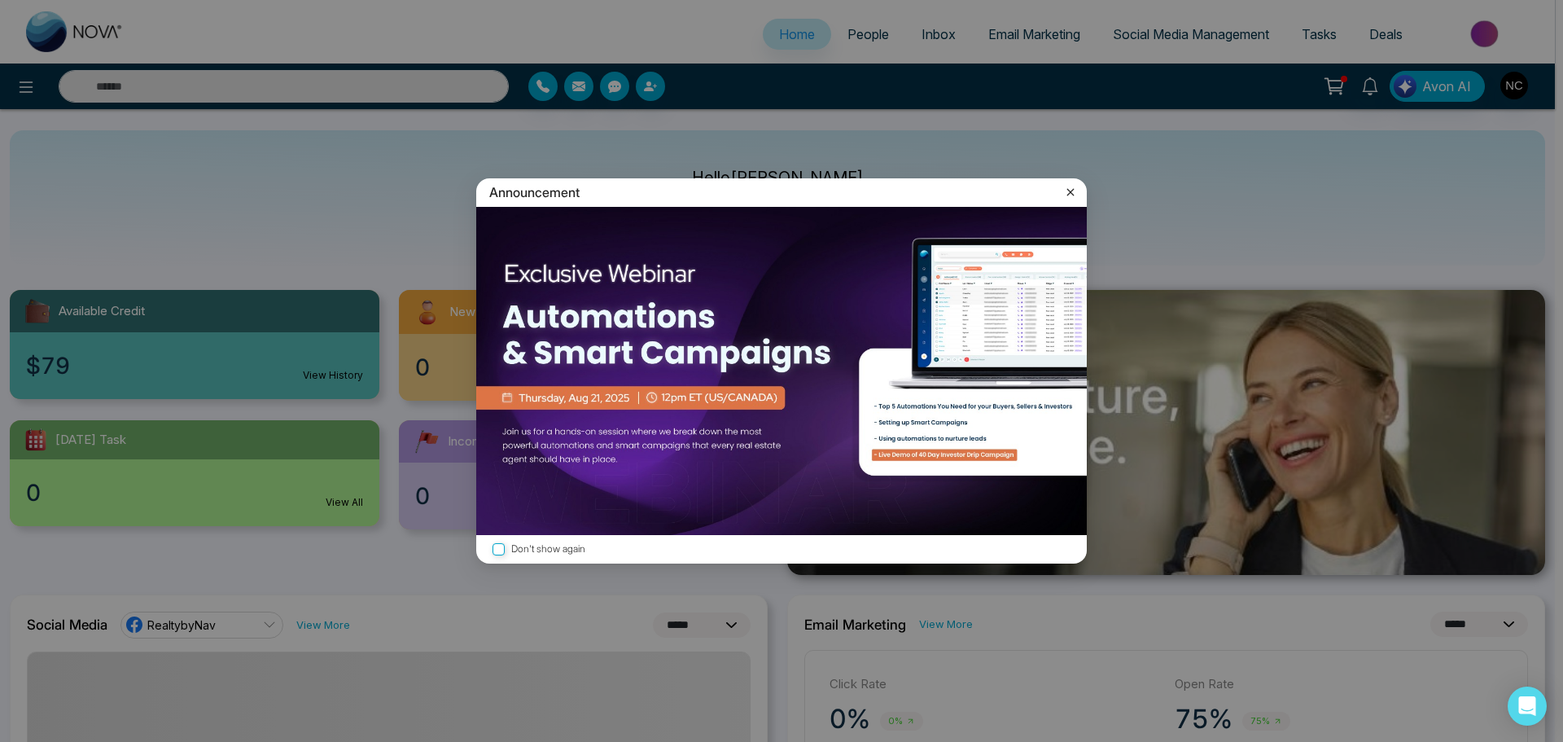
click at [1069, 190] on icon at bounding box center [1070, 191] width 7 height 7
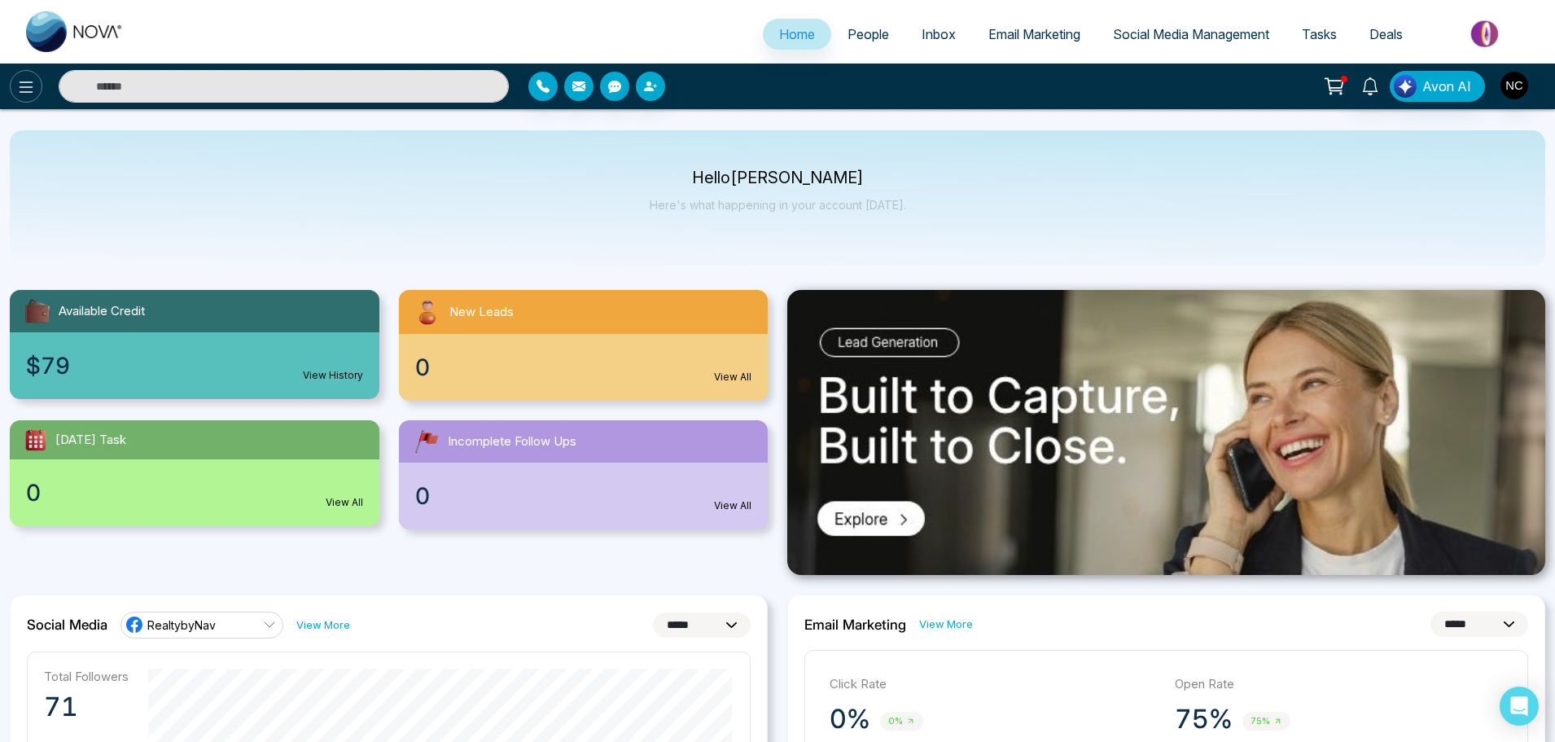
click at [16, 99] on button at bounding box center [26, 86] width 33 height 33
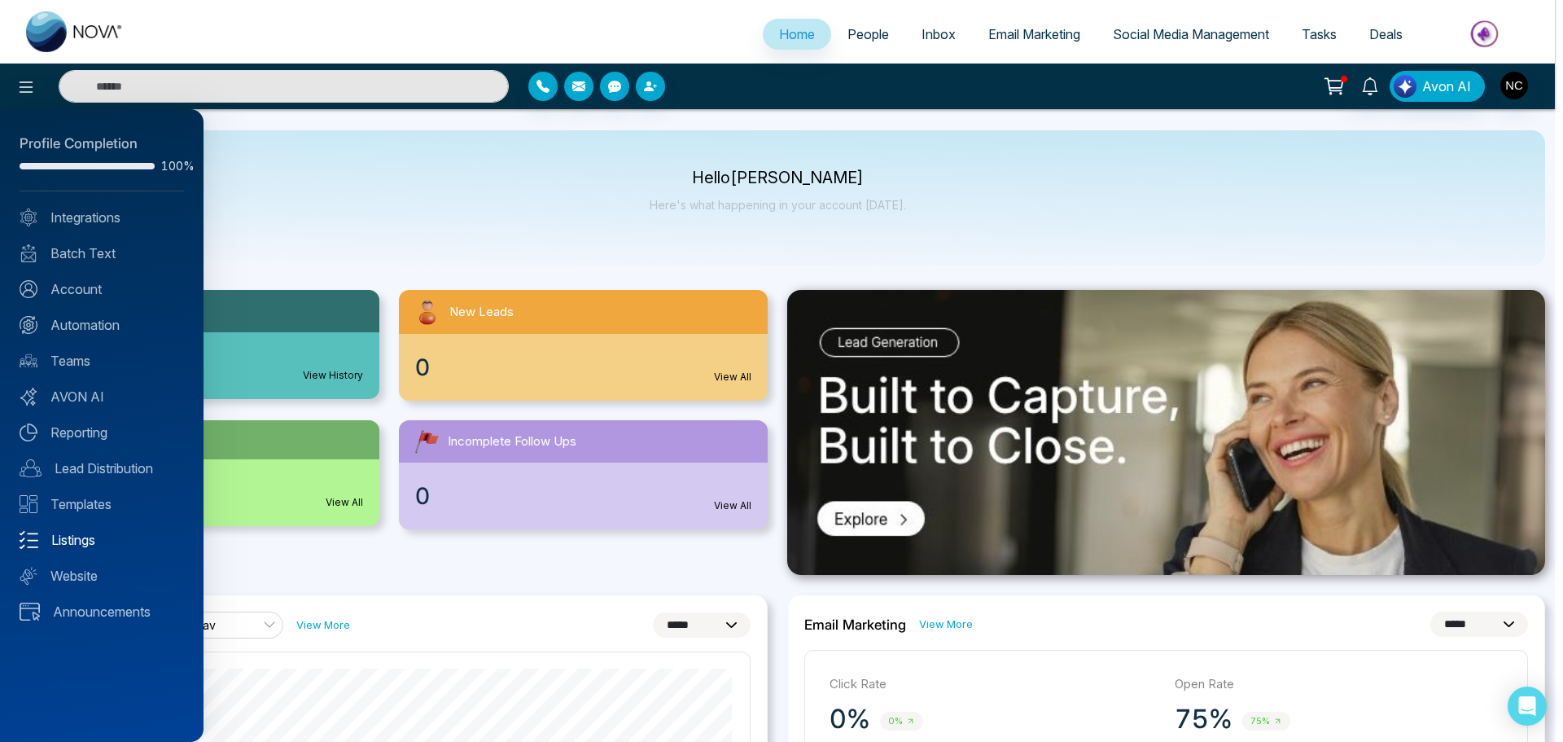
click at [79, 536] on link "Listings" at bounding box center [102, 540] width 164 height 20
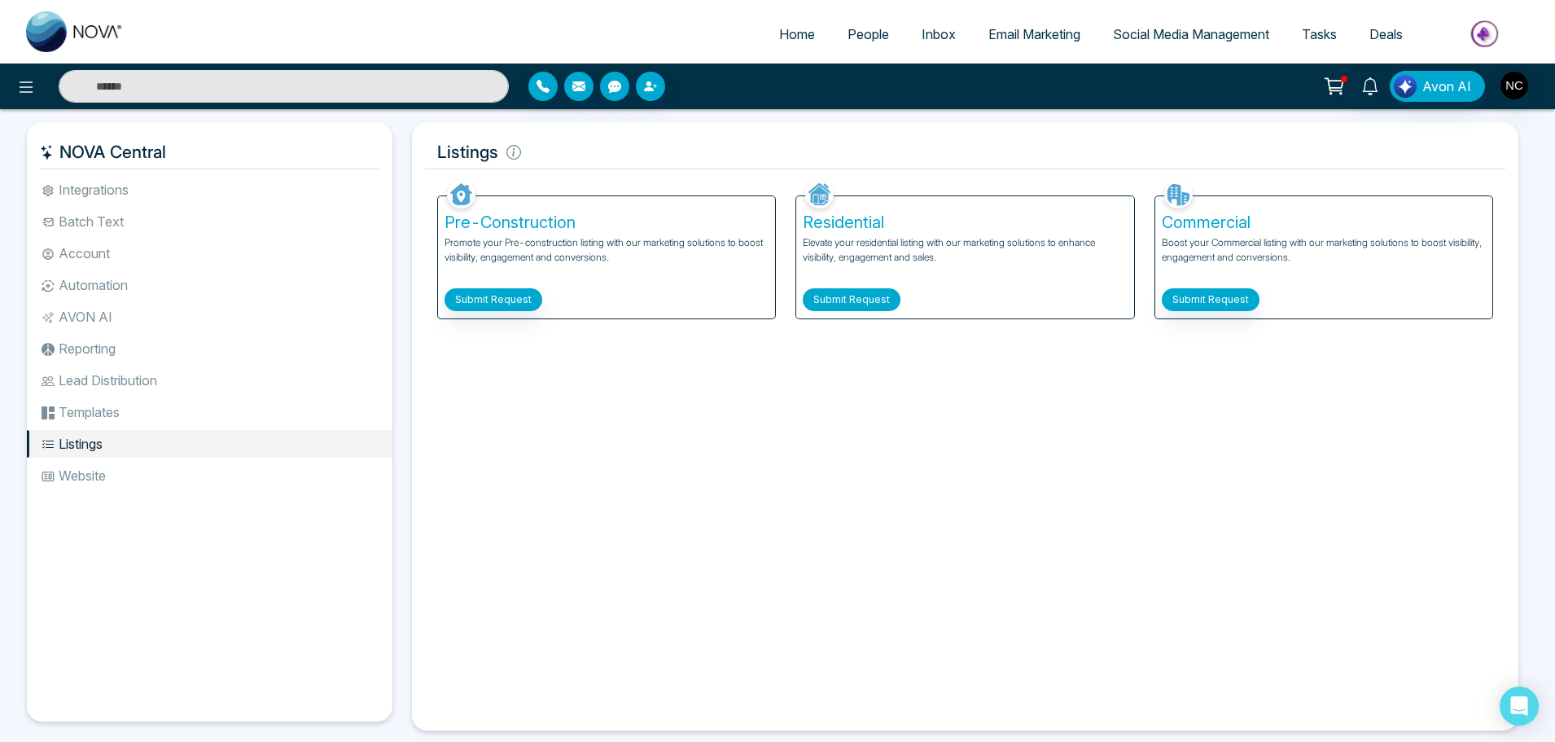
click at [835, 297] on button "Submit Request" at bounding box center [852, 299] width 98 height 23
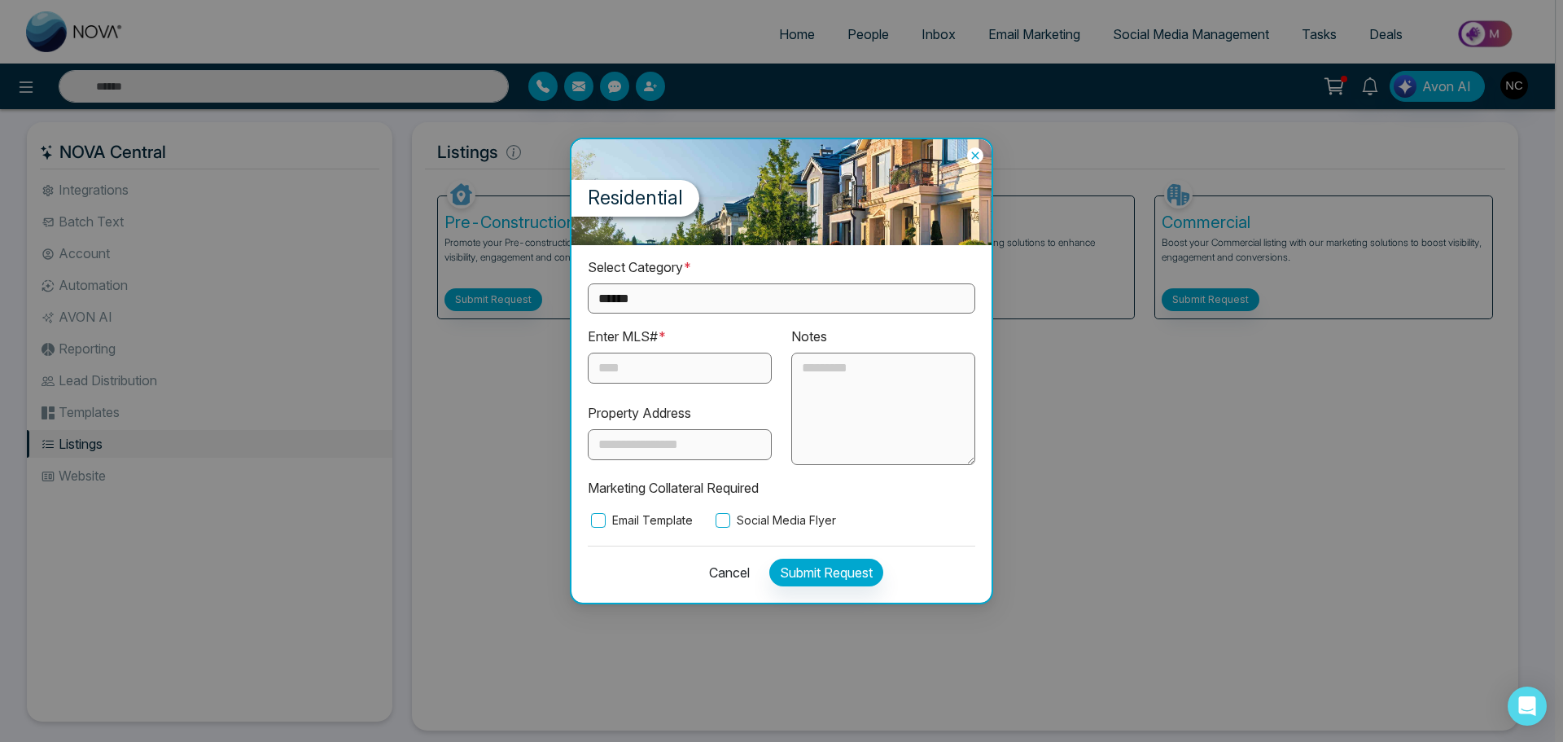
click at [702, 295] on select "**********" at bounding box center [782, 298] width 388 height 30
click at [588, 283] on select "**********" at bounding box center [782, 298] width 388 height 30
click at [700, 299] on select "**********" at bounding box center [782, 298] width 388 height 30
select select "**********"
click at [588, 283] on select "**********" at bounding box center [782, 298] width 388 height 30
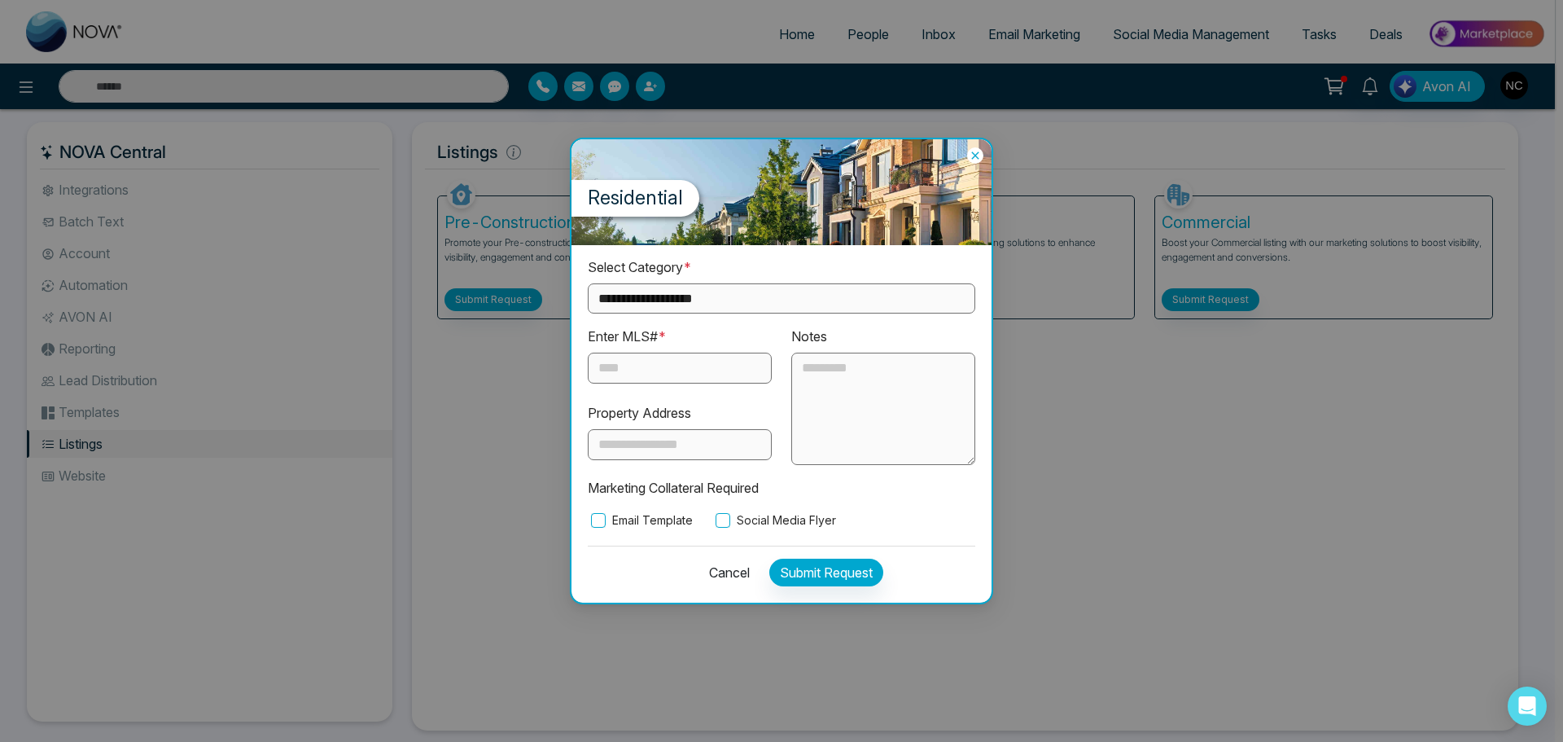
click at [658, 362] on input "text" at bounding box center [680, 368] width 184 height 31
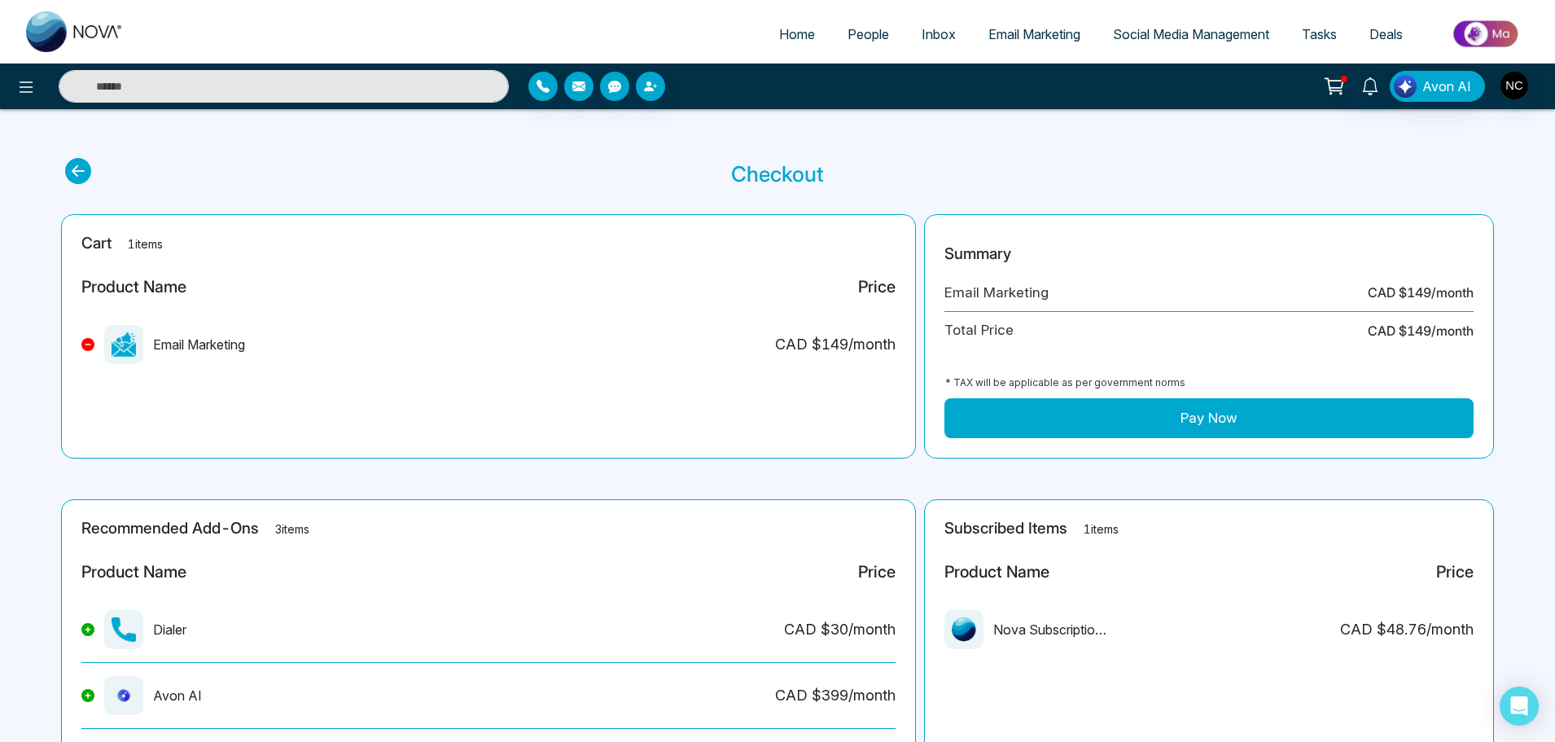
click at [795, 42] on span "Home" at bounding box center [797, 34] width 36 height 16
select select "*"
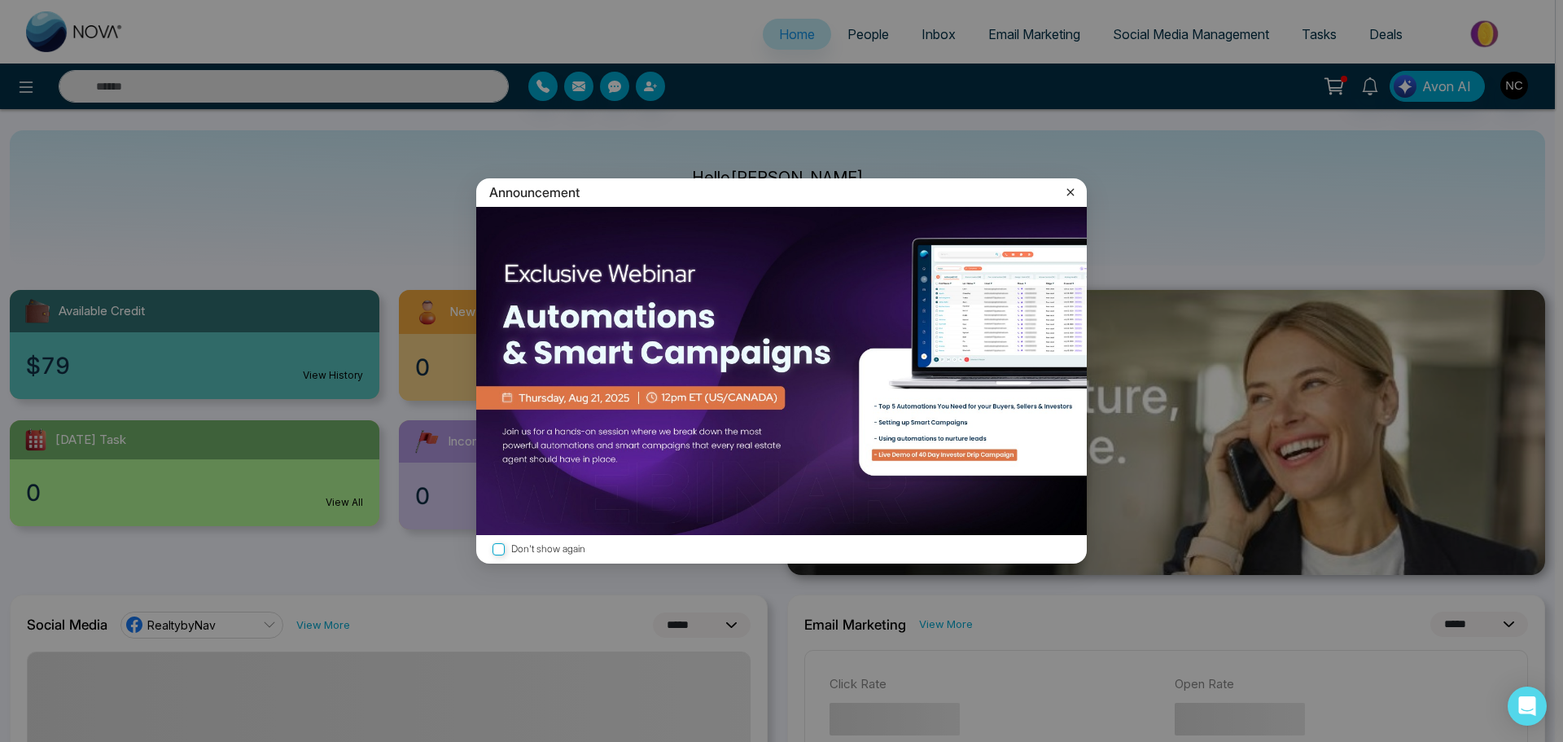
click at [1072, 191] on icon at bounding box center [1070, 191] width 7 height 7
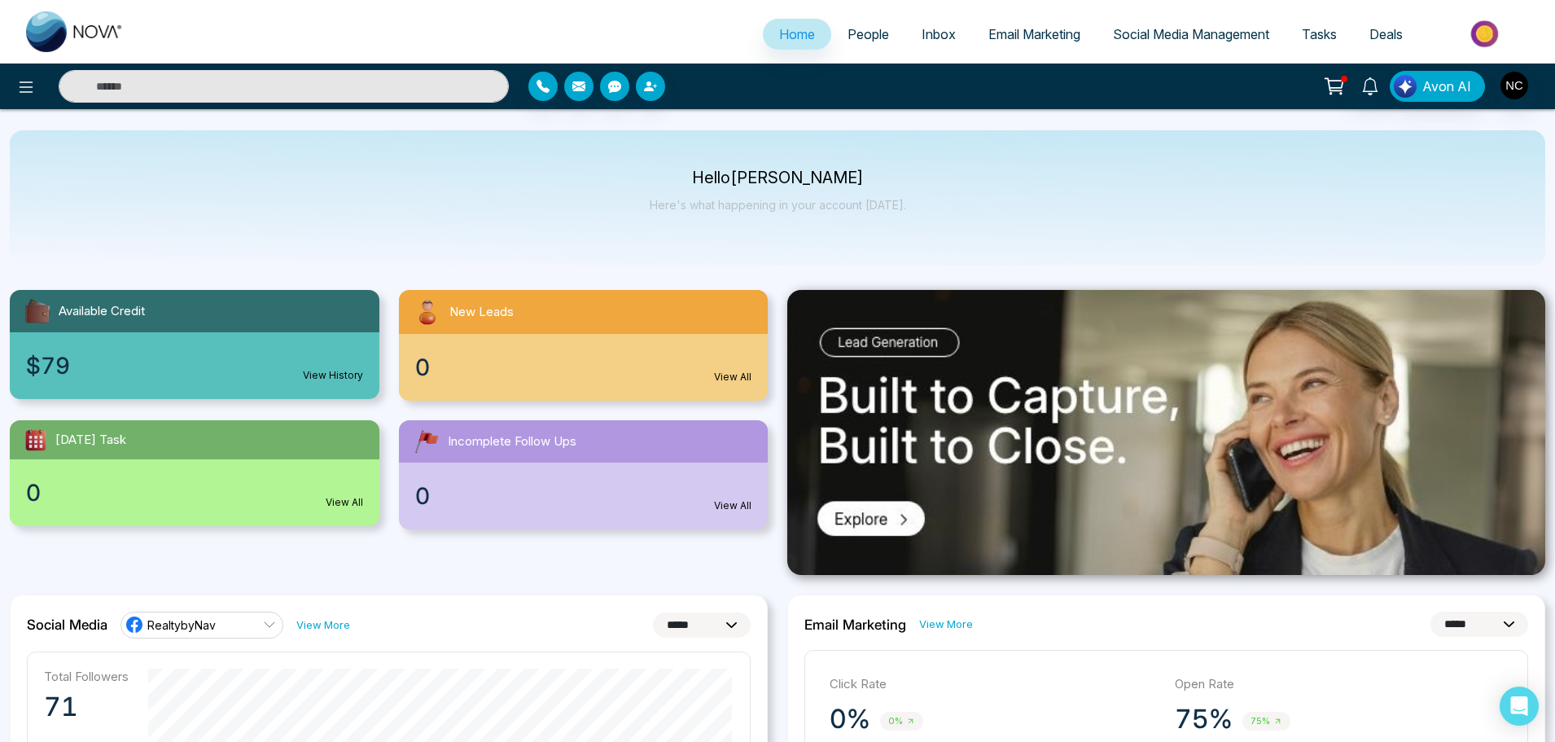
click at [1029, 36] on span "Email Marketing" at bounding box center [1034, 34] width 92 height 16
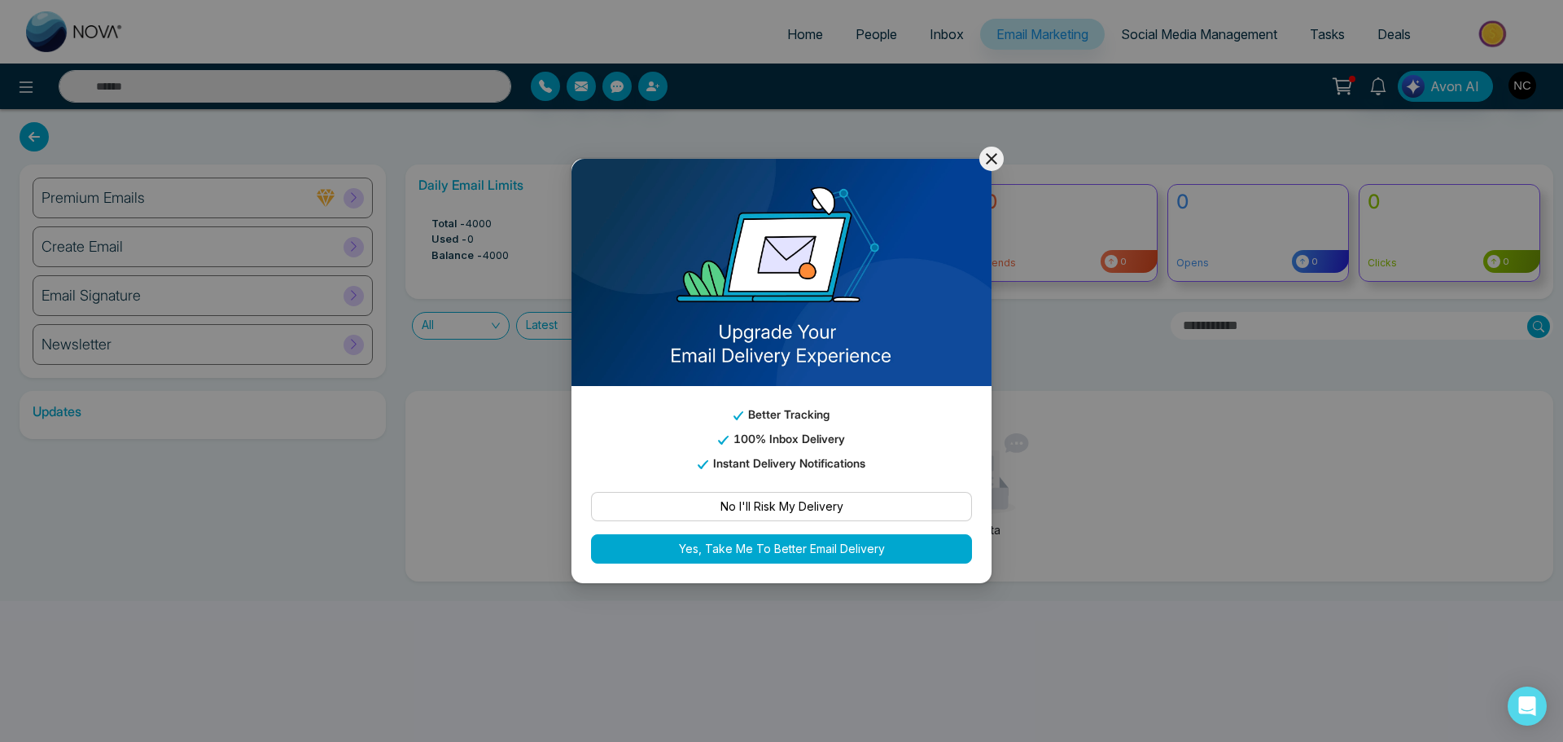
click at [988, 155] on icon at bounding box center [991, 158] width 11 height 11
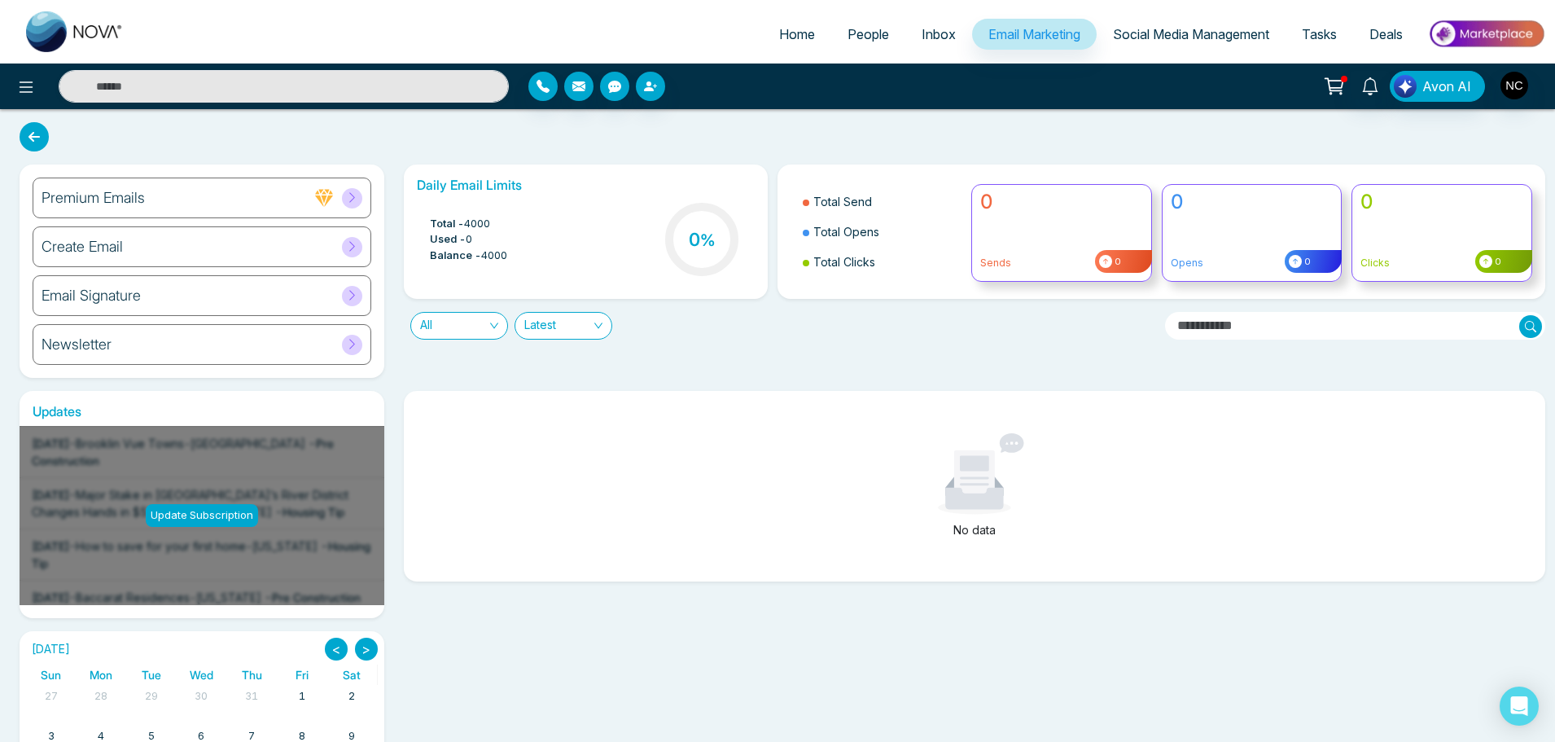
click at [222, 247] on div "Create Email" at bounding box center [202, 246] width 339 height 41
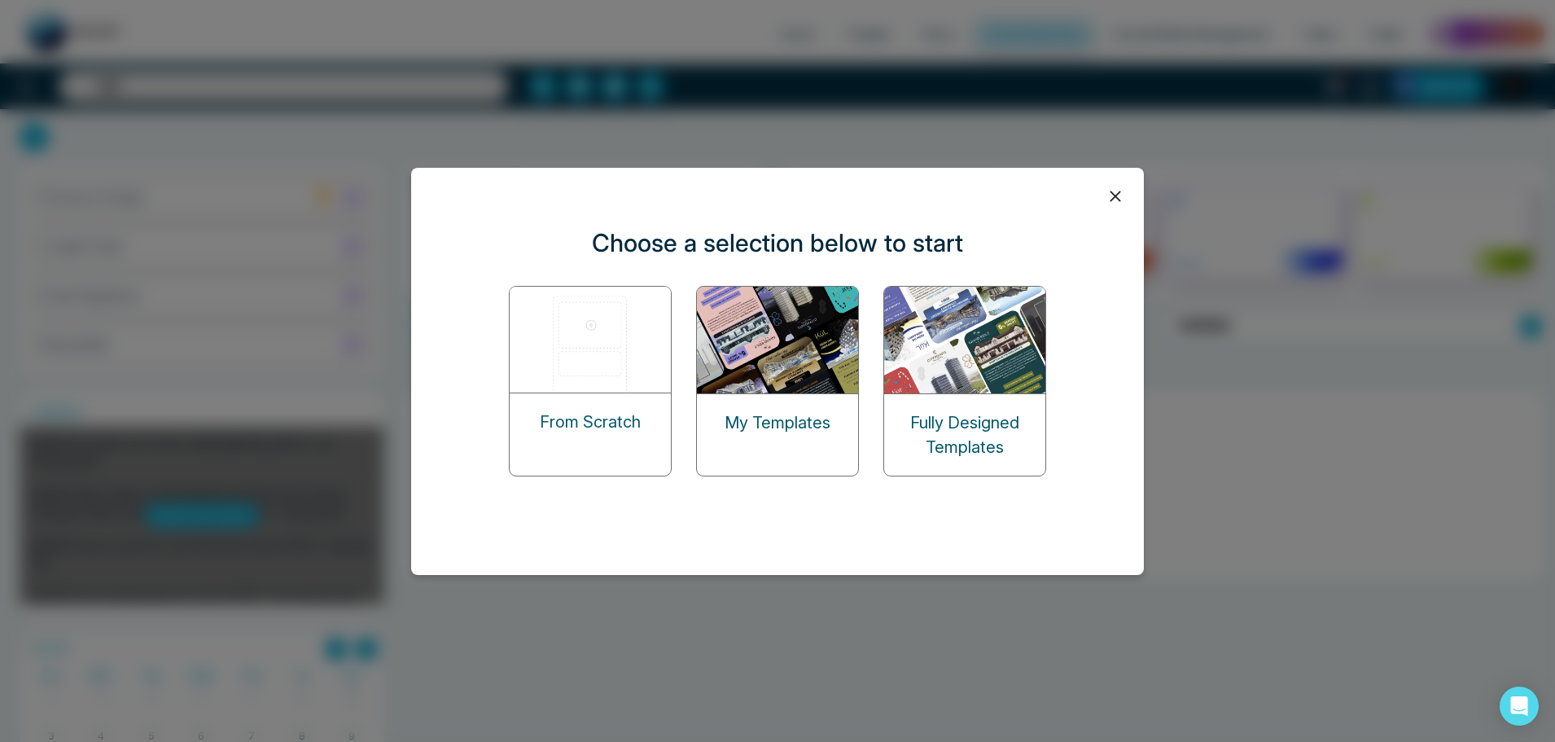
click at [978, 416] on p "Fully Designed Templates" at bounding box center [964, 434] width 161 height 49
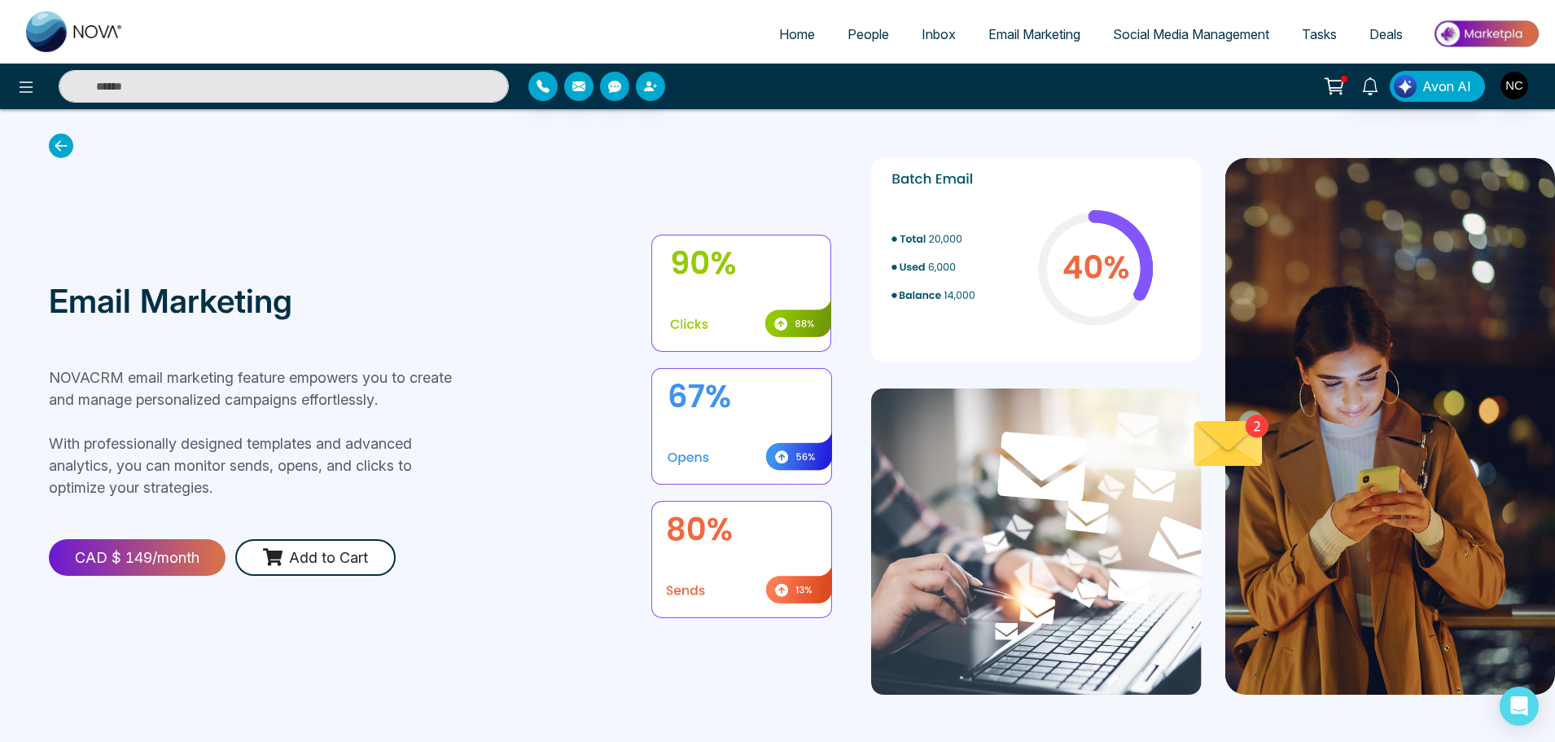
click at [807, 28] on link "Home" at bounding box center [797, 34] width 68 height 31
select select "*"
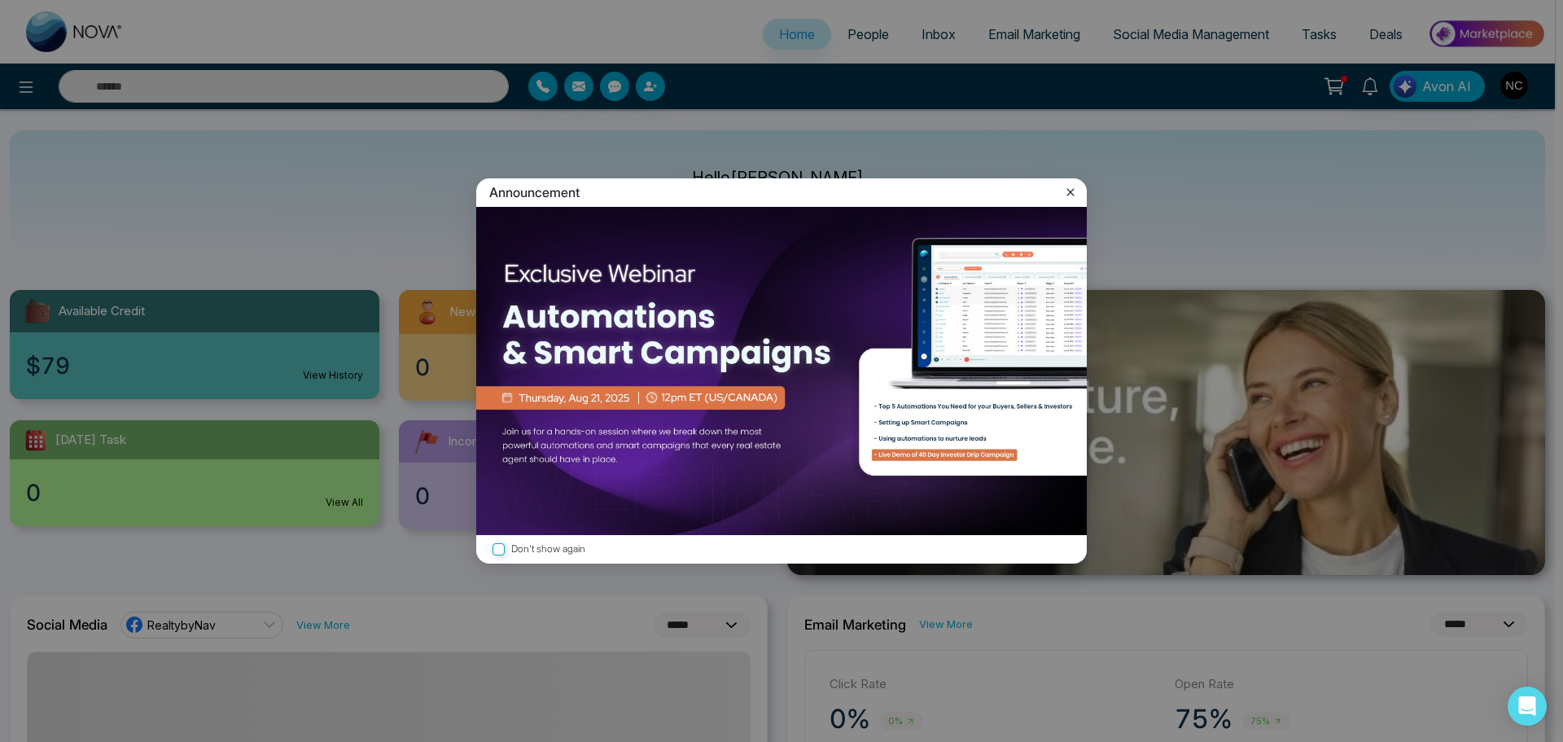
click at [1073, 193] on icon at bounding box center [1070, 192] width 16 height 16
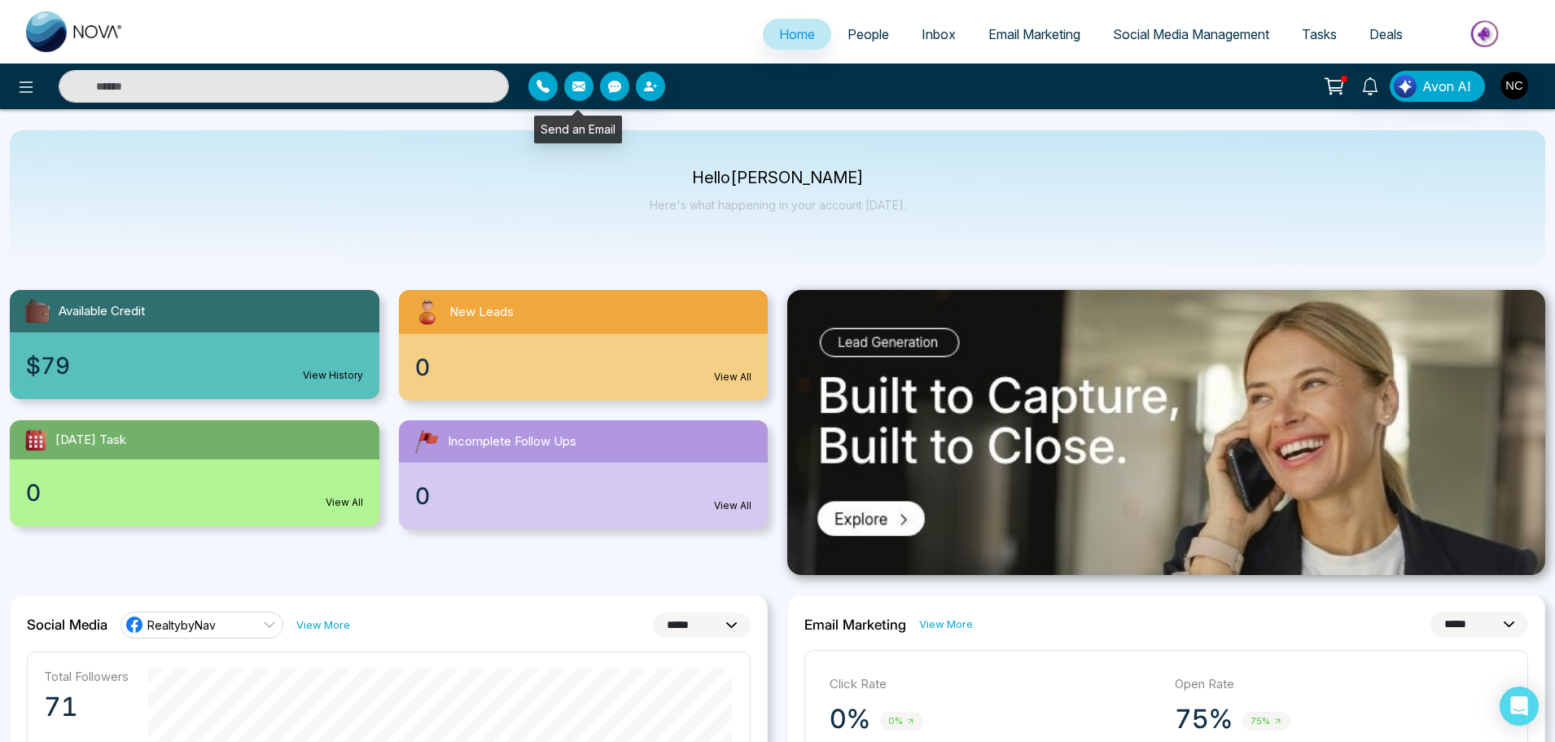
click at [573, 85] on icon "button" at bounding box center [578, 86] width 13 height 10
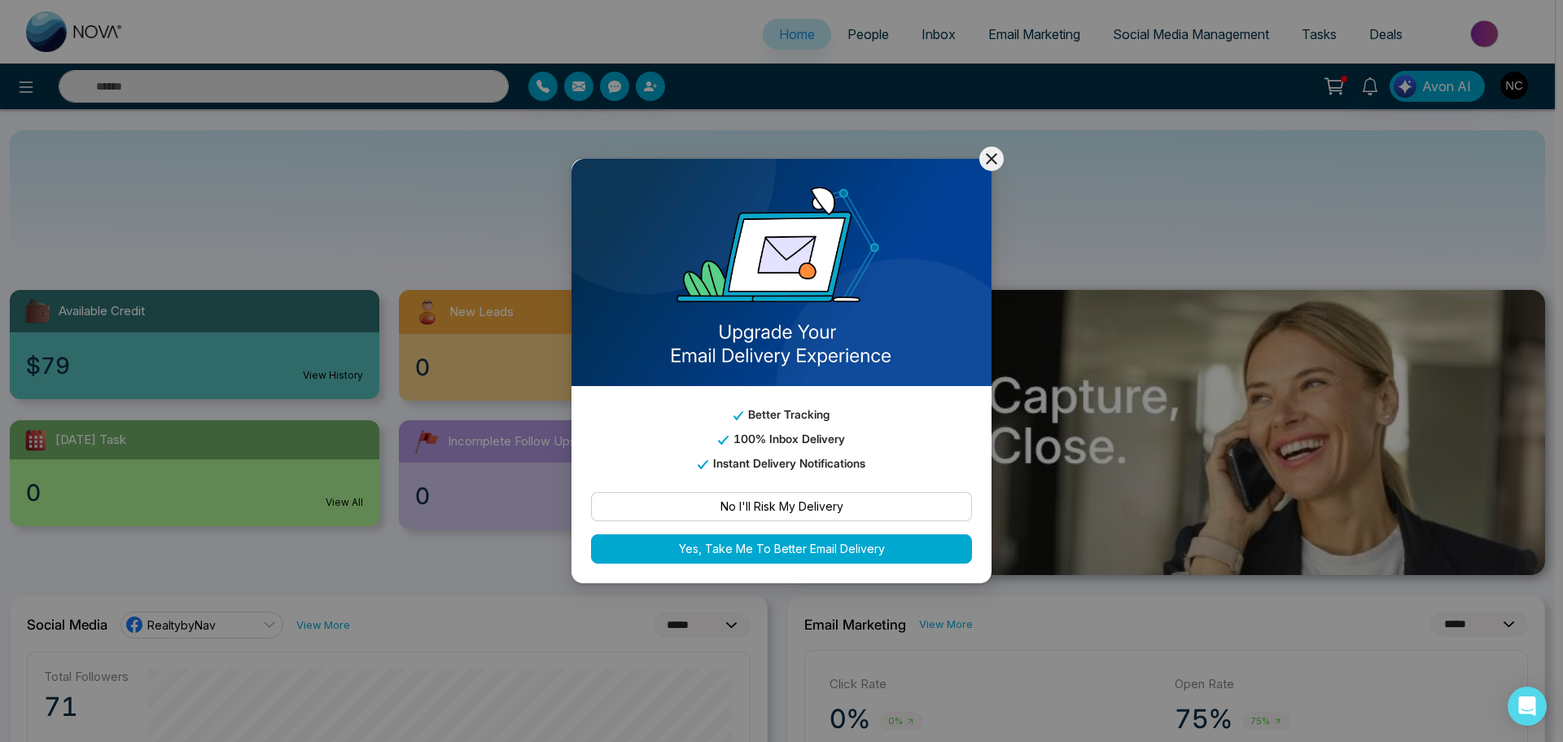
click at [765, 515] on button "No I'll Risk My Delivery" at bounding box center [781, 506] width 381 height 29
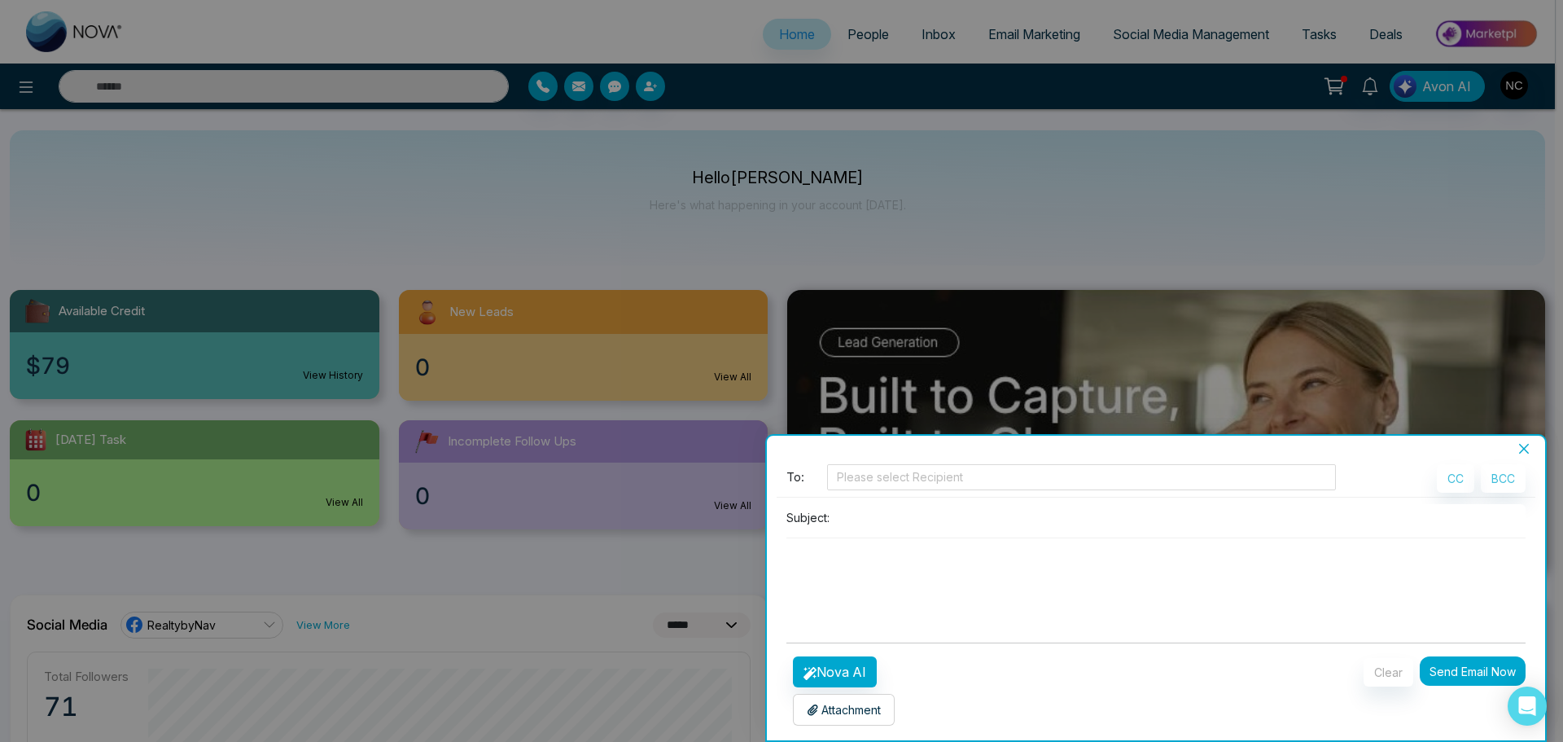
click at [1234, 592] on textarea at bounding box center [1155, 577] width 739 height 78
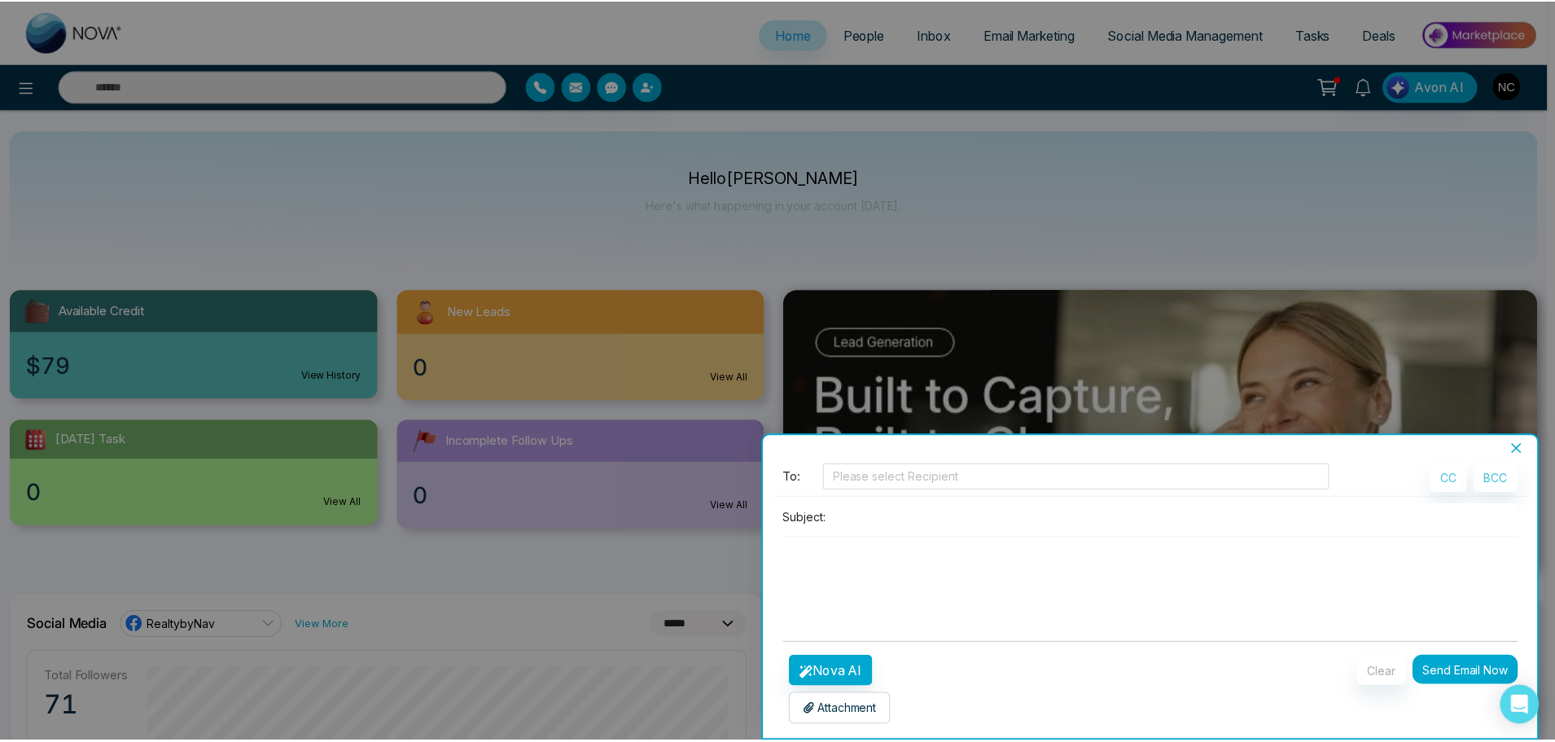
scroll to position [5, 0]
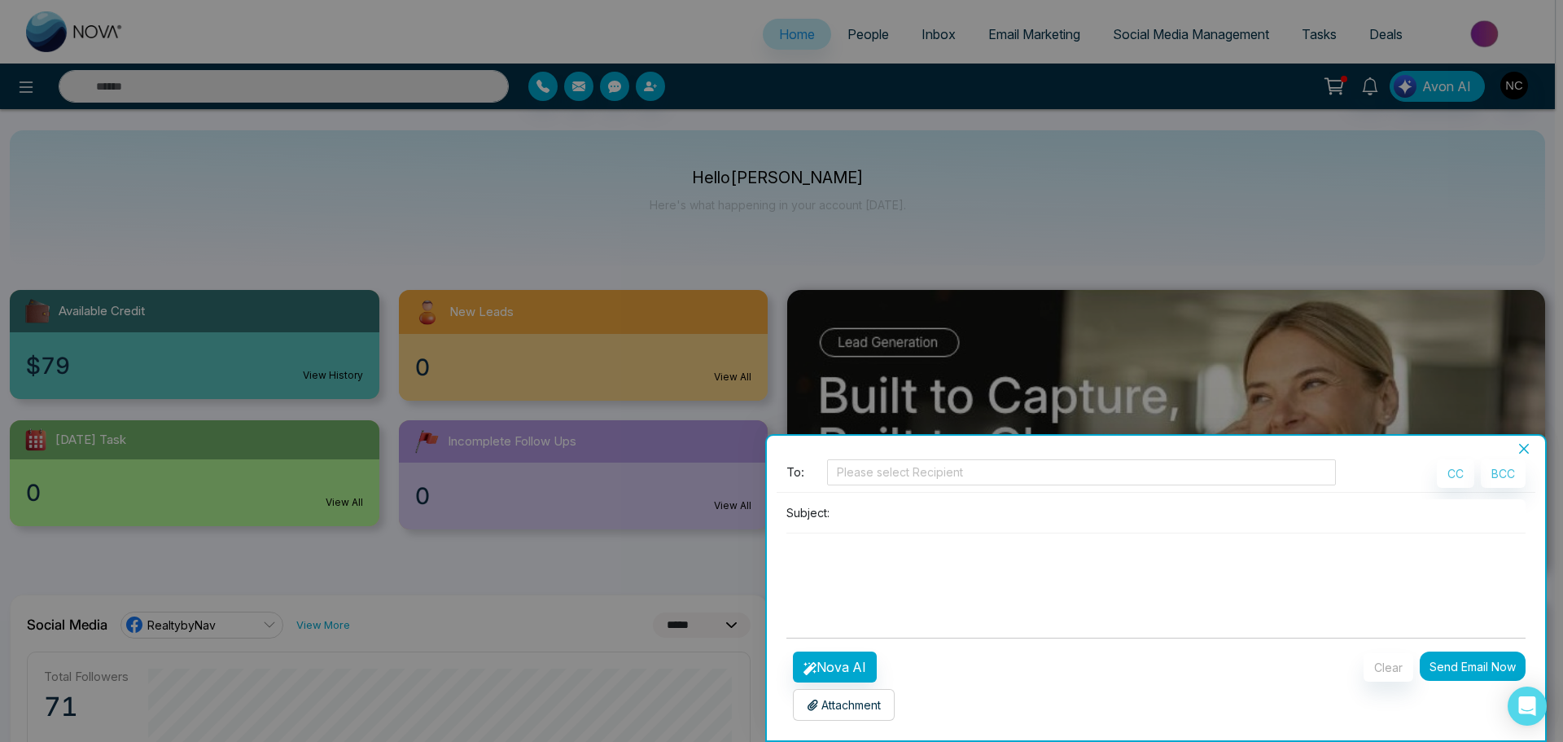
click at [853, 708] on p "Attachment" at bounding box center [844, 704] width 74 height 17
click at [1524, 440] on div "Batch Email" at bounding box center [1156, 446] width 778 height 20
click at [1522, 453] on icon "close" at bounding box center [1524, 448] width 13 height 13
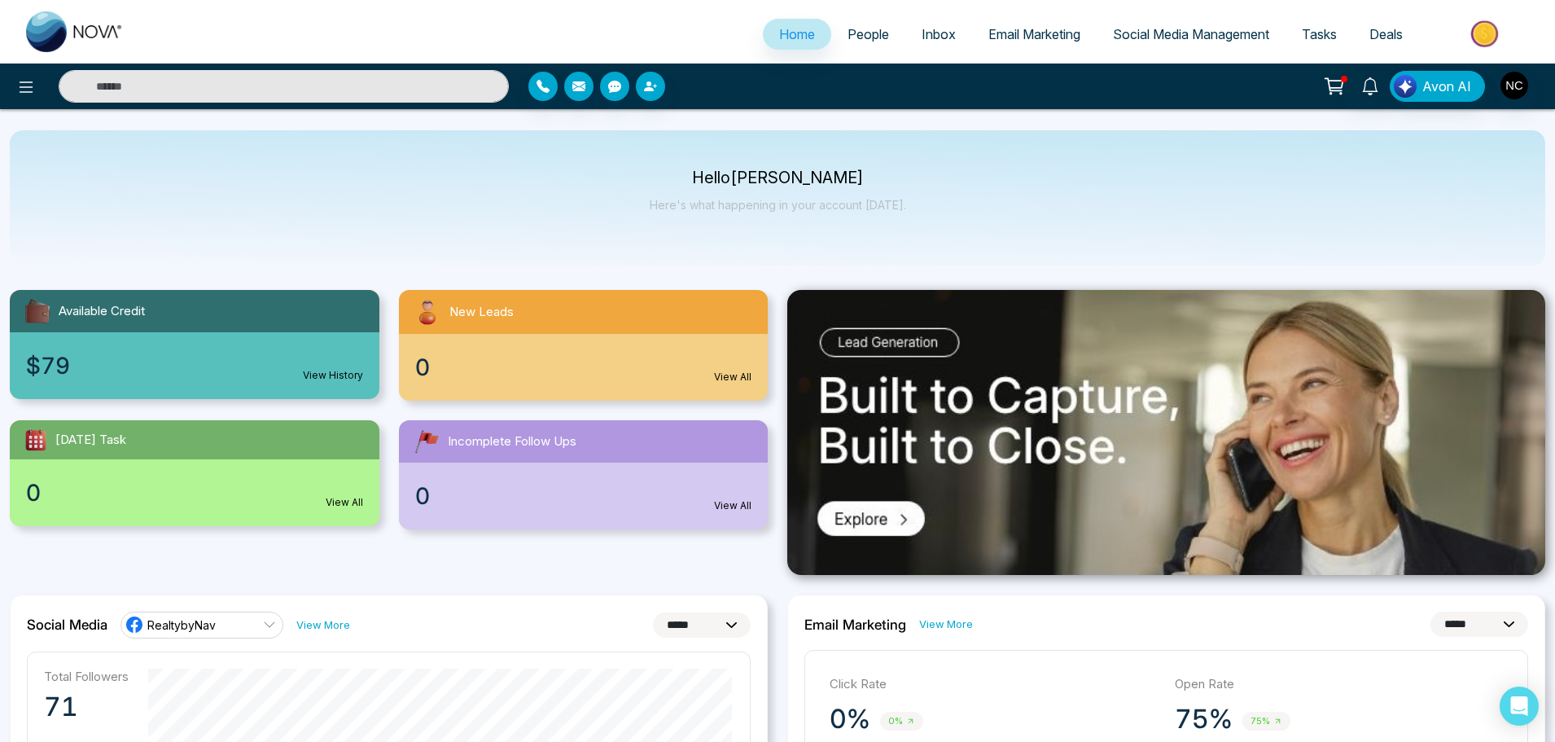
click at [1482, 34] on img at bounding box center [1486, 33] width 118 height 37
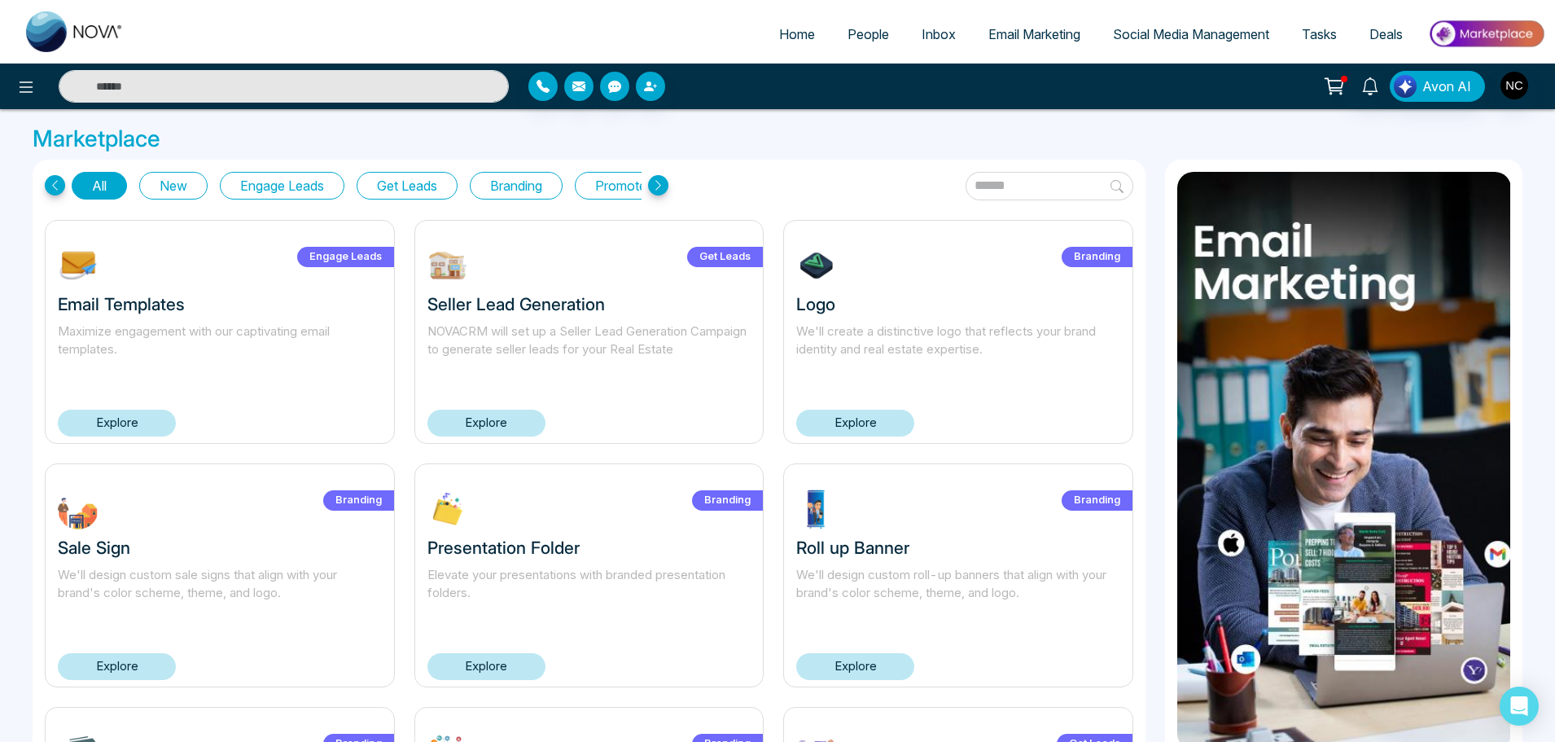
click at [503, 423] on link "Explore" at bounding box center [486, 423] width 118 height 27
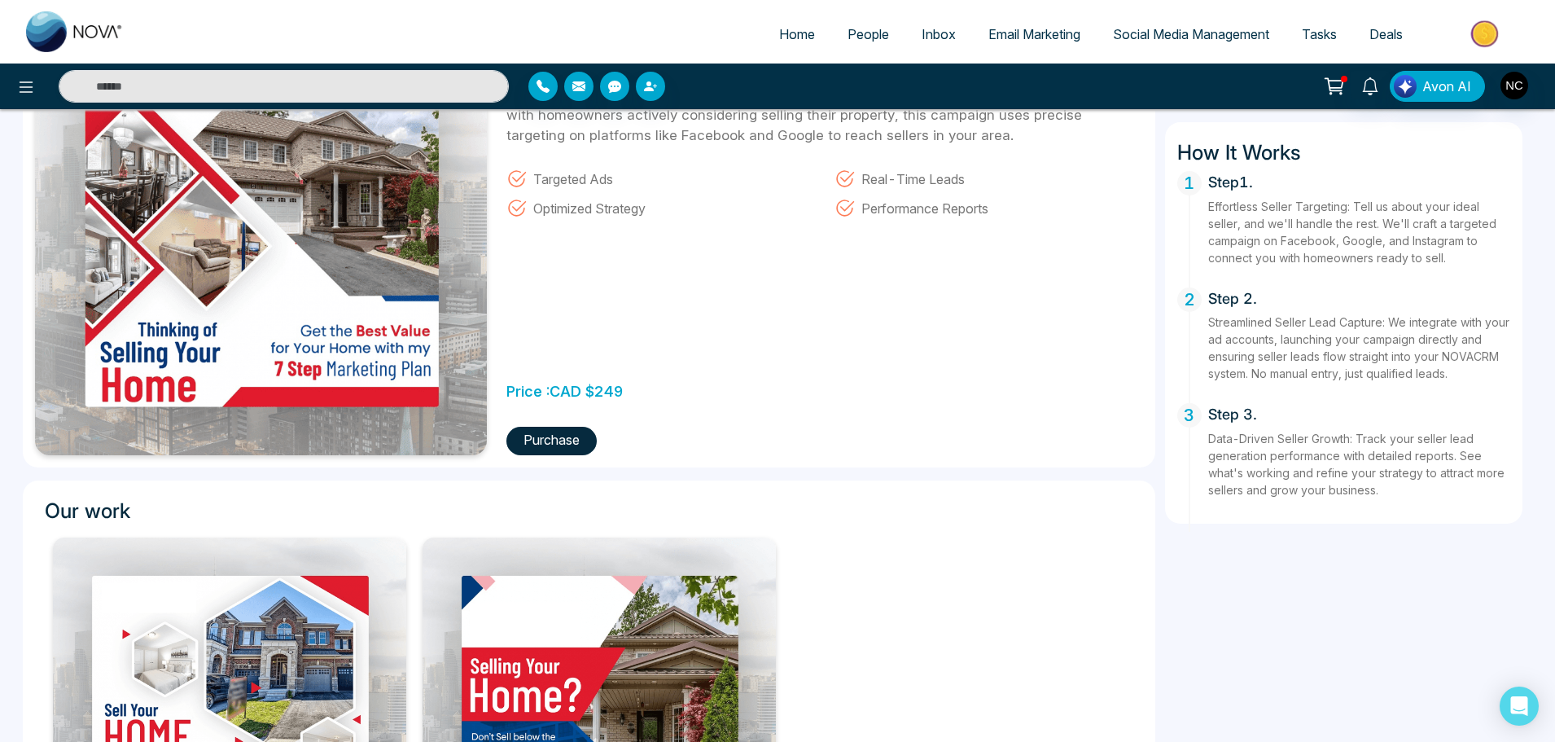
scroll to position [396, 0]
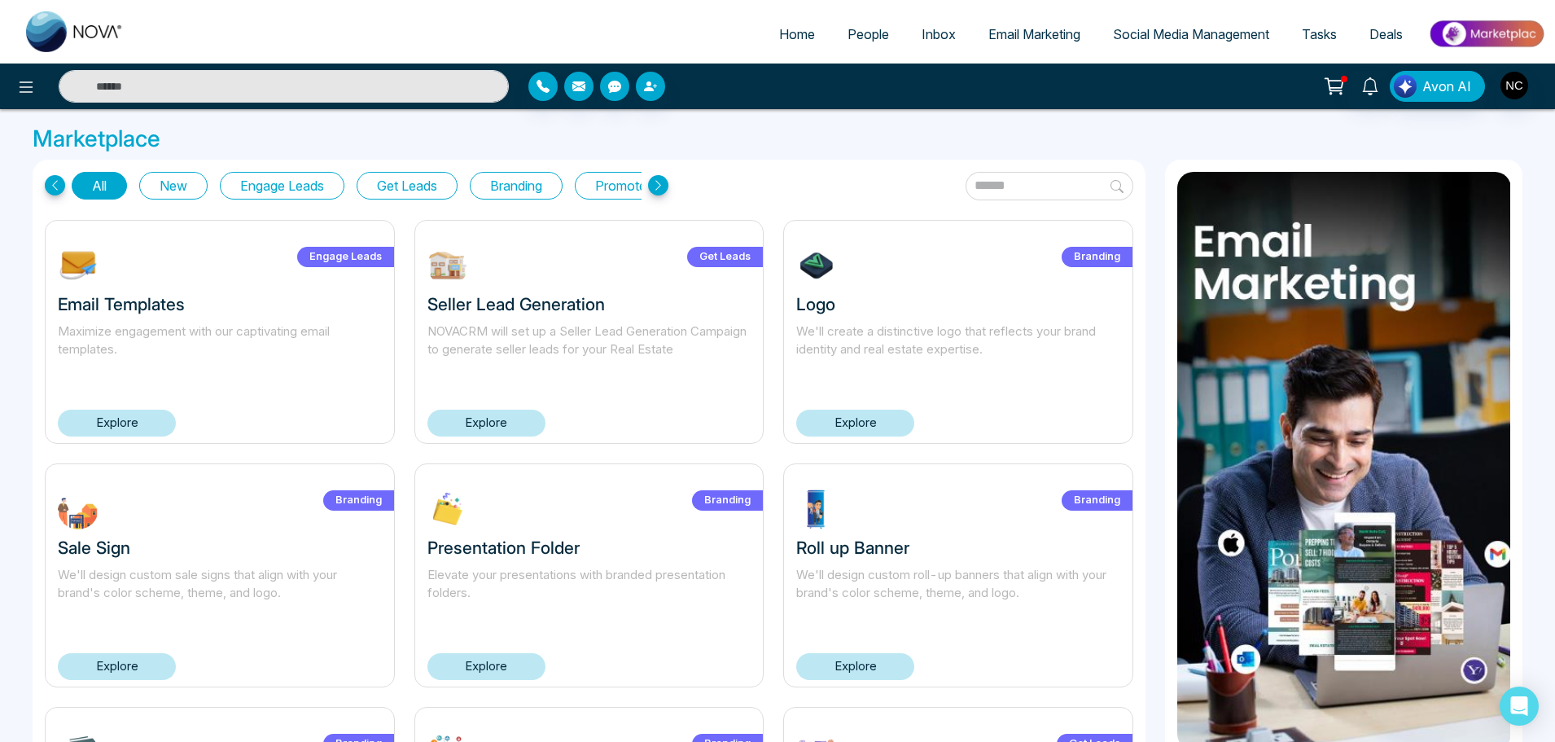
click at [138, 428] on link "Explore" at bounding box center [117, 423] width 118 height 27
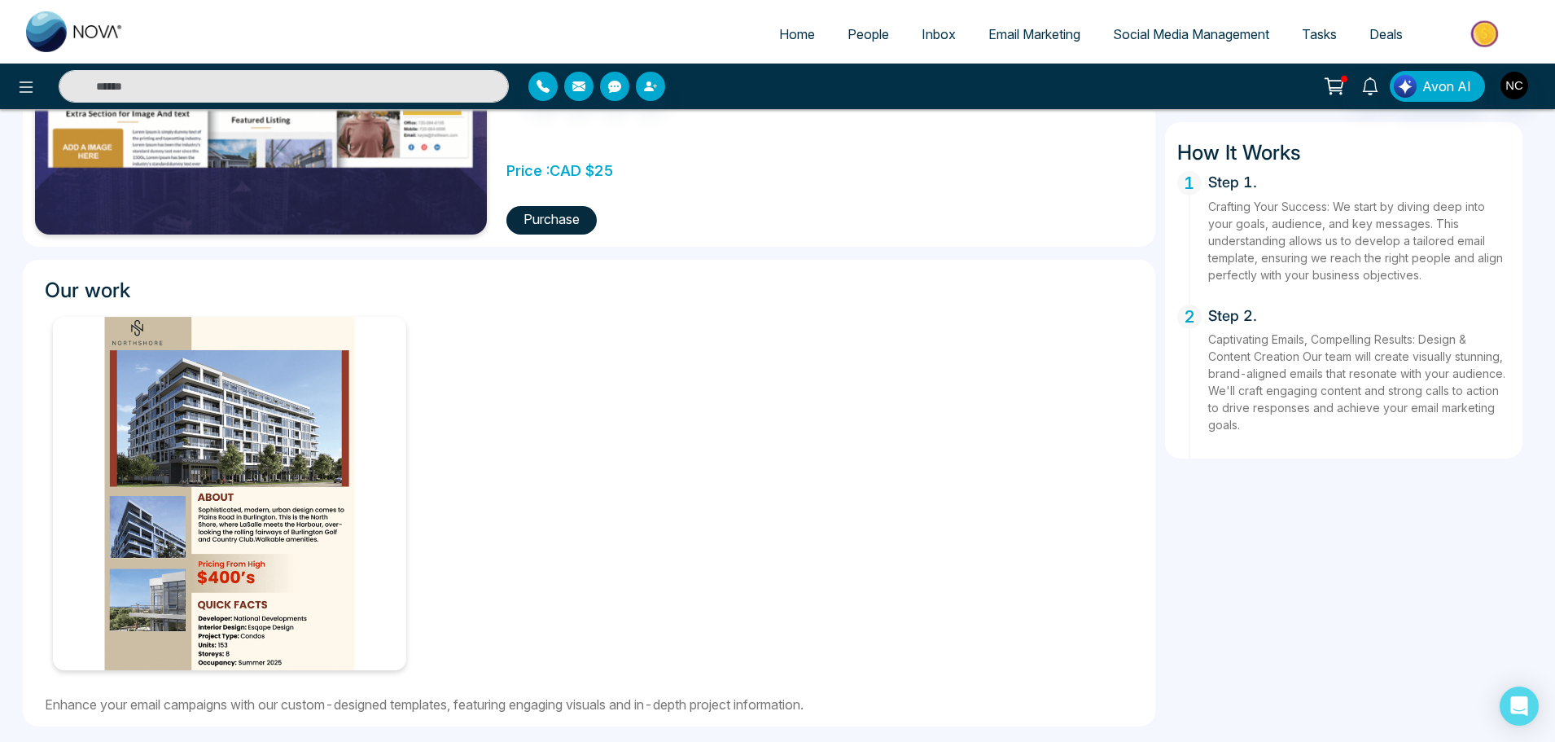
scroll to position [396, 0]
click at [340, 511] on img at bounding box center [229, 492] width 353 height 353
click at [337, 611] on img at bounding box center [229, 492] width 353 height 353
